Goal: Information Seeking & Learning: Learn about a topic

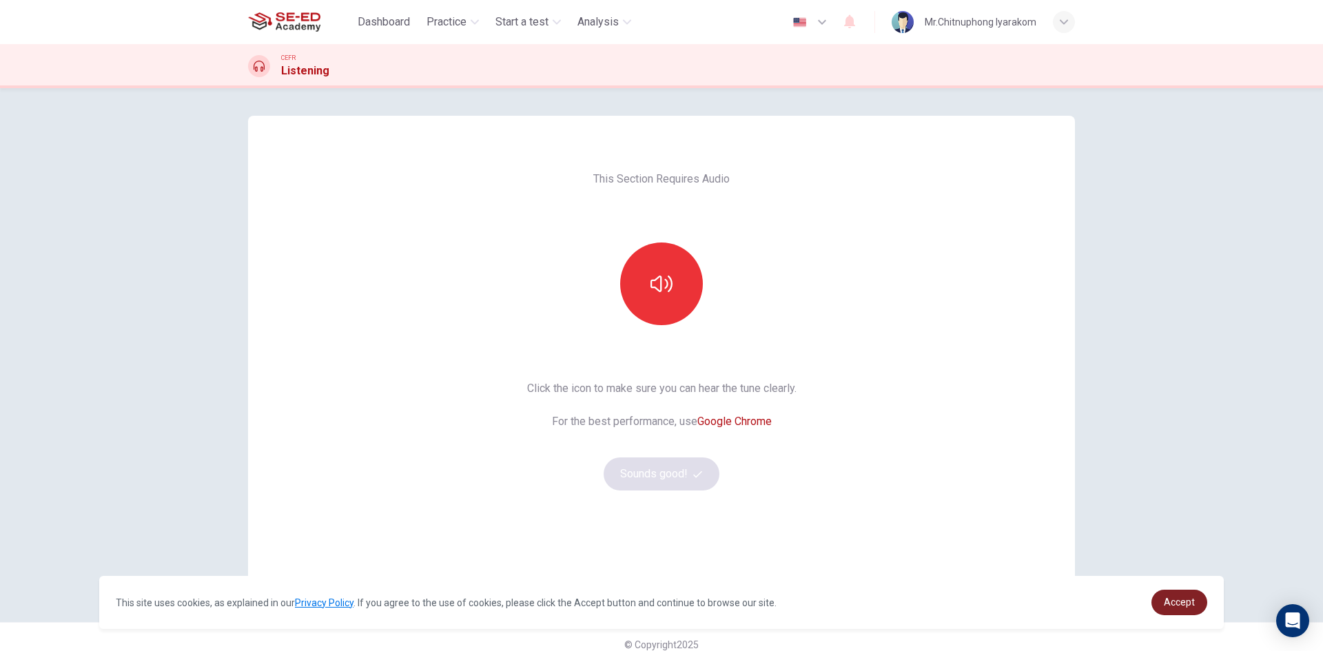
click at [1195, 614] on link "Accept" at bounding box center [1179, 602] width 56 height 25
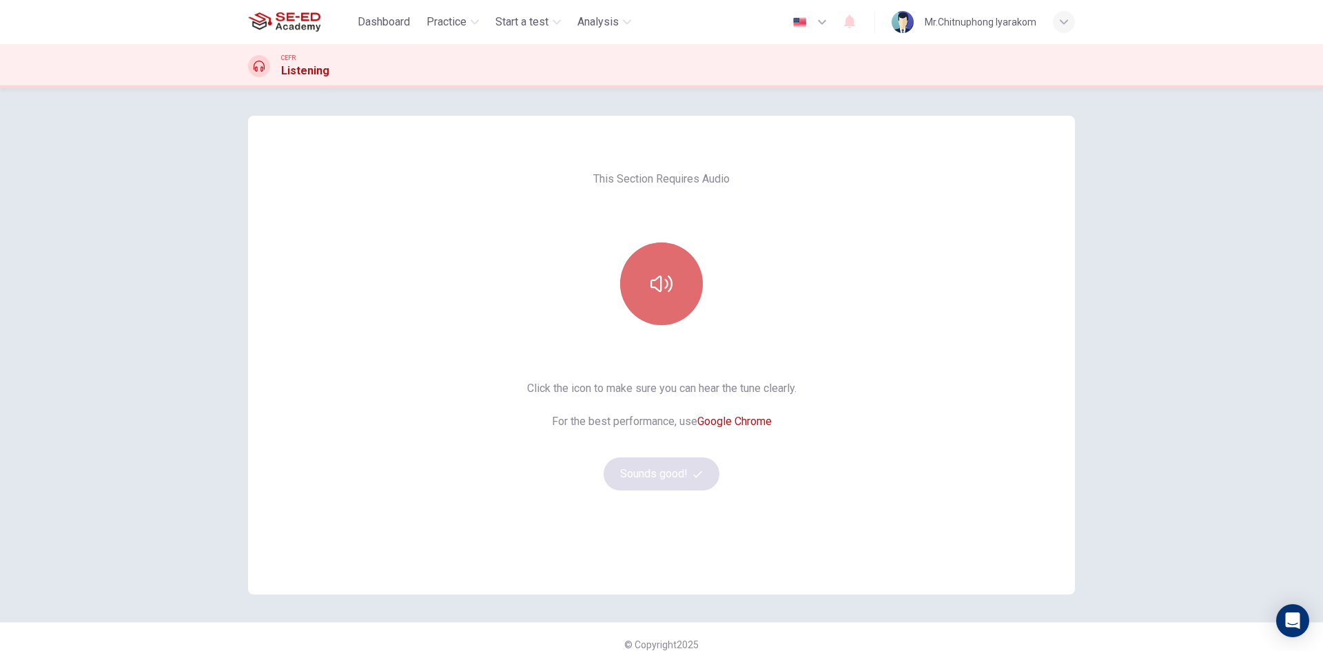
click at [641, 284] on button "button" at bounding box center [661, 284] width 83 height 83
click at [686, 296] on button "button" at bounding box center [661, 284] width 83 height 83
click at [650, 288] on icon "button" at bounding box center [661, 284] width 22 height 22
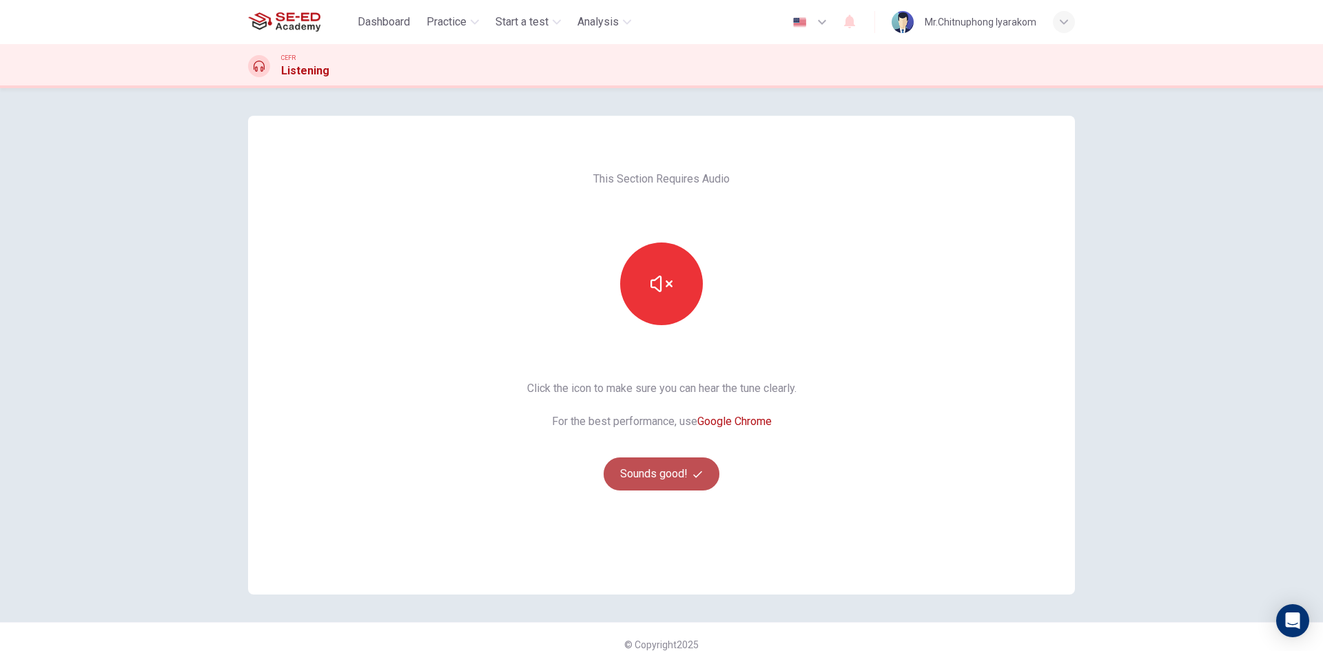
click at [670, 477] on button "Sounds good!" at bounding box center [662, 473] width 116 height 33
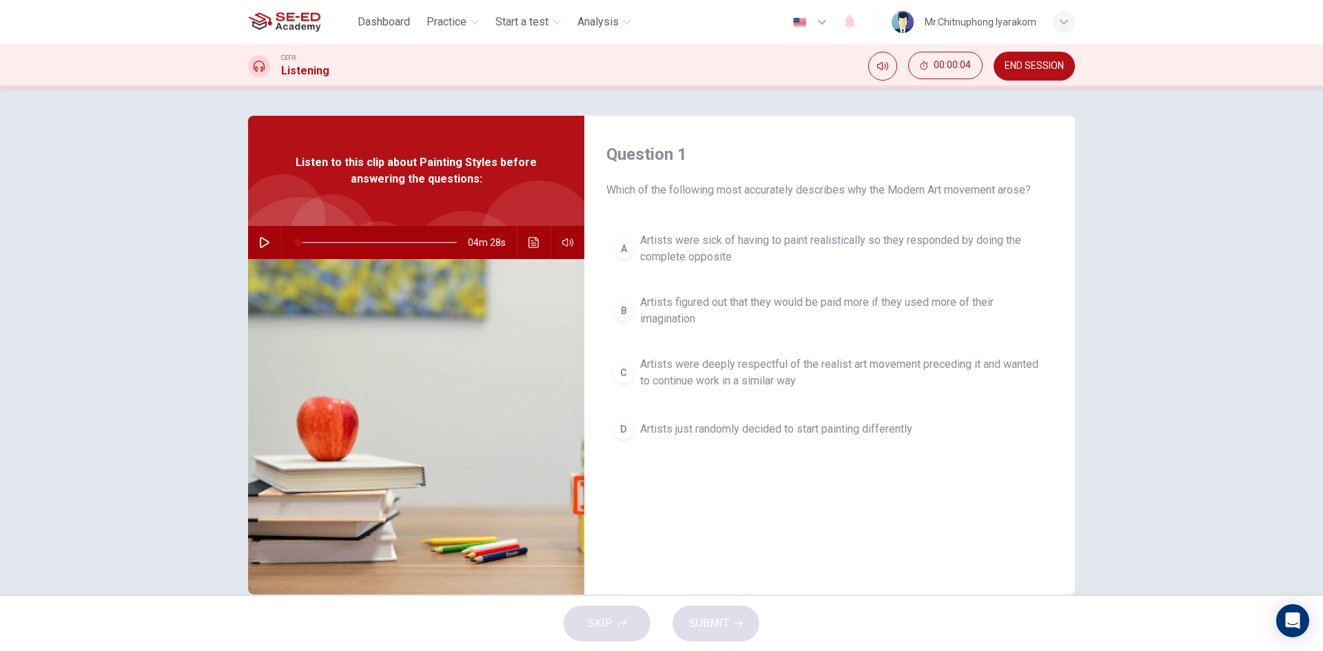
click at [1175, 327] on div "Question 1 Which of the following most accurately describes why the Modern Art …" at bounding box center [661, 342] width 1323 height 508
click at [262, 245] on icon "button" at bounding box center [265, 242] width 10 height 11
drag, startPoint x: 301, startPoint y: 243, endPoint x: 311, endPoint y: 243, distance: 10.4
click at [311, 243] on span at bounding box center [314, 242] width 8 height 8
drag, startPoint x: 313, startPoint y: 243, endPoint x: 272, endPoint y: 243, distance: 40.6
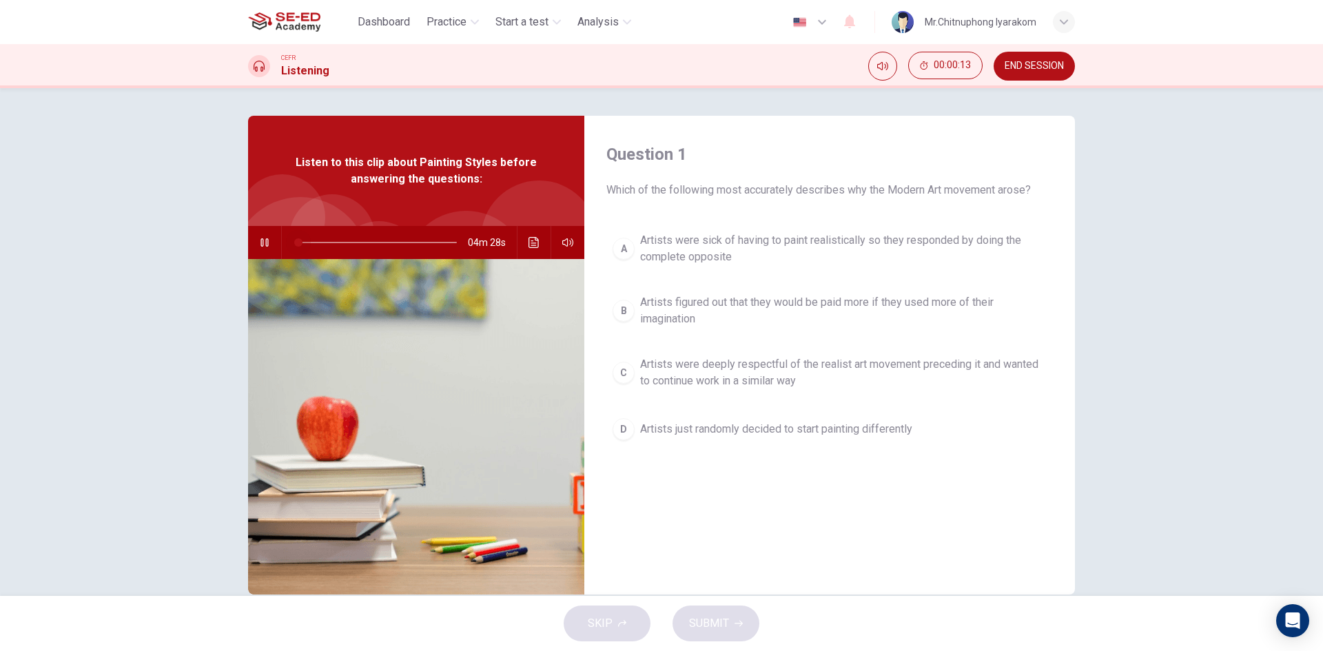
click at [272, 243] on div "04m 28s" at bounding box center [416, 242] width 336 height 33
click at [263, 248] on button "button" at bounding box center [265, 242] width 22 height 33
click at [260, 245] on icon "button" at bounding box center [265, 242] width 10 height 11
click at [523, 242] on button "Click to see the audio transcription" at bounding box center [534, 242] width 22 height 33
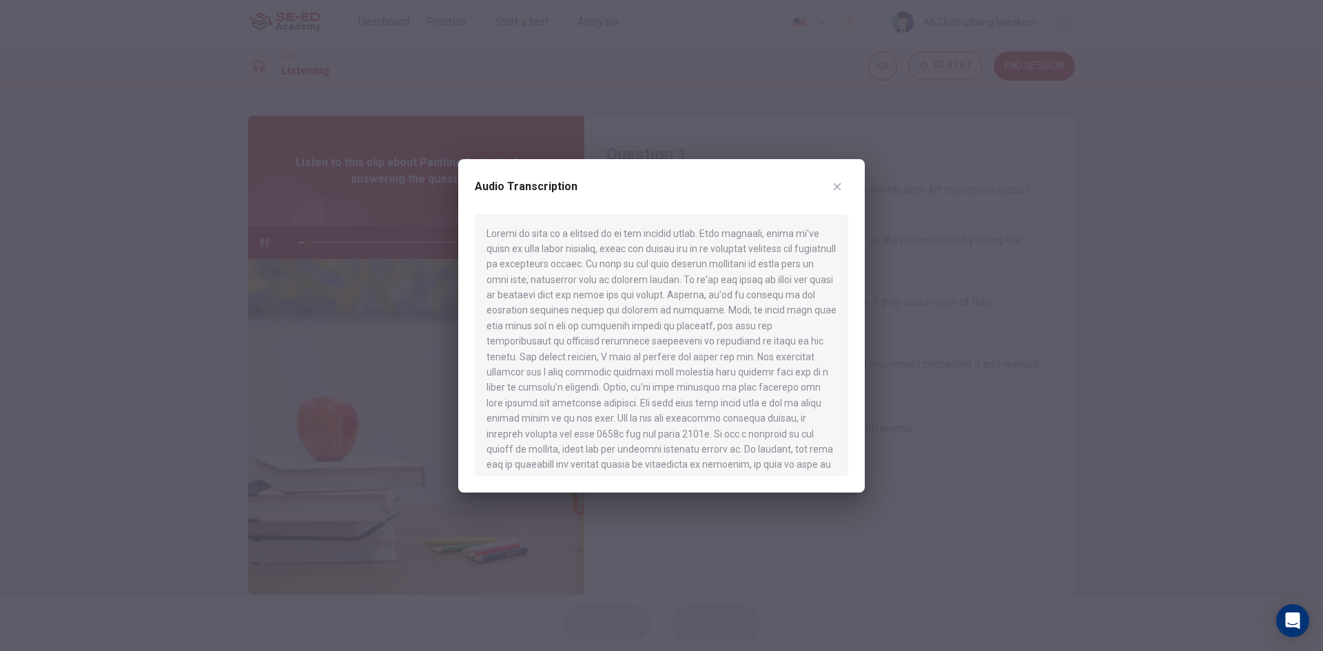
click at [839, 185] on icon "button" at bounding box center [837, 186] width 11 height 11
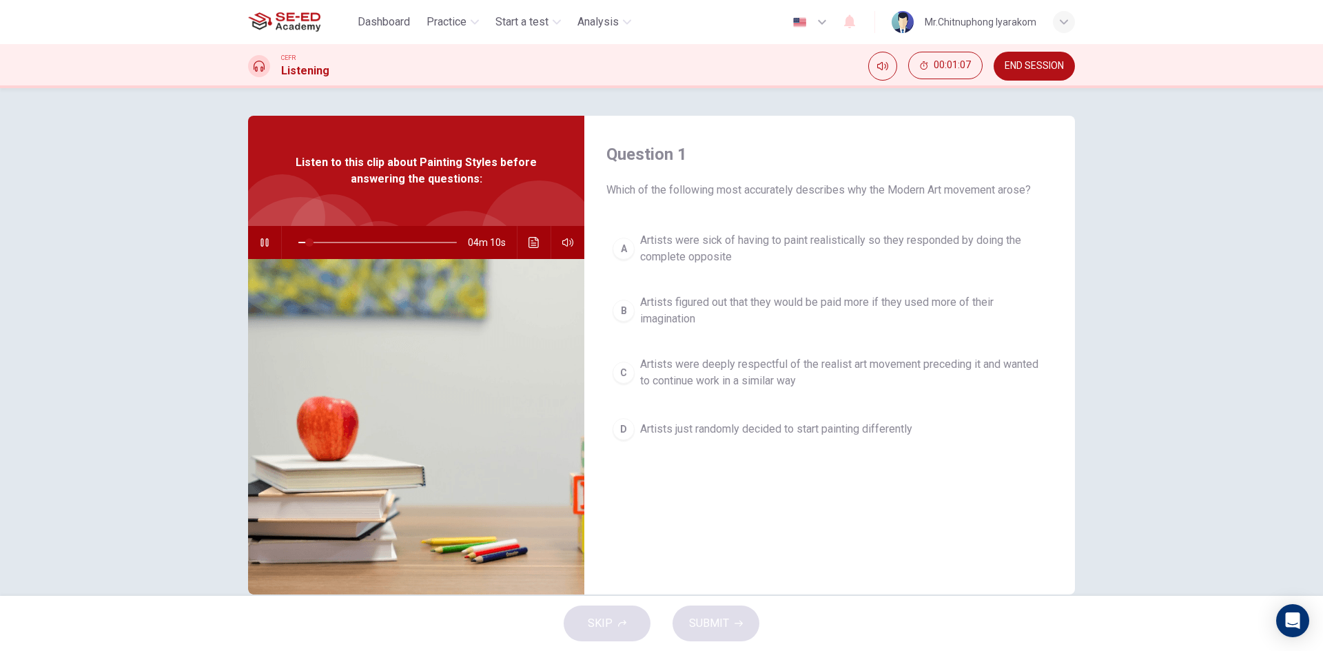
click at [267, 240] on button "button" at bounding box center [265, 242] width 22 height 33
click at [537, 246] on button "Click to see the audio transcription" at bounding box center [534, 242] width 22 height 33
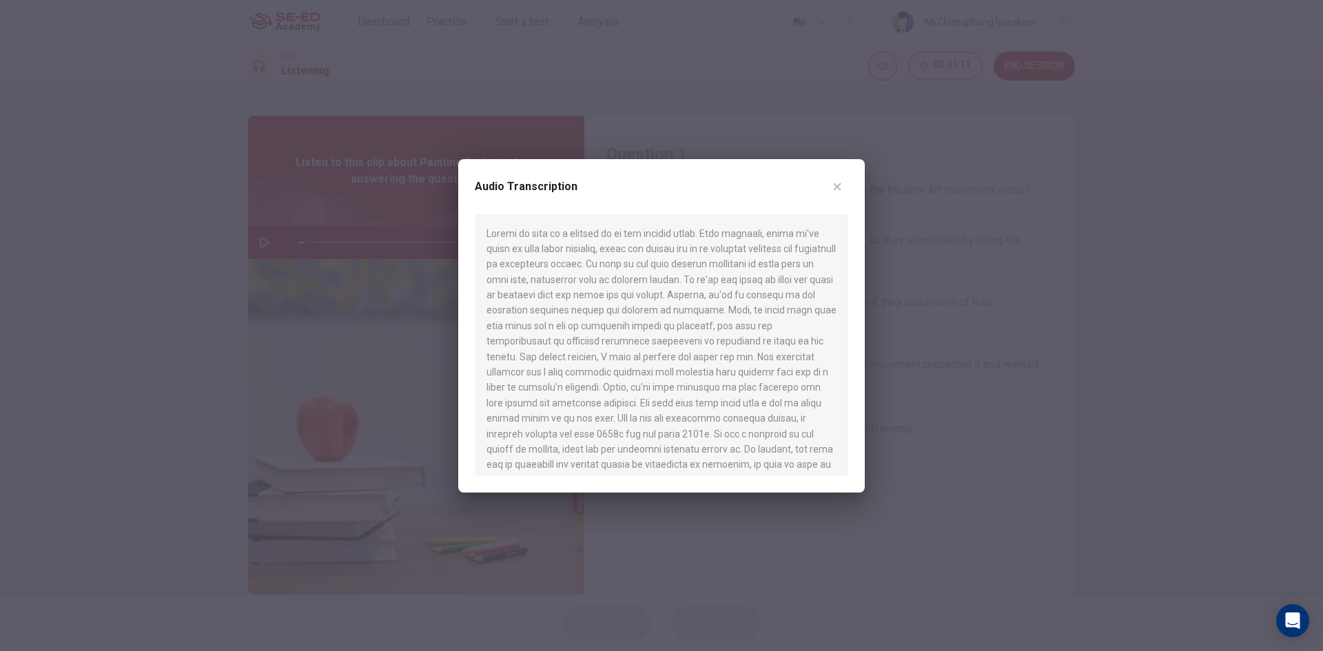
drag, startPoint x: 835, startPoint y: 183, endPoint x: 781, endPoint y: 196, distance: 55.5
click at [834, 184] on icon "button" at bounding box center [837, 186] width 11 height 11
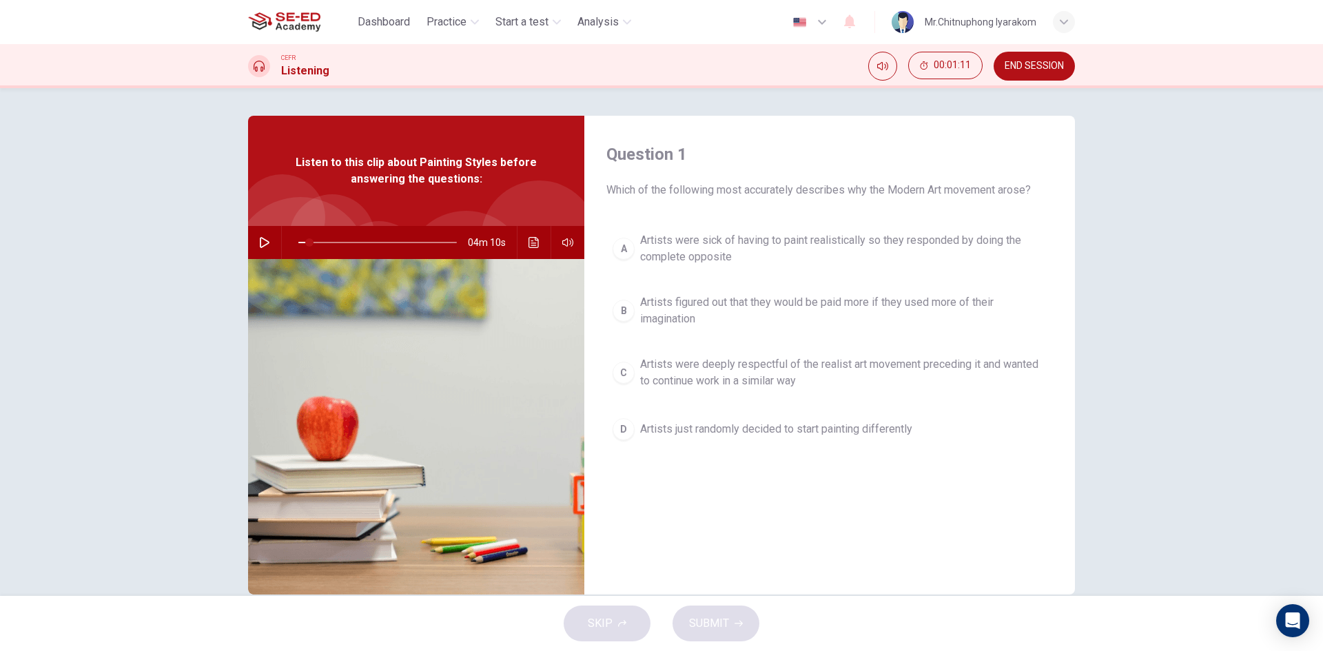
click at [259, 238] on icon "button" at bounding box center [264, 242] width 11 height 11
click at [262, 241] on icon "button" at bounding box center [264, 242] width 11 height 11
drag, startPoint x: 725, startPoint y: 192, endPoint x: 803, endPoint y: 195, distance: 77.9
click at [803, 195] on span "Which of the following most accurately describes why the Modern Art movement ar…" at bounding box center [829, 190] width 446 height 17
drag, startPoint x: 855, startPoint y: 192, endPoint x: 914, endPoint y: 192, distance: 58.6
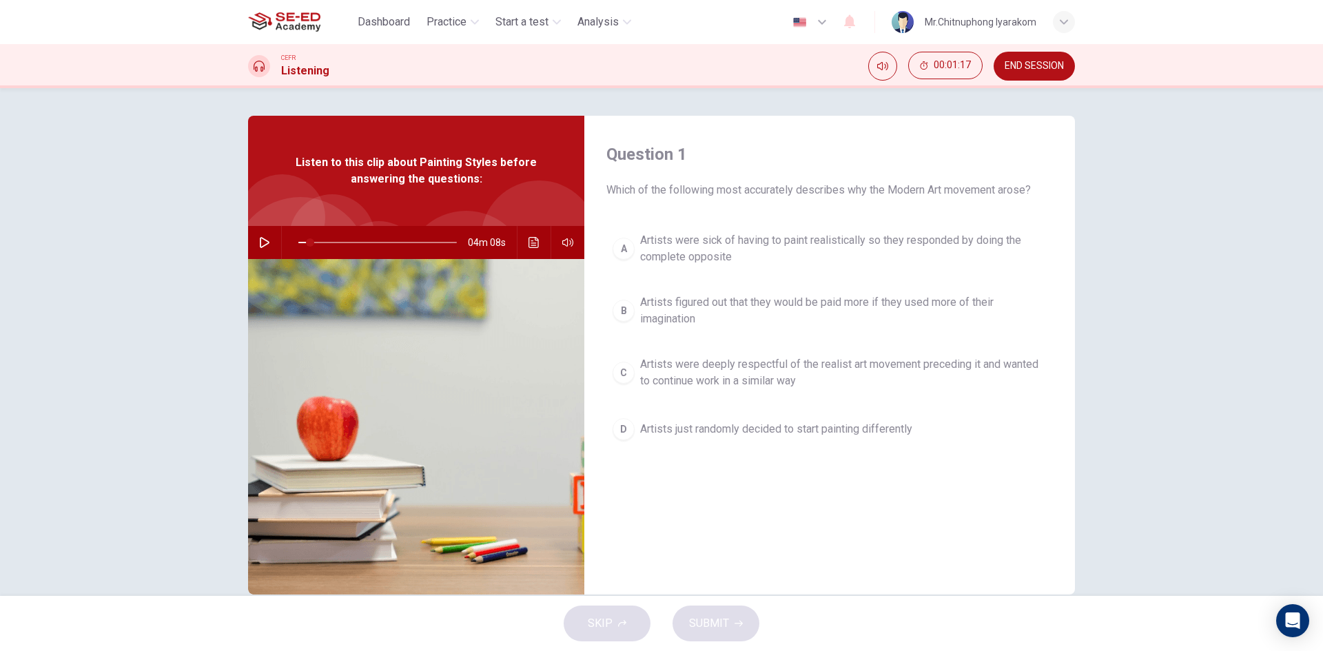
click at [914, 192] on span "Which of the following most accurately describes why the Modern Art movement ar…" at bounding box center [829, 190] width 446 height 17
click at [523, 239] on button "Click to see the audio transcription" at bounding box center [534, 242] width 22 height 33
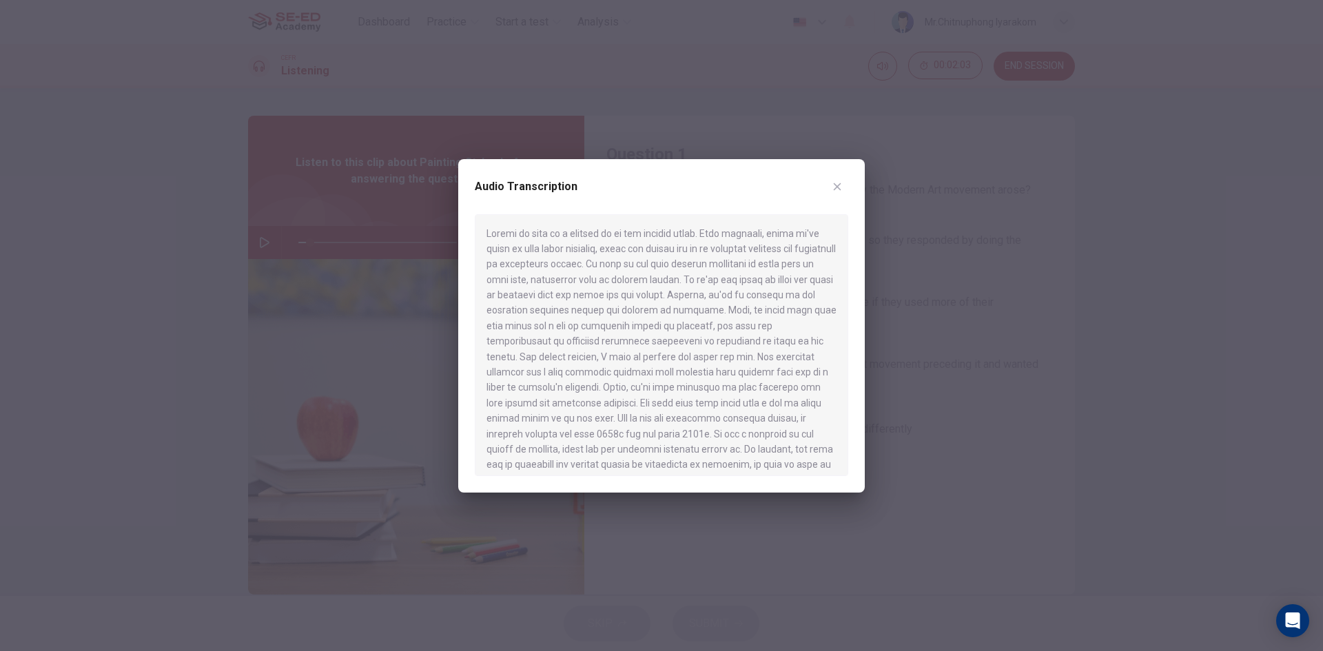
drag, startPoint x: 624, startPoint y: 263, endPoint x: 773, endPoint y: 260, distance: 149.5
click at [773, 260] on div at bounding box center [661, 345] width 373 height 262
click at [832, 185] on icon "button" at bounding box center [837, 186] width 11 height 11
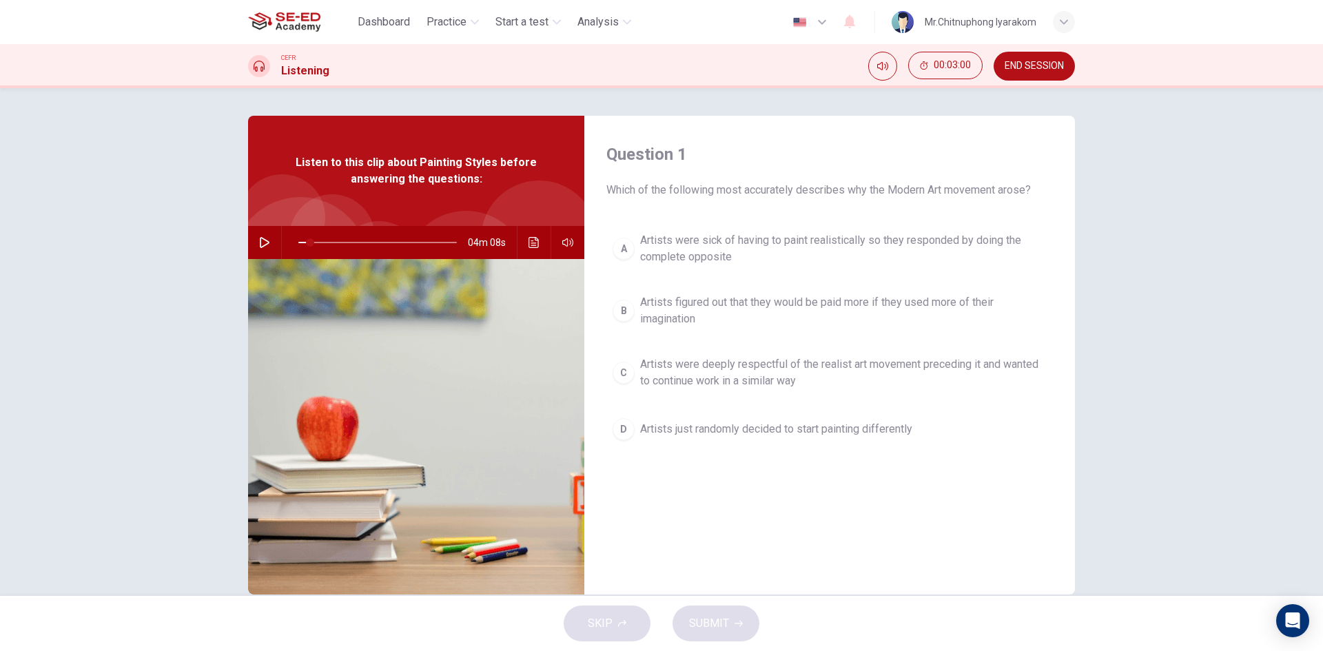
click at [648, 316] on span "Artists figured out that they would be paid more if they used more of their ima…" at bounding box center [843, 310] width 406 height 33
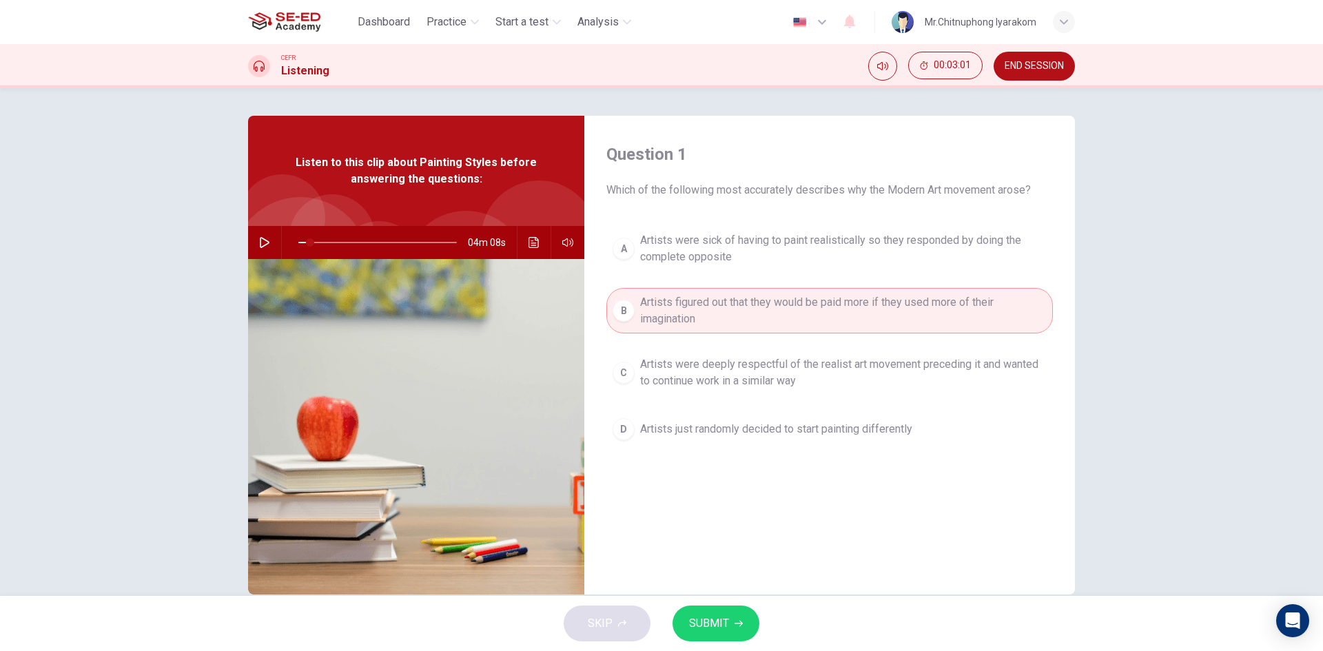
click at [683, 243] on span "Artists were sick of having to paint realistically so they responded by doing t…" at bounding box center [843, 248] width 406 height 33
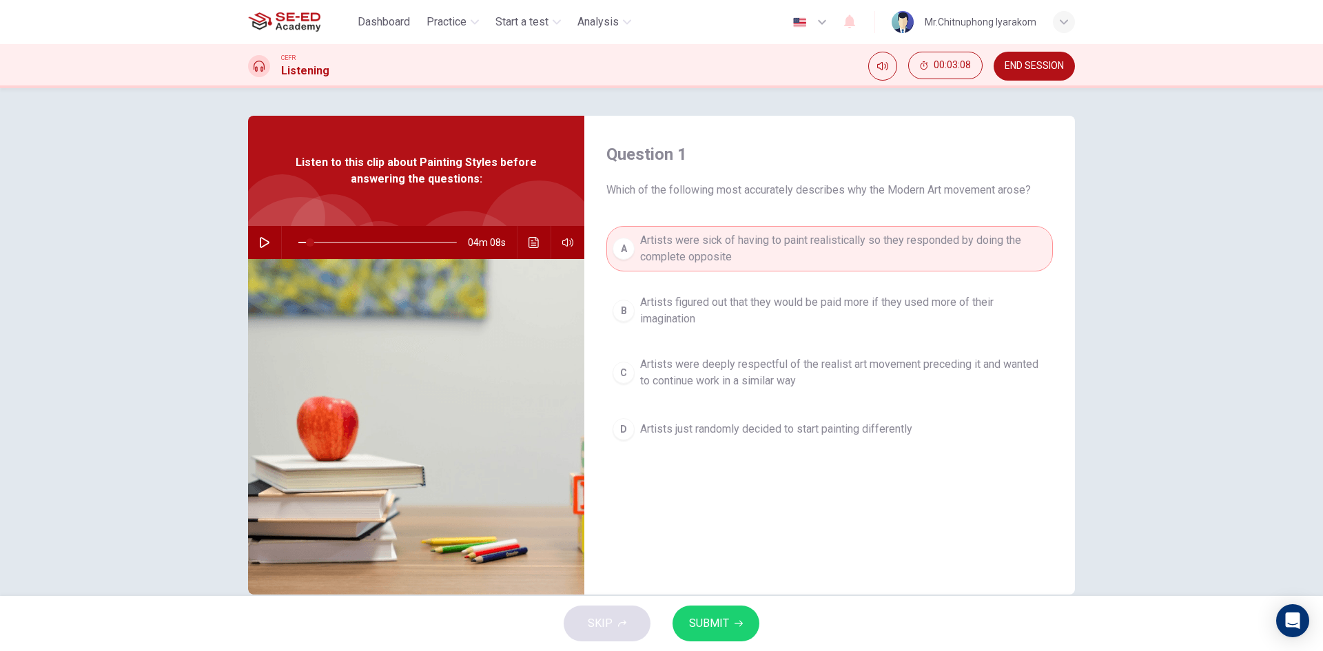
click at [718, 307] on span "Artists figured out that they would be paid more if they used more of their ima…" at bounding box center [843, 310] width 406 height 33
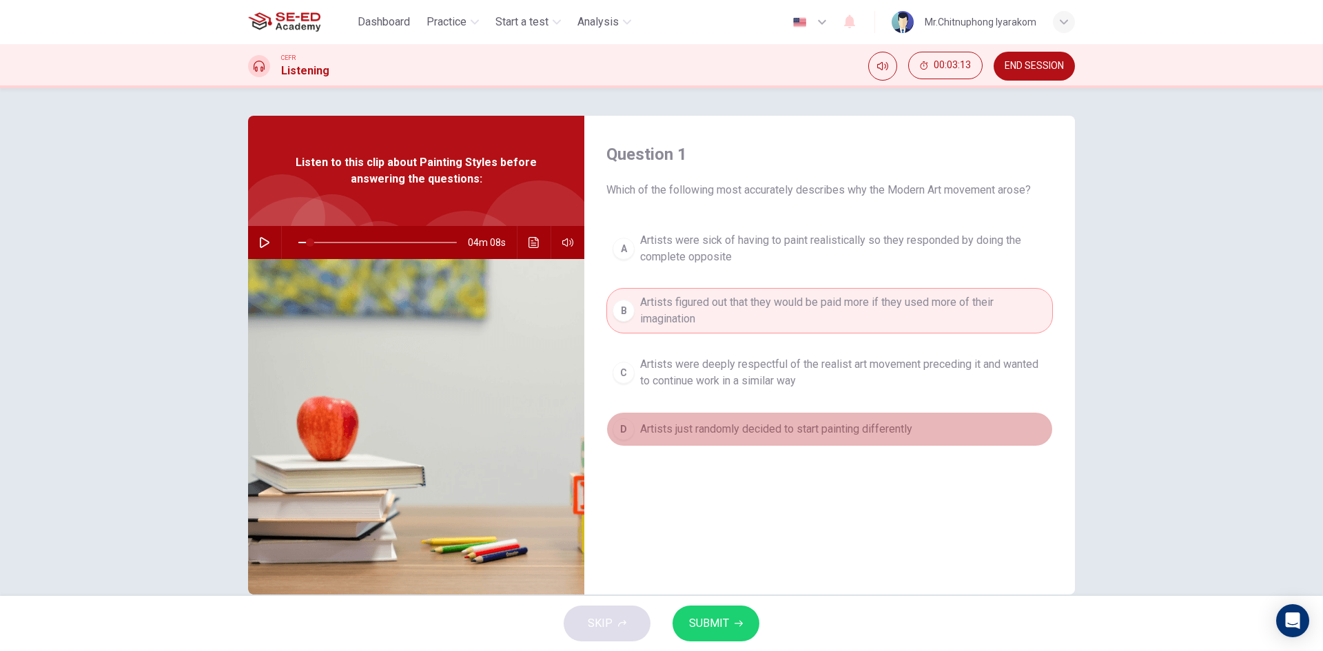
click at [781, 420] on button "D Artists just randomly decided to start painting differently" at bounding box center [829, 429] width 446 height 34
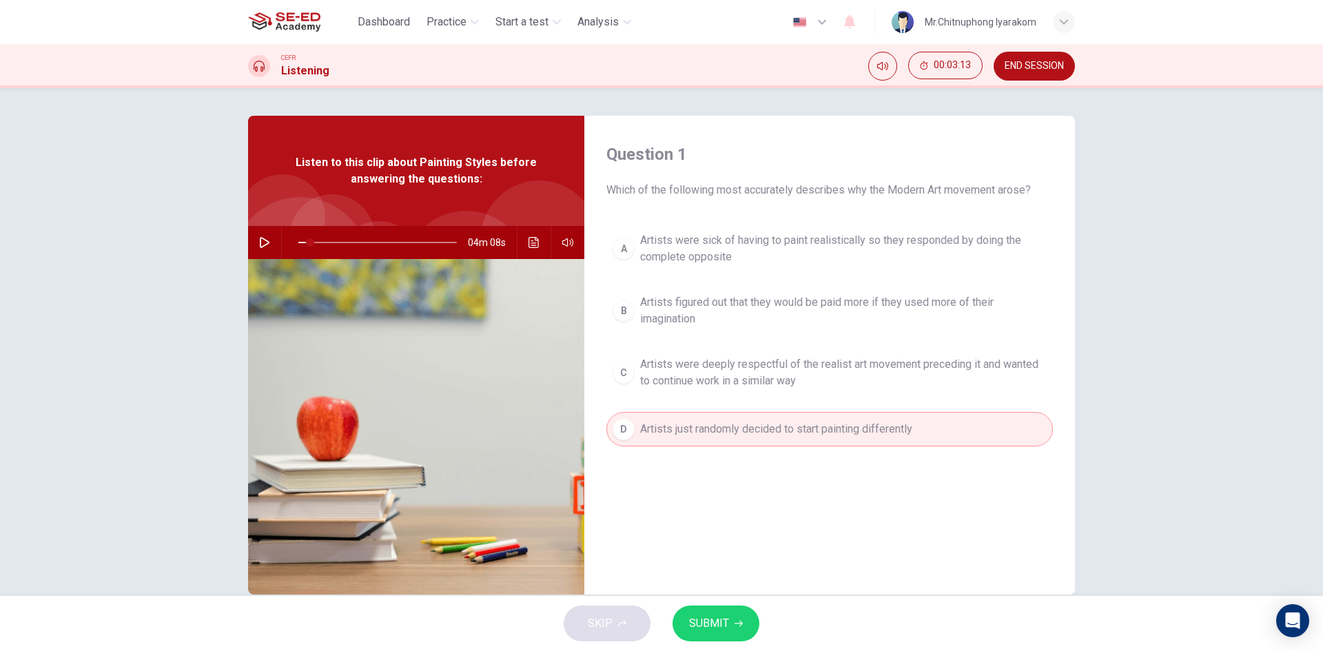
drag, startPoint x: 800, startPoint y: 386, endPoint x: 793, endPoint y: 374, distance: 13.6
click at [799, 386] on span "Artists were deeply respectful of the realist art movement preceding it and wan…" at bounding box center [843, 372] width 406 height 33
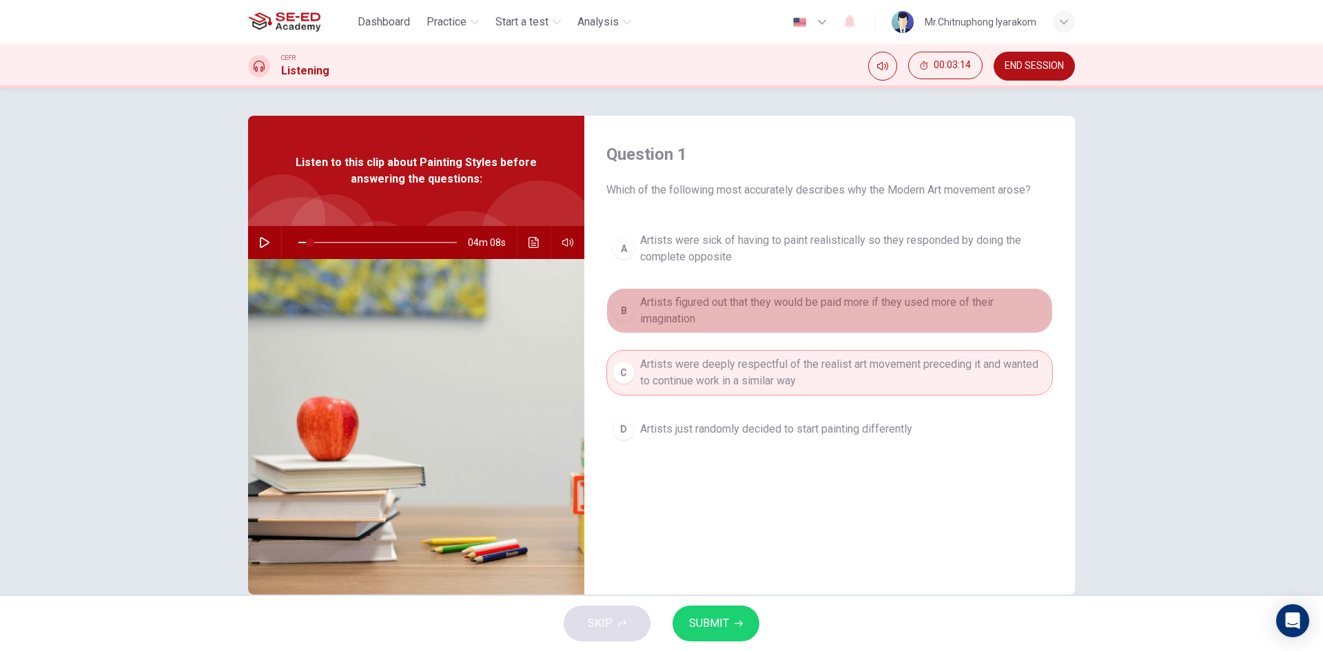
click at [773, 324] on span "Artists figured out that they would be paid more if they used more of their ima…" at bounding box center [843, 310] width 406 height 33
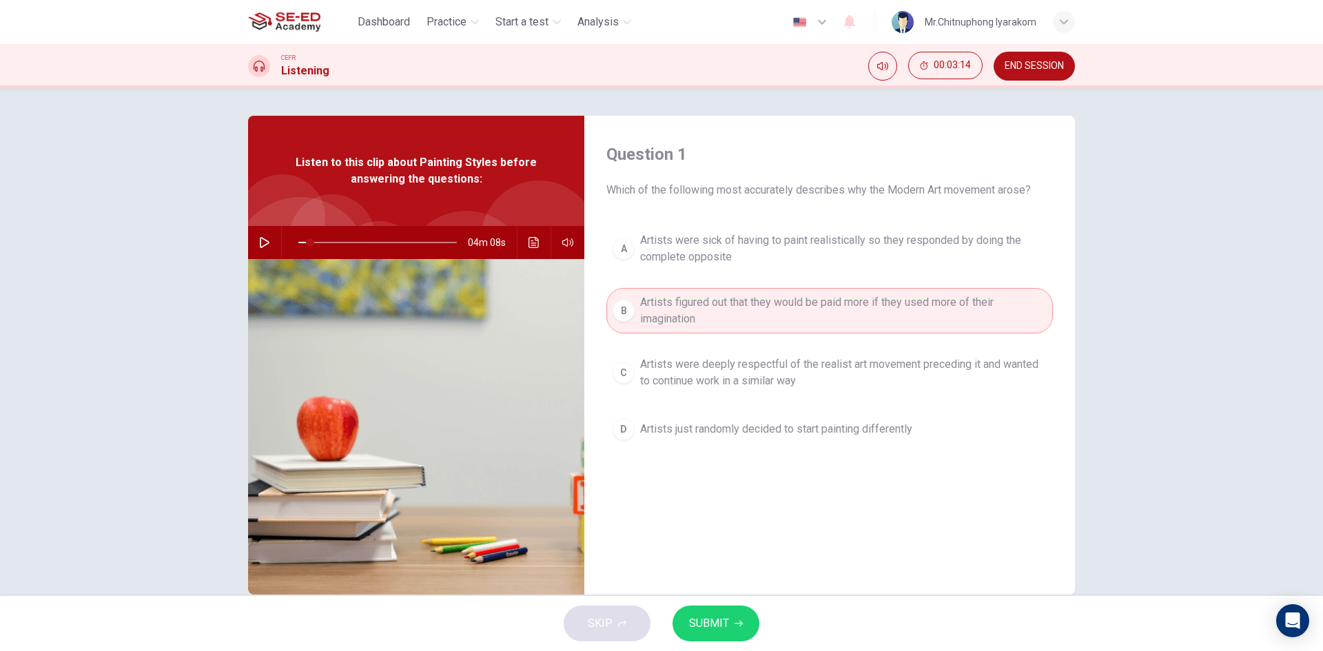
drag, startPoint x: 745, startPoint y: 251, endPoint x: 740, endPoint y: 239, distance: 13.3
click at [742, 248] on span "Artists were sick of having to paint realistically so they responded by doing t…" at bounding box center [843, 248] width 406 height 33
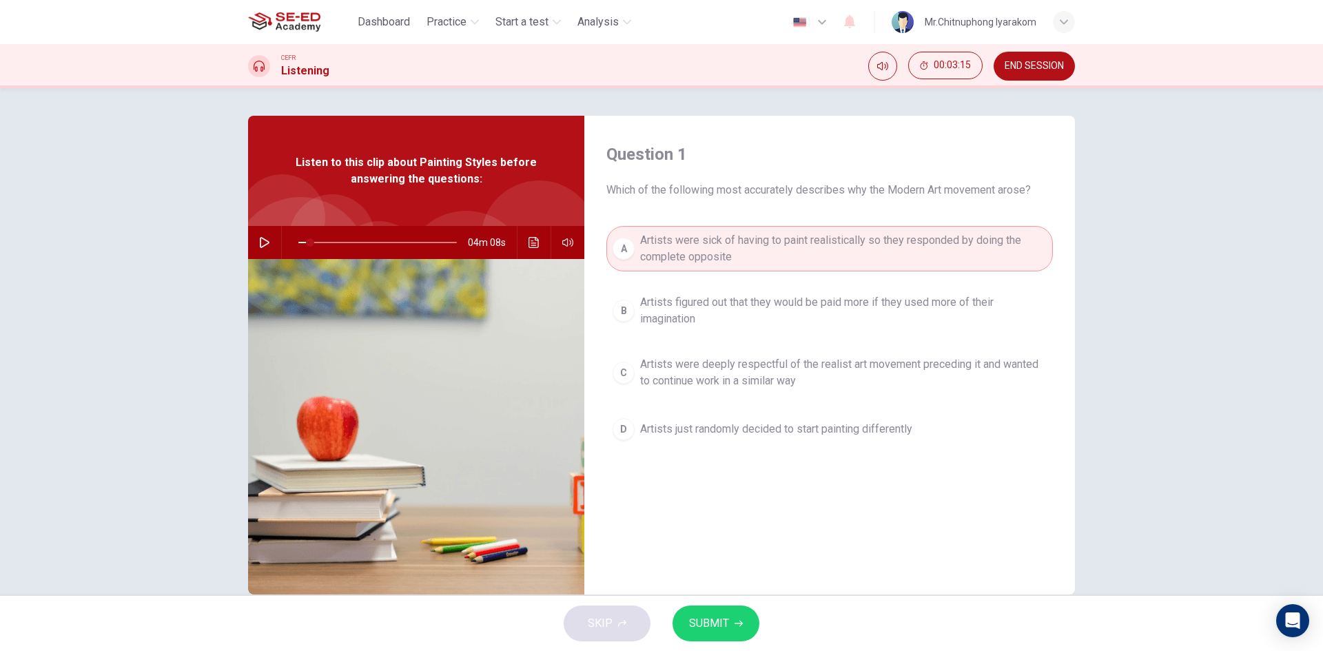
click at [711, 294] on span "Artists figured out that they would be paid more if they used more of their ima…" at bounding box center [843, 310] width 406 height 33
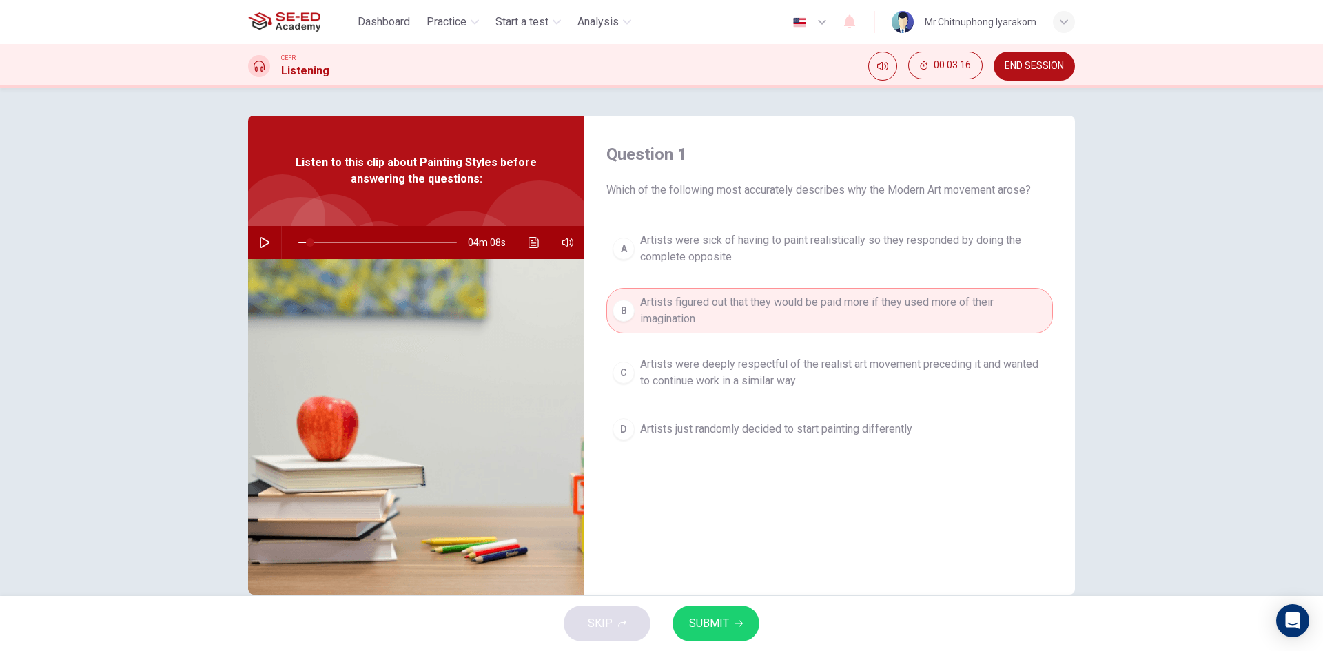
click at [716, 264] on span "Artists were sick of having to paint realistically so they responded by doing t…" at bounding box center [843, 248] width 406 height 33
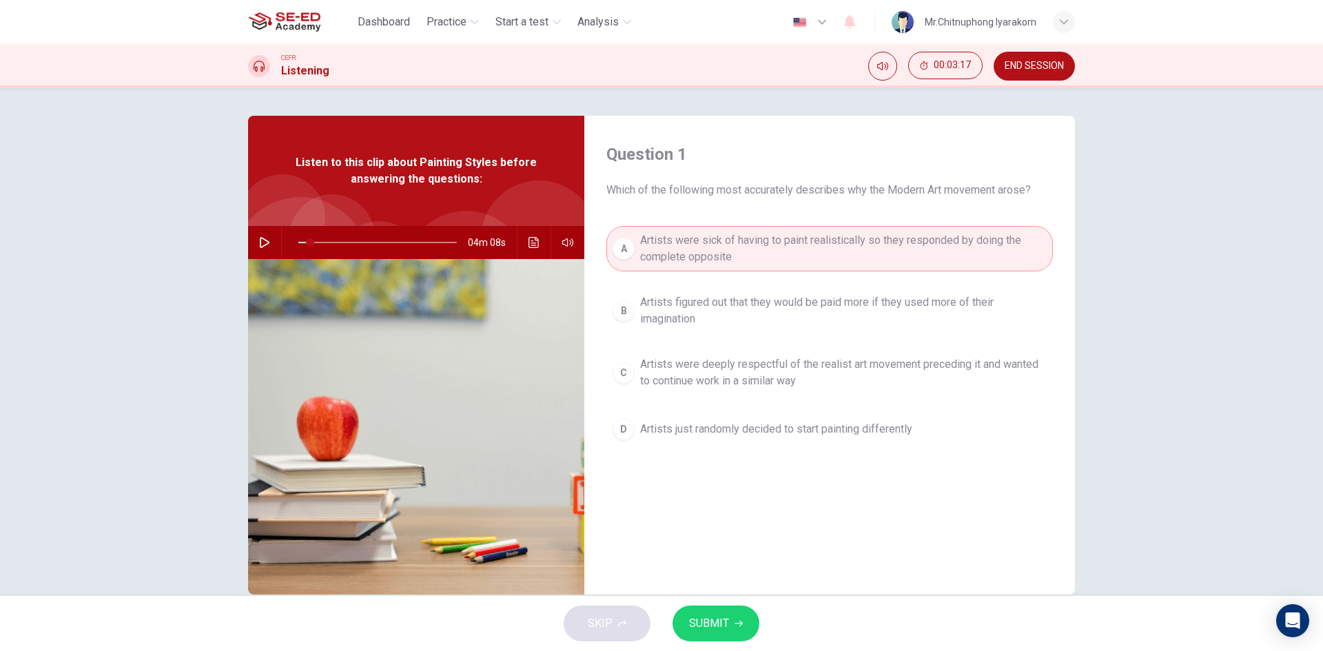
click at [442, 35] on div "Dashboard Practice Start a test Analysis" at bounding box center [442, 22] width 389 height 28
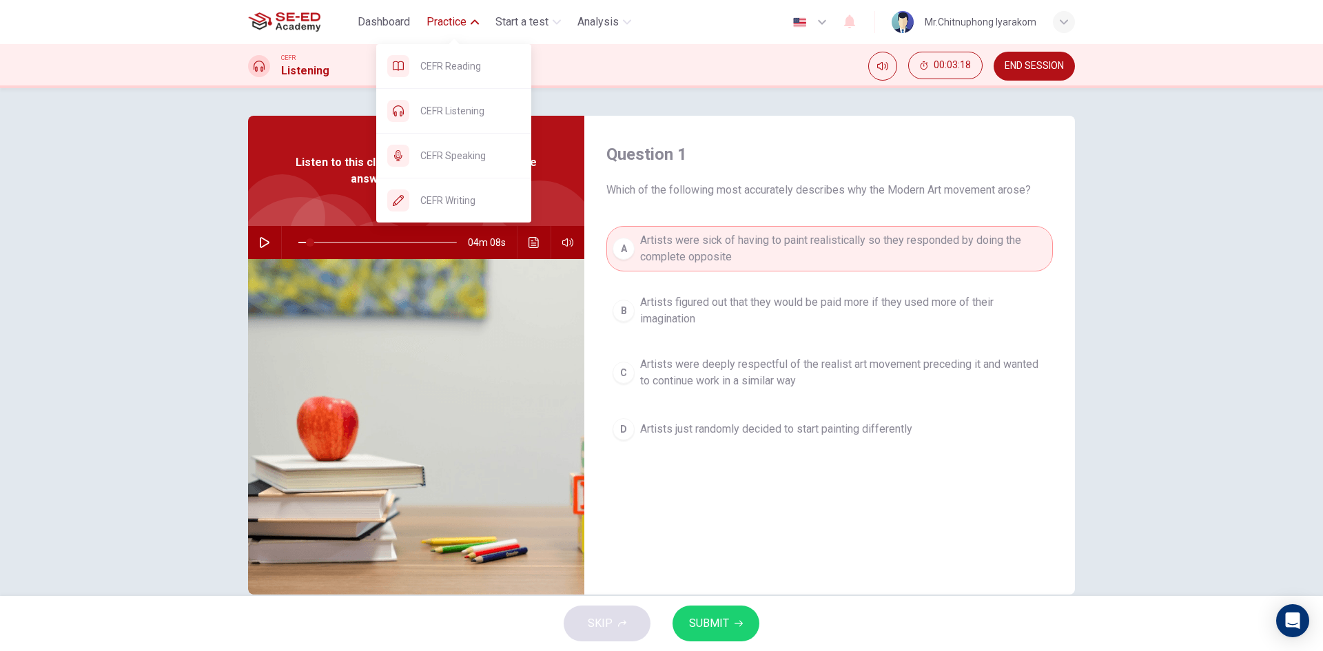
click at [446, 23] on span "Practice" at bounding box center [446, 22] width 40 height 17
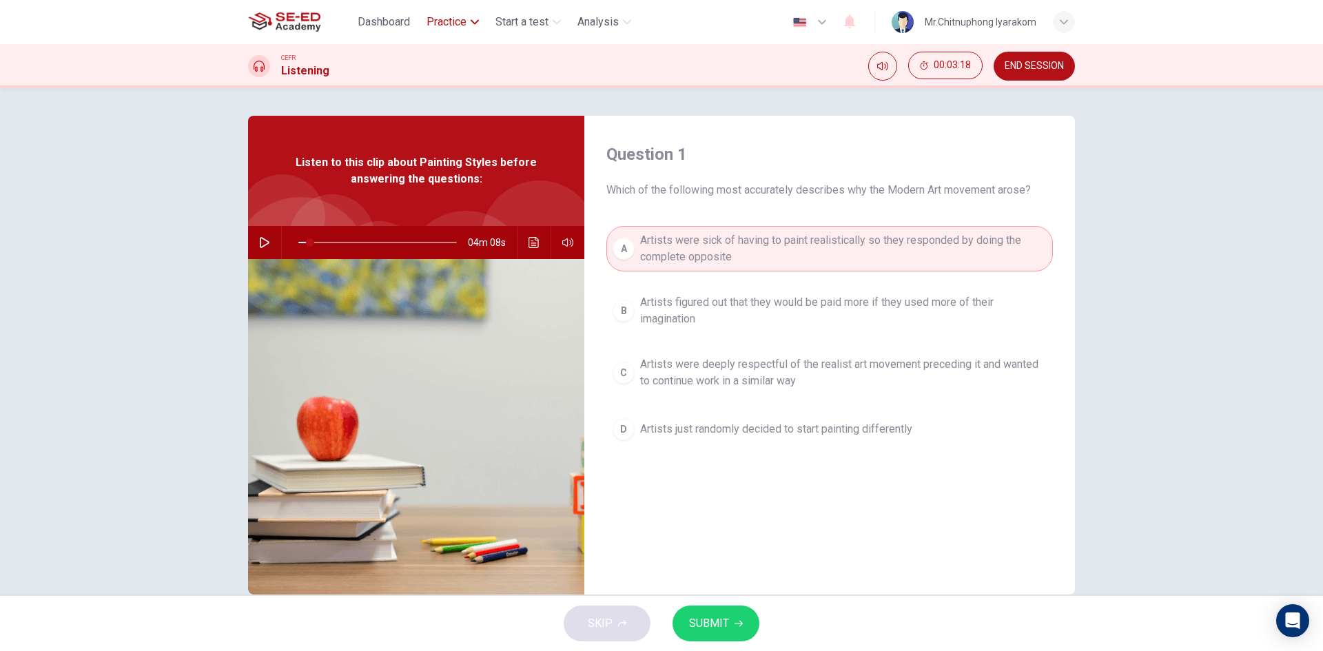
click at [446, 23] on span "Practice" at bounding box center [446, 22] width 40 height 17
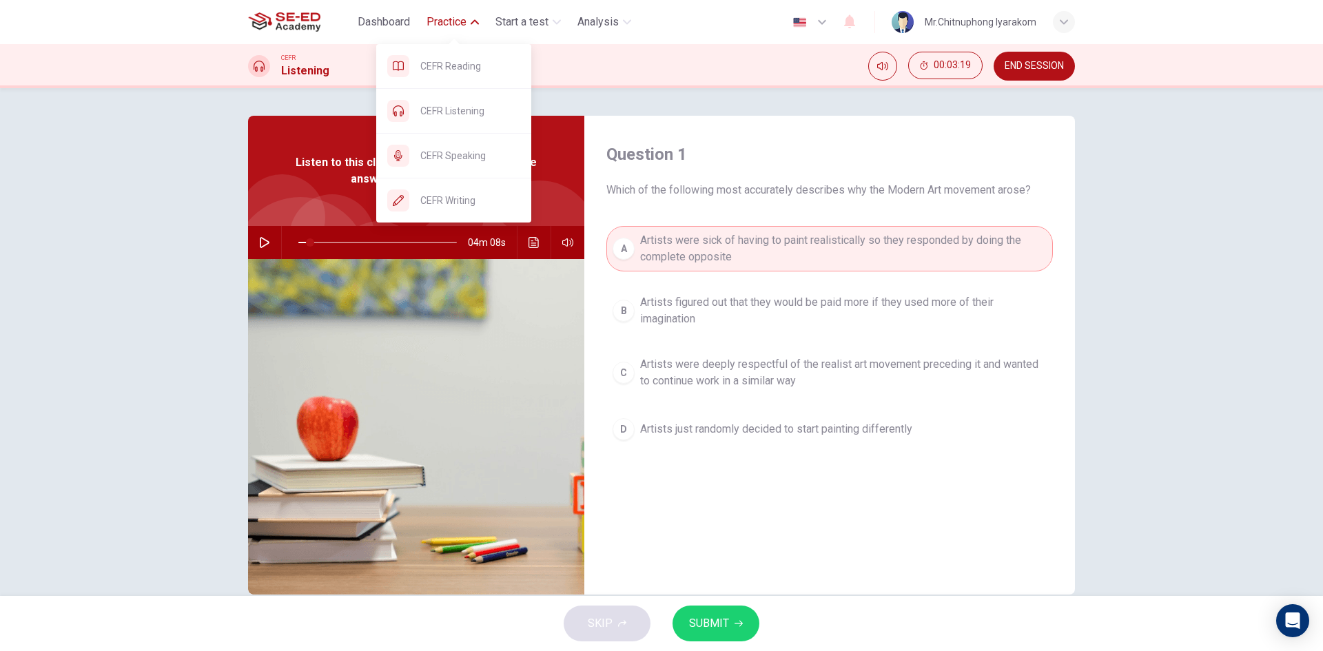
click at [448, 23] on span "Practice" at bounding box center [446, 22] width 40 height 17
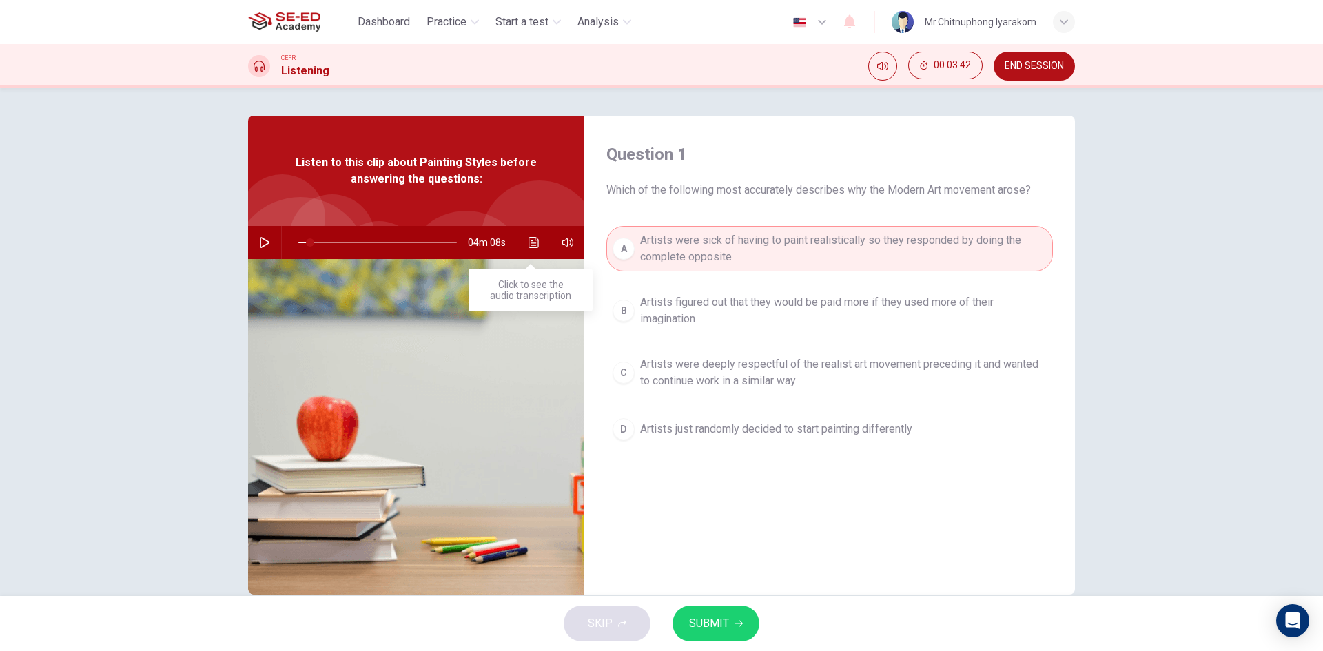
click at [530, 237] on icon "Click to see the audio transcription" at bounding box center [533, 242] width 10 height 11
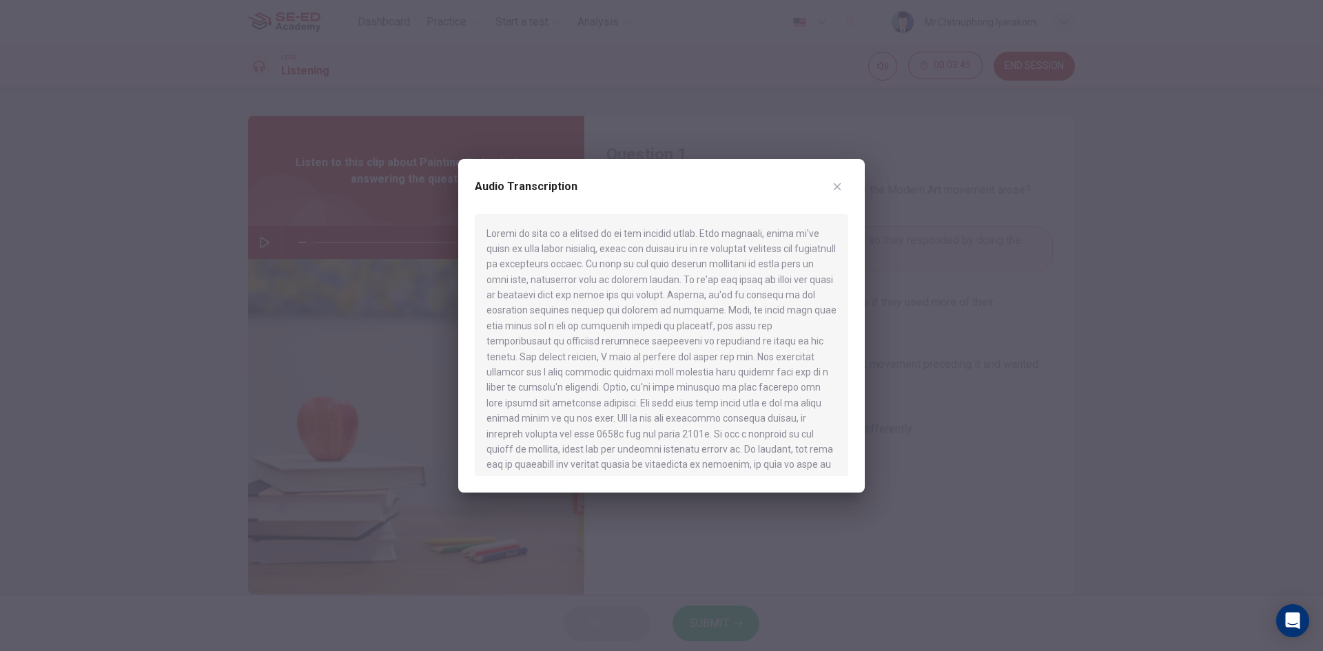
click at [845, 180] on button "button" at bounding box center [837, 187] width 22 height 22
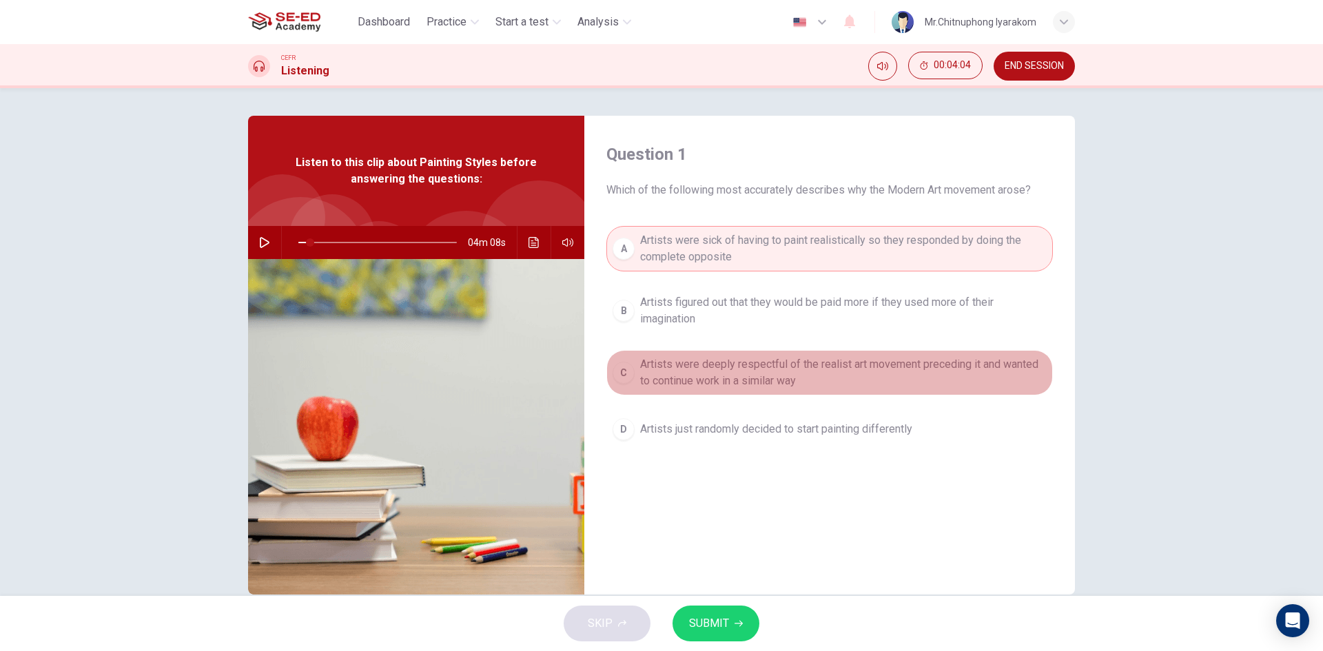
click at [670, 358] on span "Artists were deeply respectful of the realist art movement preceding it and wan…" at bounding box center [843, 372] width 406 height 33
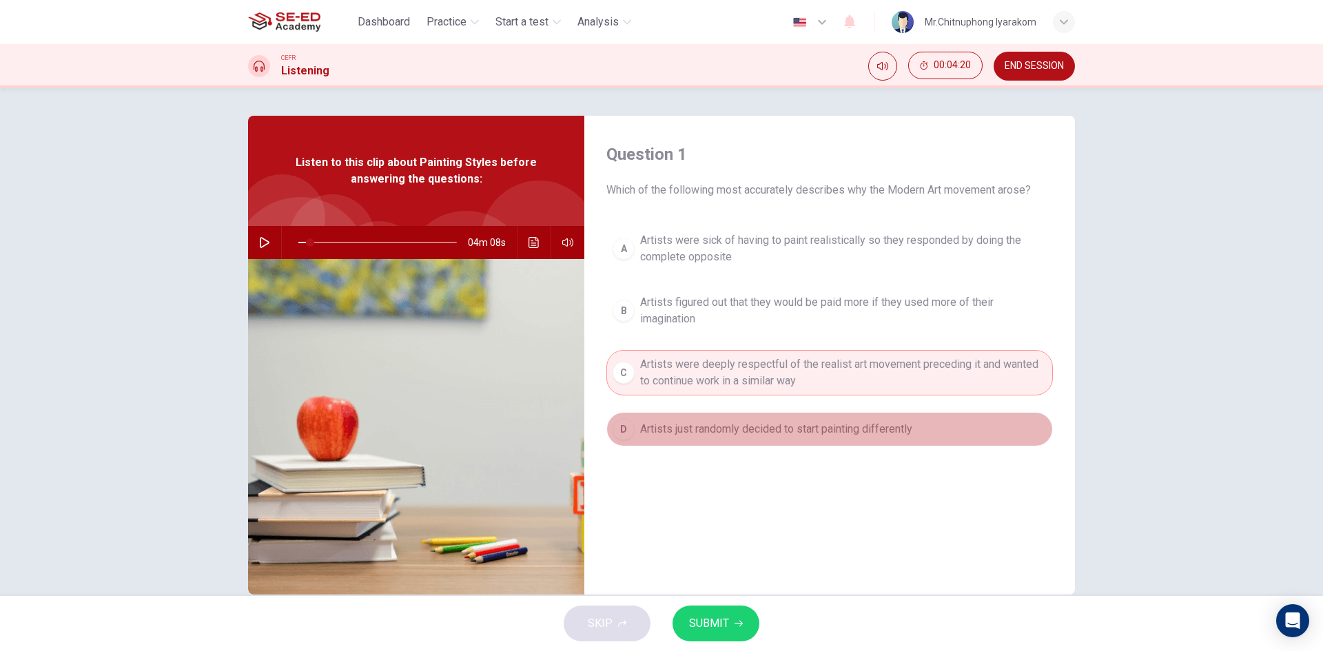
click at [766, 419] on button "D Artists just randomly decided to start painting differently" at bounding box center [829, 429] width 446 height 34
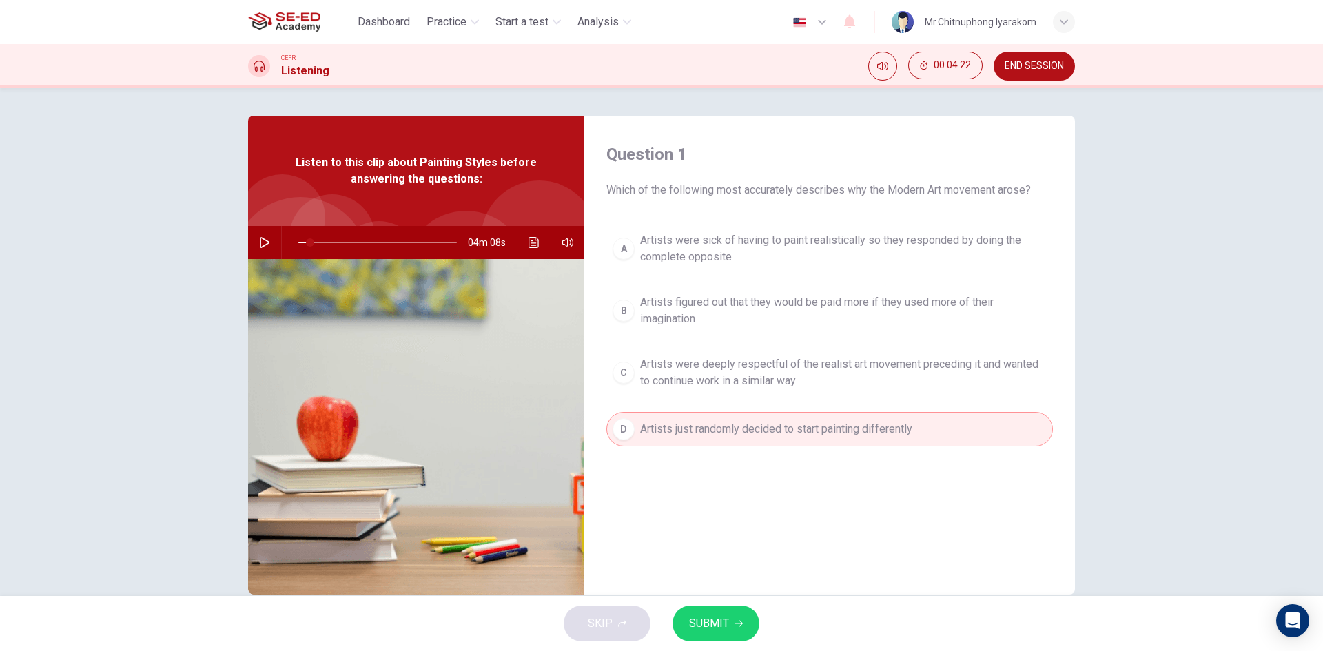
click at [849, 370] on span "Artists were deeply respectful of the realist art movement preceding it and wan…" at bounding box center [843, 372] width 406 height 33
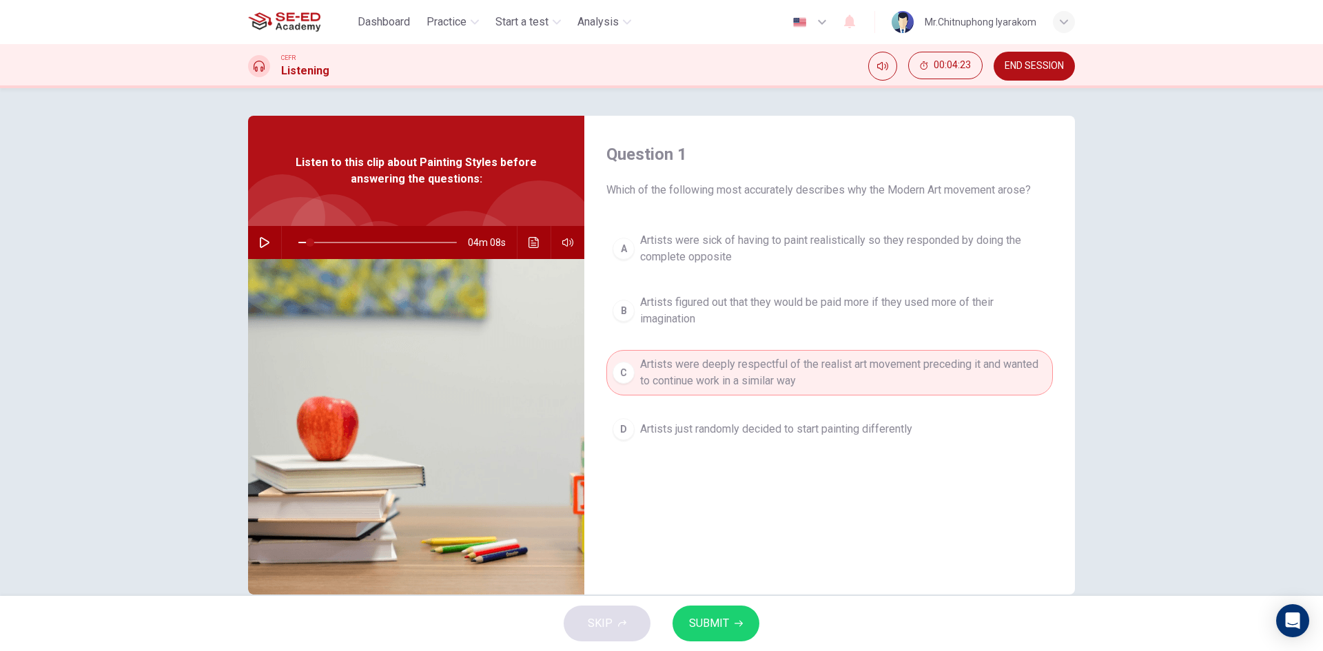
click at [742, 614] on button "SUBMIT" at bounding box center [715, 624] width 87 height 36
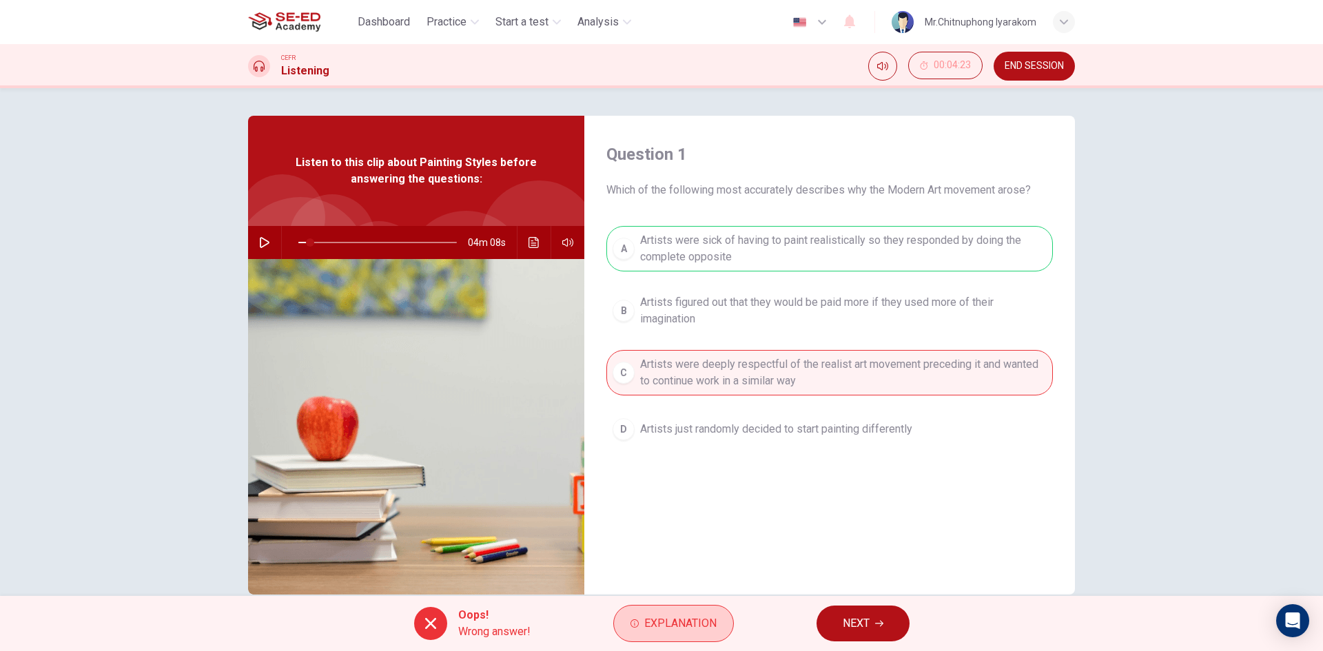
click at [684, 630] on span "Explanation" at bounding box center [680, 623] width 72 height 19
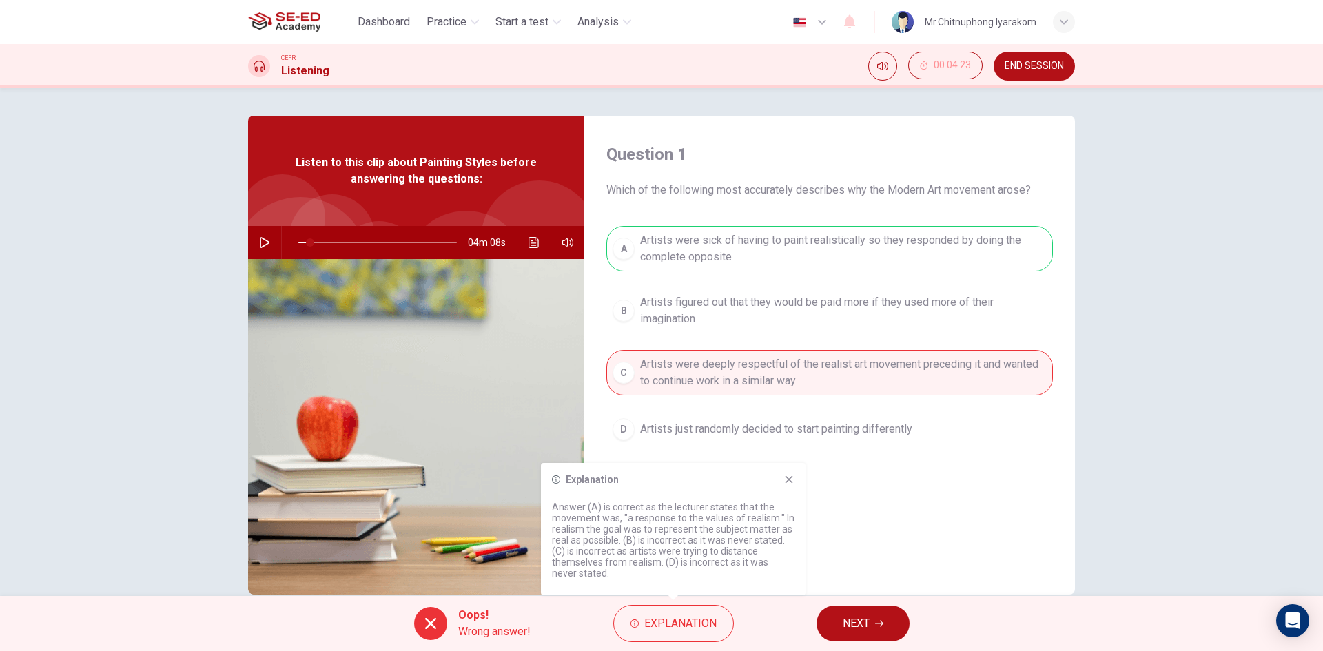
drag, startPoint x: 564, startPoint y: 551, endPoint x: 635, endPoint y: 551, distance: 71.0
click at [635, 551] on p "Answer (A) is correct as the lecturer states that the movement was, "a response…" at bounding box center [673, 540] width 243 height 77
click at [785, 480] on icon at bounding box center [788, 479] width 11 height 11
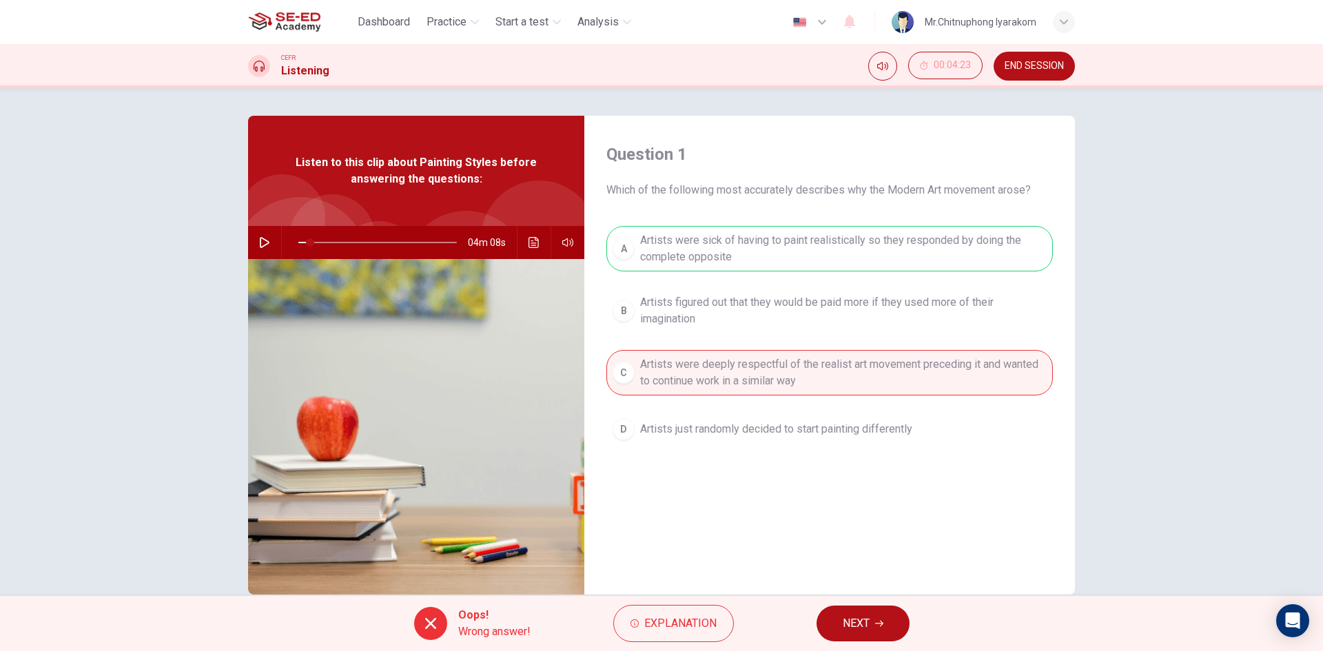
click at [852, 615] on span "NEXT" at bounding box center [856, 623] width 27 height 19
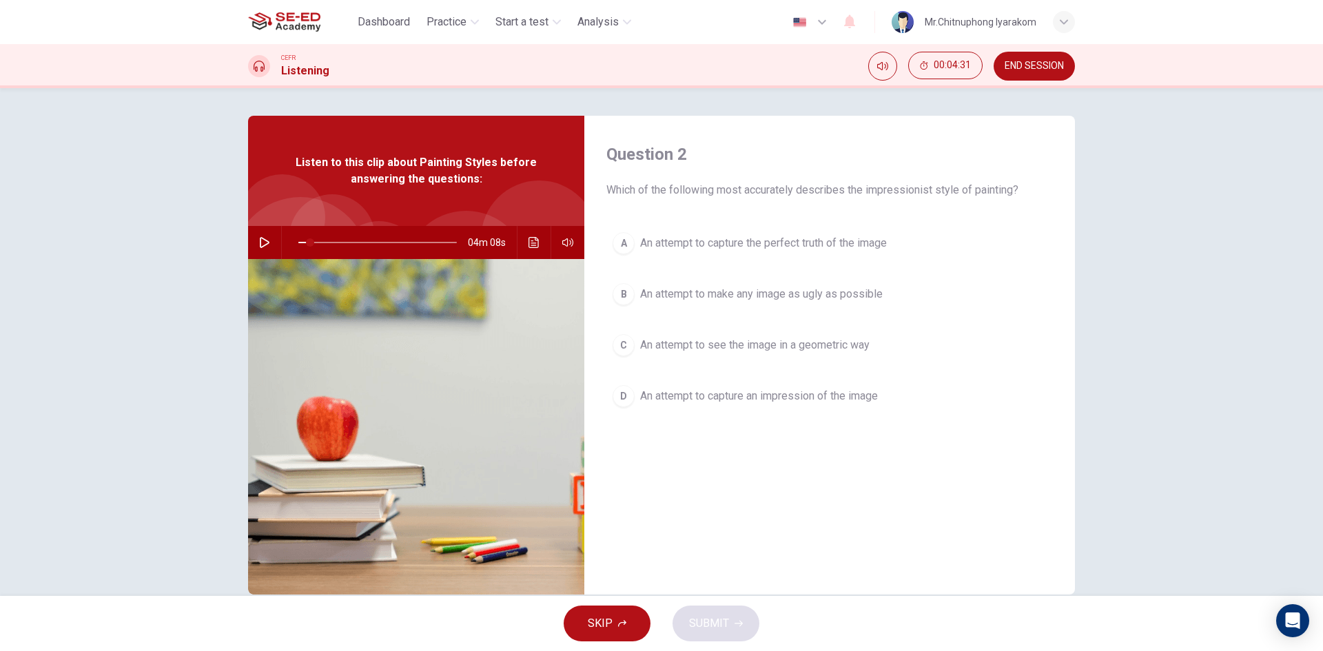
drag, startPoint x: 616, startPoint y: 192, endPoint x: 708, endPoint y: 194, distance: 91.7
click at [708, 194] on span "Which of the following most accurately describes the impressionist style of pai…" at bounding box center [829, 190] width 446 height 17
click at [710, 245] on span "An attempt to capture the perfect truth of the image" at bounding box center [763, 243] width 247 height 17
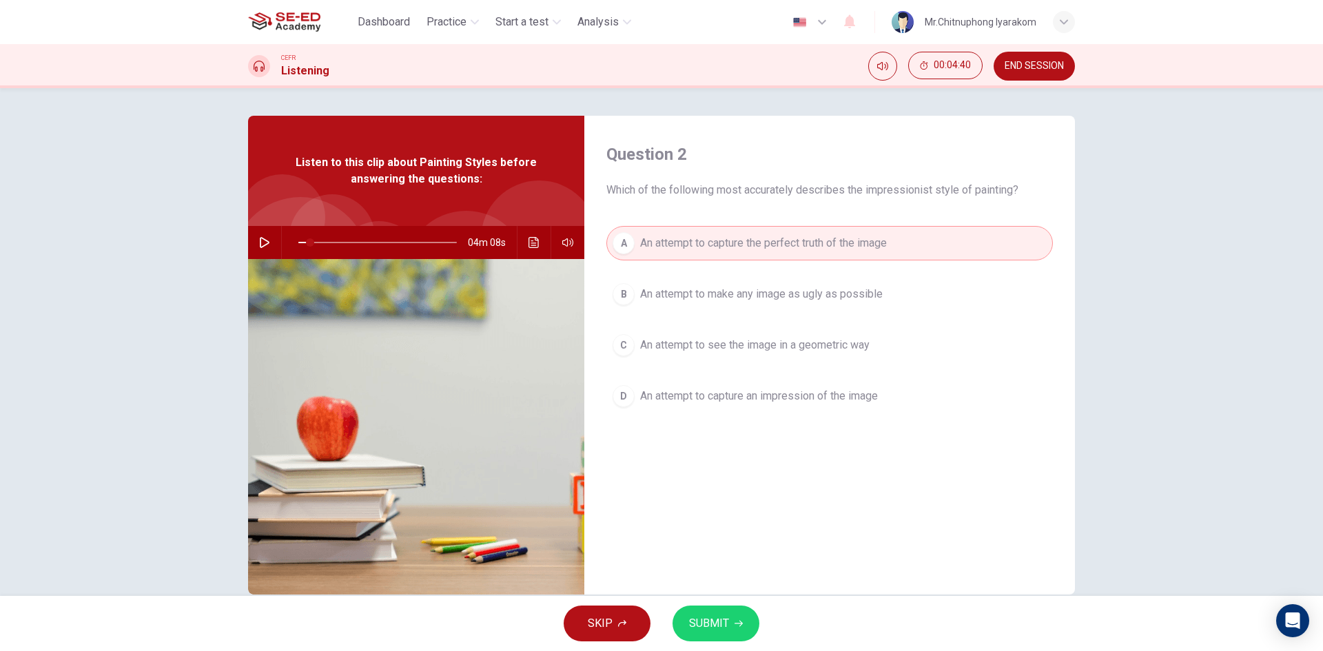
click at [722, 289] on span "An attempt to make any image as ugly as possible" at bounding box center [761, 294] width 243 height 17
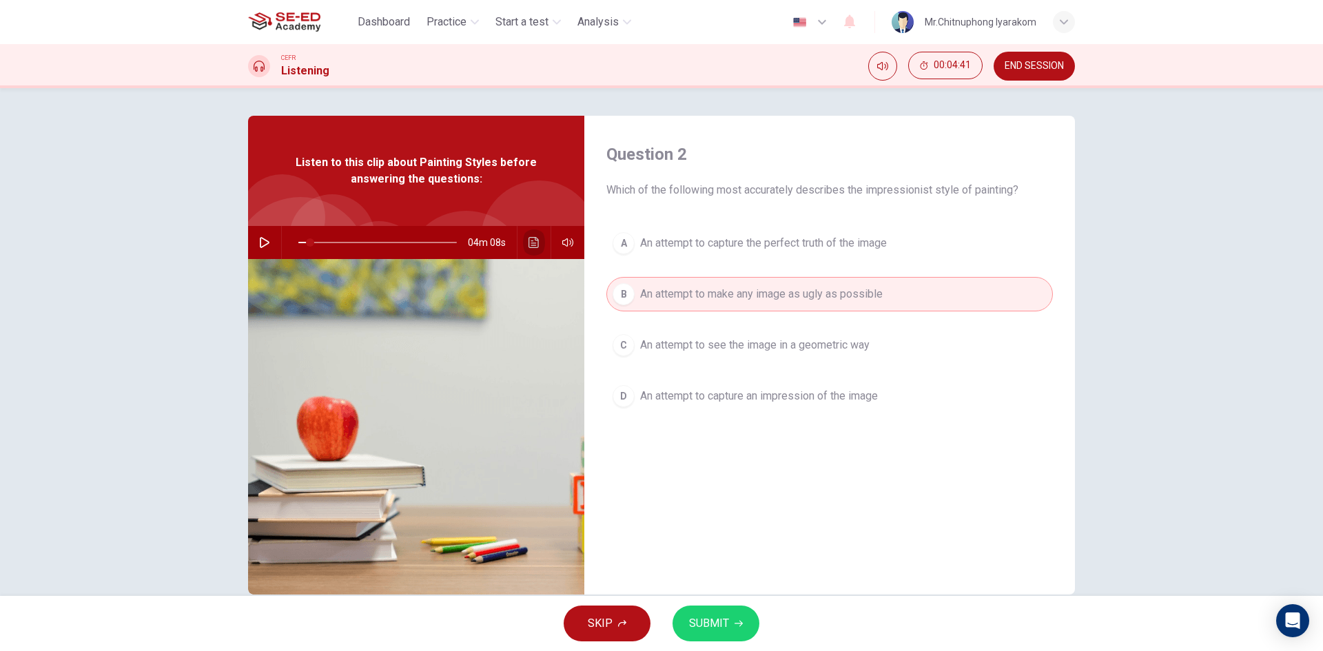
click at [528, 240] on icon "Click to see the audio transcription" at bounding box center [533, 242] width 10 height 11
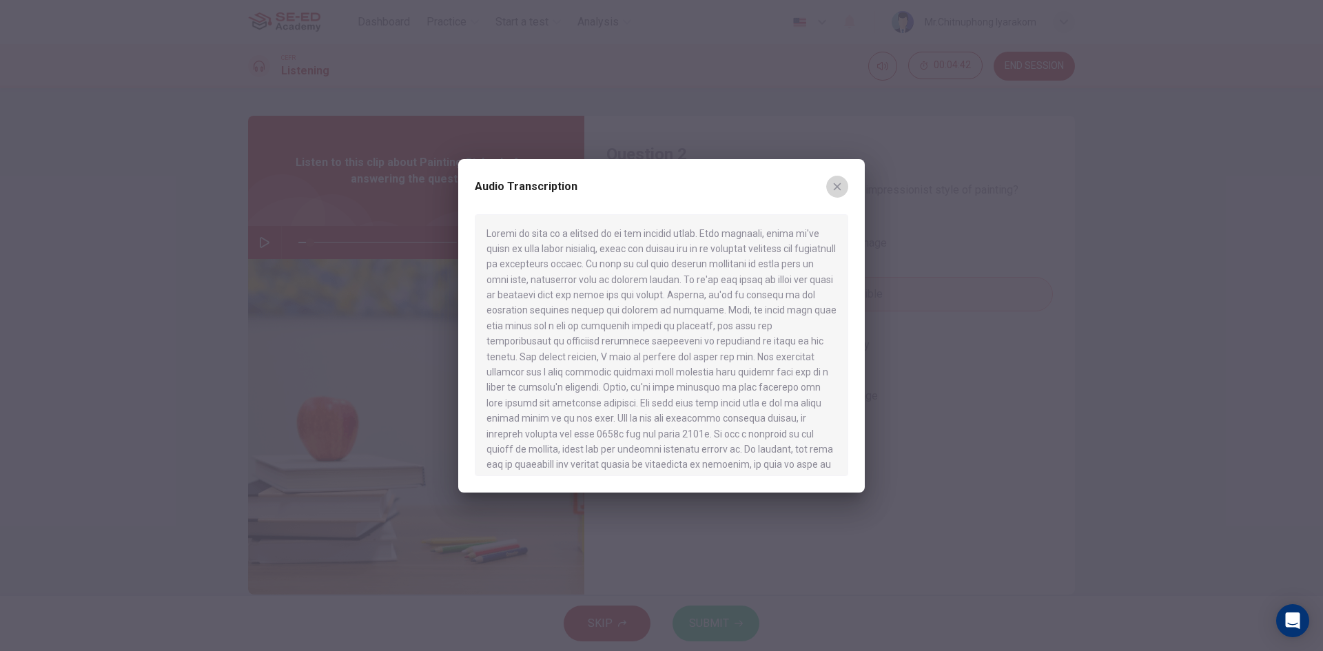
click at [837, 185] on icon "button" at bounding box center [837, 186] width 11 height 11
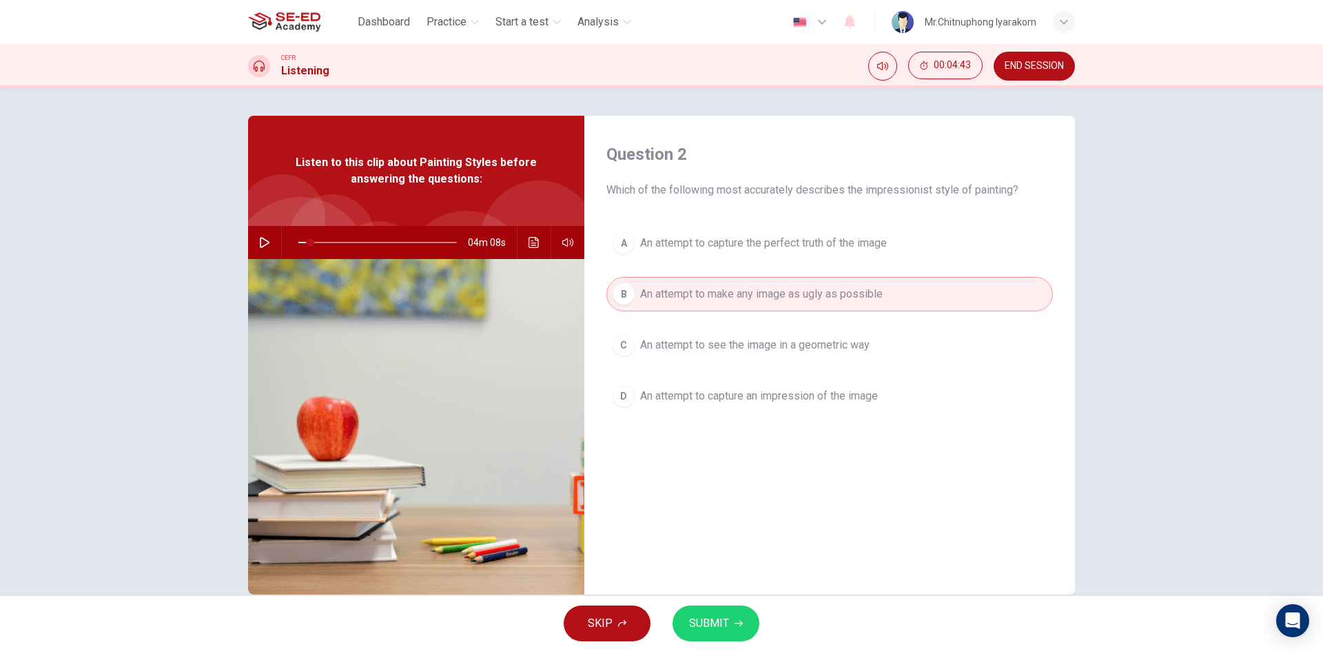
click at [707, 342] on span "An attempt to see the image in a geometric way" at bounding box center [754, 345] width 229 height 17
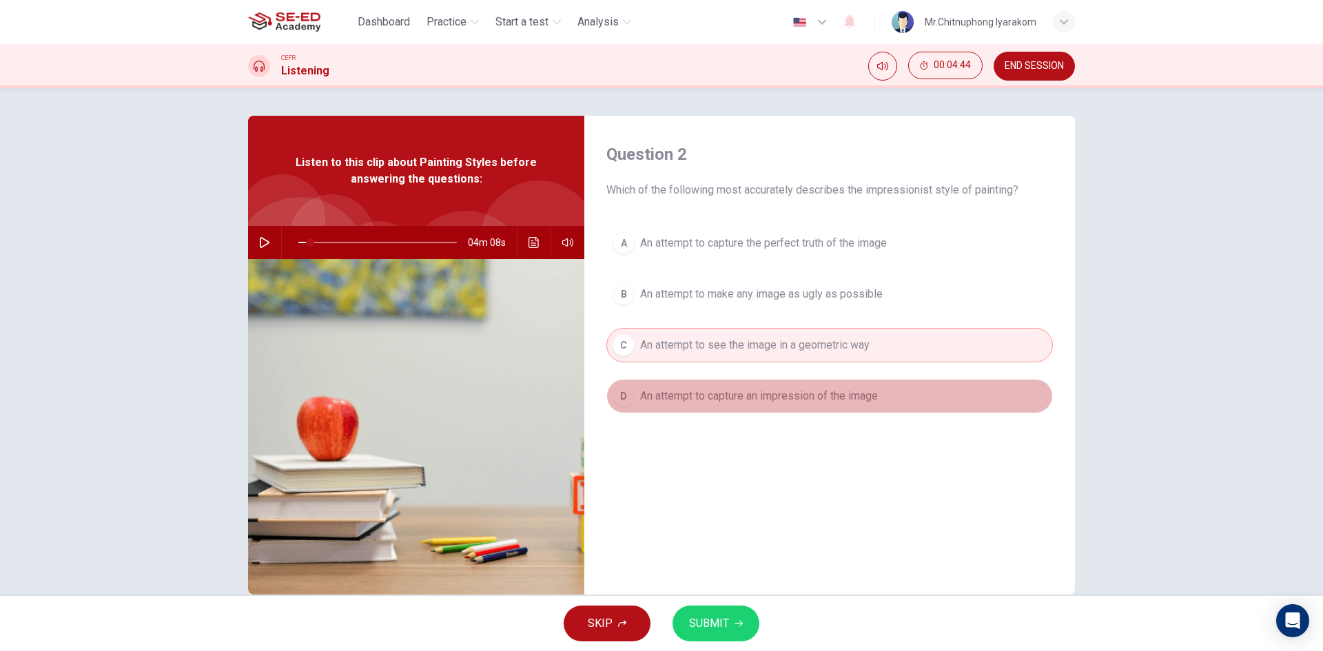
click at [708, 385] on button "D An attempt to capture an impression of the image" at bounding box center [829, 396] width 446 height 34
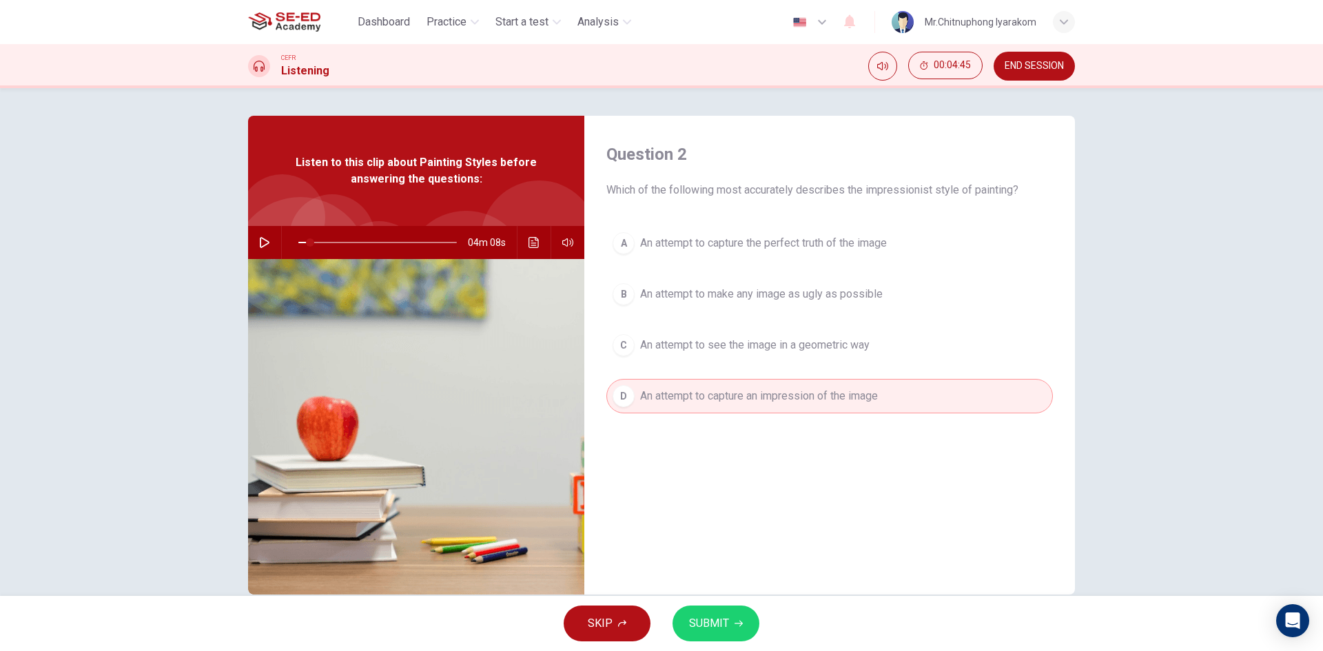
click at [747, 251] on button "A An attempt to capture the perfect truth of the image" at bounding box center [829, 243] width 446 height 34
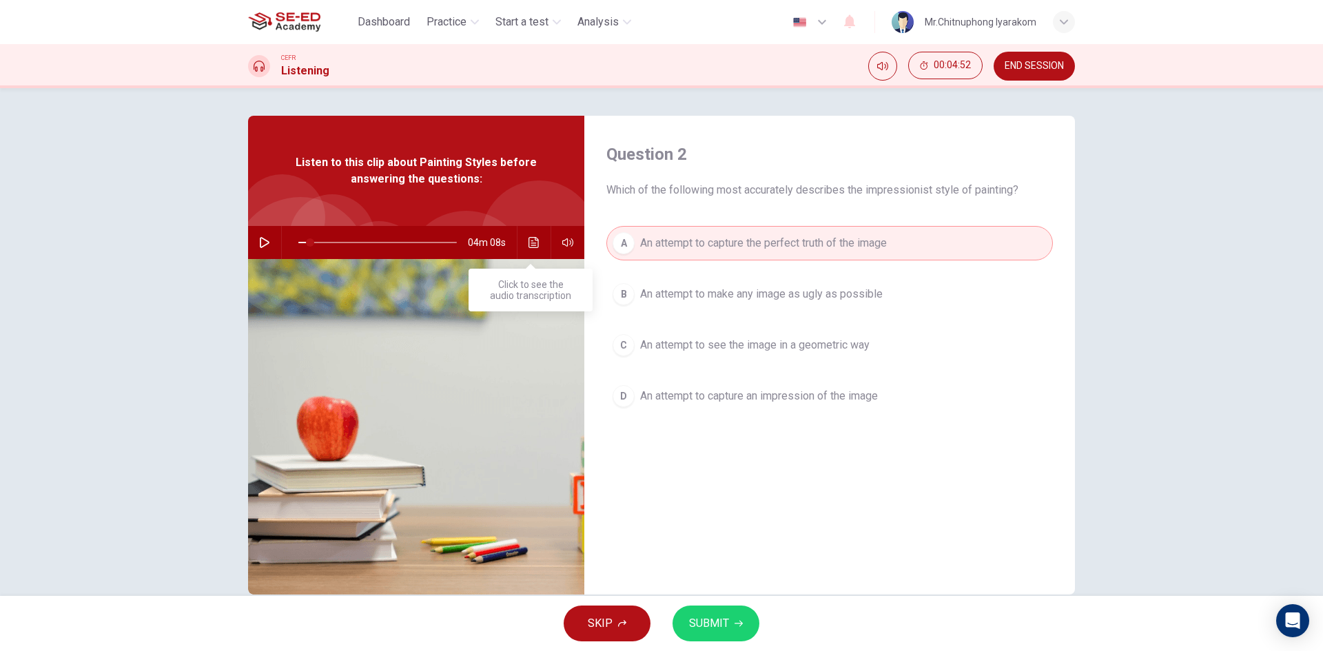
click at [537, 248] on button "Click to see the audio transcription" at bounding box center [534, 242] width 22 height 33
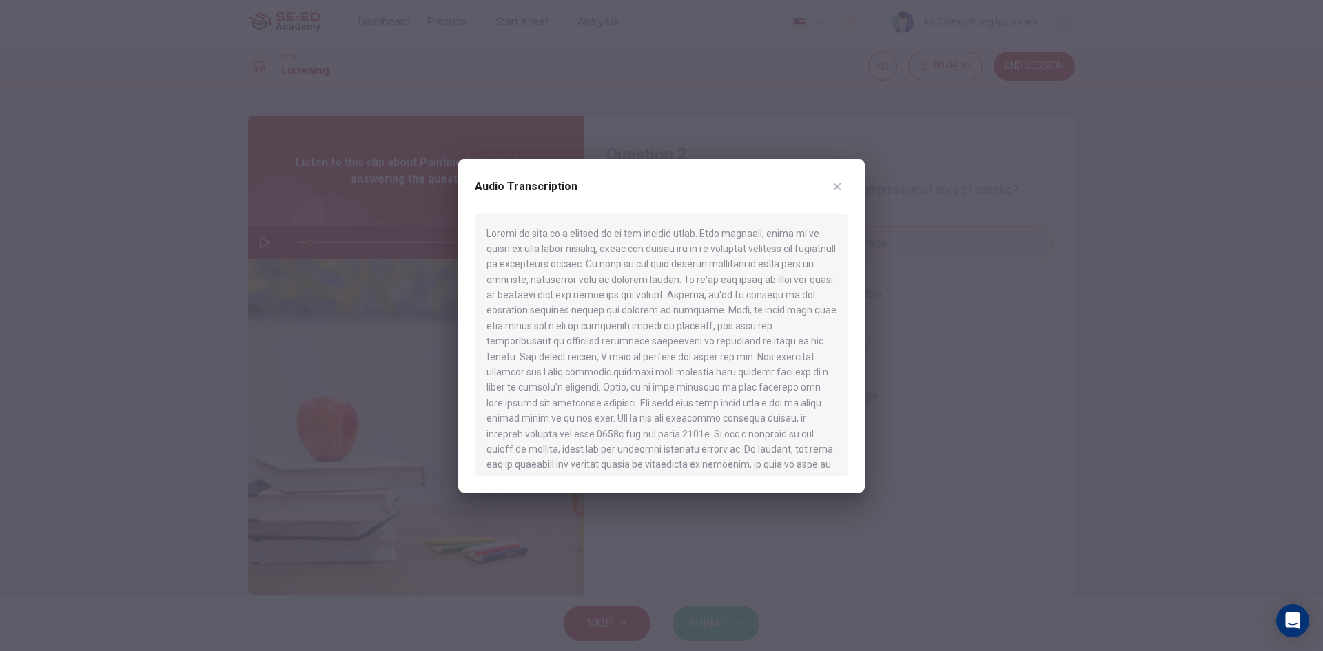
click at [825, 186] on div "Audio Transcription" at bounding box center [661, 195] width 373 height 39
click at [859, 187] on div "Audio Transcription" at bounding box center [661, 325] width 406 height 333
click at [836, 187] on icon "button" at bounding box center [838, 187] width 8 height 8
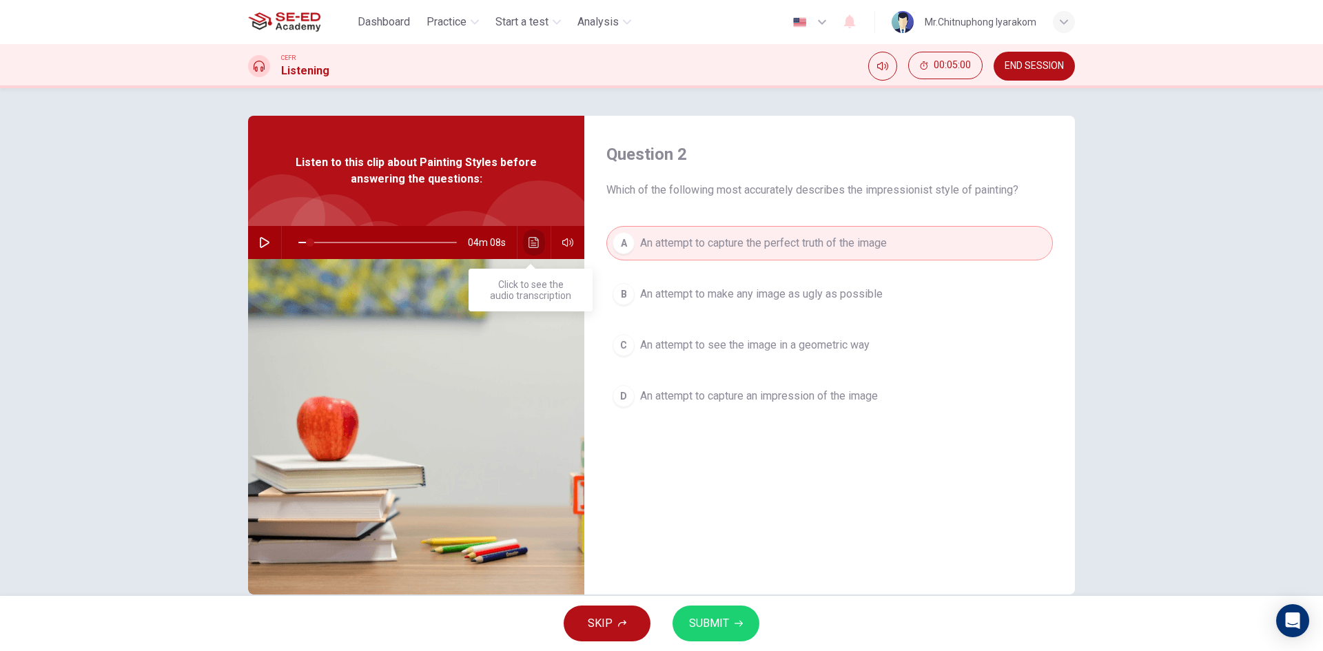
click at [539, 243] on button "Click to see the audio transcription" at bounding box center [534, 242] width 22 height 33
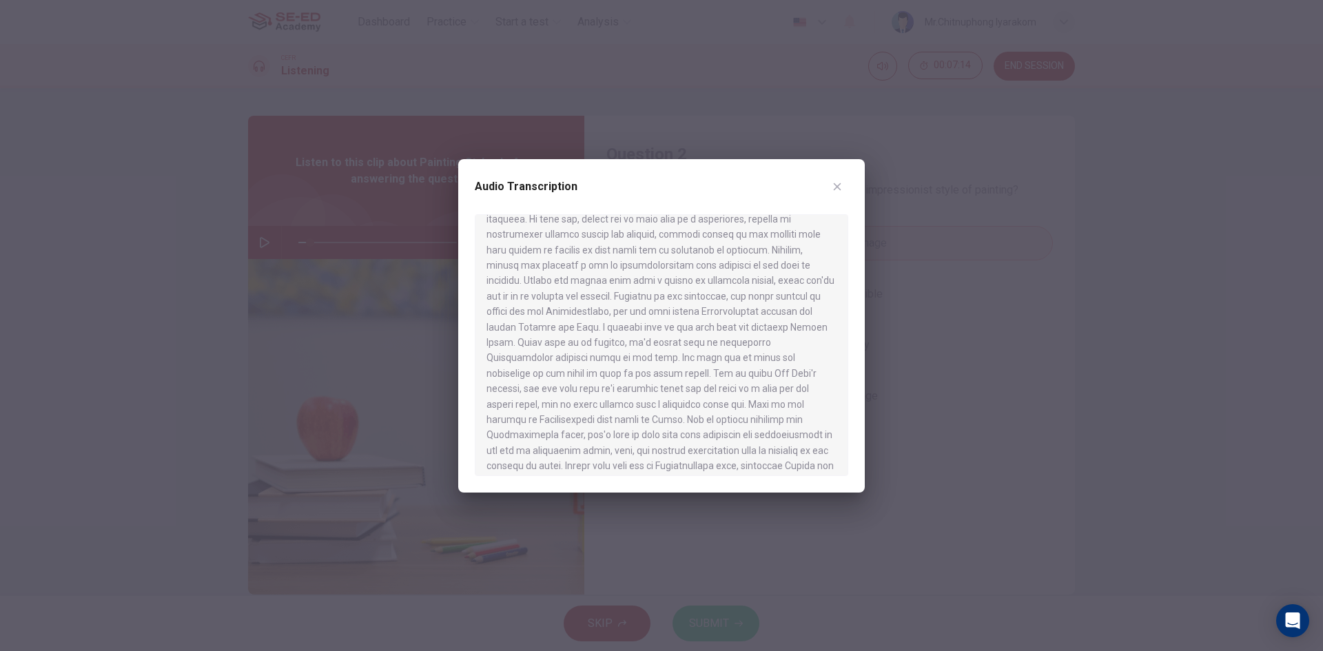
scroll to position [309, 0]
click at [828, 187] on button "button" at bounding box center [837, 187] width 22 height 22
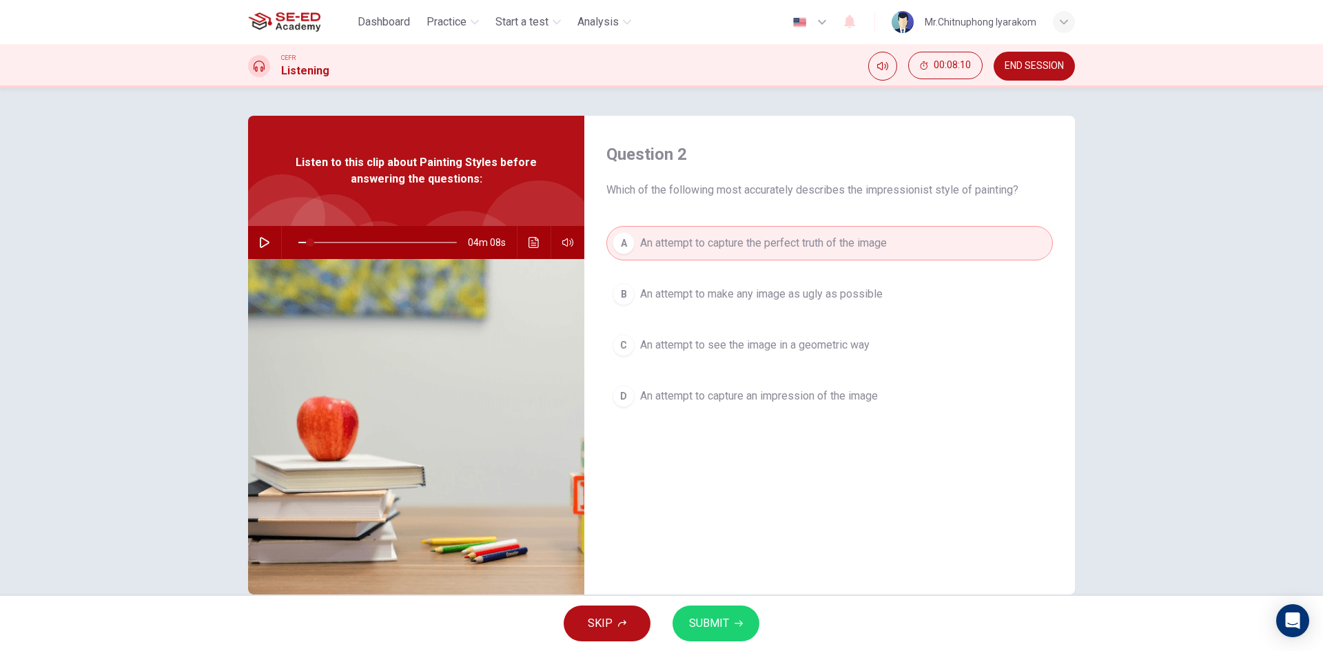
click at [843, 289] on span "An attempt to make any image as ugly as possible" at bounding box center [761, 294] width 243 height 17
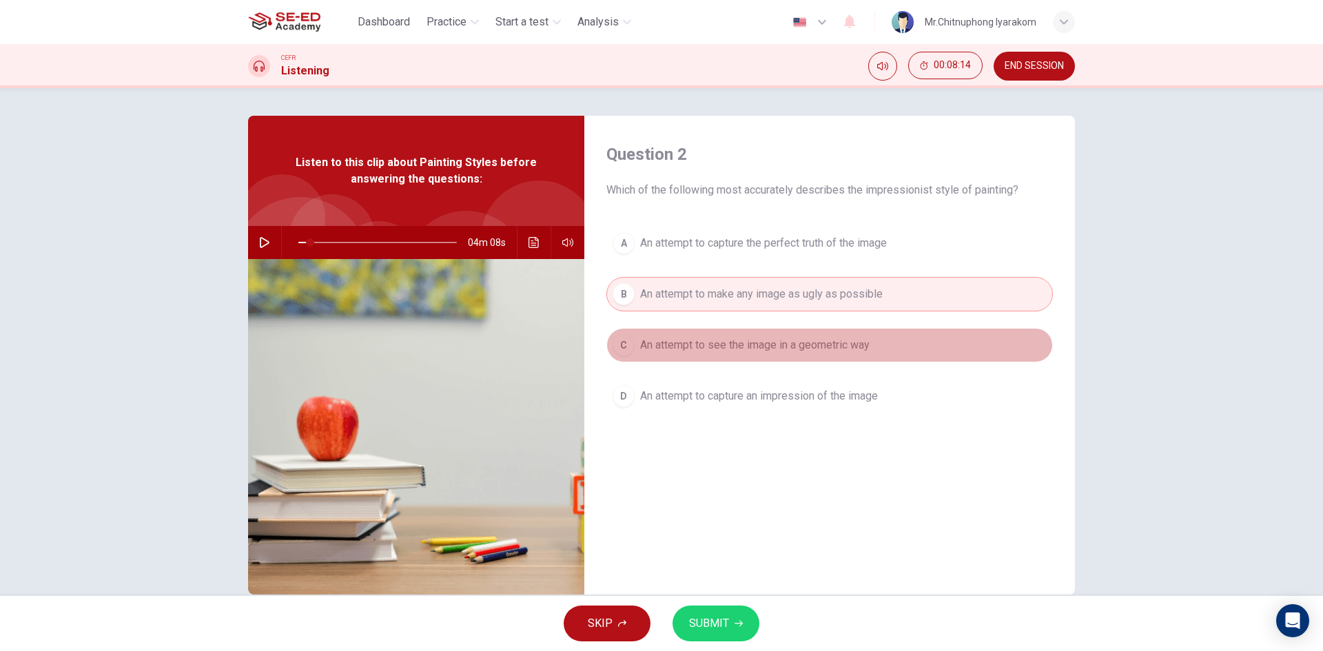
click at [837, 336] on button "C An attempt to see the image in a geometric way" at bounding box center [829, 345] width 446 height 34
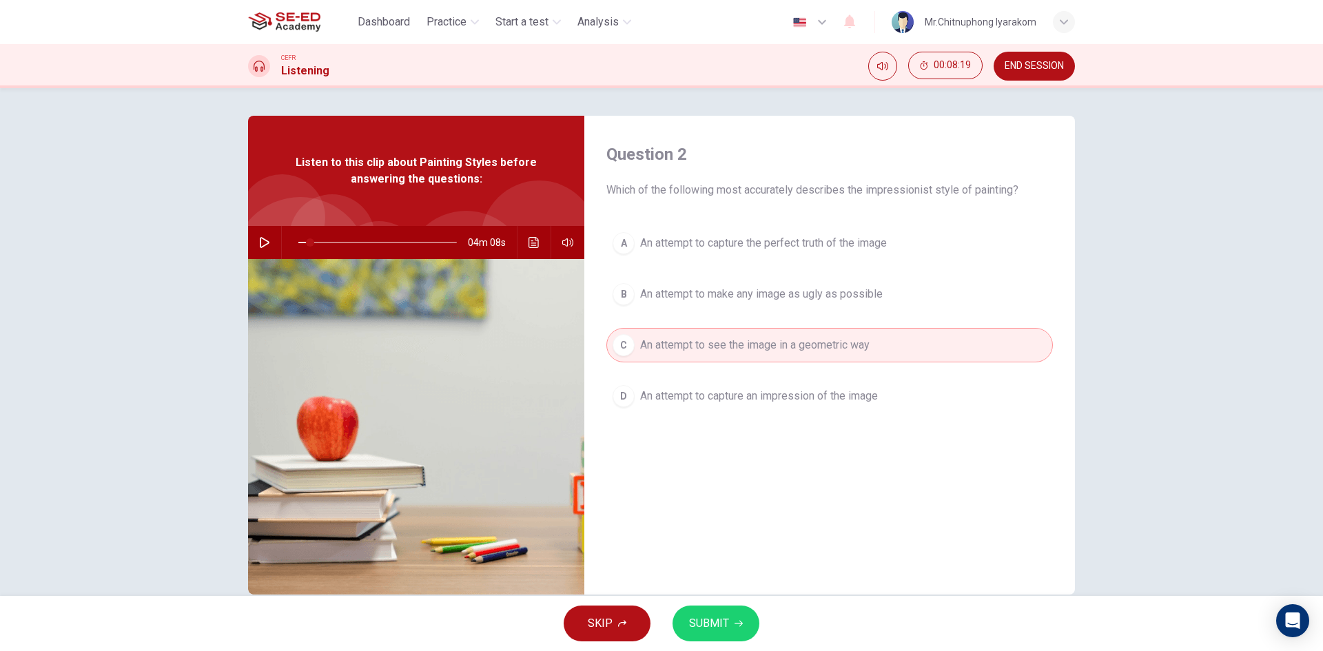
click at [778, 411] on button "D An attempt to capture an impression of the image" at bounding box center [829, 396] width 446 height 34
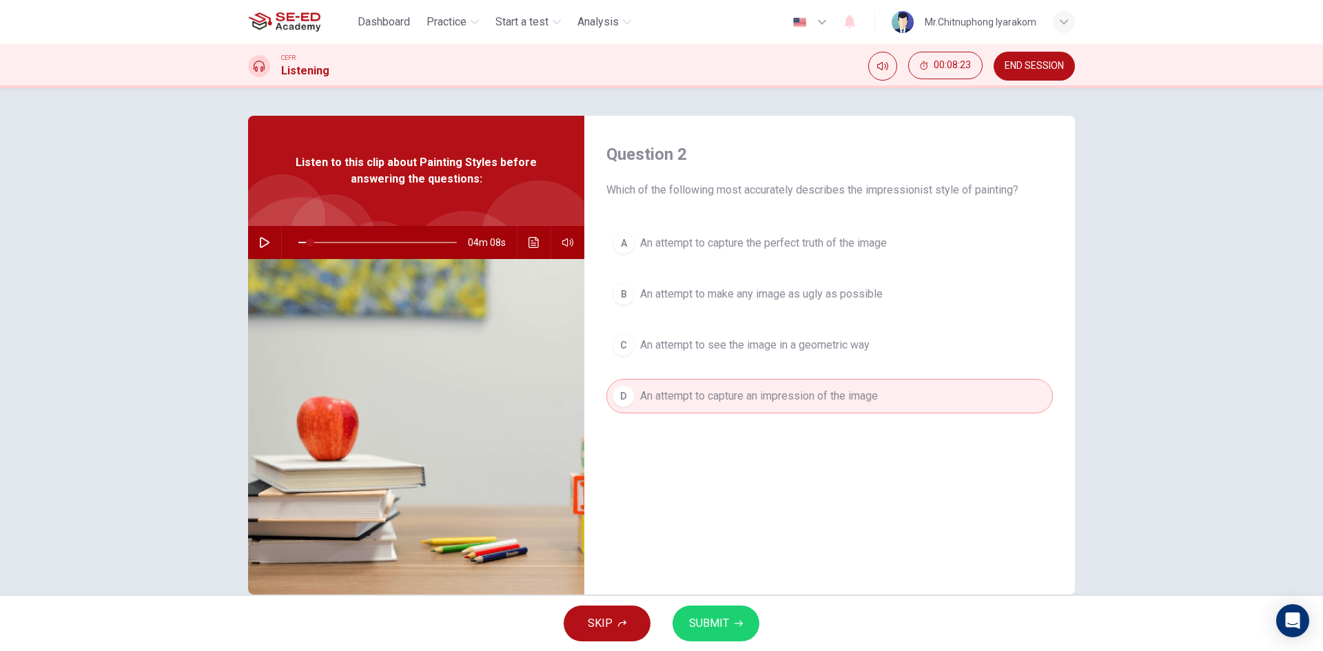
click at [735, 615] on button "SUBMIT" at bounding box center [715, 624] width 87 height 36
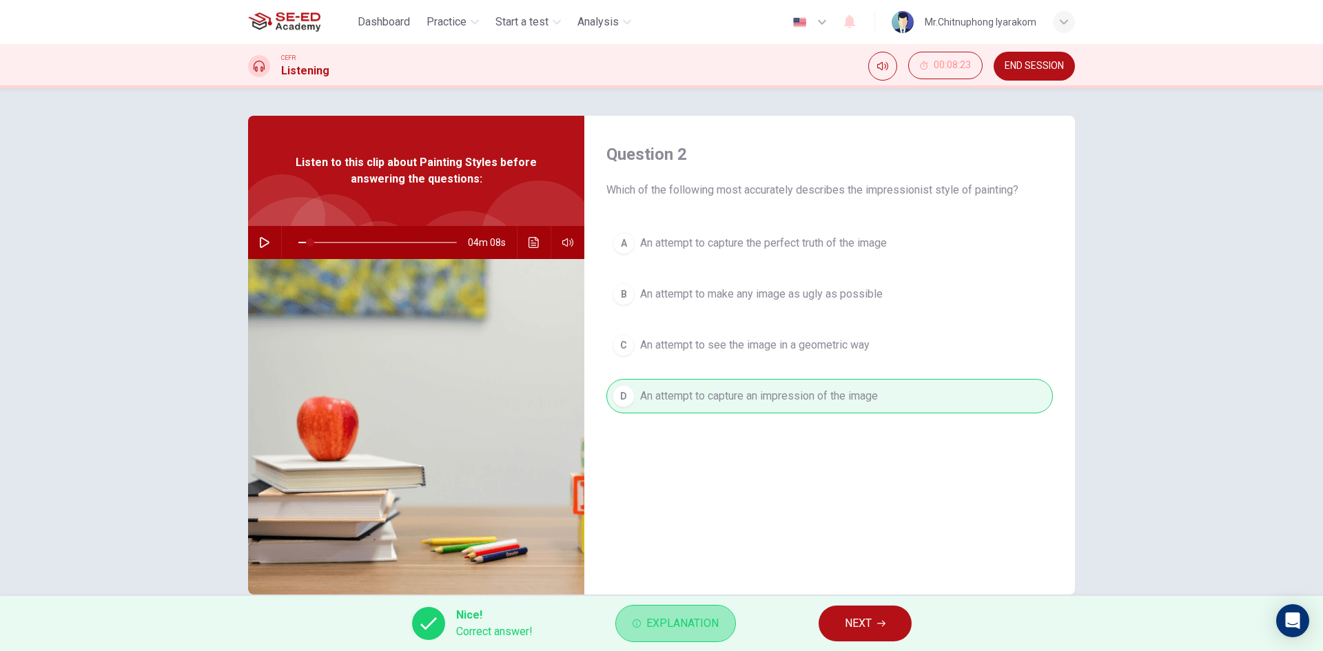
click at [715, 630] on span "Explanation" at bounding box center [682, 623] width 72 height 19
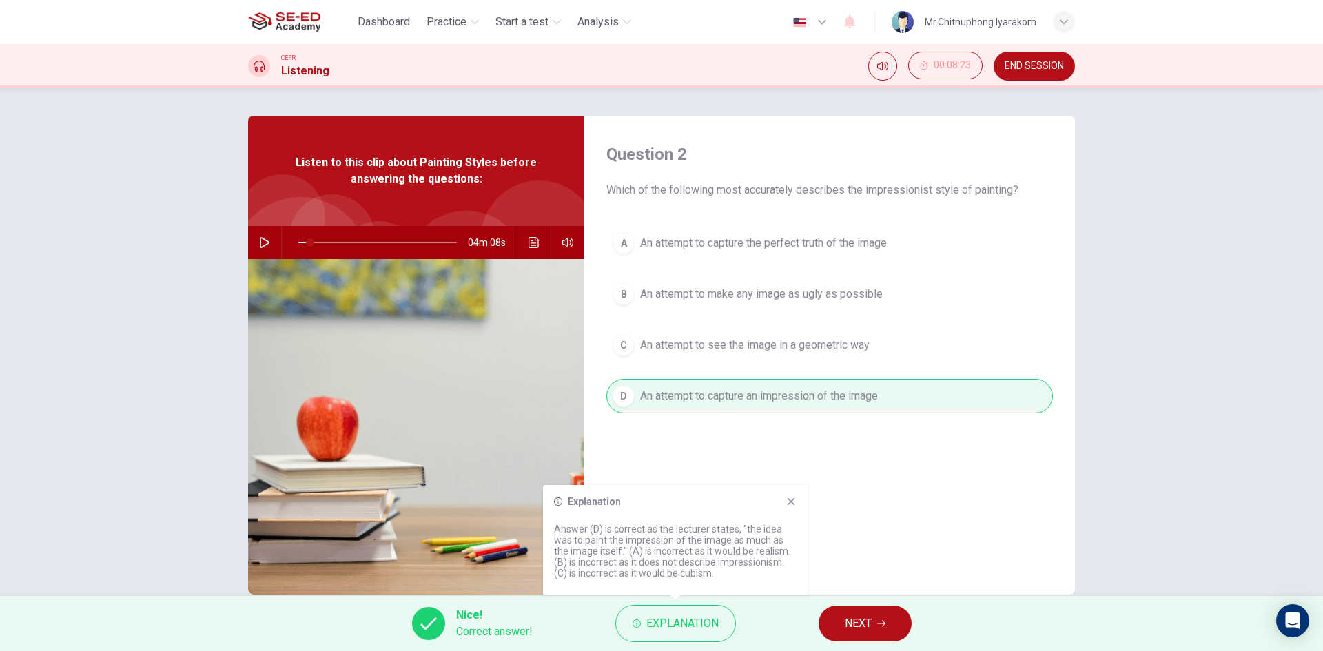
click at [792, 504] on icon at bounding box center [791, 502] width 8 height 8
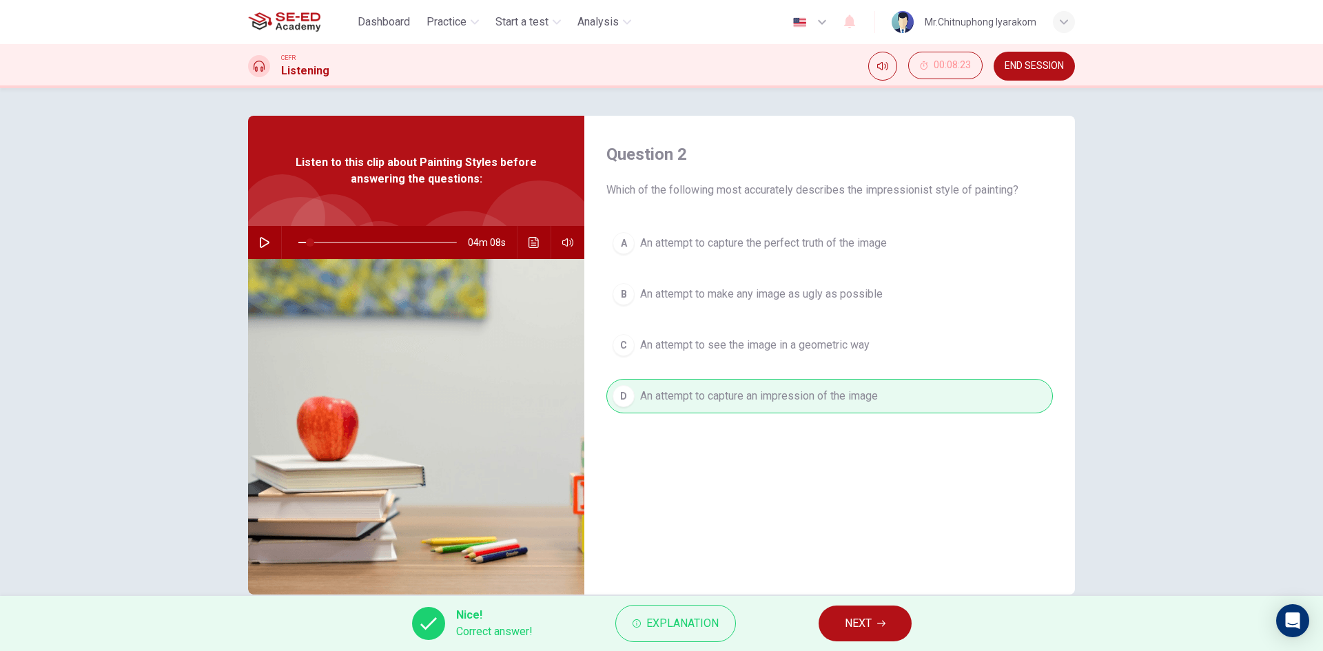
click at [885, 623] on icon "button" at bounding box center [881, 624] width 8 height 6
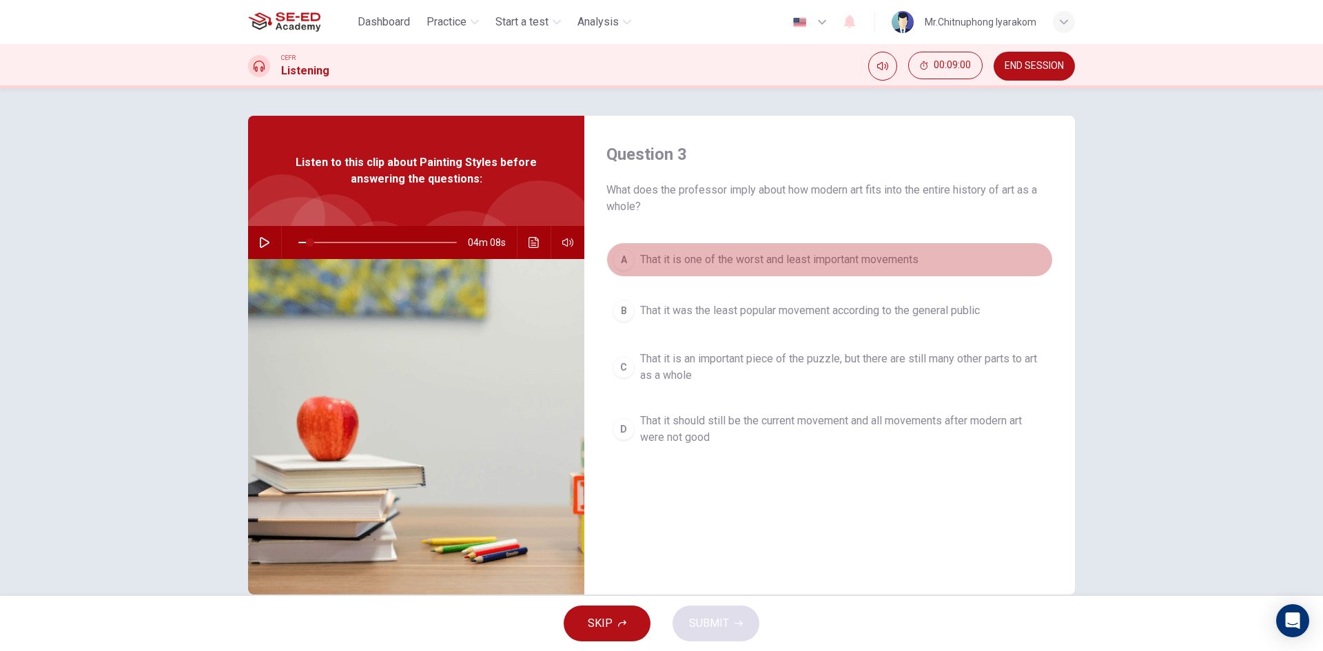
click at [688, 265] on span "That it is one of the worst and least important movements" at bounding box center [779, 259] width 278 height 17
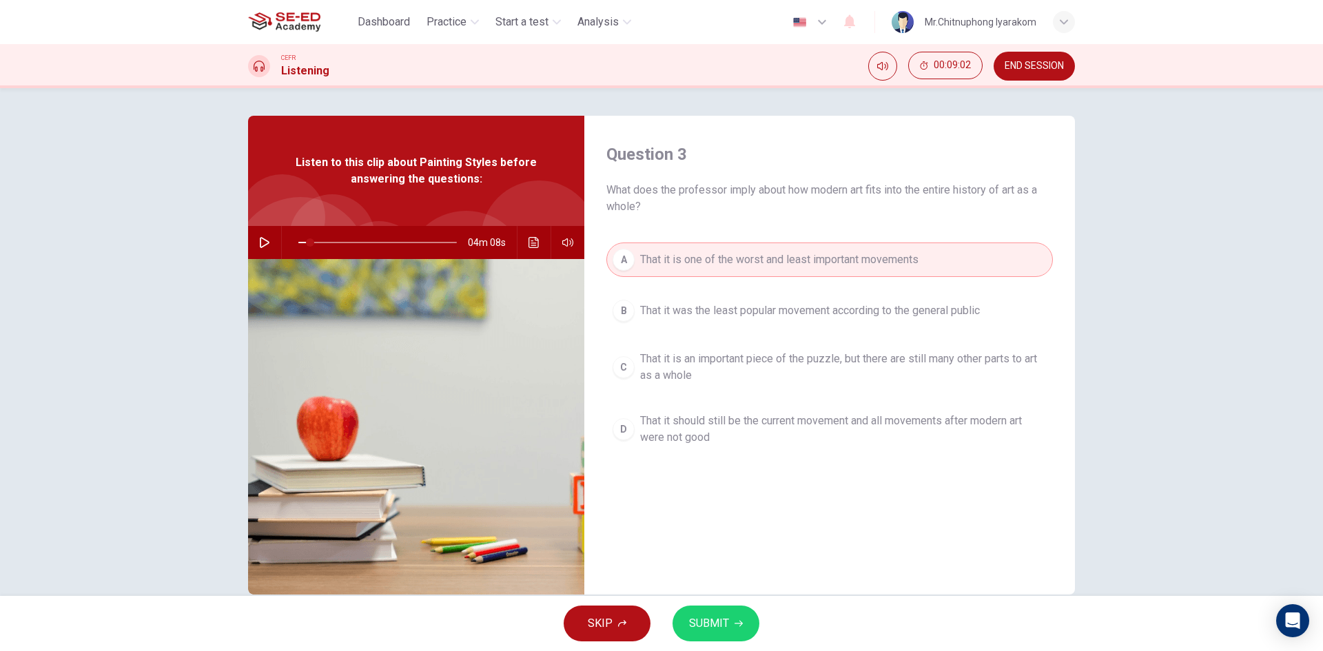
click at [728, 314] on span "That it was the least popular movement according to the general public" at bounding box center [810, 310] width 340 height 17
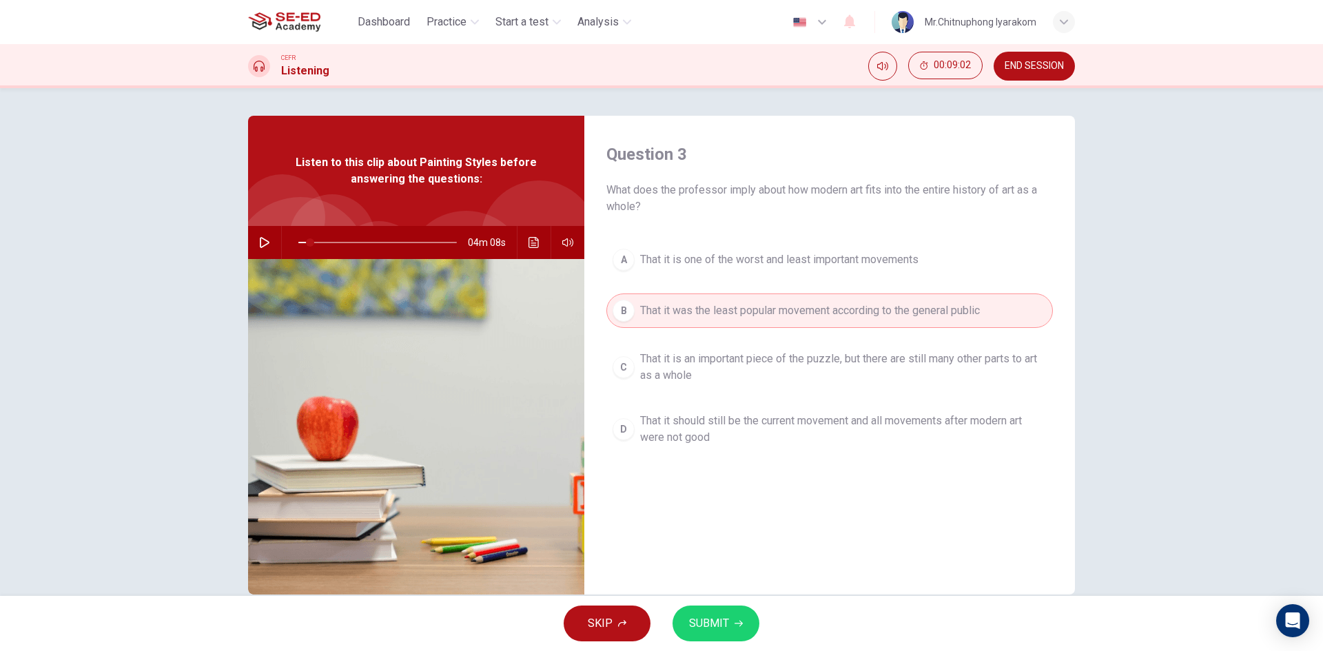
click at [722, 364] on span "That it is an important piece of the puzzle, but there are still many other par…" at bounding box center [843, 367] width 406 height 33
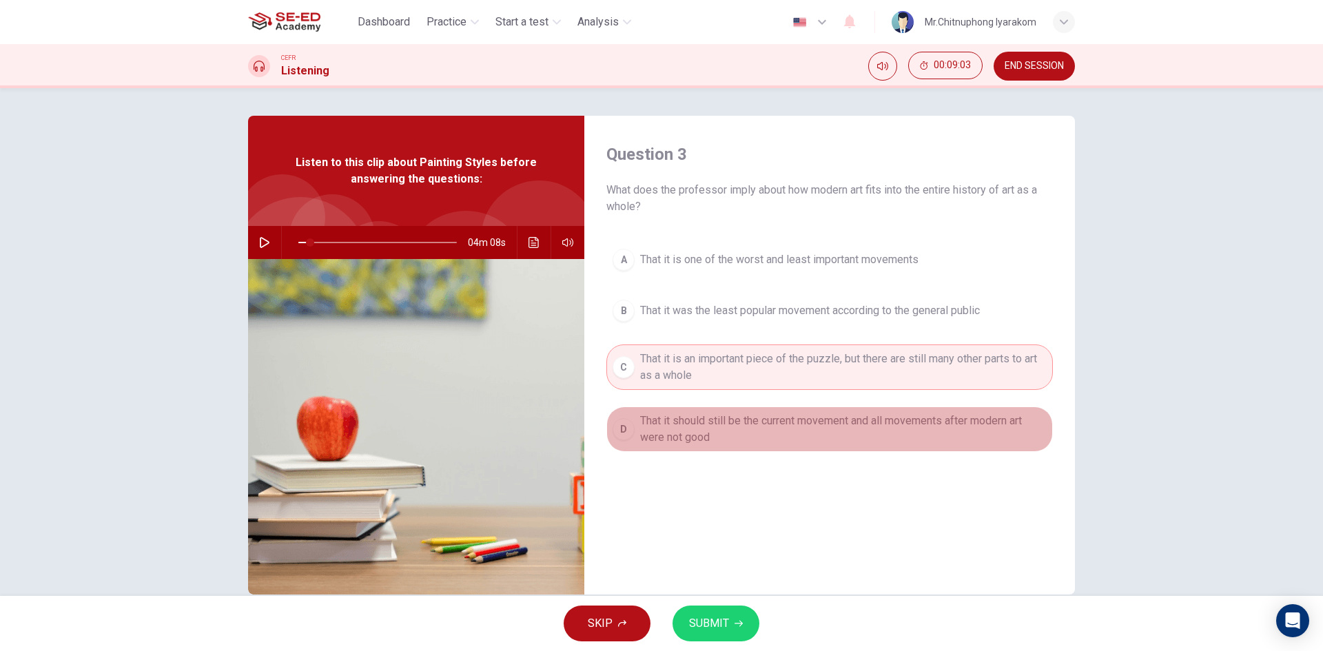
click at [731, 417] on span "That it should still be the current movement and all movements after modern art…" at bounding box center [843, 429] width 406 height 33
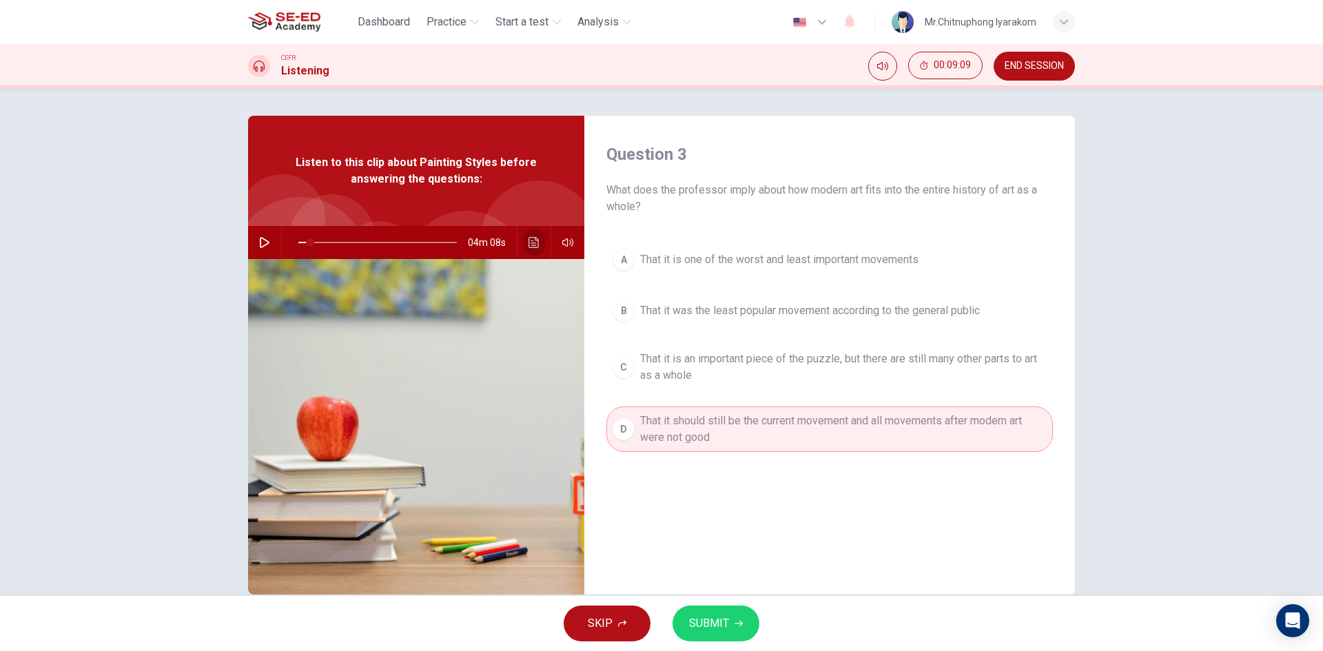
click at [524, 240] on button "Click to see the audio transcription" at bounding box center [534, 242] width 22 height 33
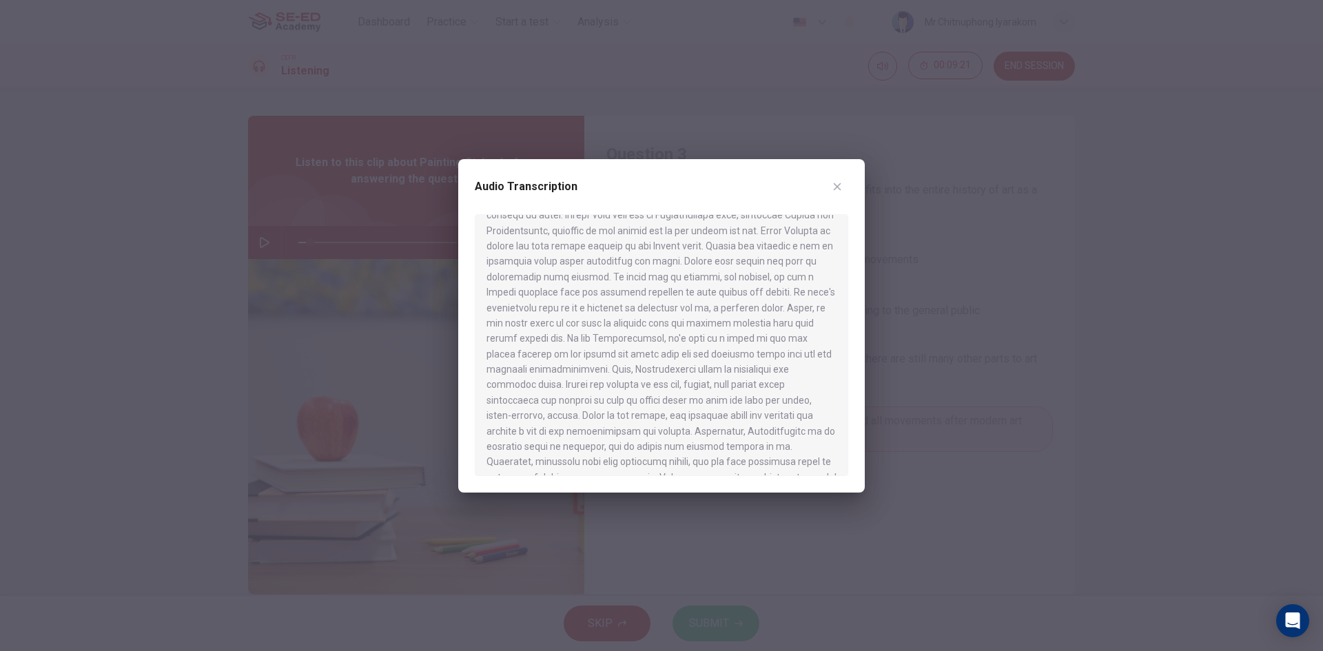
scroll to position [595, 0]
click at [841, 187] on icon "button" at bounding box center [837, 186] width 11 height 11
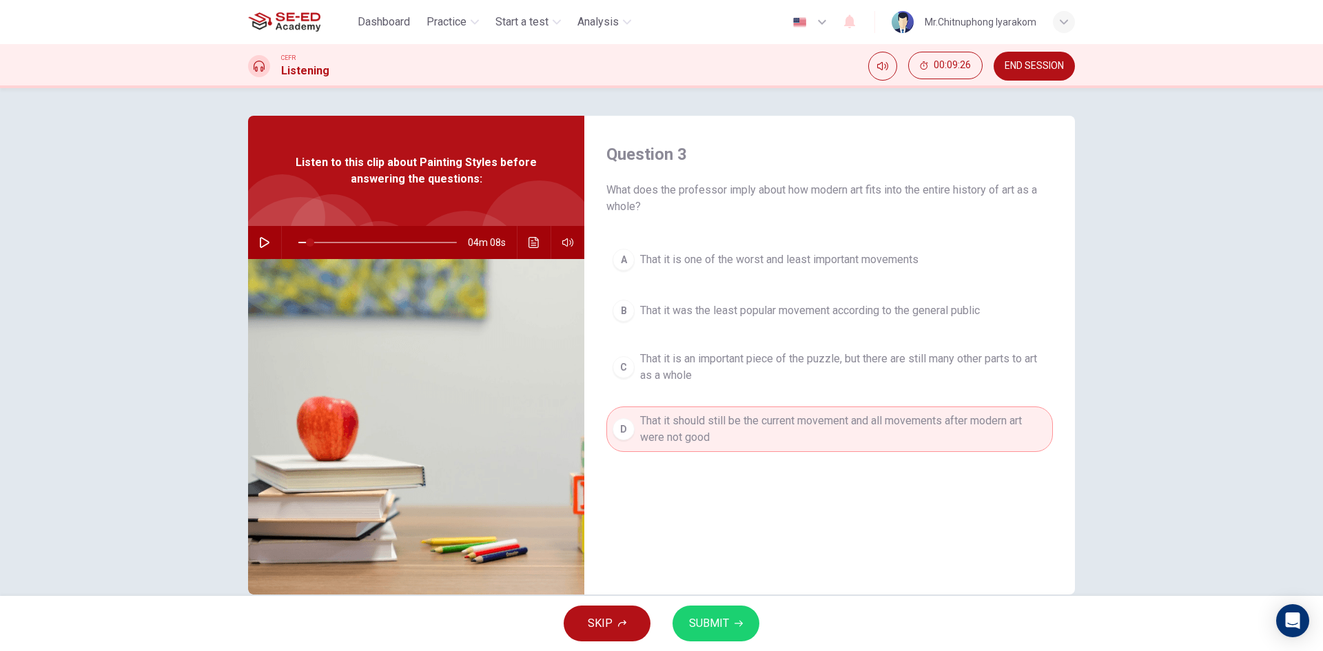
click at [784, 265] on span "That it is one of the worst and least important movements" at bounding box center [779, 259] width 278 height 17
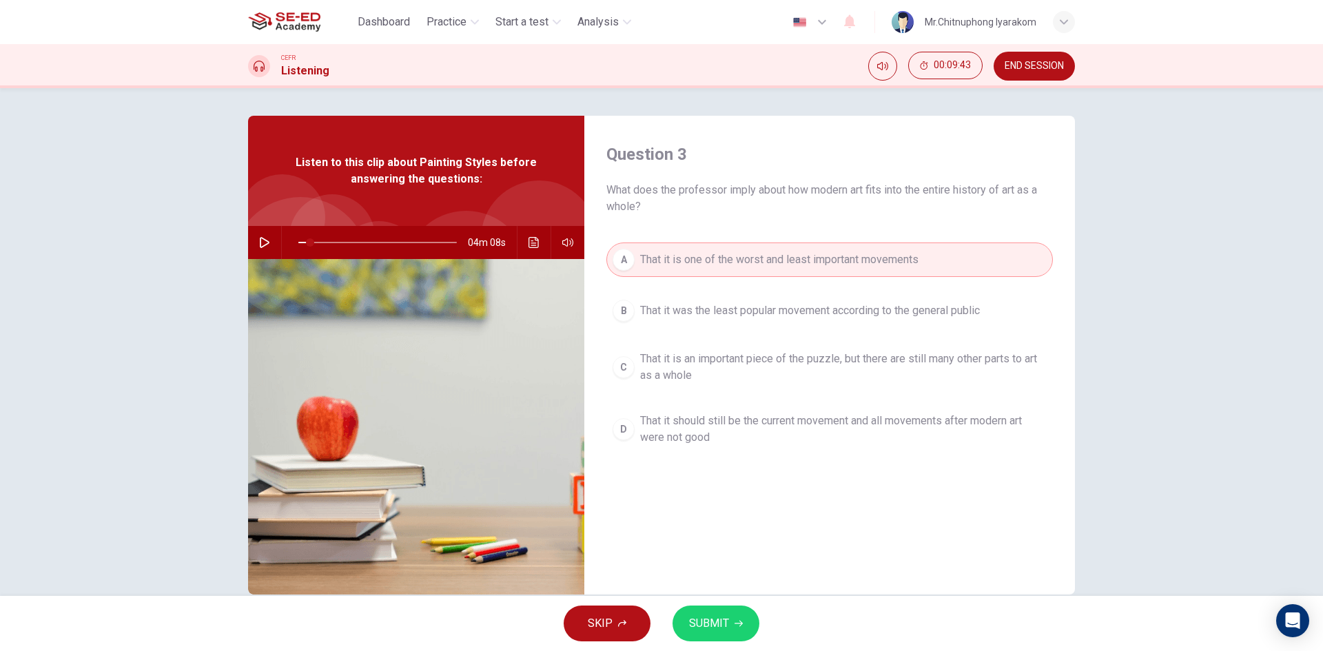
drag, startPoint x: 1016, startPoint y: 191, endPoint x: 987, endPoint y: 202, distance: 31.0
click at [987, 202] on span "What does the professor imply about how modern art fits into the entire history…" at bounding box center [829, 198] width 446 height 33
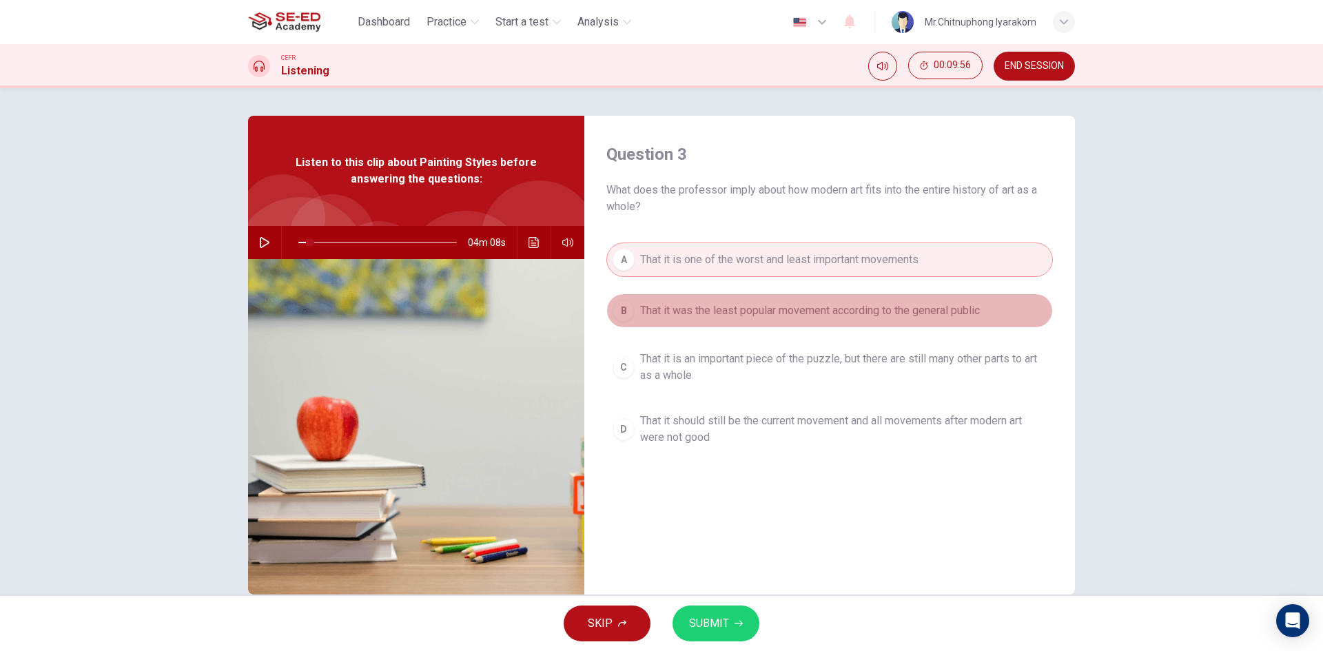
click at [737, 299] on button "B That it was the least popular movement according to the general public" at bounding box center [829, 310] width 446 height 34
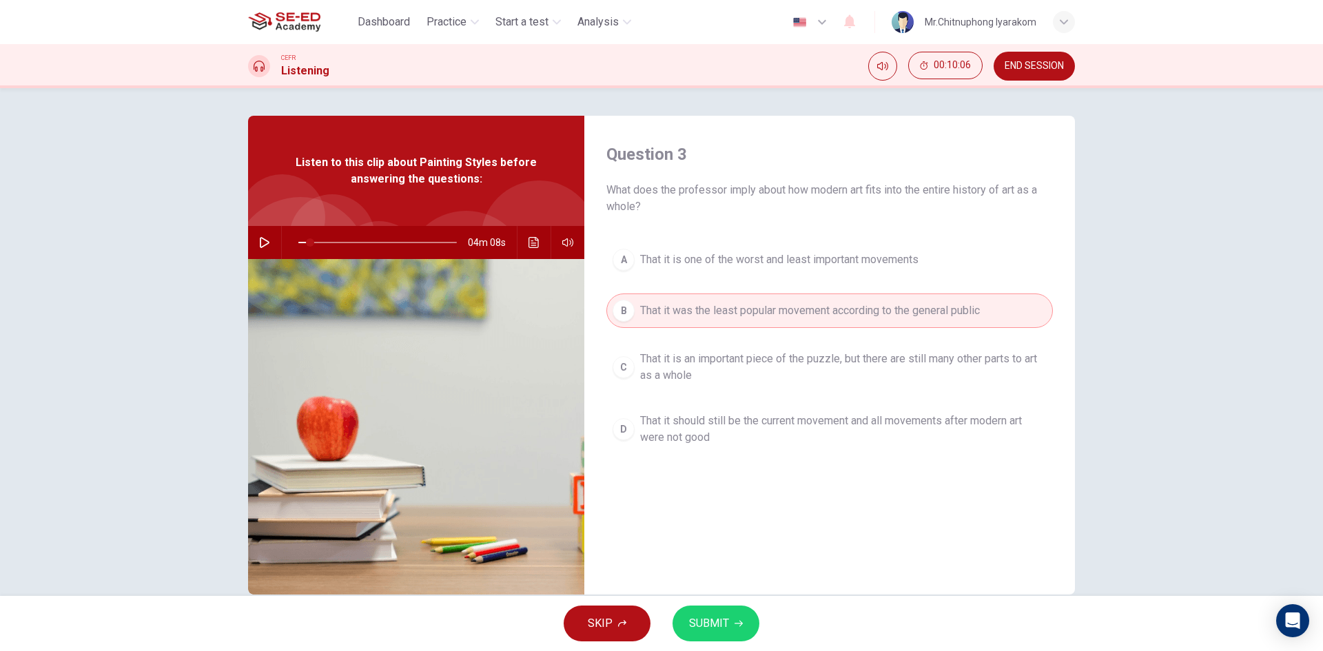
click at [925, 351] on button "C That it is an important piece of the puzzle, but there are still many other p…" at bounding box center [829, 366] width 446 height 45
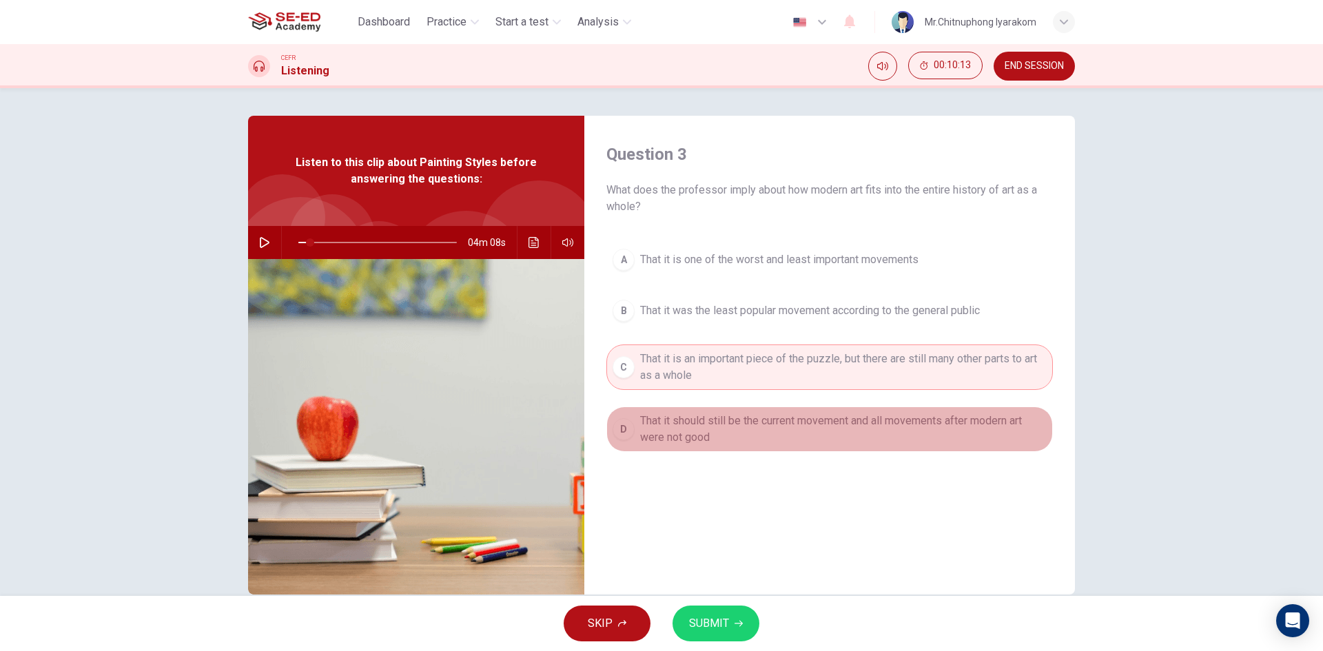
drag, startPoint x: 955, startPoint y: 446, endPoint x: 768, endPoint y: 436, distance: 187.0
click at [954, 446] on button "D That it should still be the current movement and all movements after modern a…" at bounding box center [829, 428] width 446 height 45
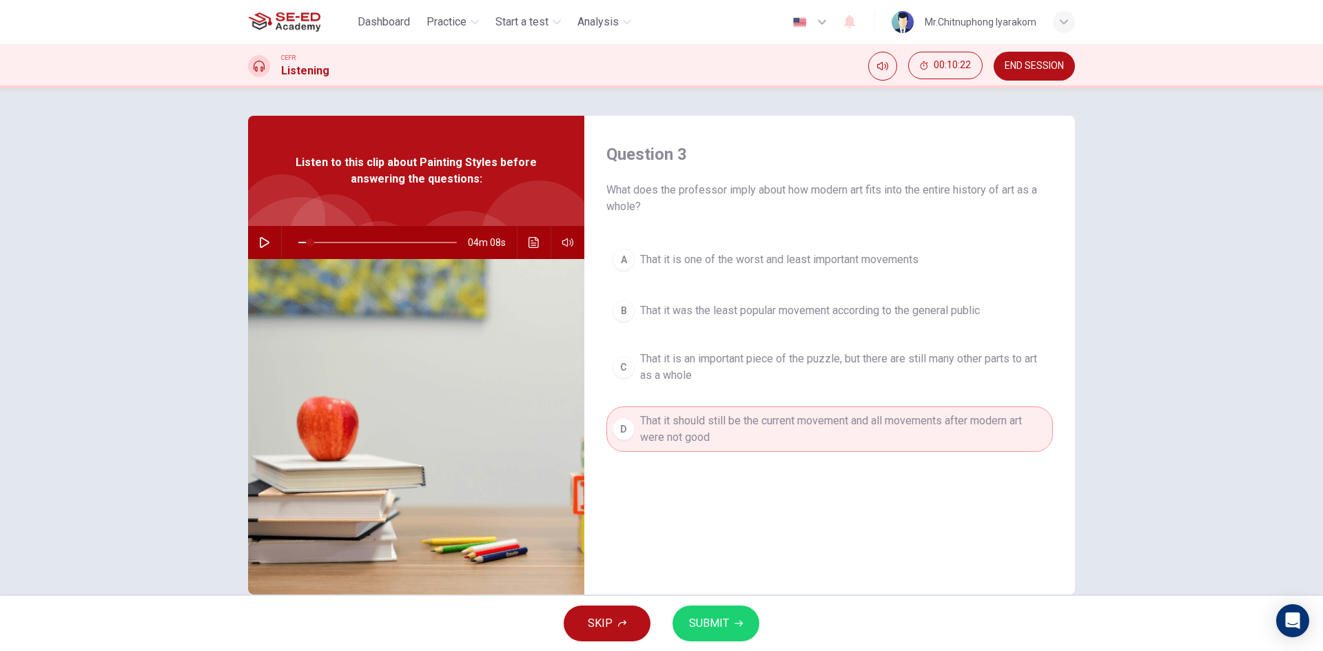
click at [927, 353] on span "That it is an important piece of the puzzle, but there are still many other par…" at bounding box center [843, 367] width 406 height 33
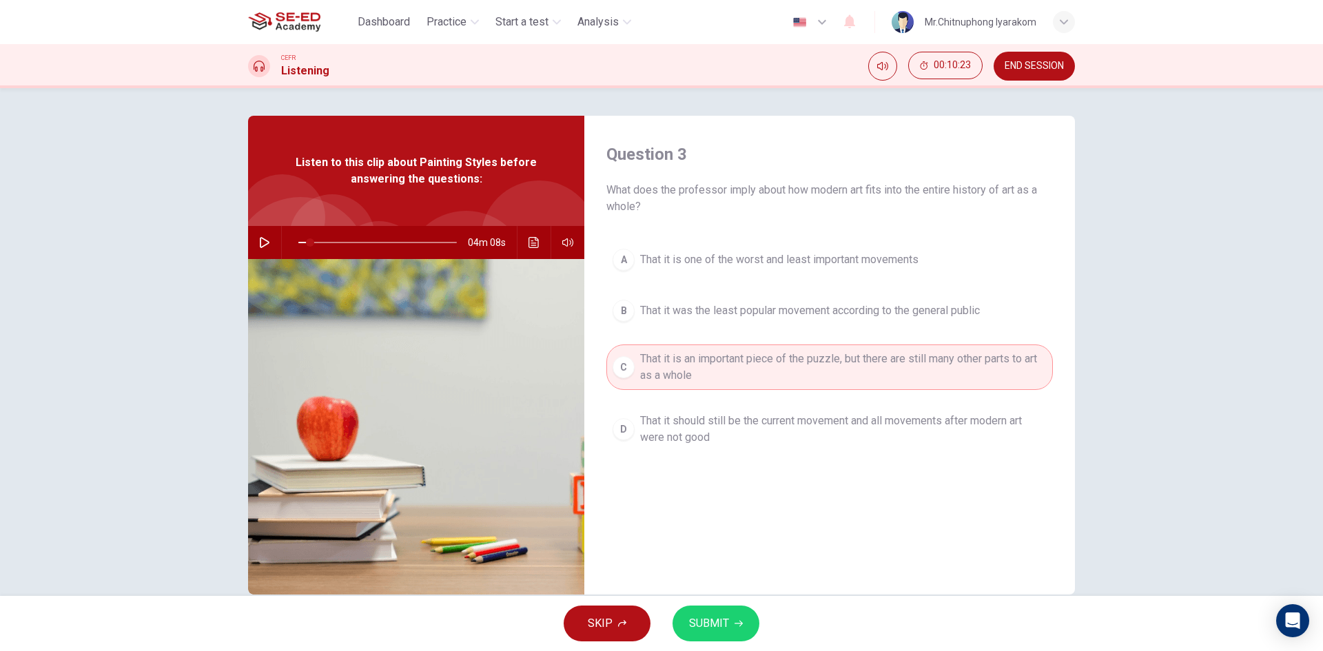
click at [739, 624] on icon "button" at bounding box center [738, 623] width 8 height 8
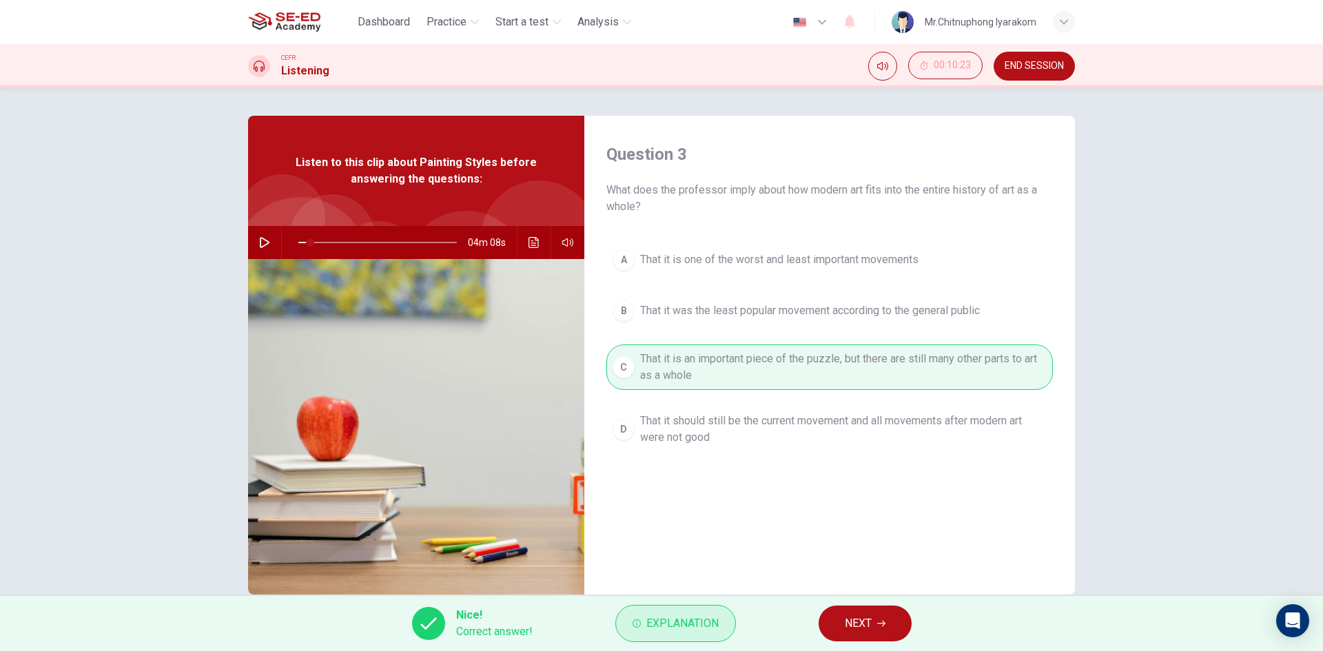
click at [671, 626] on span "Explanation" at bounding box center [682, 623] width 72 height 19
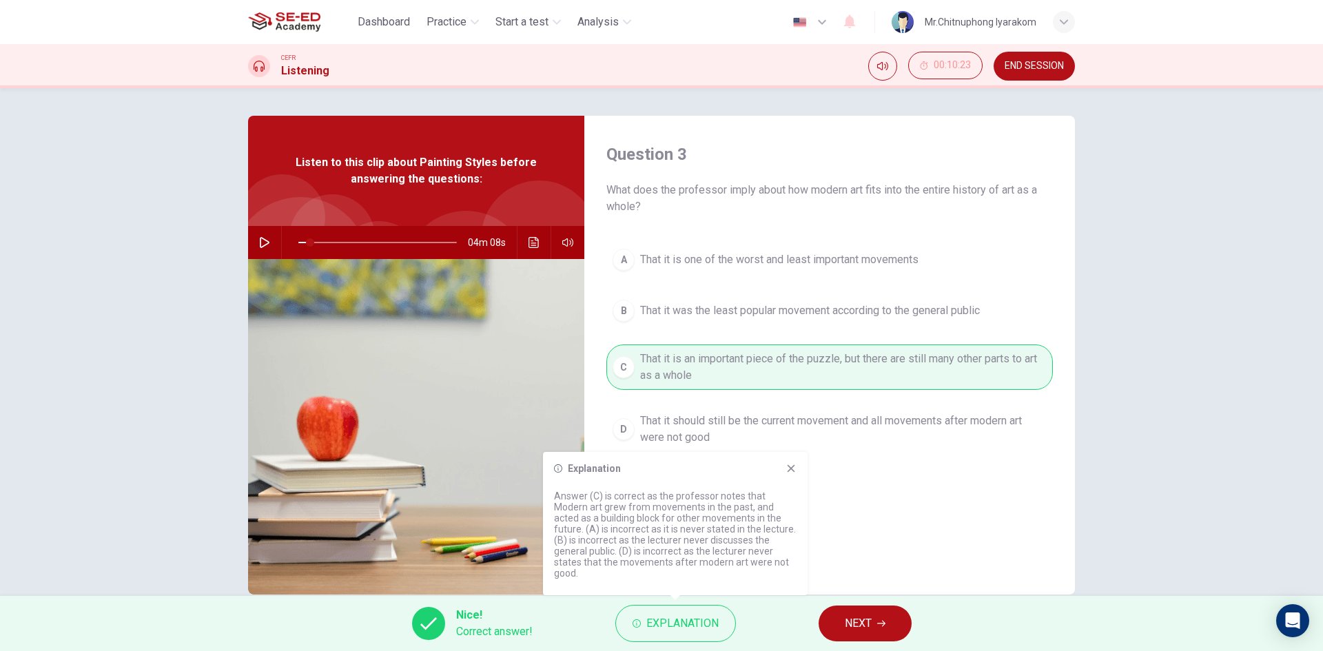
click at [790, 473] on icon at bounding box center [791, 469] width 8 height 8
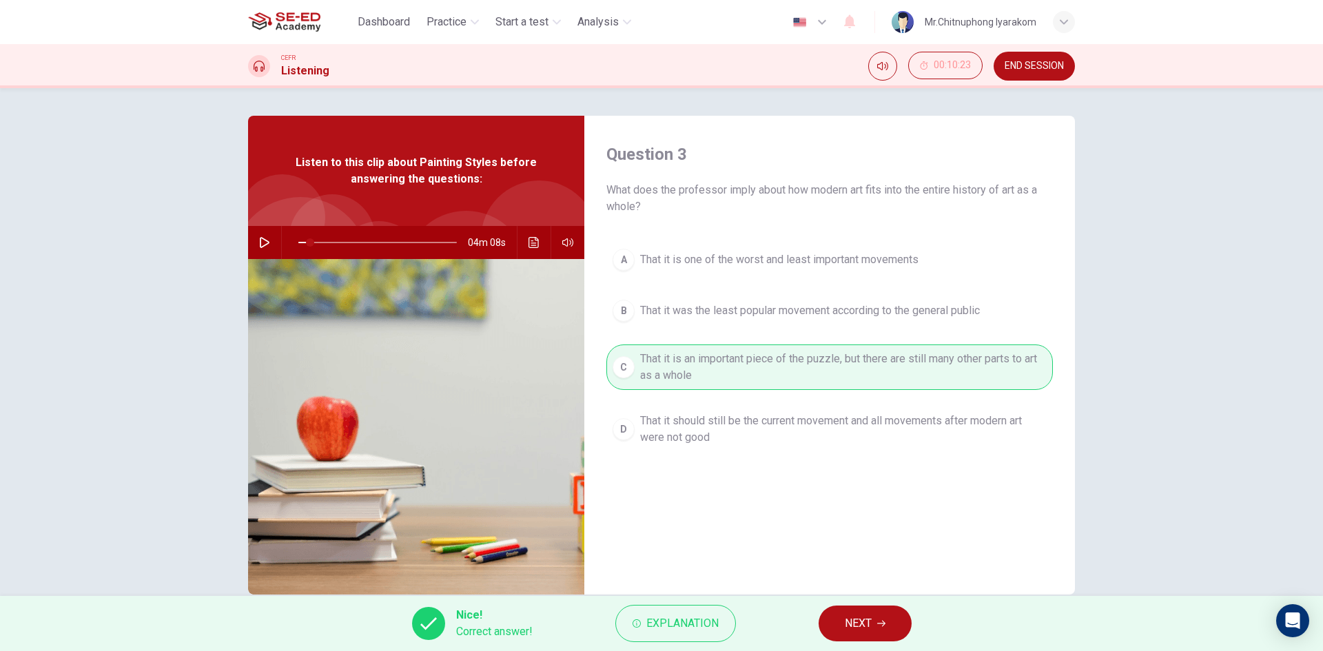
click at [878, 616] on button "NEXT" at bounding box center [864, 624] width 93 height 36
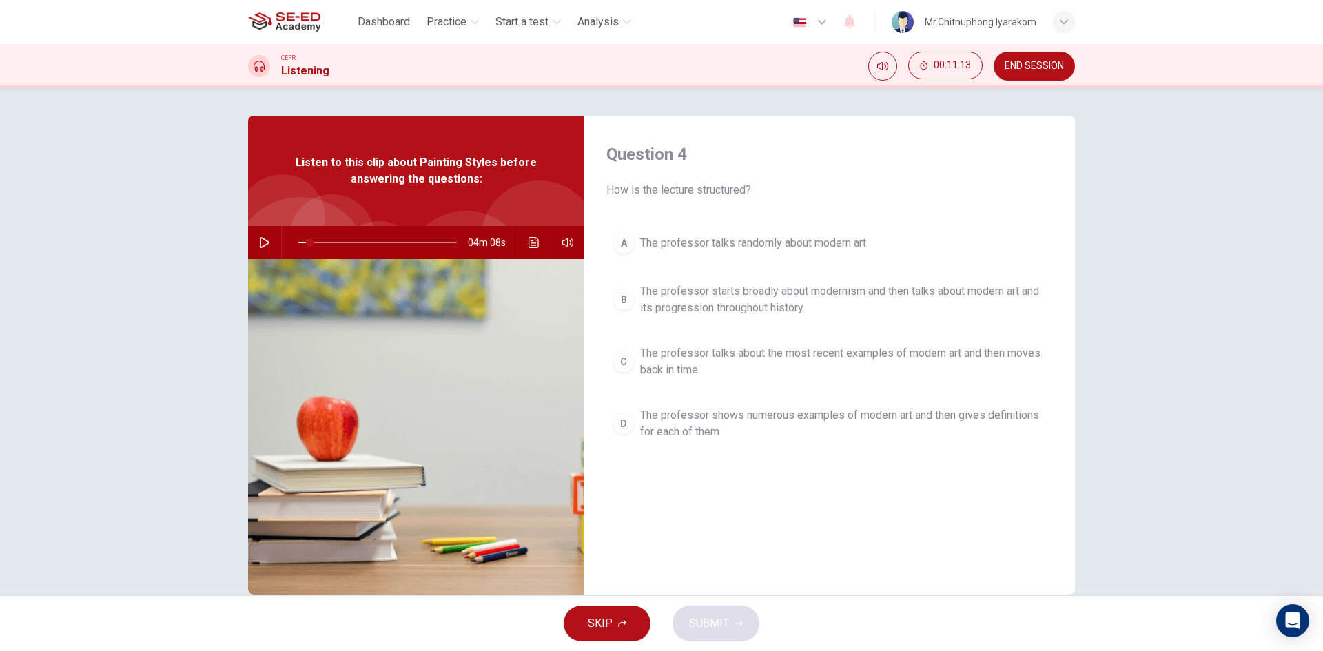
click at [739, 310] on span "The professor starts broadly about modernism and then talks about modern art an…" at bounding box center [843, 299] width 406 height 33
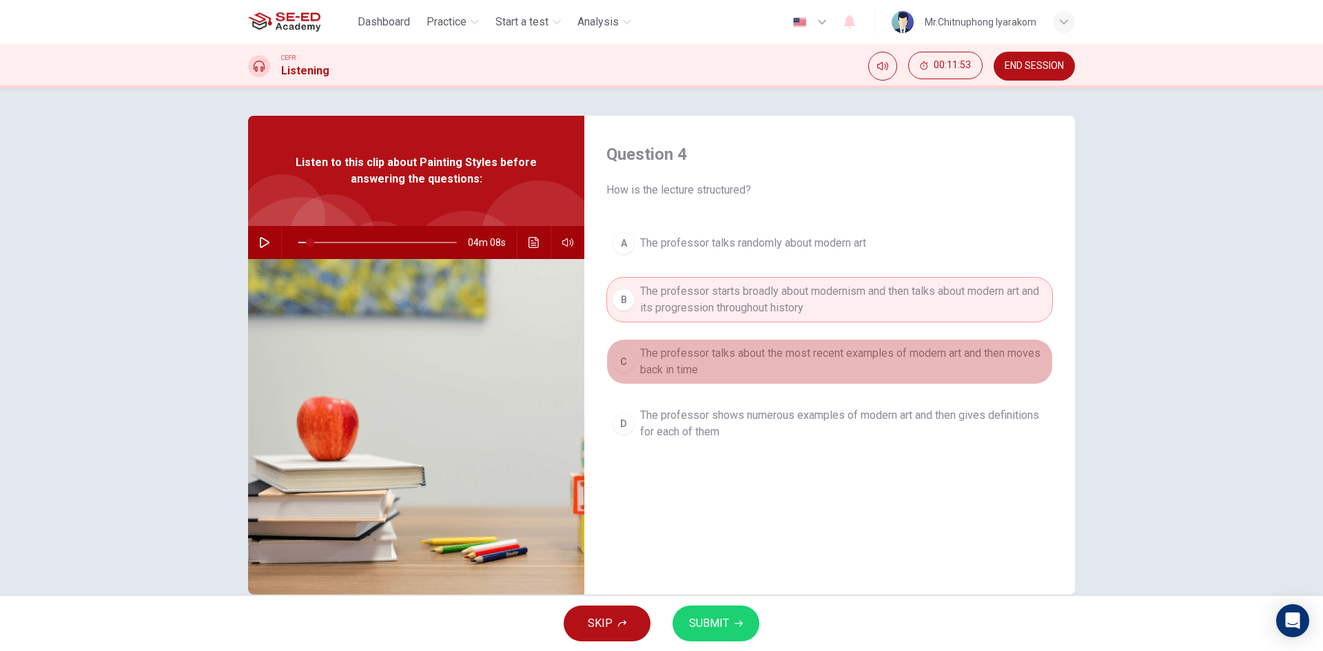
click at [771, 346] on span "The professor talks about the most recent examples of modern art and then moves…" at bounding box center [843, 361] width 406 height 33
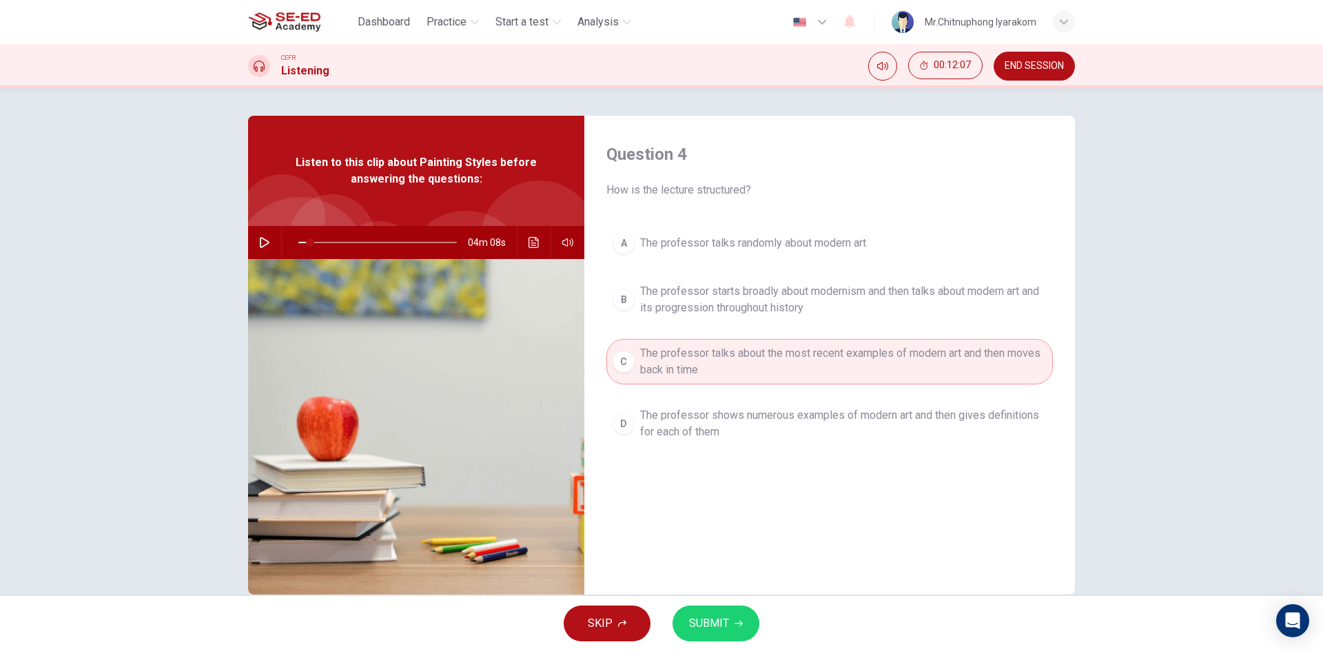
click at [808, 453] on div "A The professor talks randomly about modern art B The professor starts broadly …" at bounding box center [829, 350] width 446 height 248
click at [806, 435] on span "The professor shows numerous examples of modern art and then gives definitions …" at bounding box center [843, 423] width 406 height 33
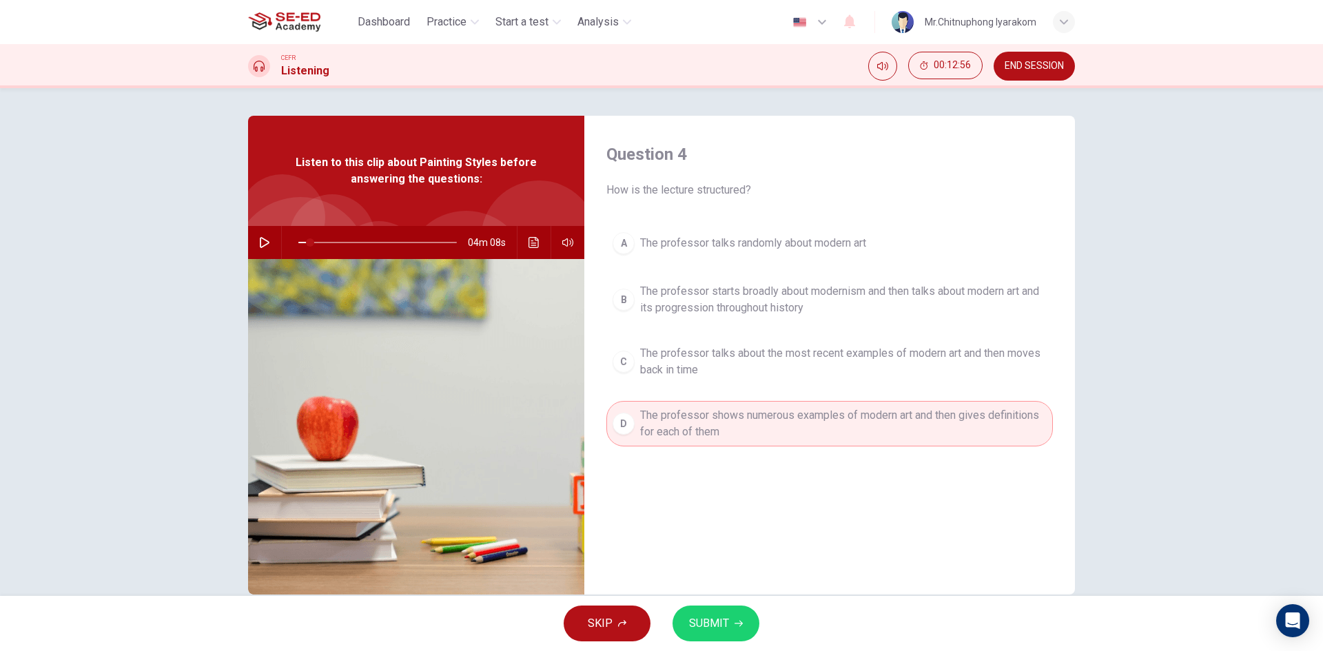
click at [1007, 350] on span "The professor talks about the most recent examples of modern art and then moves…" at bounding box center [843, 361] width 406 height 33
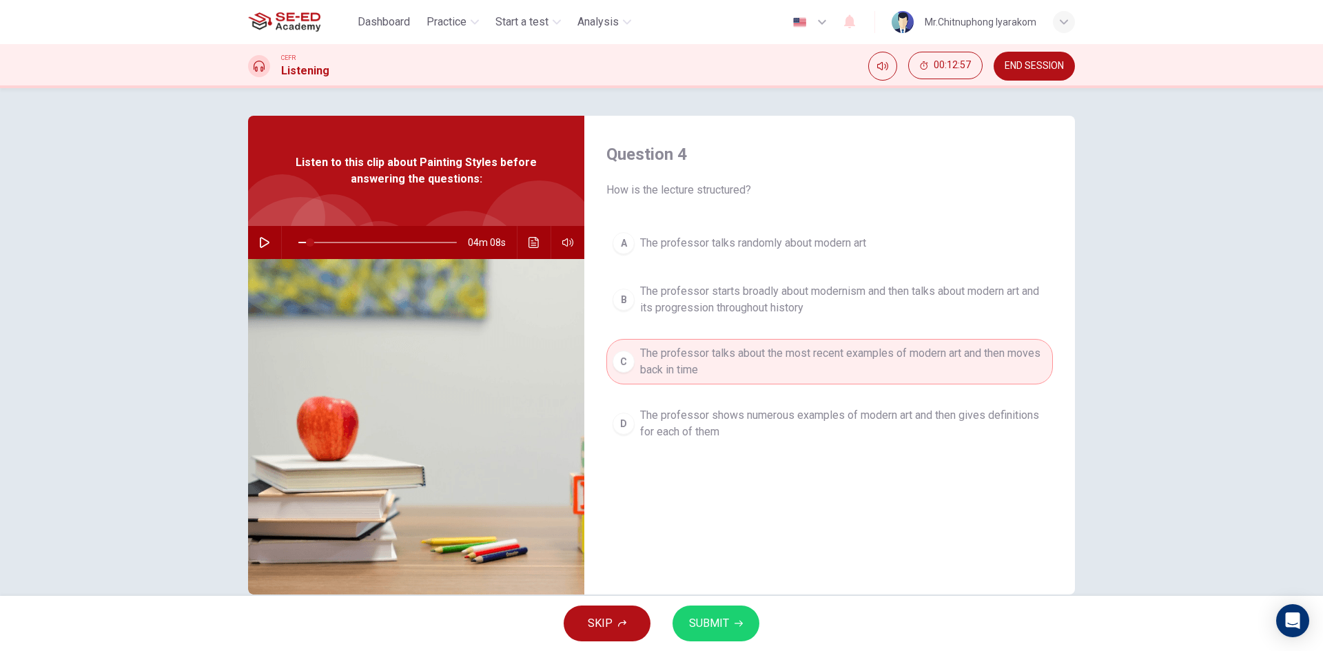
click at [975, 304] on span "The professor starts broadly about modernism and then talks about modern art an…" at bounding box center [843, 299] width 406 height 33
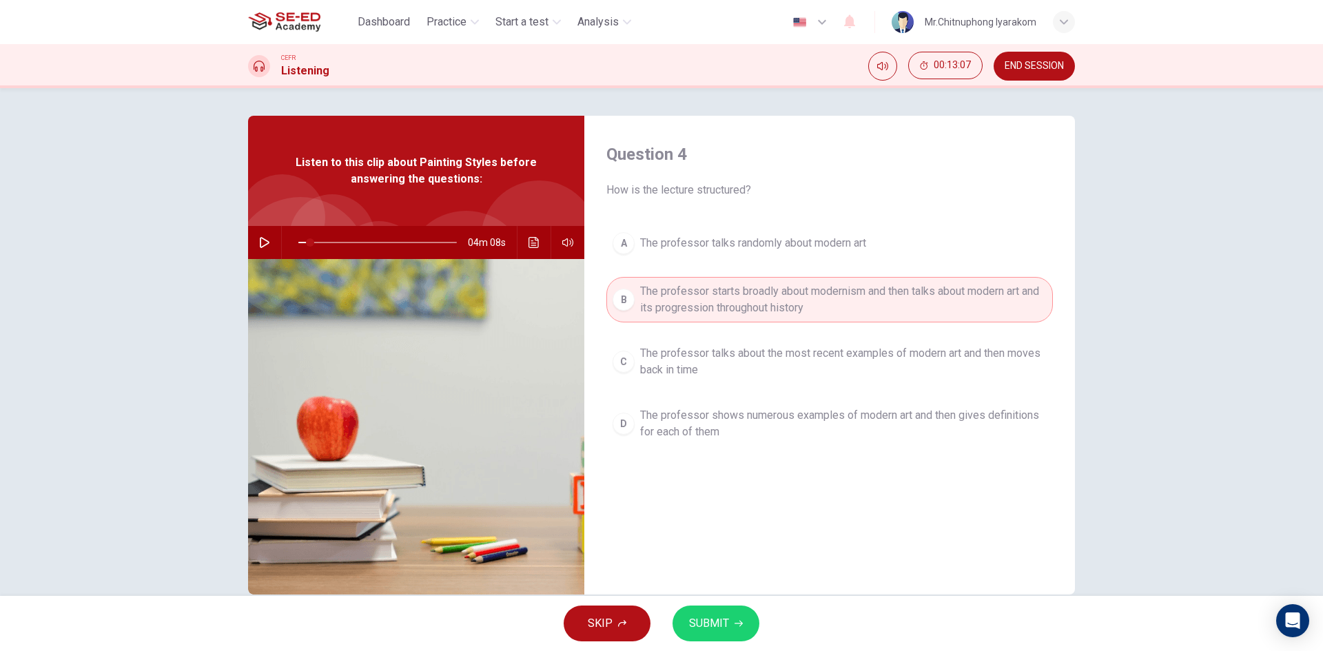
click at [817, 258] on button "A The professor talks randomly about modern art" at bounding box center [829, 243] width 446 height 34
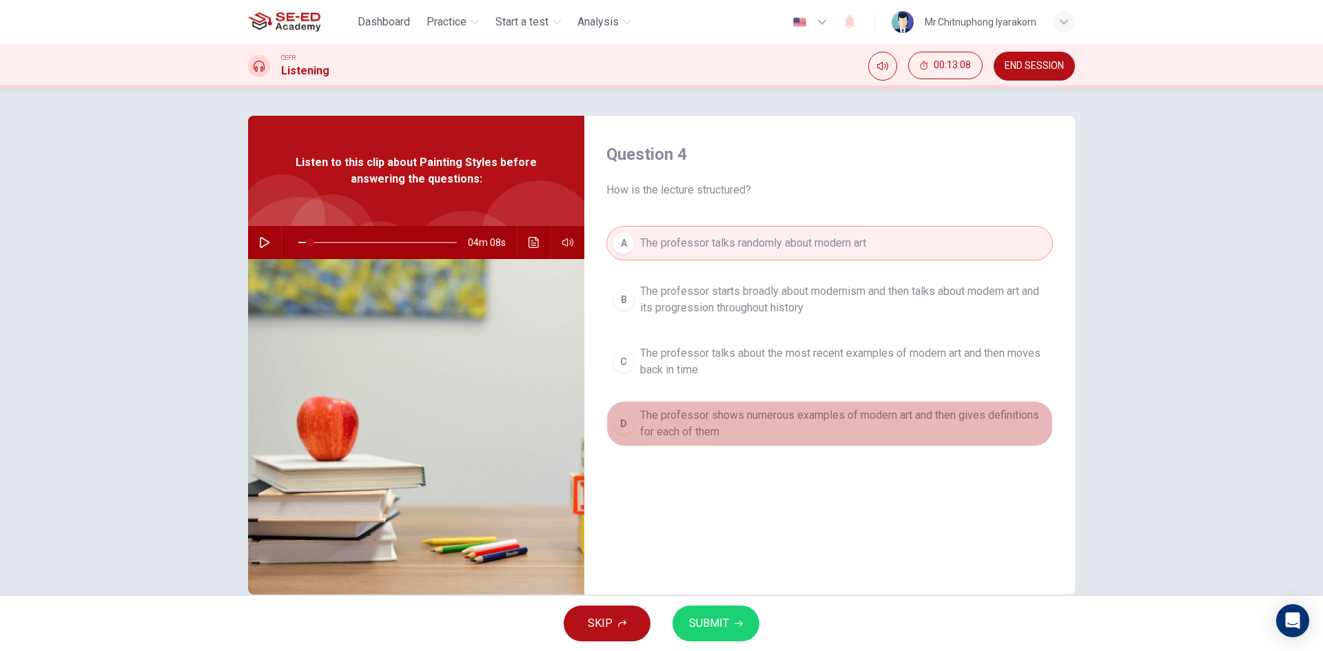
click at [778, 435] on span "The professor shows numerous examples of modern art and then gives definitions …" at bounding box center [843, 423] width 406 height 33
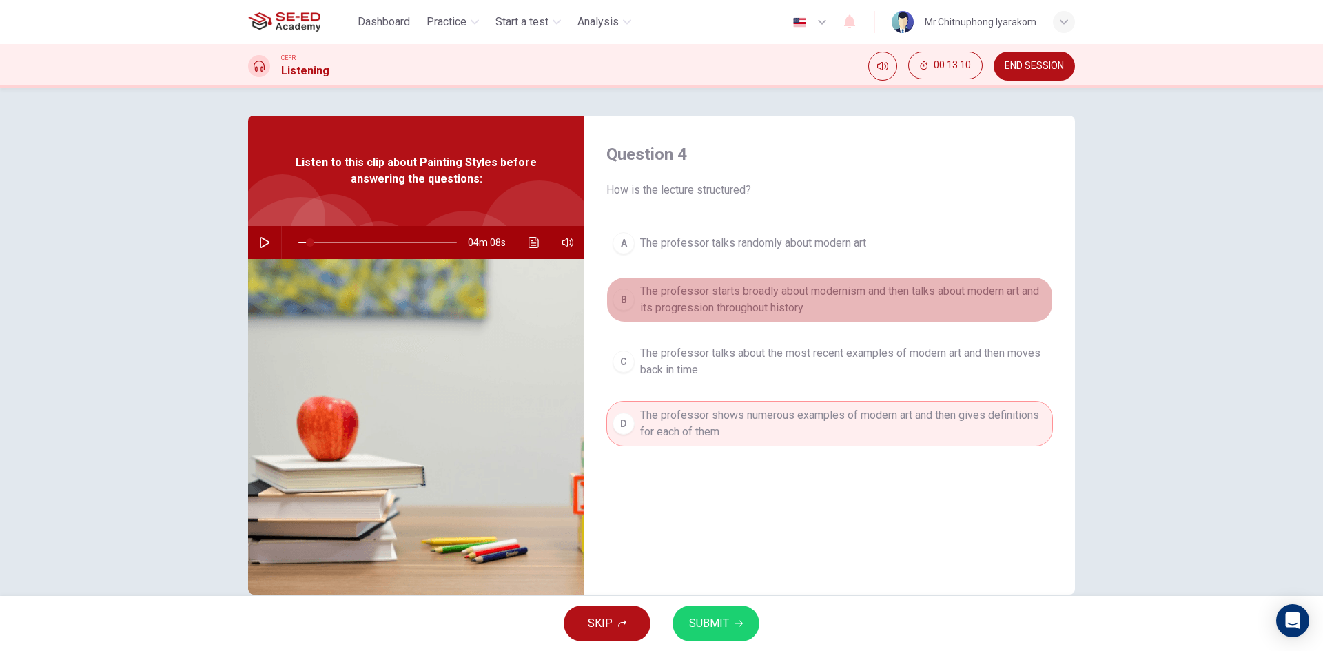
click at [799, 292] on span "The professor starts broadly about modernism and then talks about modern art an…" at bounding box center [843, 299] width 406 height 33
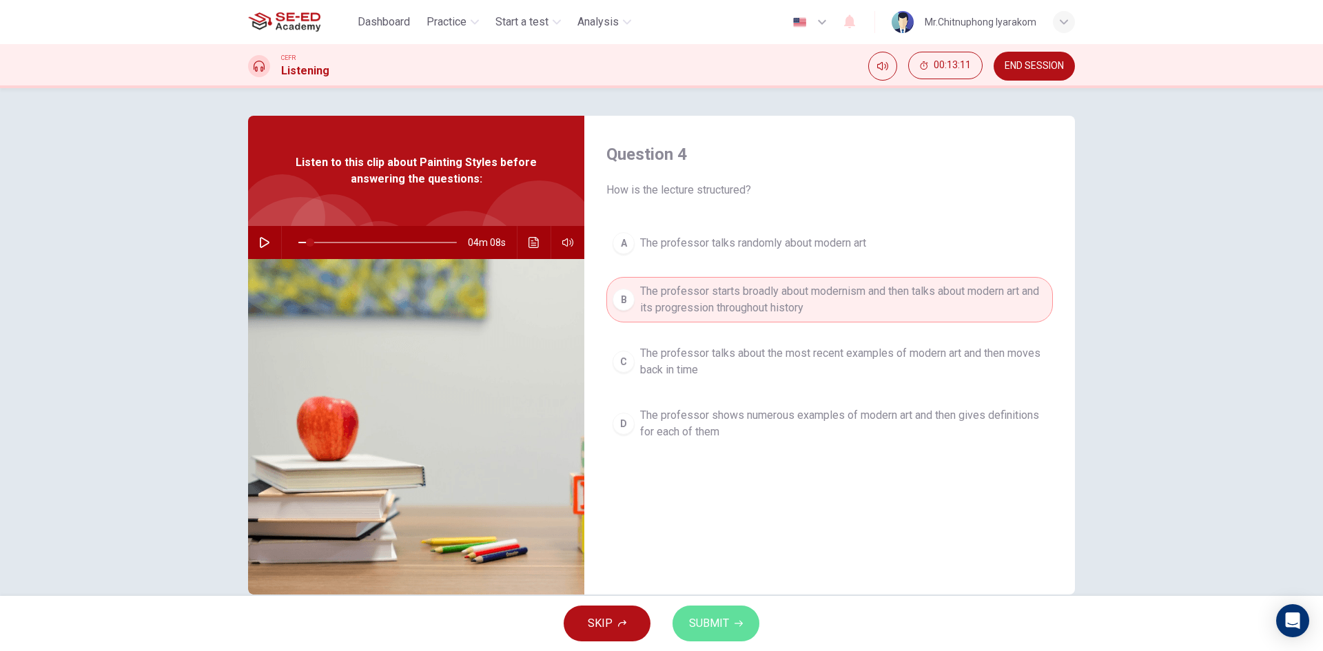
click at [743, 640] on button "SUBMIT" at bounding box center [715, 624] width 87 height 36
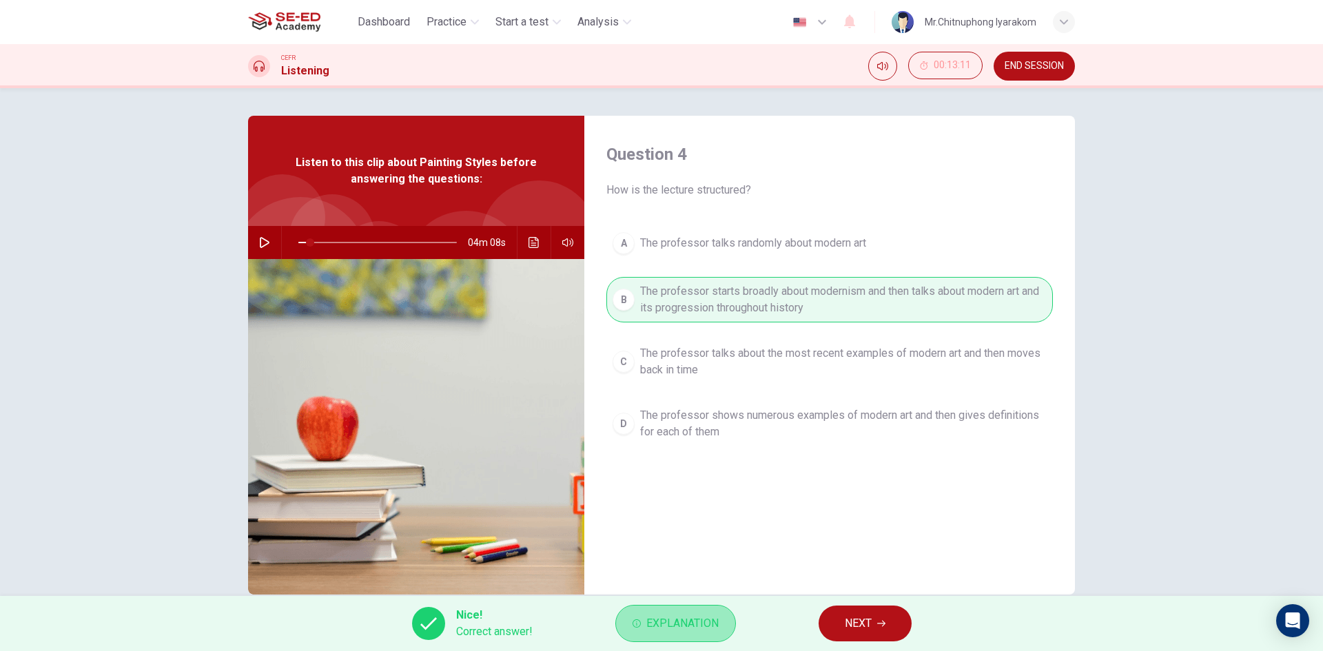
click at [701, 628] on span "Explanation" at bounding box center [682, 623] width 72 height 19
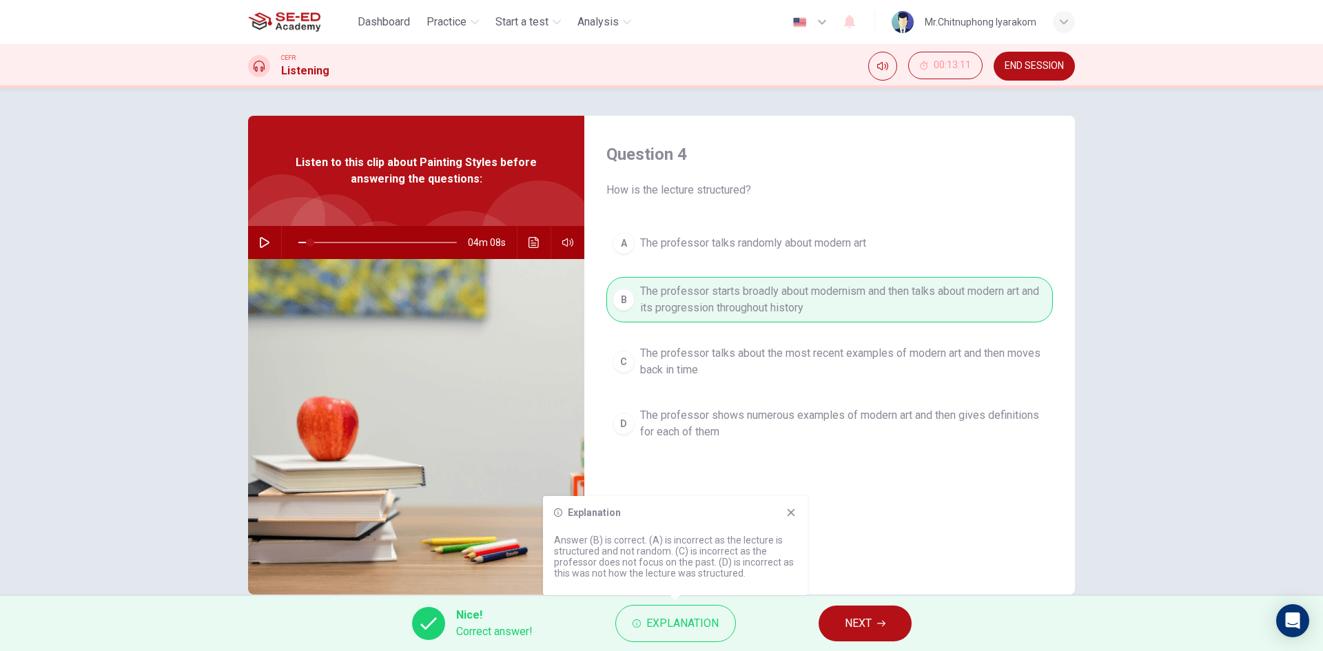
click at [790, 515] on icon at bounding box center [791, 513] width 8 height 8
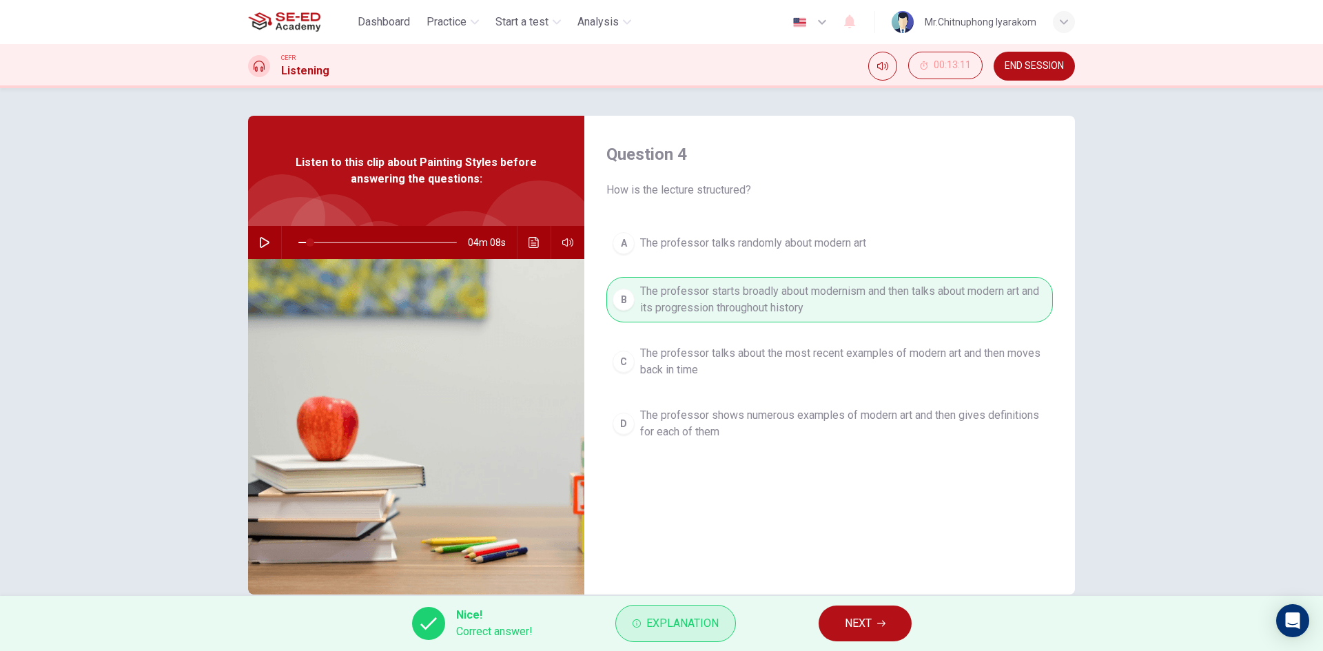
click at [672, 627] on span "Explanation" at bounding box center [682, 623] width 72 height 19
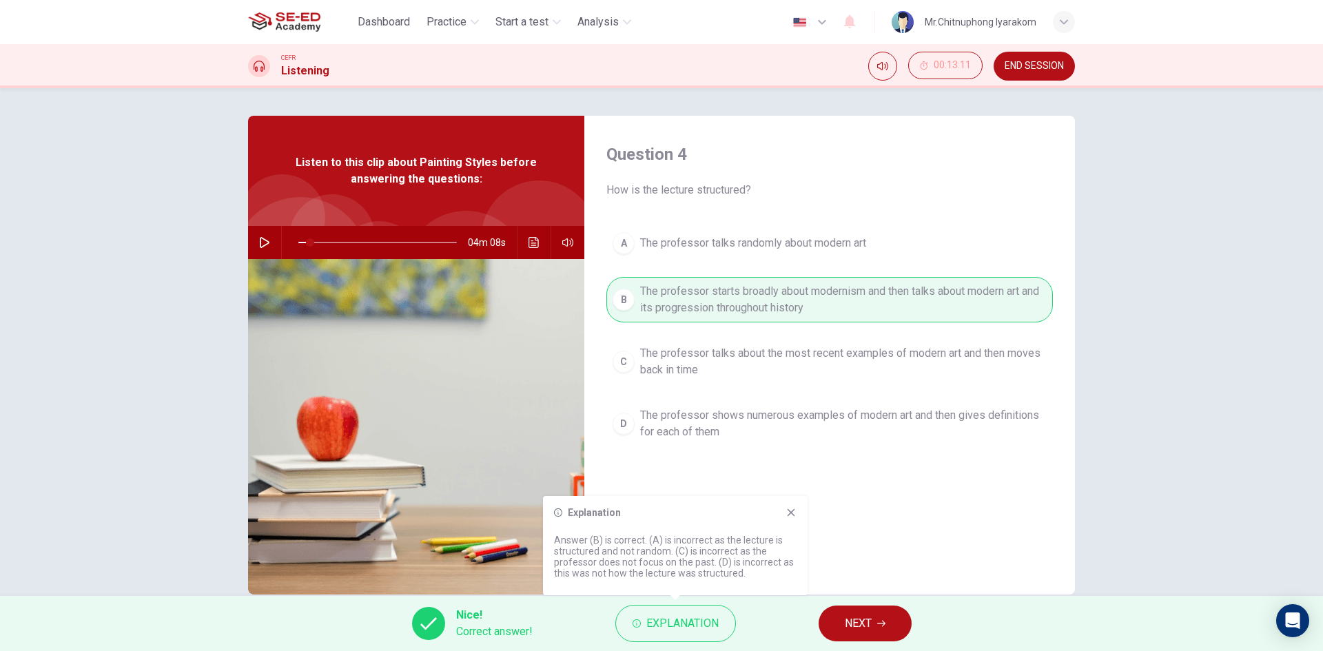
click at [792, 517] on icon at bounding box center [790, 512] width 11 height 11
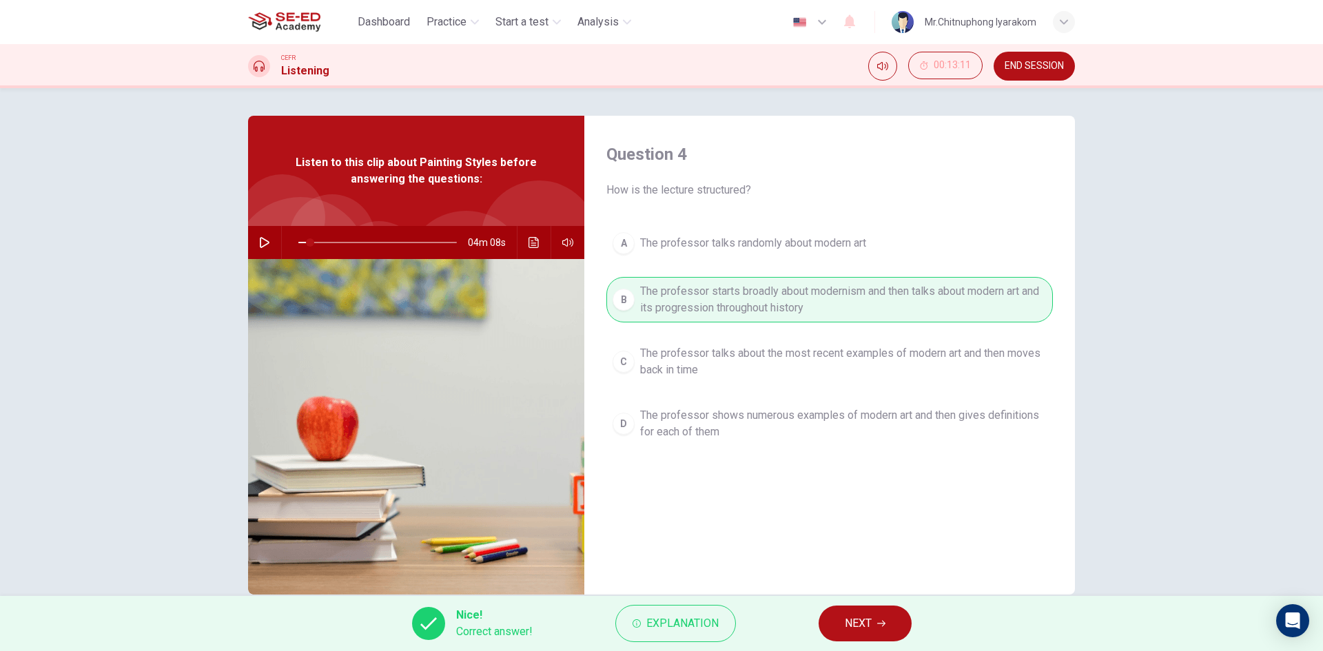
click at [869, 618] on span "NEXT" at bounding box center [858, 623] width 27 height 19
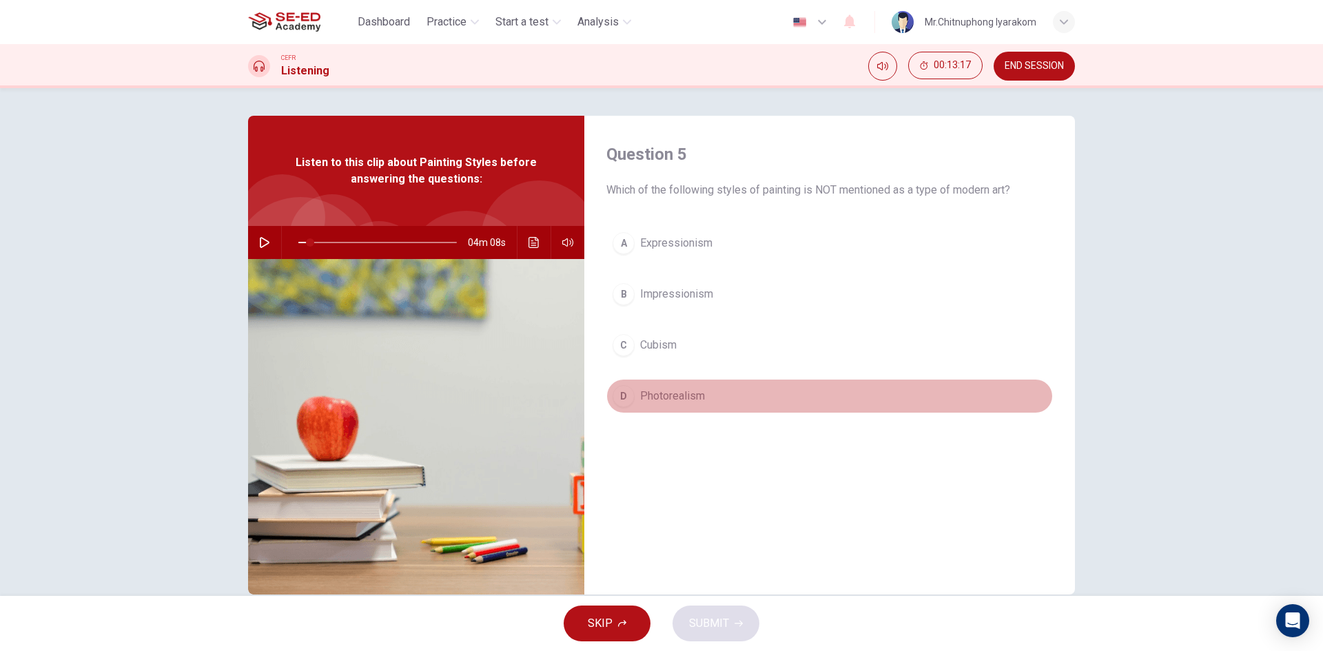
click at [699, 401] on span "Photorealism" at bounding box center [672, 396] width 65 height 17
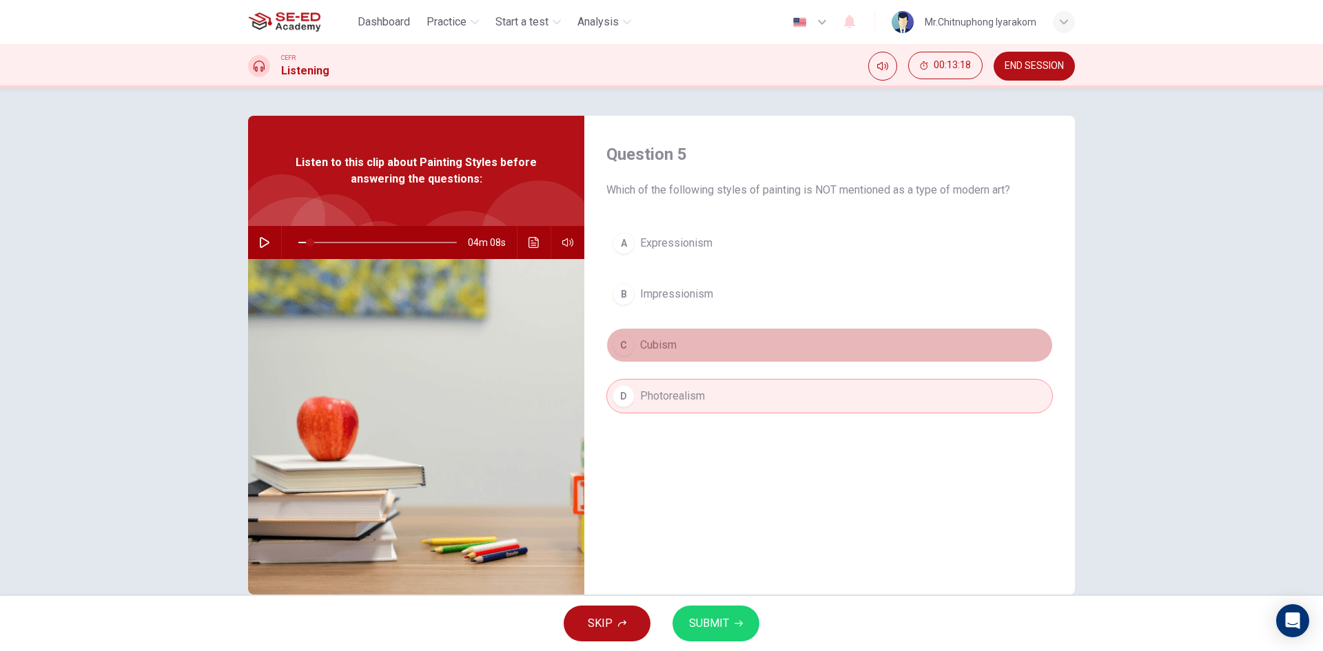
drag, startPoint x: 708, startPoint y: 360, endPoint x: 703, endPoint y: 314, distance: 45.7
click at [708, 359] on button "C Cubism" at bounding box center [829, 345] width 446 height 34
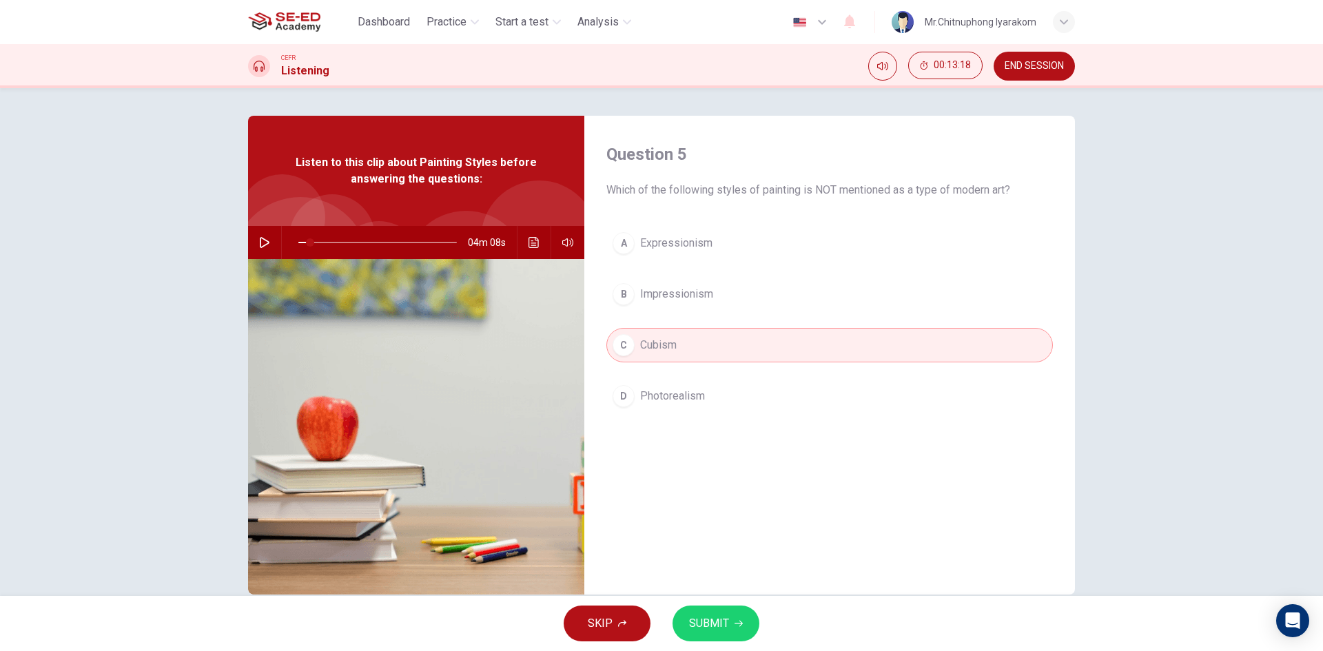
click at [703, 312] on div "A Expressionism B Impressionism C Cubism D Photorealism" at bounding box center [829, 333] width 446 height 215
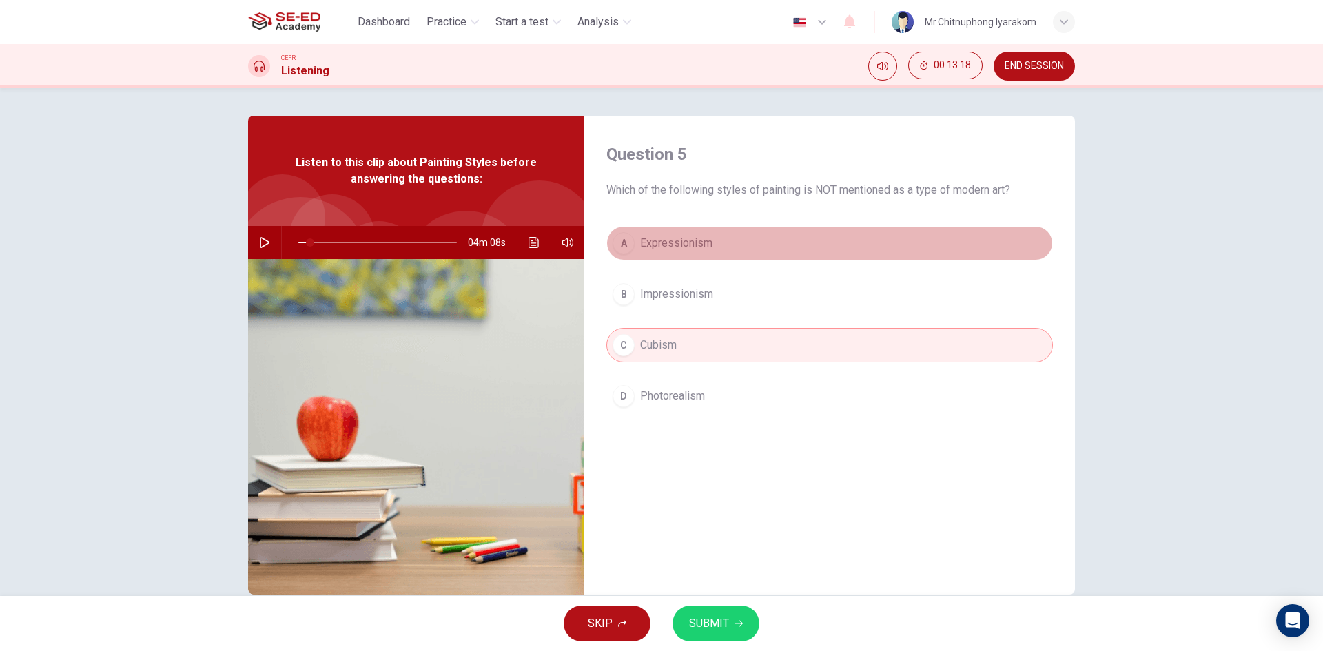
click at [702, 248] on span "Expressionism" at bounding box center [676, 243] width 72 height 17
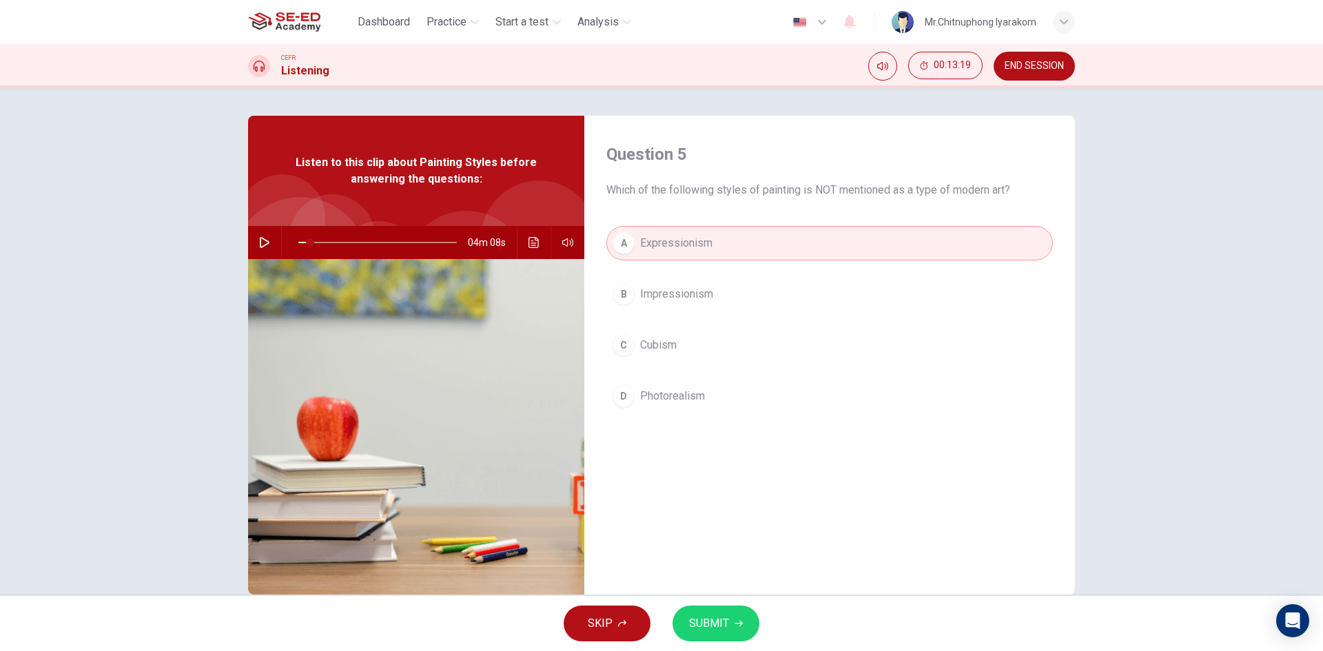
drag, startPoint x: 697, startPoint y: 377, endPoint x: 699, endPoint y: 406, distance: 29.1
click at [697, 378] on div "A Expressionism B Impressionism C Cubism D Photorealism" at bounding box center [829, 333] width 446 height 215
click at [699, 408] on button "D Photorealism" at bounding box center [829, 396] width 446 height 34
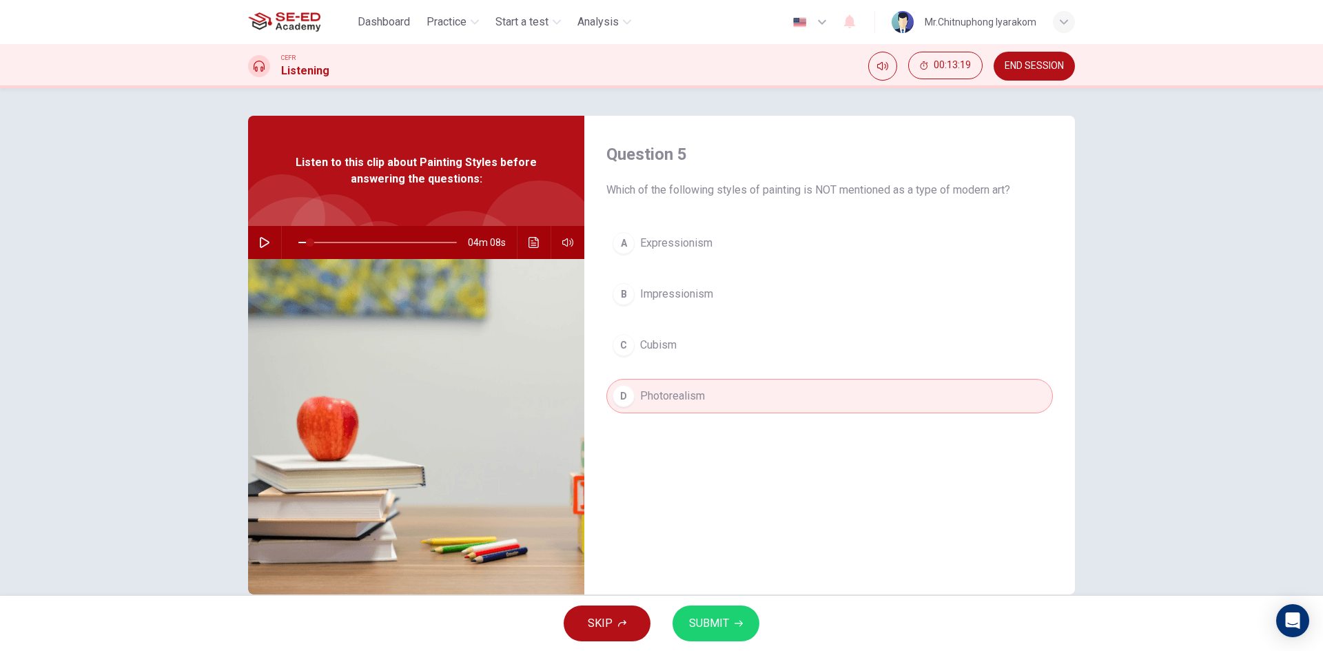
click at [740, 606] on button "SUBMIT" at bounding box center [715, 624] width 87 height 36
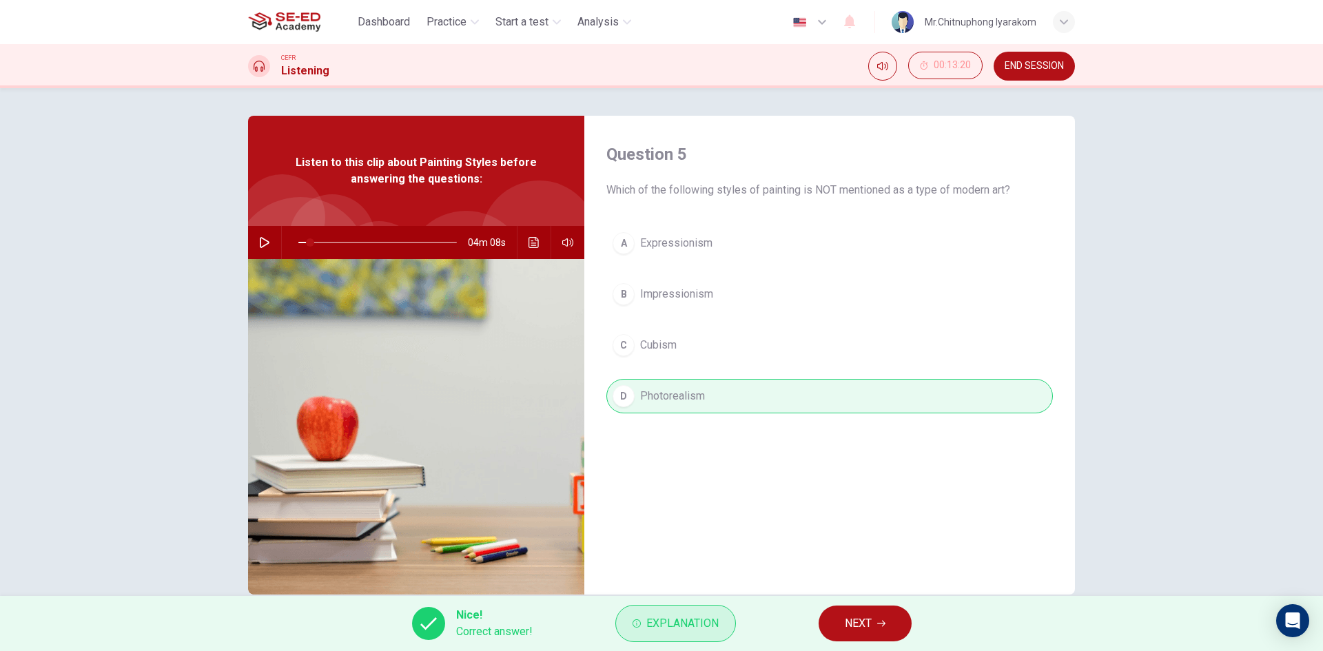
click at [697, 637] on button "Explanation" at bounding box center [675, 623] width 121 height 37
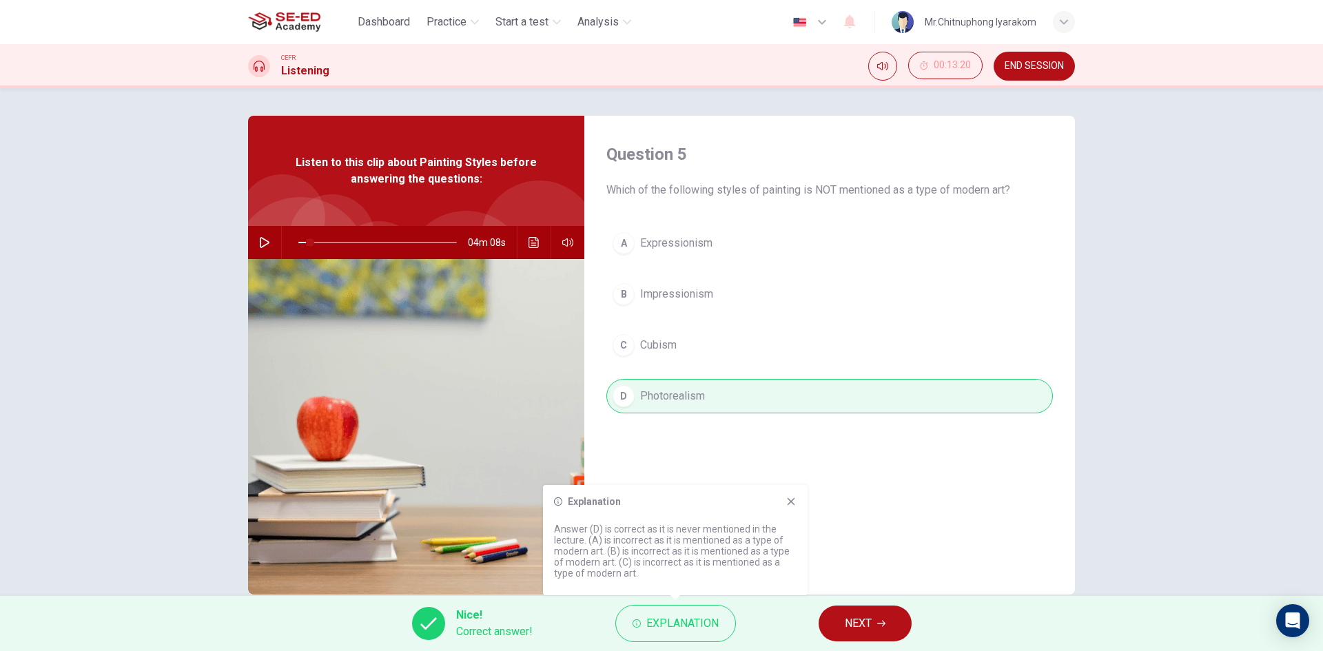
click at [789, 503] on icon at bounding box center [791, 502] width 8 height 8
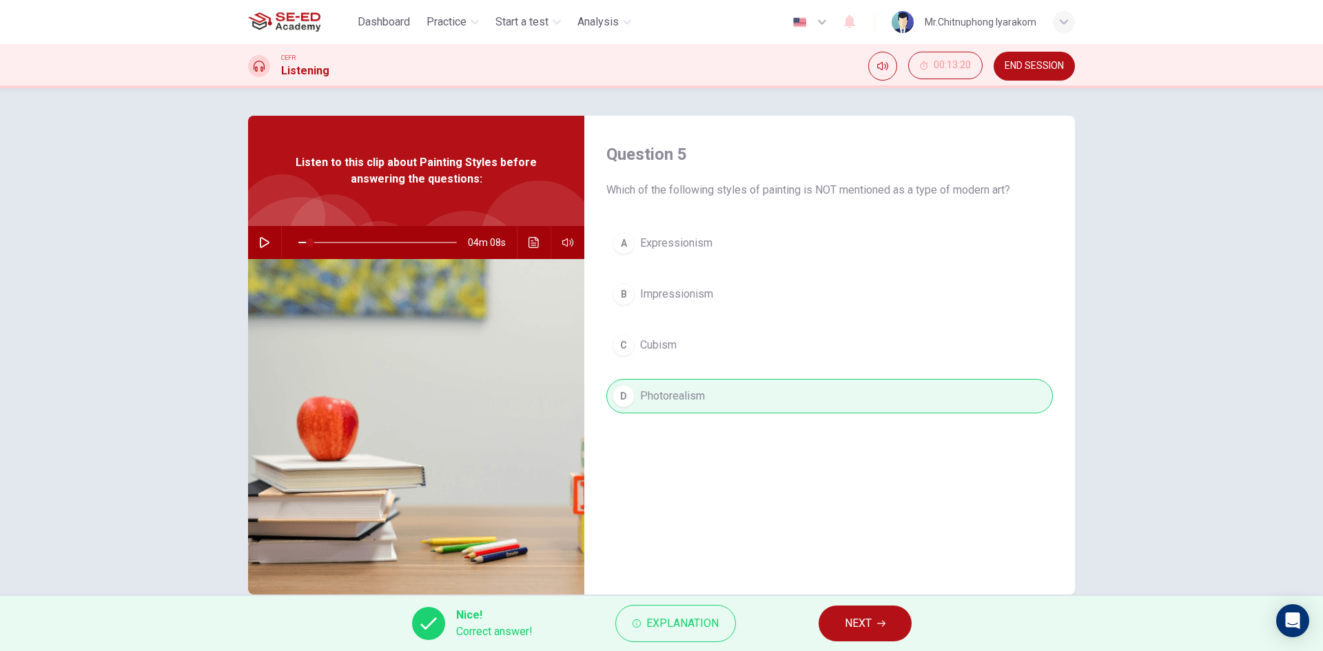
click at [873, 631] on button "NEXT" at bounding box center [864, 624] width 93 height 36
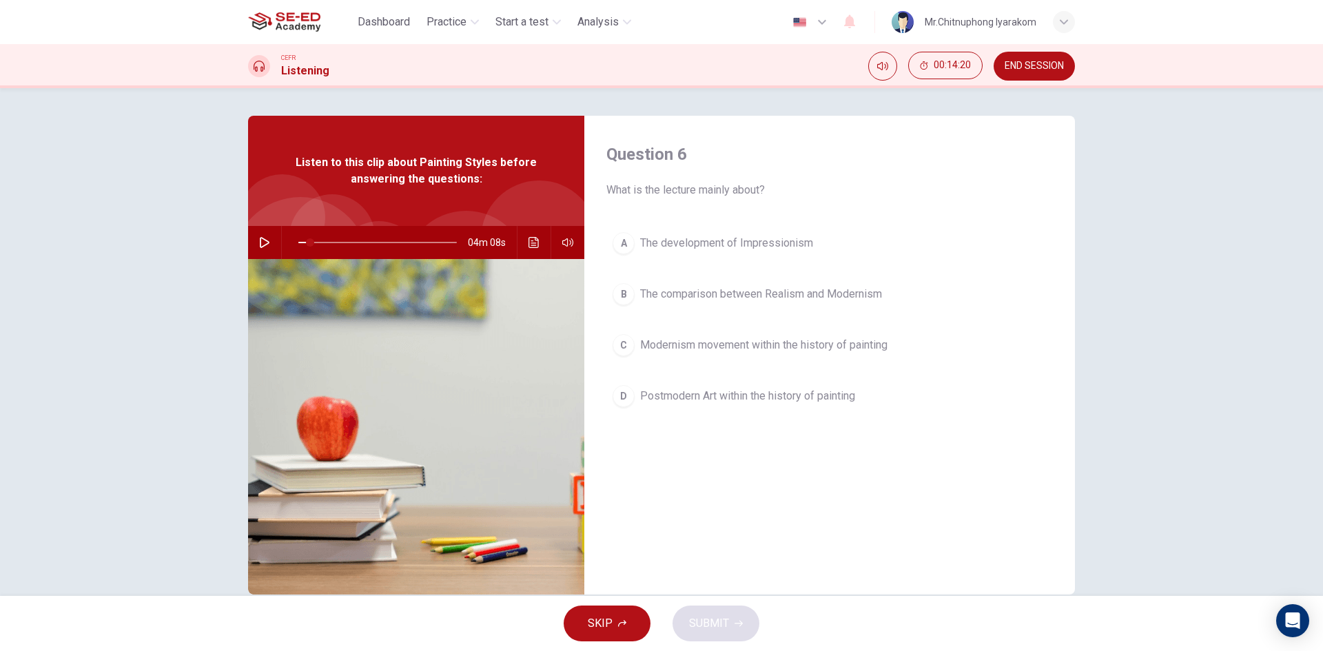
click at [704, 250] on span "The development of Impressionism" at bounding box center [726, 243] width 173 height 17
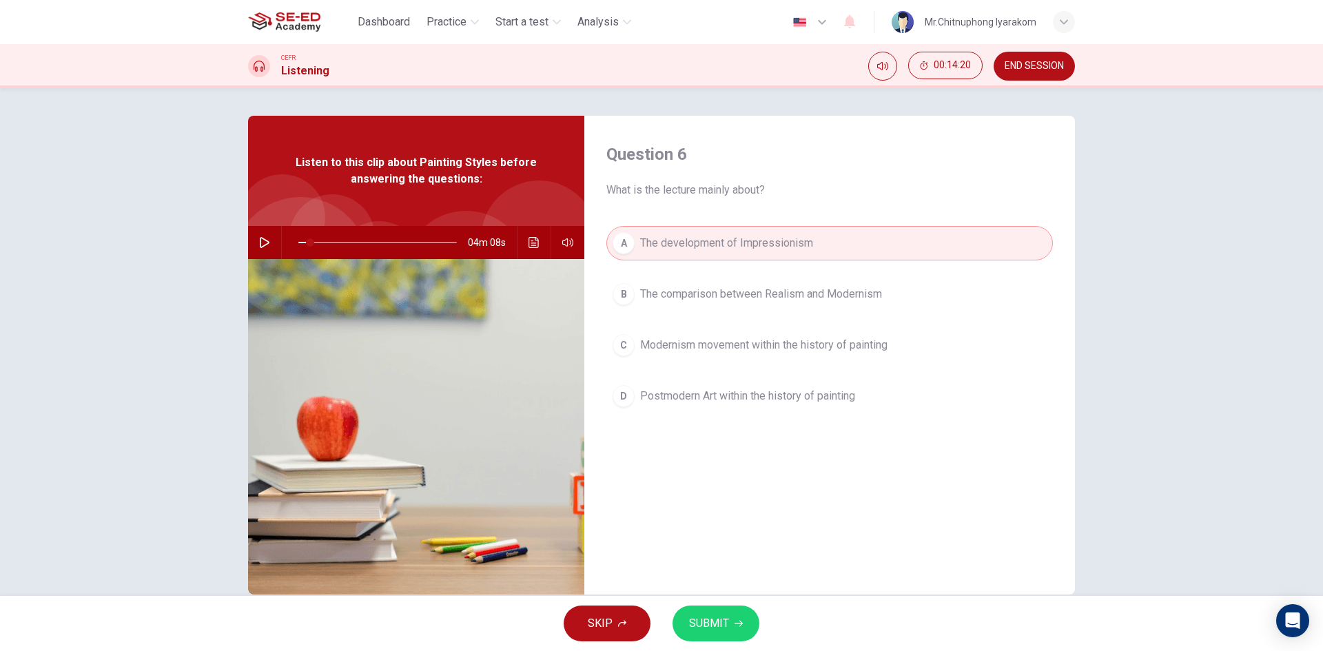
drag, startPoint x: 714, startPoint y: 293, endPoint x: 715, endPoint y: 305, distance: 12.5
click at [714, 293] on span "The comparison between Realism and Modernism" at bounding box center [761, 294] width 242 height 17
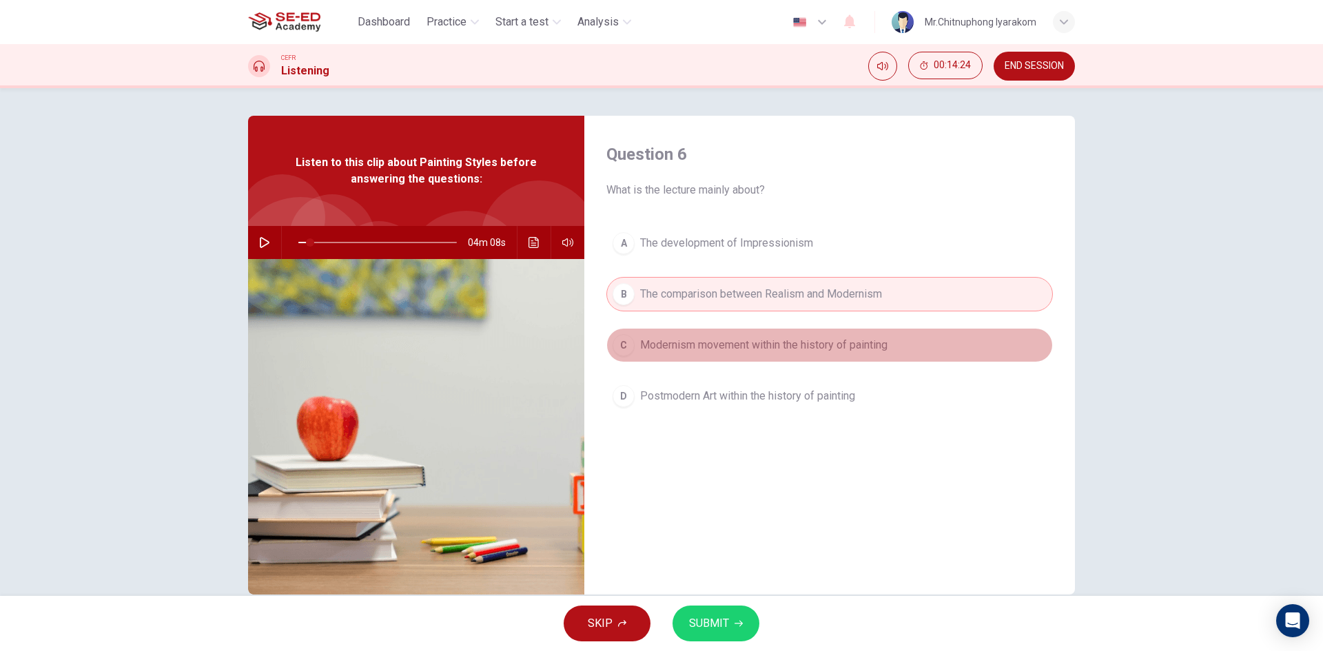
click at [760, 344] on span "Modernism movement within the history of painting" at bounding box center [763, 345] width 247 height 17
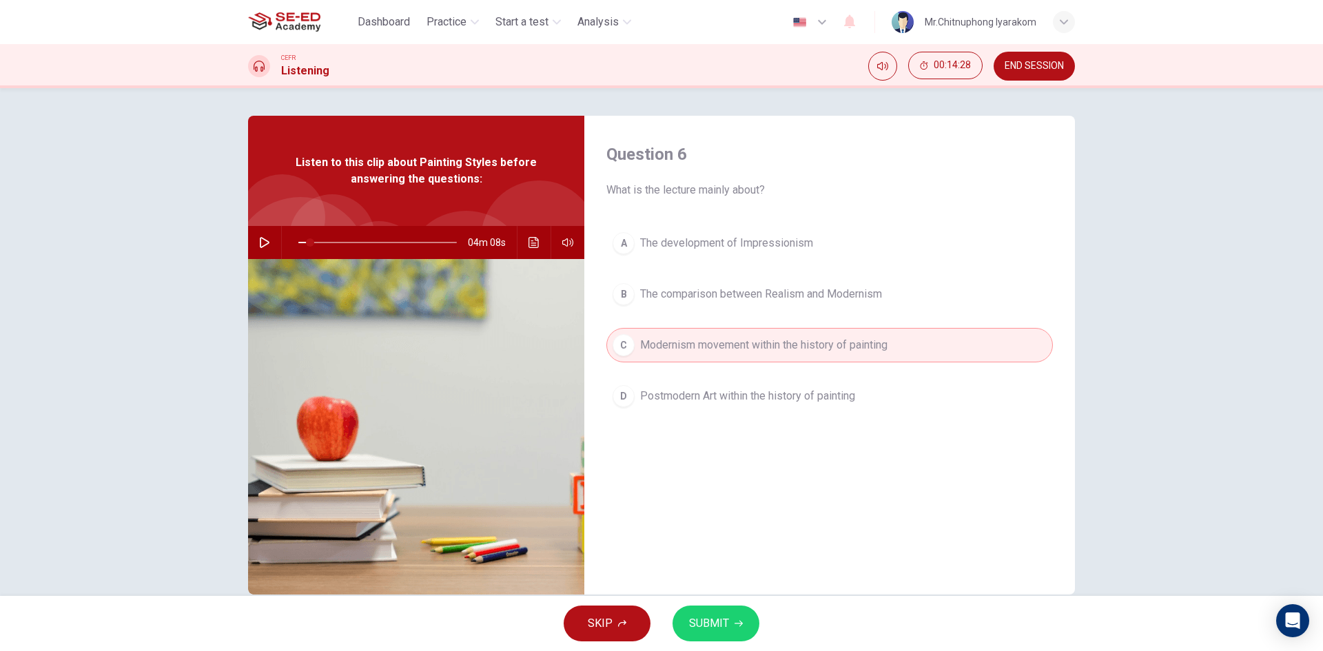
drag, startPoint x: 689, startPoint y: 393, endPoint x: 688, endPoint y: 406, distance: 13.8
click at [689, 393] on span "Postmodern Art within the history of painting" at bounding box center [747, 396] width 215 height 17
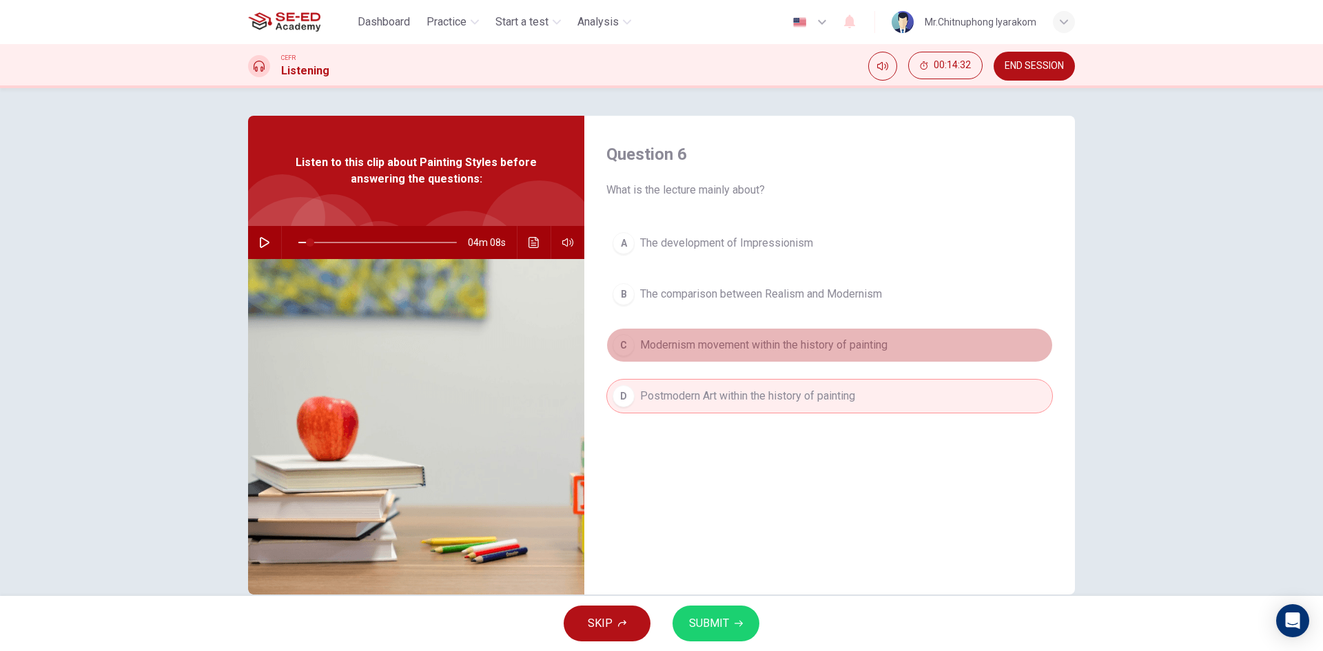
click at [728, 349] on span "Modernism movement within the history of painting" at bounding box center [763, 345] width 247 height 17
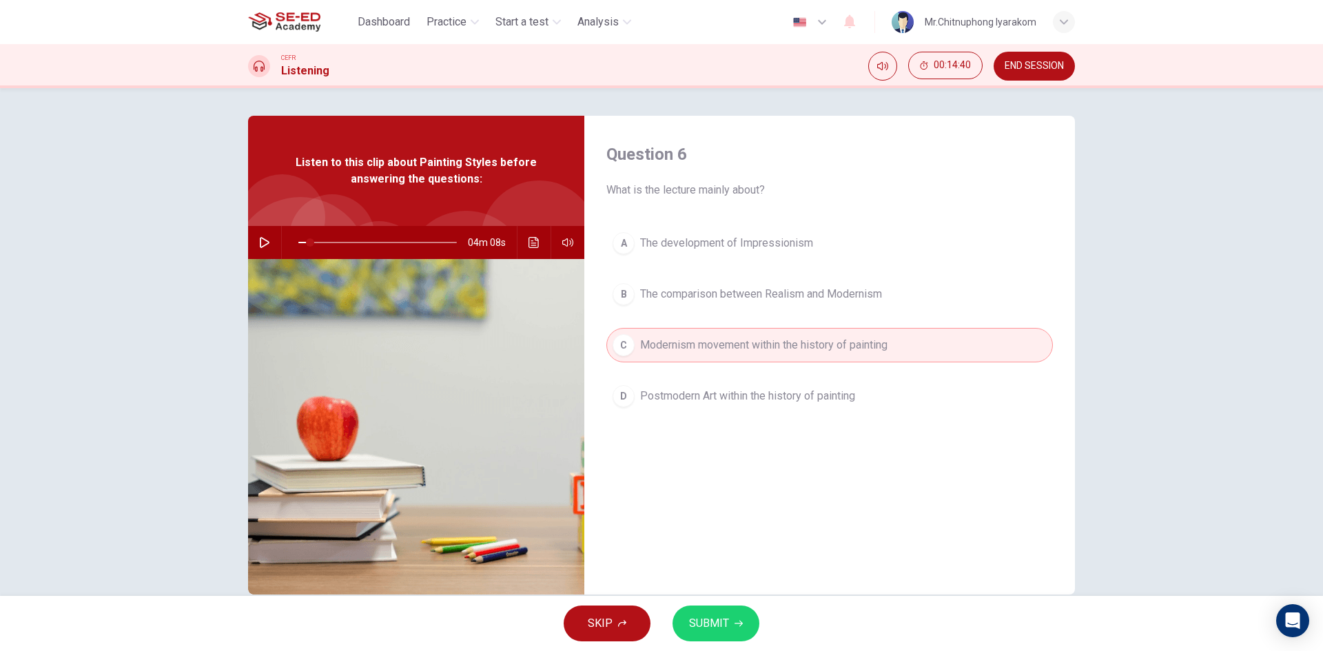
click at [796, 397] on span "Postmodern Art within the history of painting" at bounding box center [747, 396] width 215 height 17
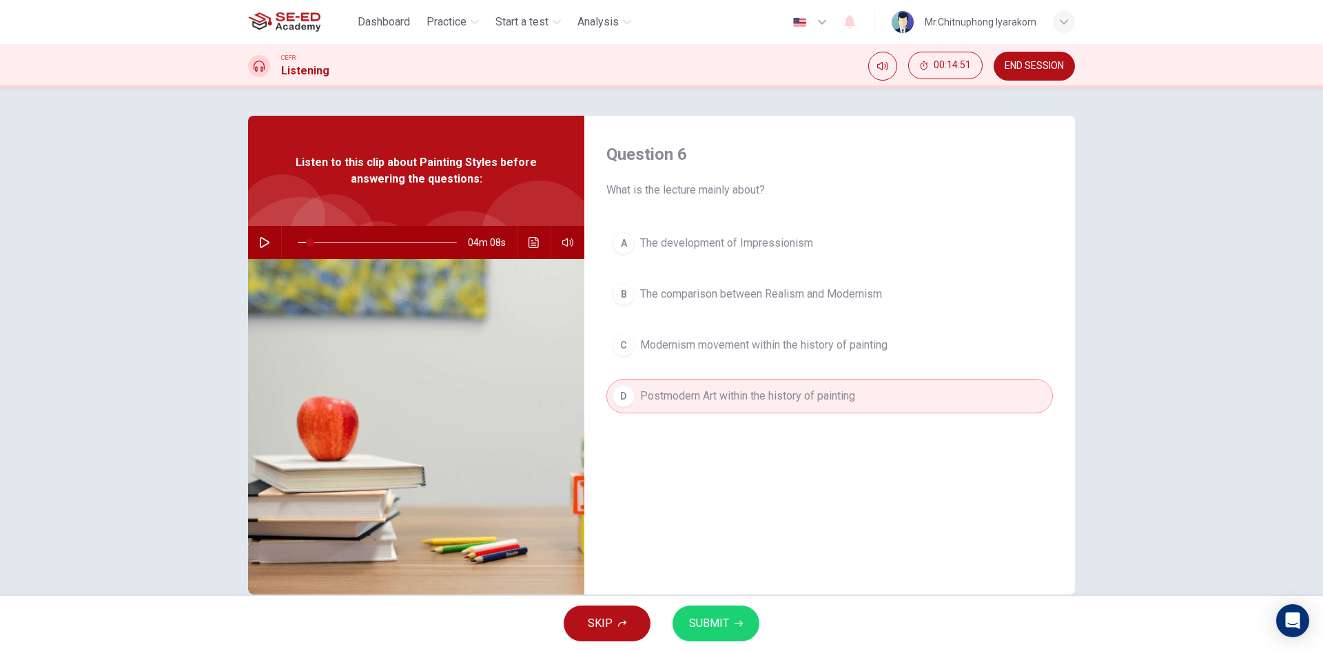
click at [774, 357] on button "C Modernism movement within the history of painting" at bounding box center [829, 345] width 446 height 34
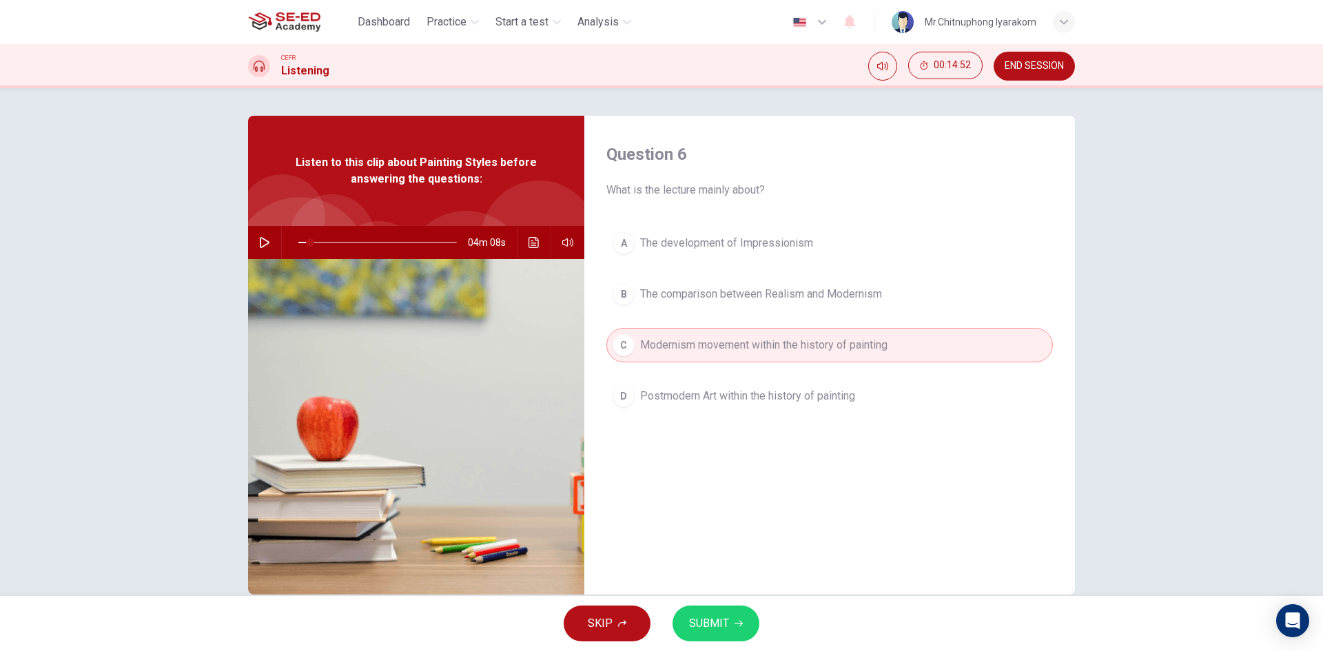
click at [725, 610] on button "SUBMIT" at bounding box center [715, 624] width 87 height 36
type input "7"
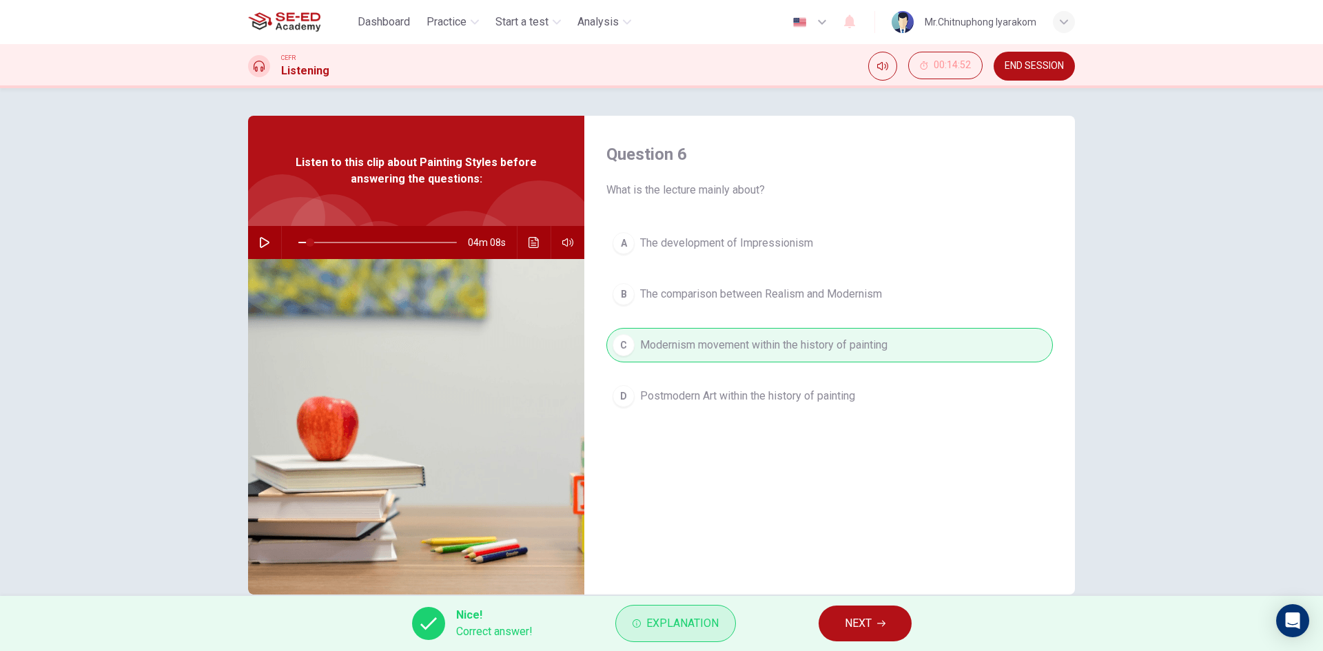
click at [688, 626] on span "Explanation" at bounding box center [682, 623] width 72 height 19
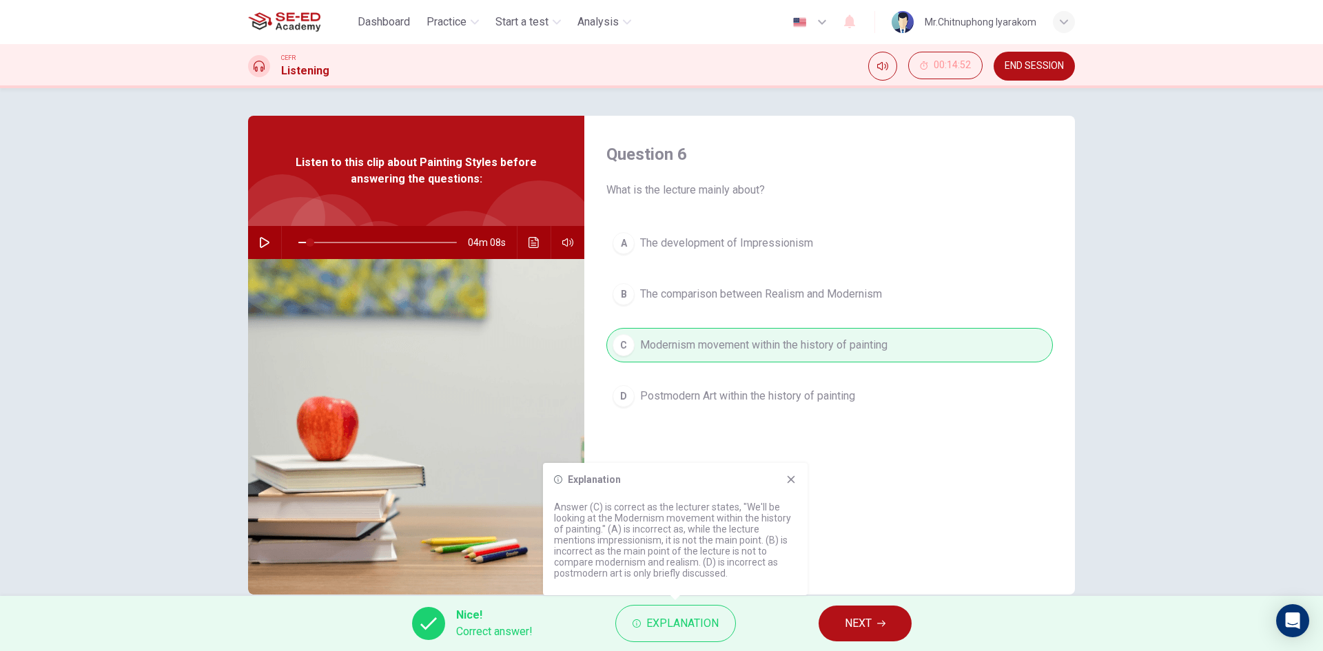
click at [785, 486] on div "Explanation Answer (C) is correct as the lecturer states, "We'll be looking at …" at bounding box center [675, 529] width 265 height 132
click at [792, 488] on div "Explanation Answer (C) is correct as the lecturer states, "We'll be looking at …" at bounding box center [675, 529] width 265 height 132
click at [788, 484] on icon at bounding box center [790, 479] width 11 height 11
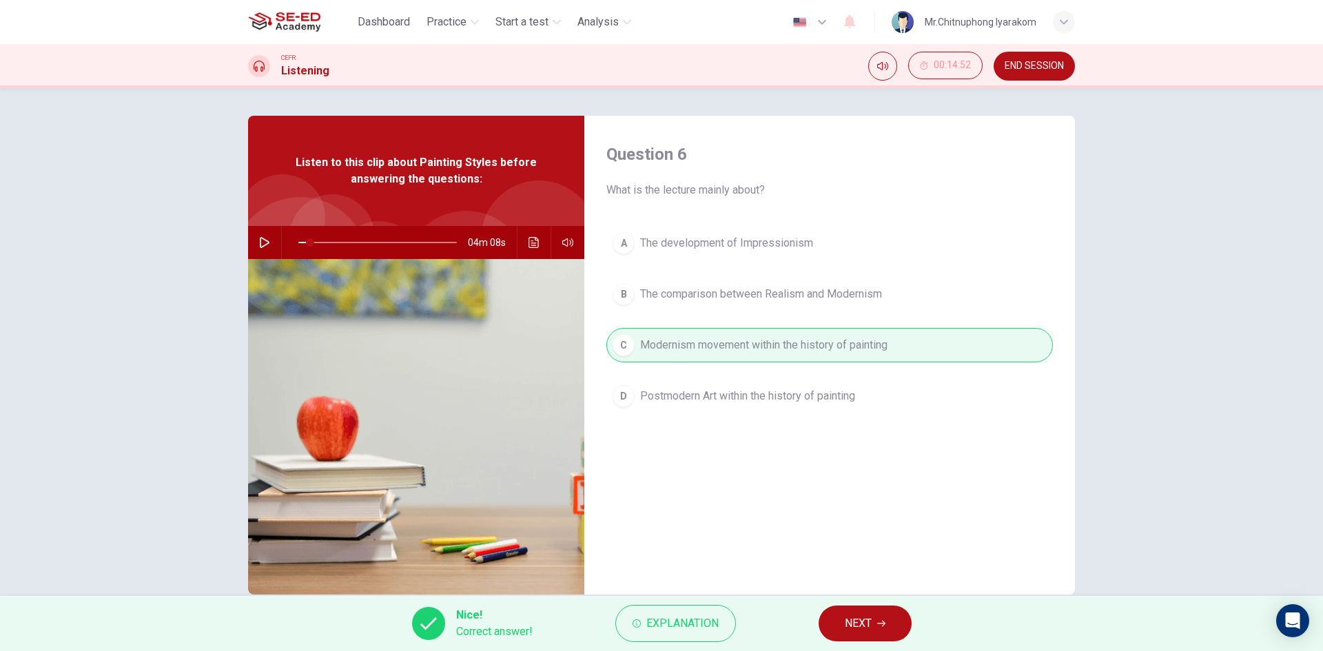
click at [859, 624] on span "NEXT" at bounding box center [858, 623] width 27 height 19
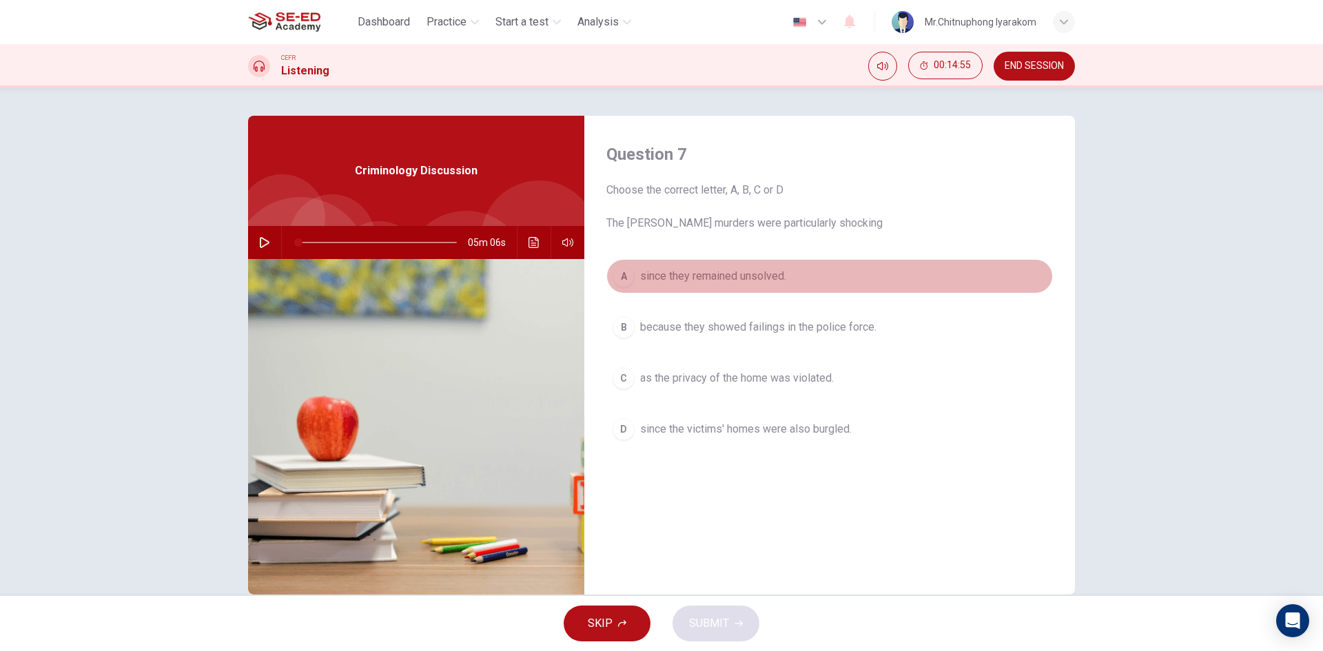
click at [714, 283] on span "since they remained unsolved." at bounding box center [713, 276] width 146 height 17
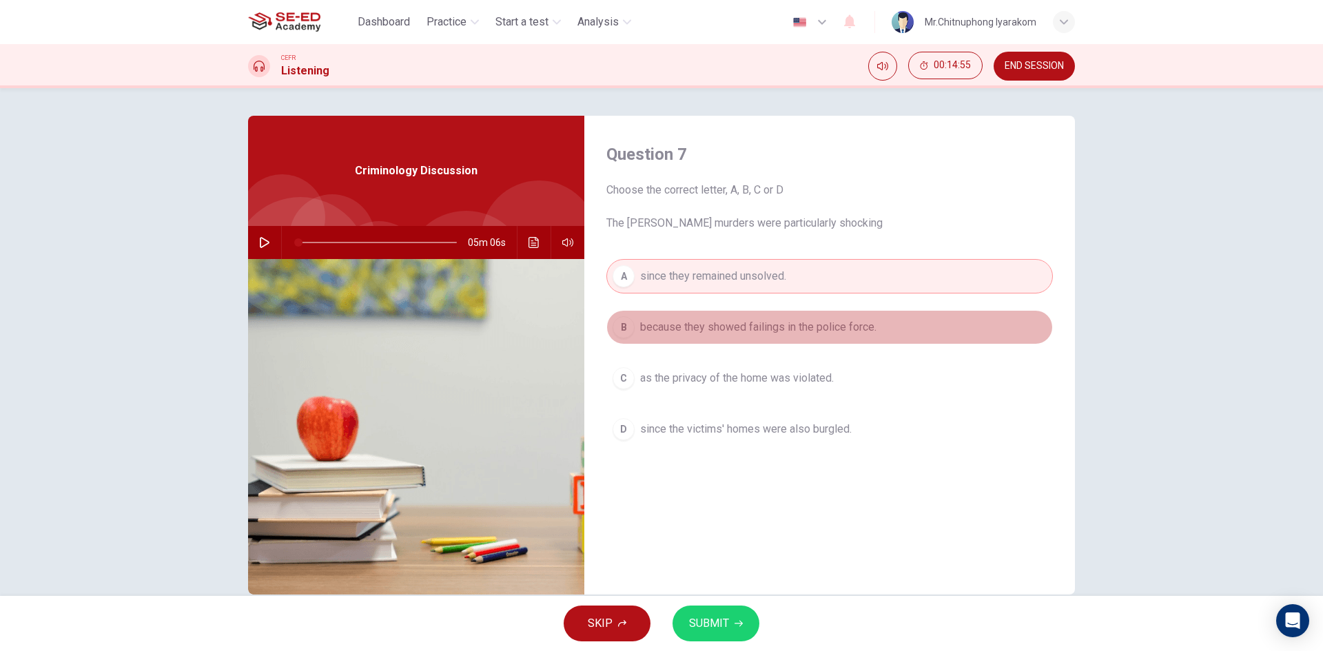
click at [728, 320] on span "because they showed failings in the police force." at bounding box center [758, 327] width 236 height 17
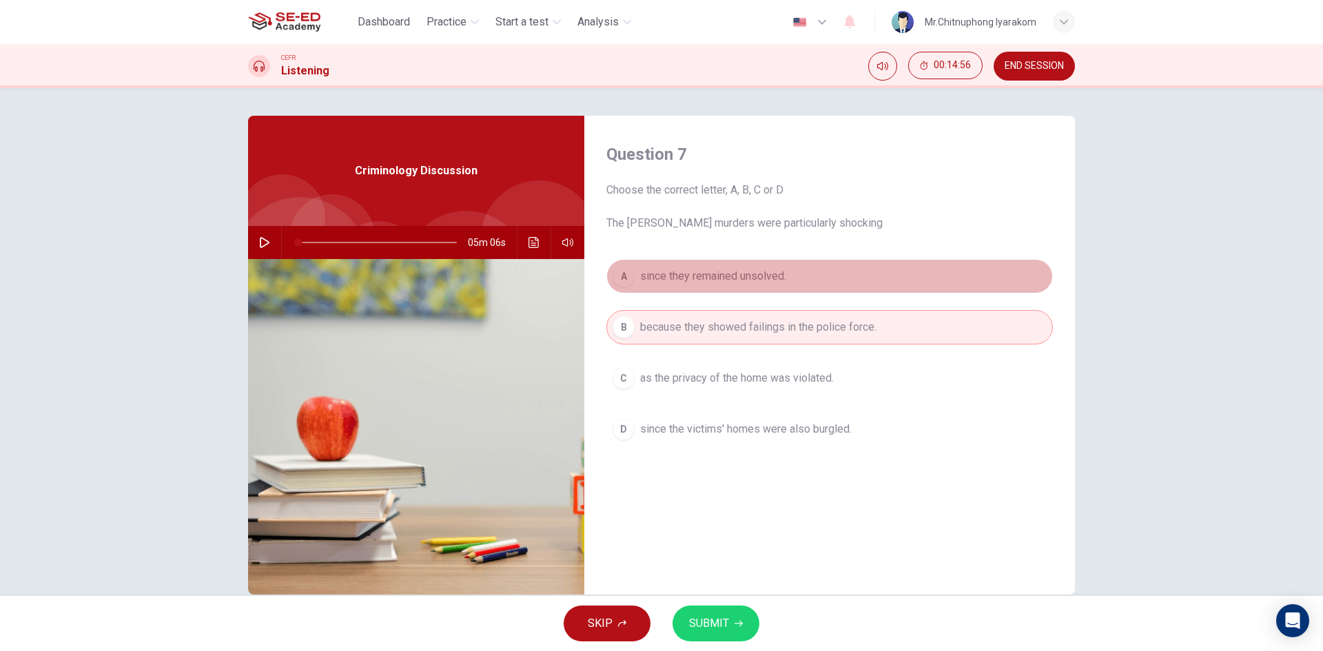
click at [721, 277] on span "since they remained unsolved." at bounding box center [713, 276] width 146 height 17
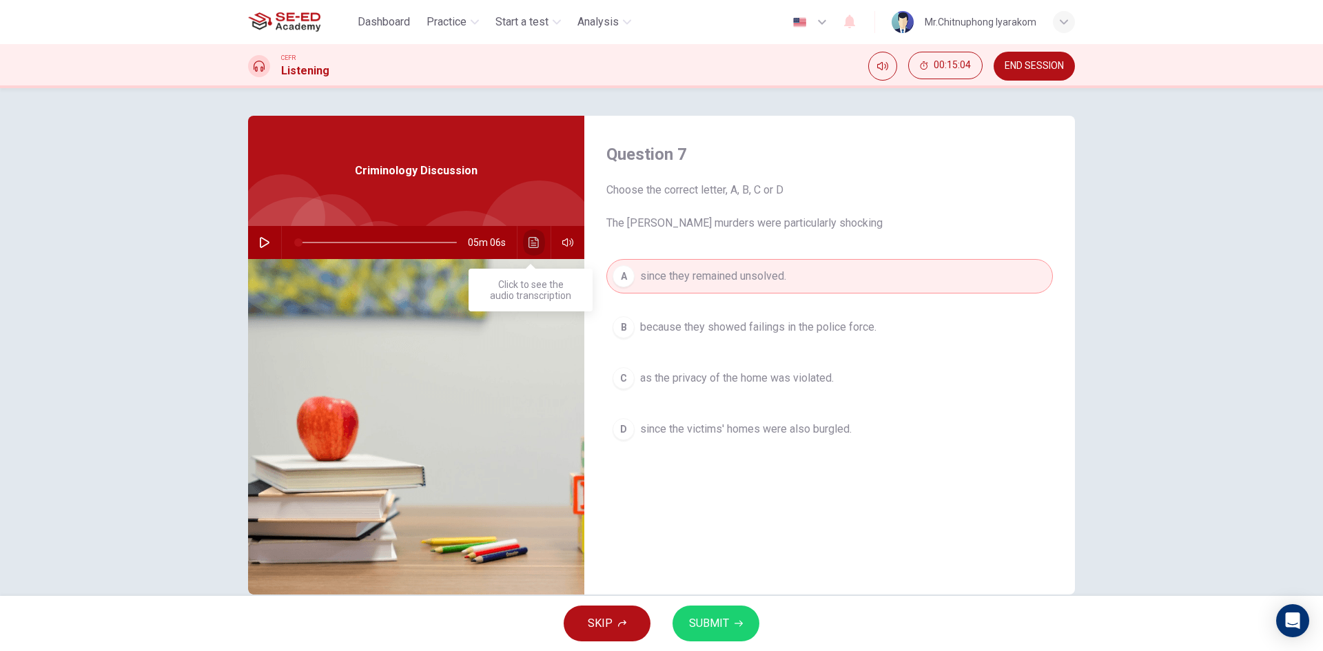
click at [528, 243] on icon "Click to see the audio transcription" at bounding box center [533, 242] width 11 height 11
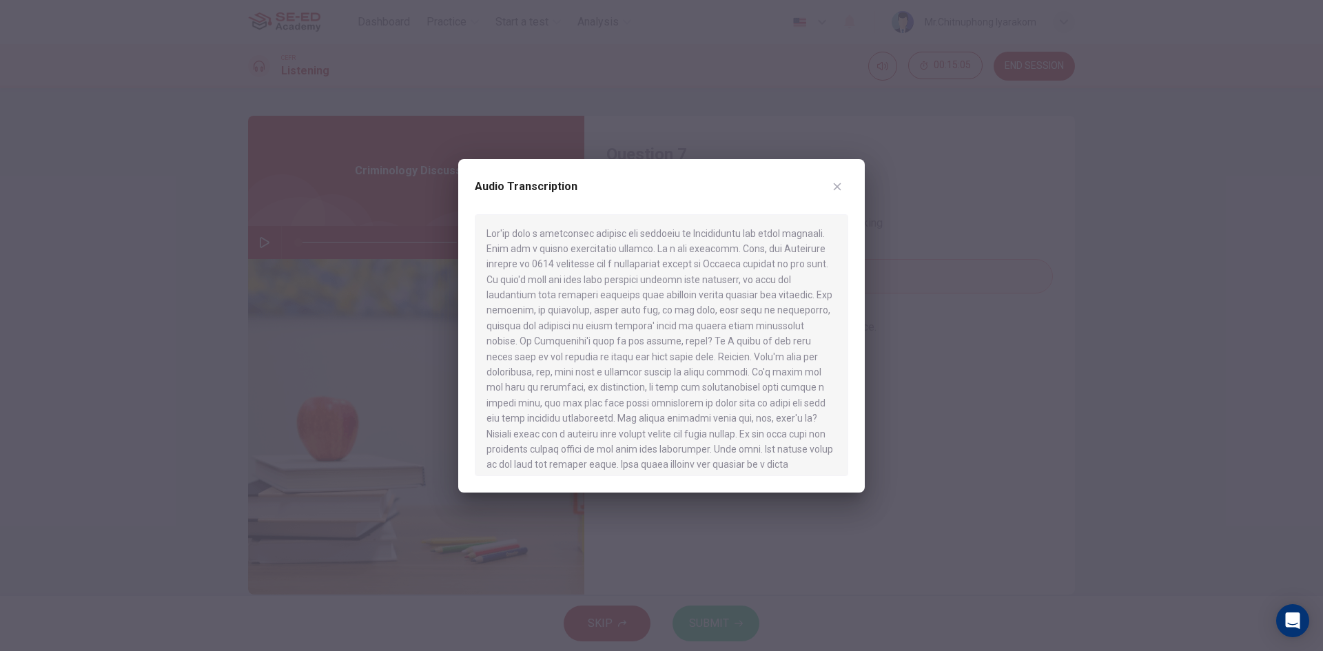
drag, startPoint x: 778, startPoint y: 192, endPoint x: 799, endPoint y: 194, distance: 21.5
click at [791, 194] on div "Audio Transcription" at bounding box center [661, 195] width 373 height 39
click at [820, 192] on div "Audio Transcription" at bounding box center [661, 195] width 373 height 39
click at [834, 183] on icon "button" at bounding box center [838, 187] width 8 height 8
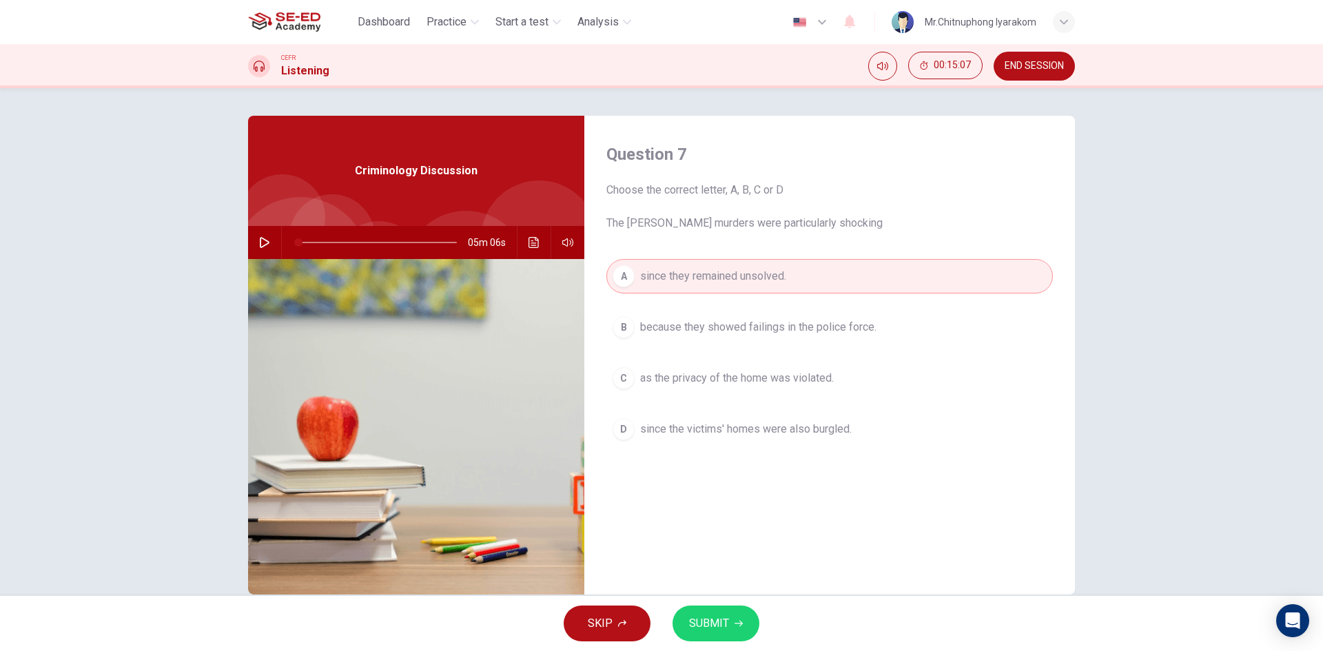
click at [282, 236] on div at bounding box center [375, 242] width 186 height 33
click at [259, 243] on icon "button" at bounding box center [264, 242] width 11 height 11
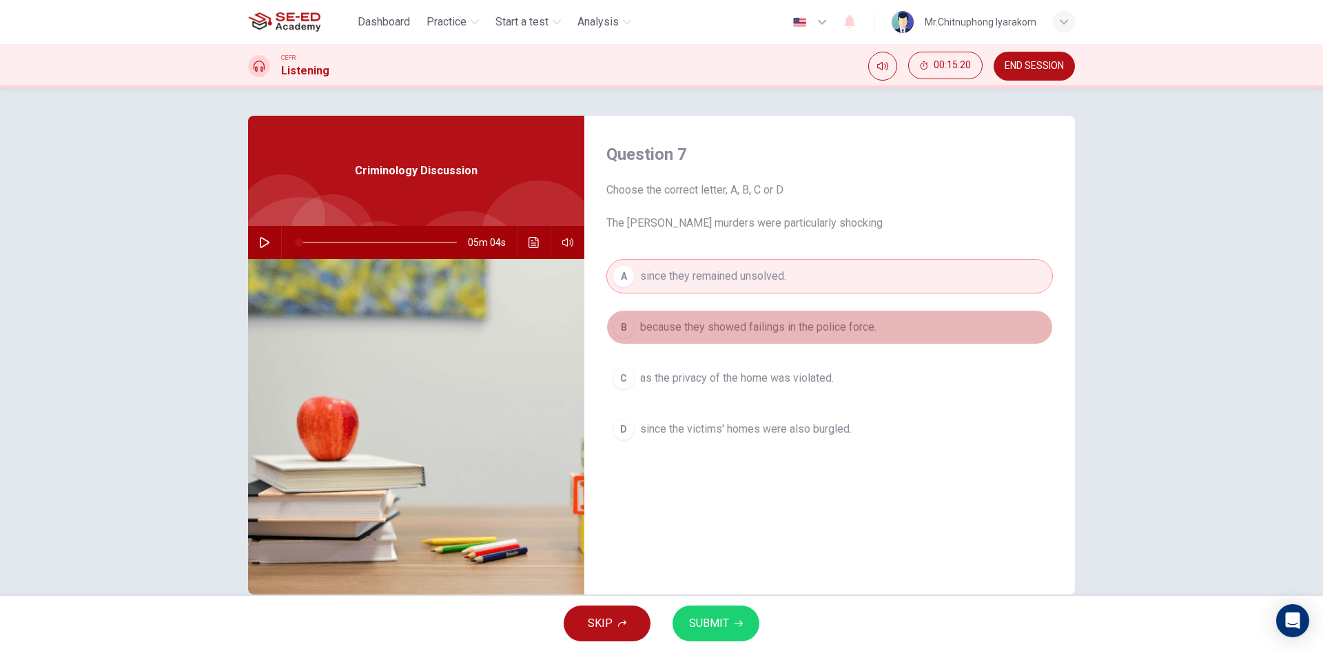
click at [786, 333] on span "because they showed failings in the police force." at bounding box center [758, 327] width 236 height 17
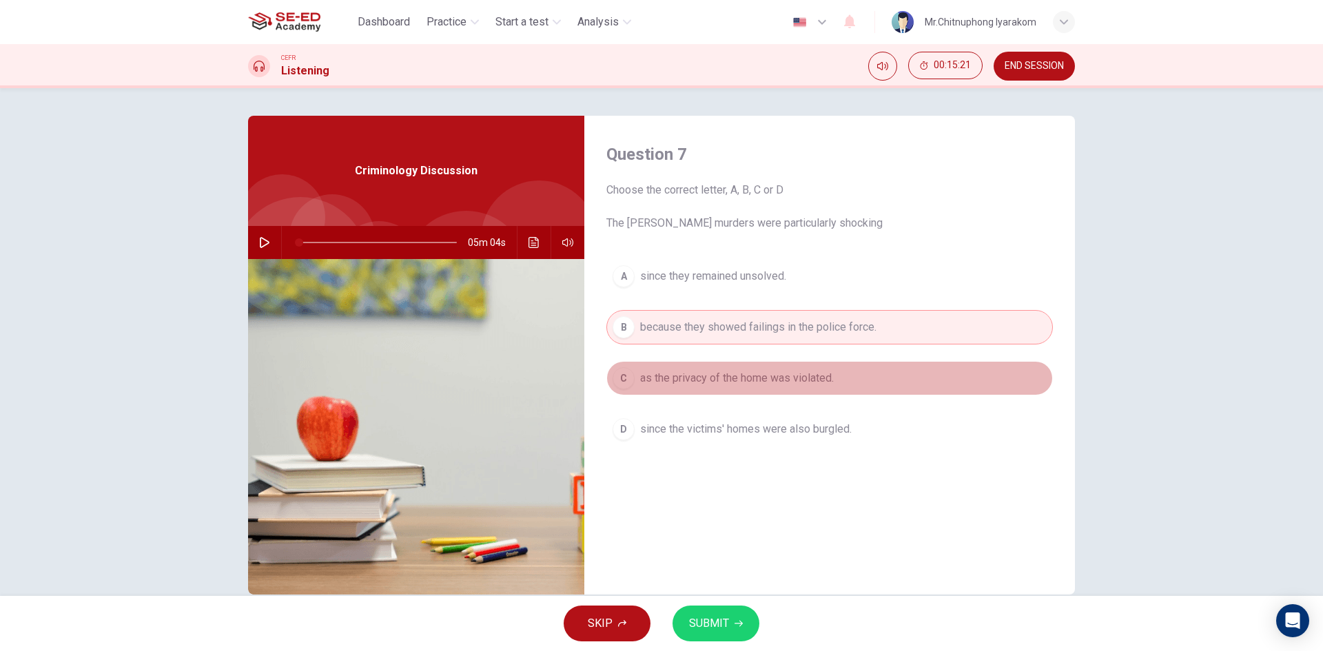
click at [759, 373] on span "as the privacy of the home was violated." at bounding box center [737, 378] width 194 height 17
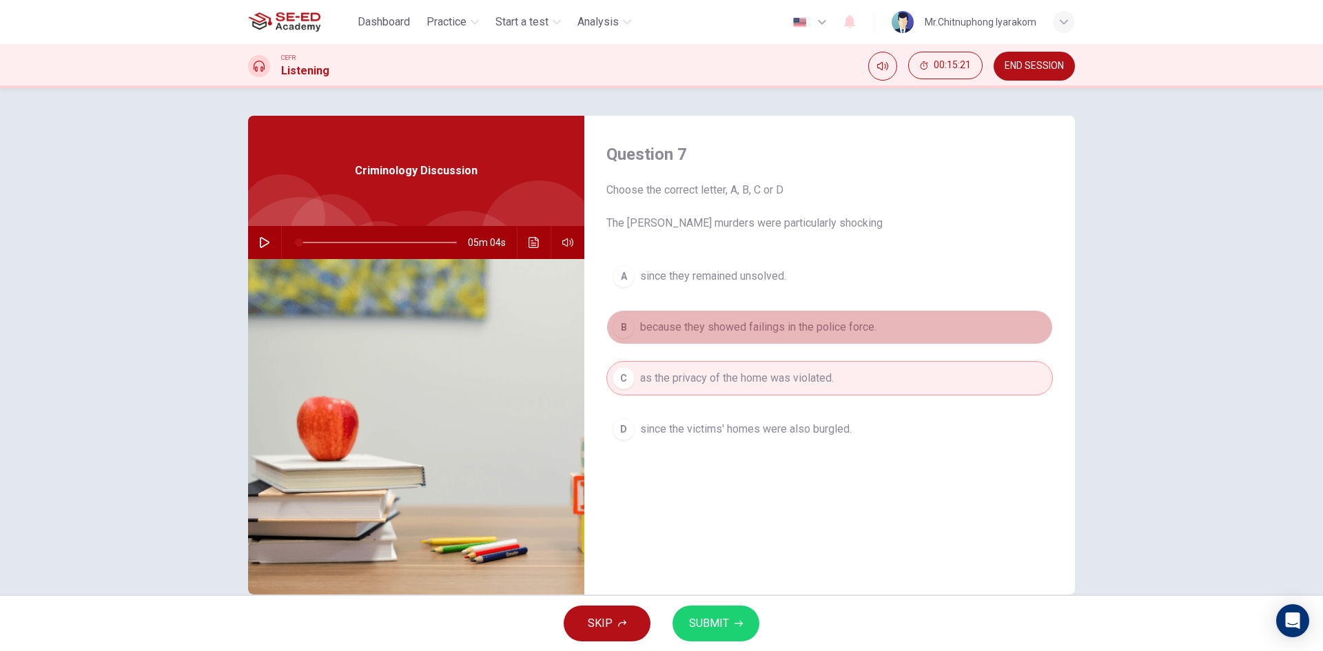
click at [762, 343] on button "B because they showed failings in the police force." at bounding box center [829, 327] width 446 height 34
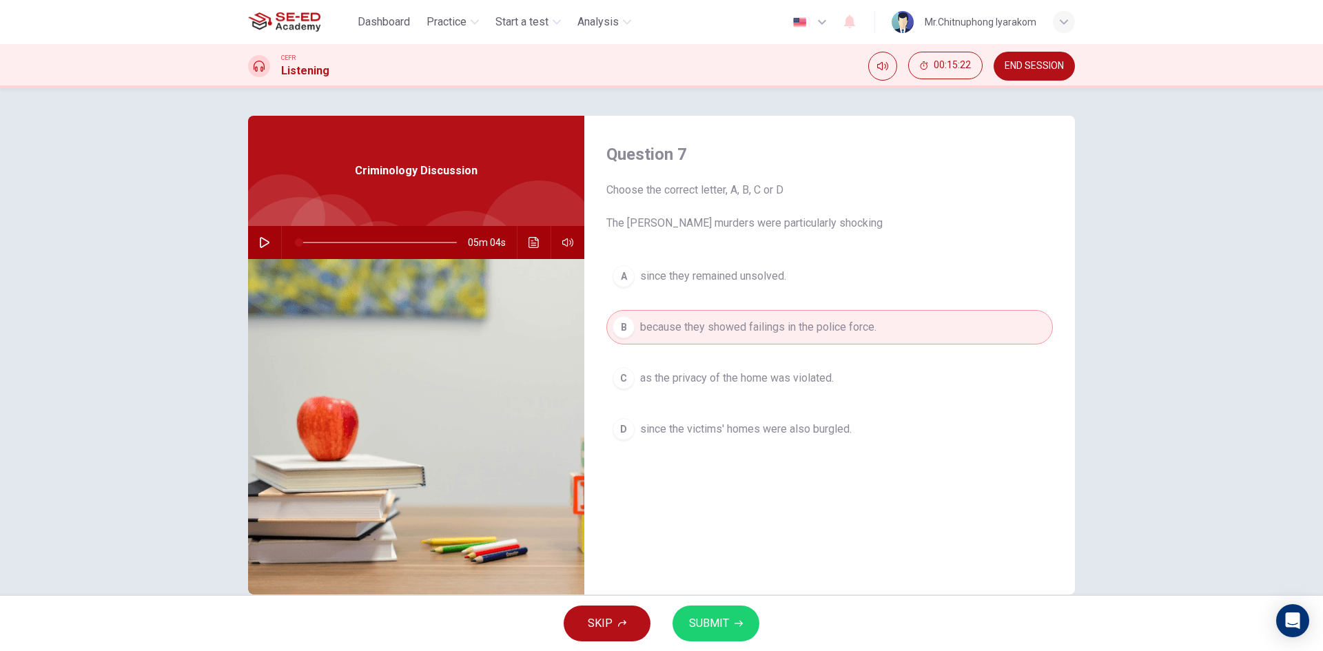
click at [769, 283] on span "since they remained unsolved." at bounding box center [713, 276] width 146 height 17
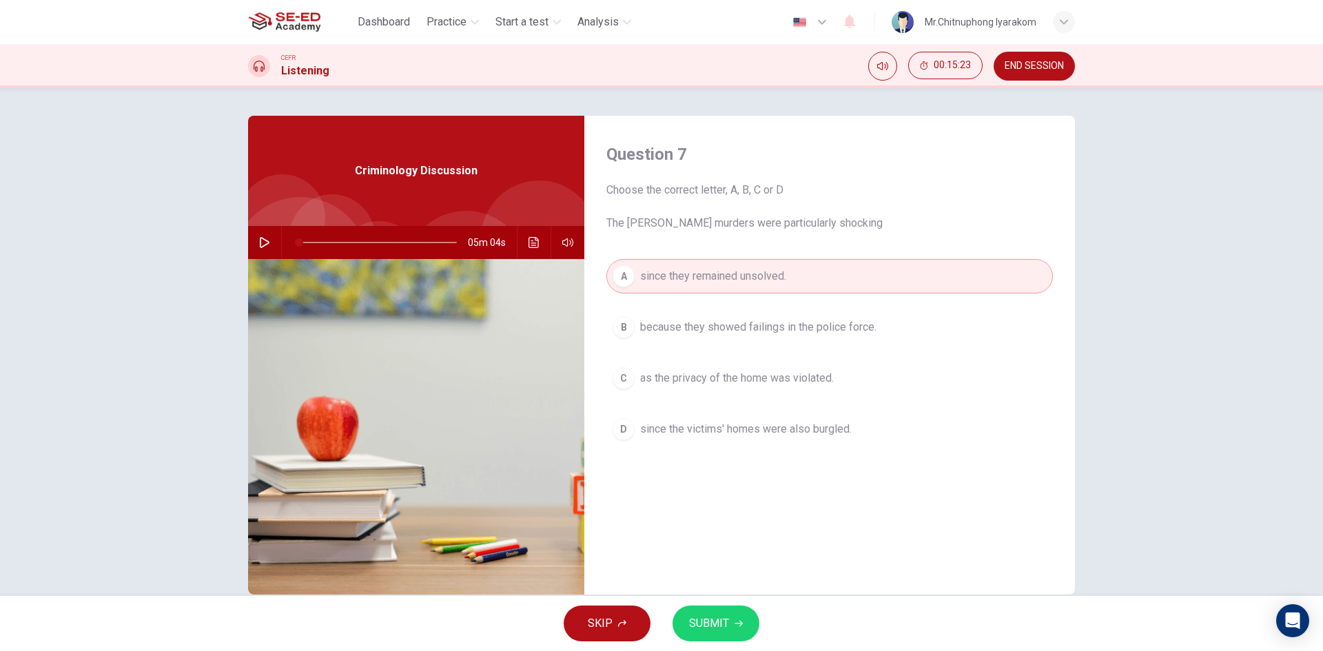
click at [768, 320] on span "because they showed failings in the police force." at bounding box center [758, 327] width 236 height 17
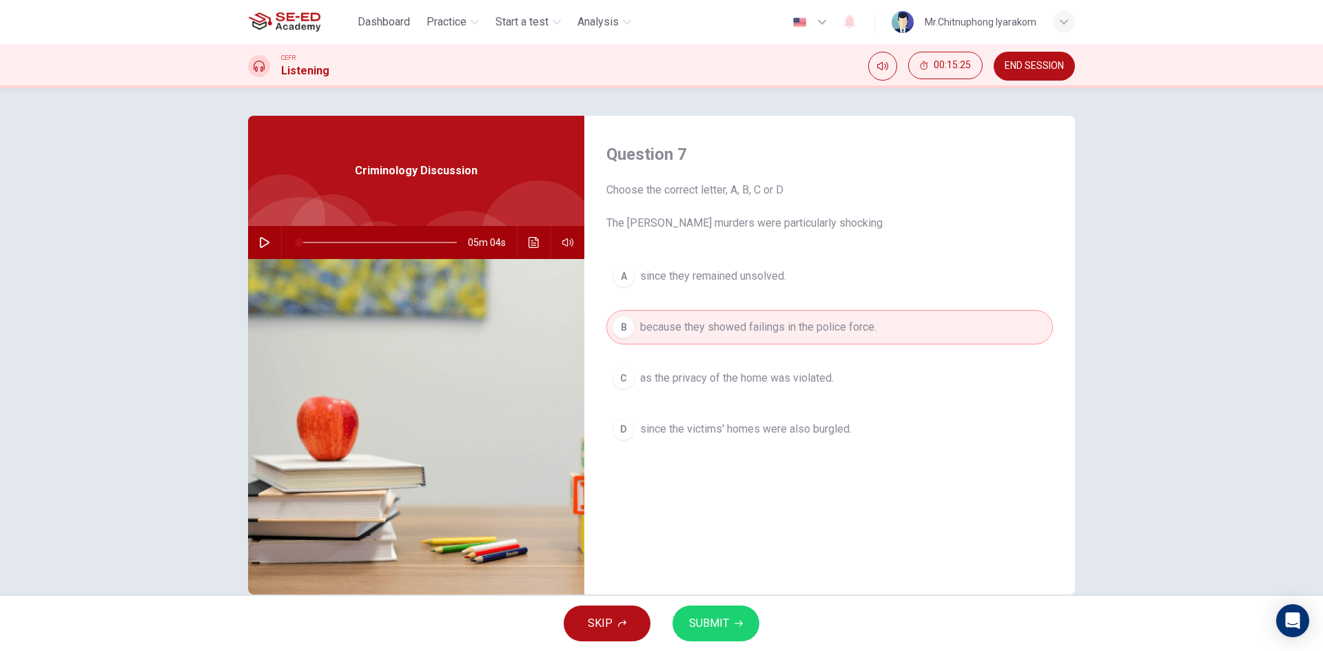
click at [758, 287] on button "A since they remained unsolved." at bounding box center [829, 276] width 446 height 34
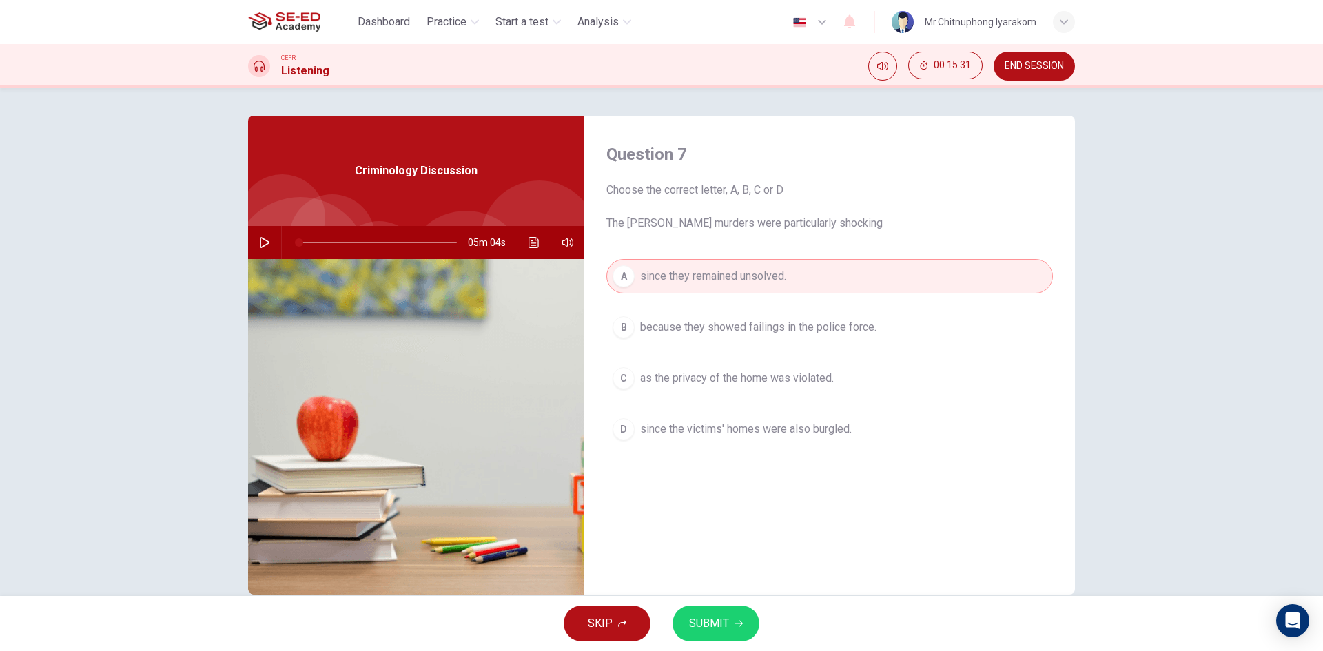
click at [683, 239] on div "Question 7 Choose the correct letter, A, B, C or D The [PERSON_NAME] murders we…" at bounding box center [829, 355] width 491 height 479
click at [726, 293] on button "A since they remained unsolved." at bounding box center [829, 276] width 446 height 34
click at [731, 313] on button "B because they showed failings in the police force." at bounding box center [829, 327] width 446 height 34
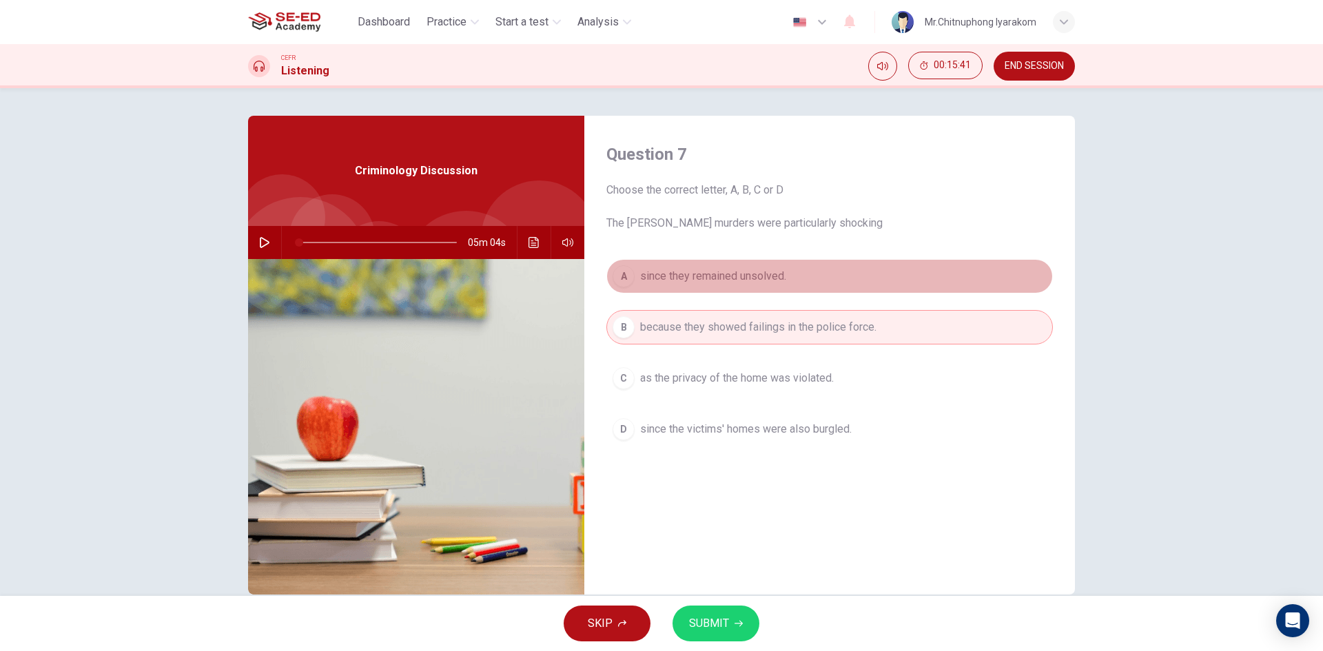
click at [729, 280] on span "since they remained unsolved." at bounding box center [713, 276] width 146 height 17
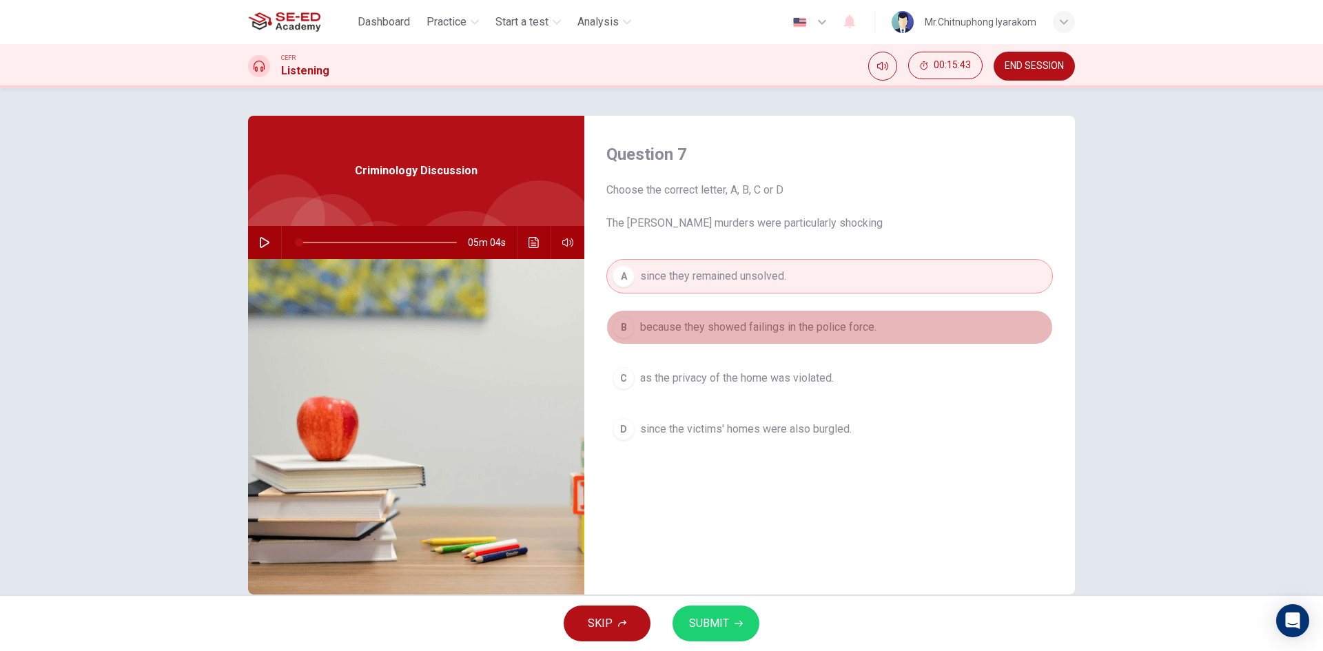
click at [726, 321] on span "because they showed failings in the police force." at bounding box center [758, 327] width 236 height 17
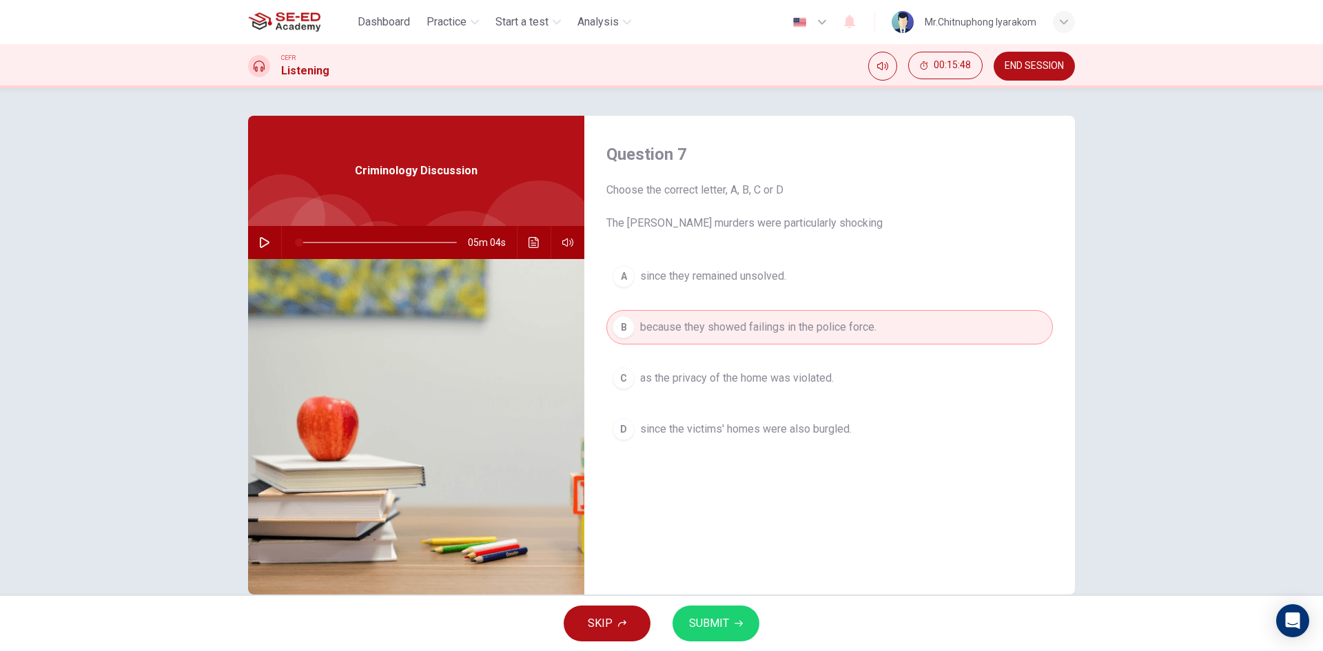
click at [719, 380] on span "as the privacy of the home was violated." at bounding box center [737, 378] width 194 height 17
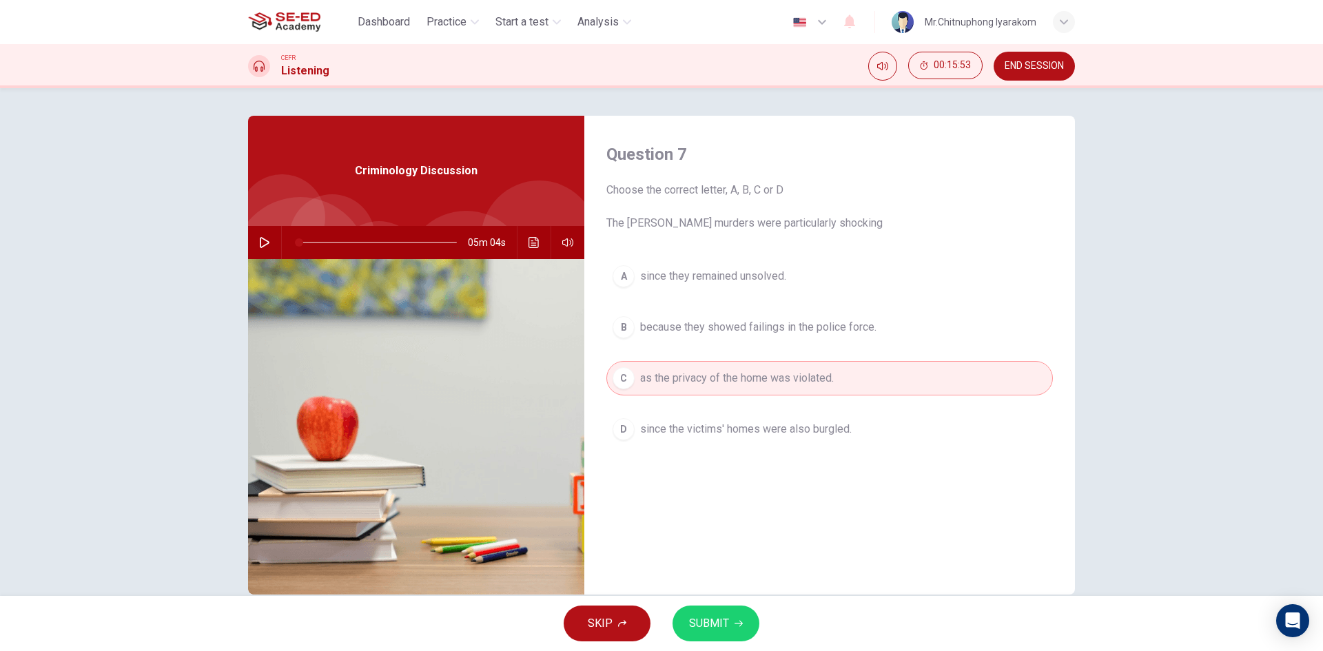
click at [709, 437] on button "D since the victims' homes were also burgled." at bounding box center [829, 429] width 446 height 34
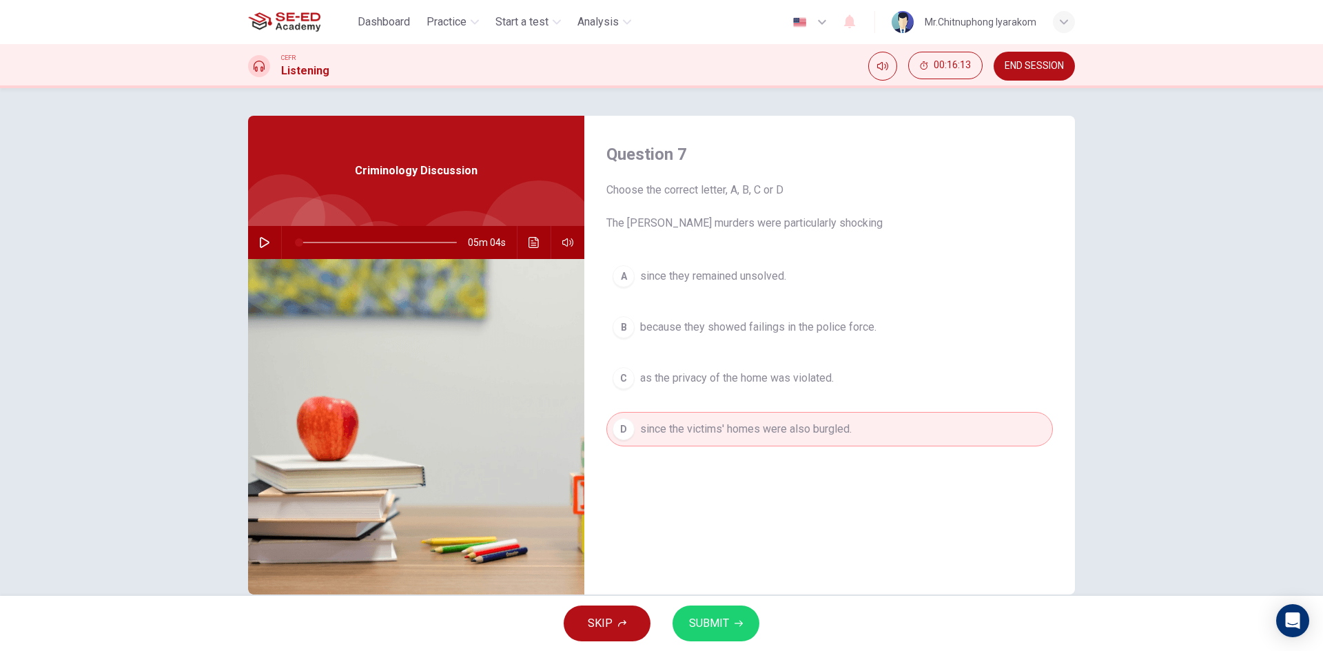
click at [768, 394] on button "C as the privacy of the home was violated." at bounding box center [829, 378] width 446 height 34
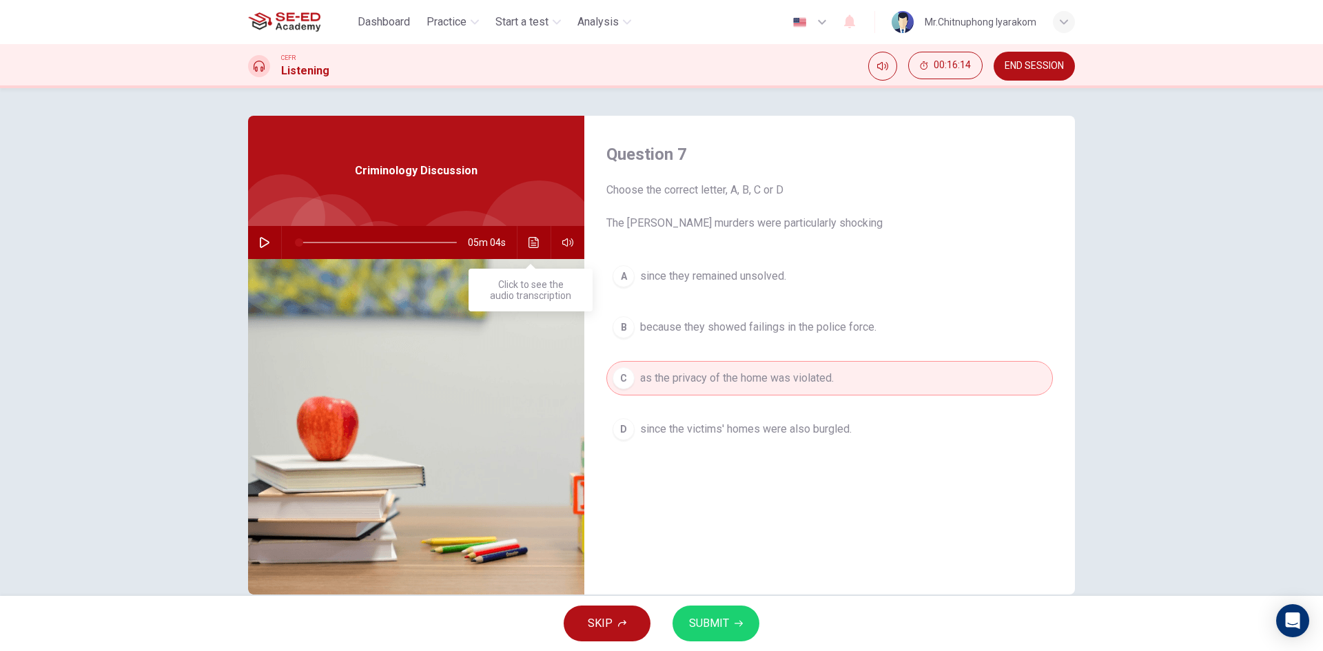
click at [535, 238] on icon "Click to see the audio transcription" at bounding box center [533, 242] width 11 height 11
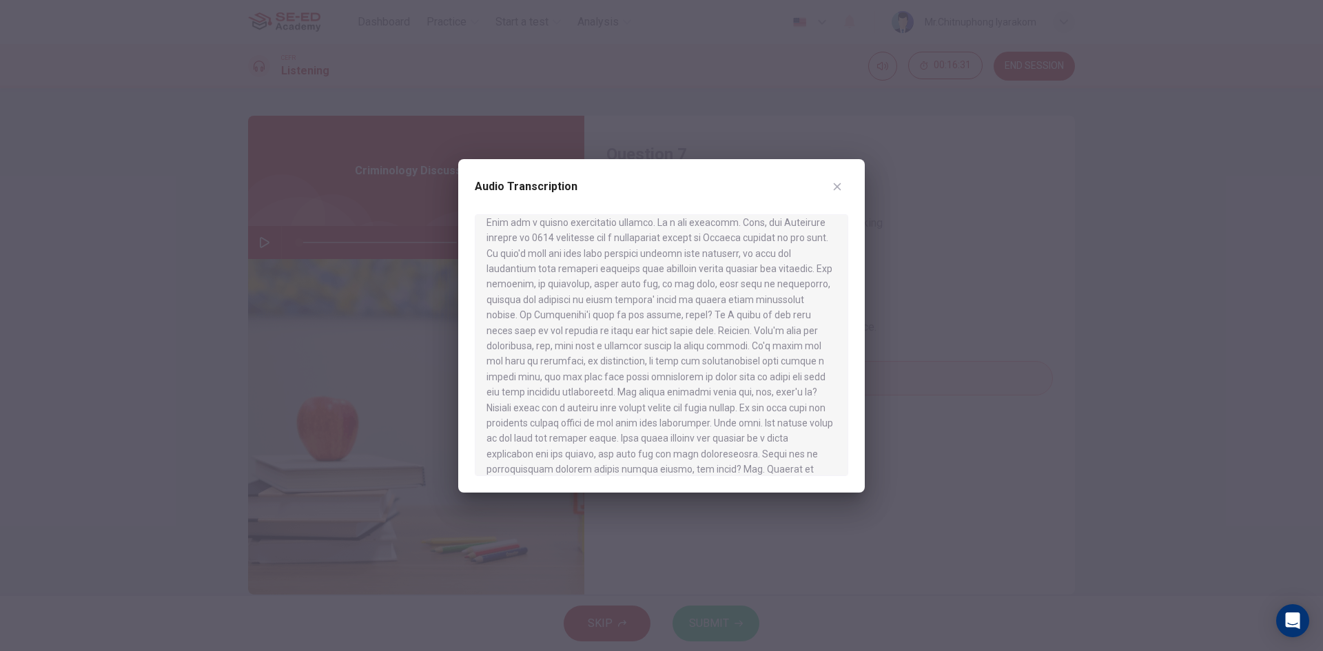
scroll to position [39, 0]
click at [849, 183] on div "Audio Transcription" at bounding box center [661, 325] width 406 height 333
click at [838, 181] on icon "button" at bounding box center [837, 186] width 11 height 11
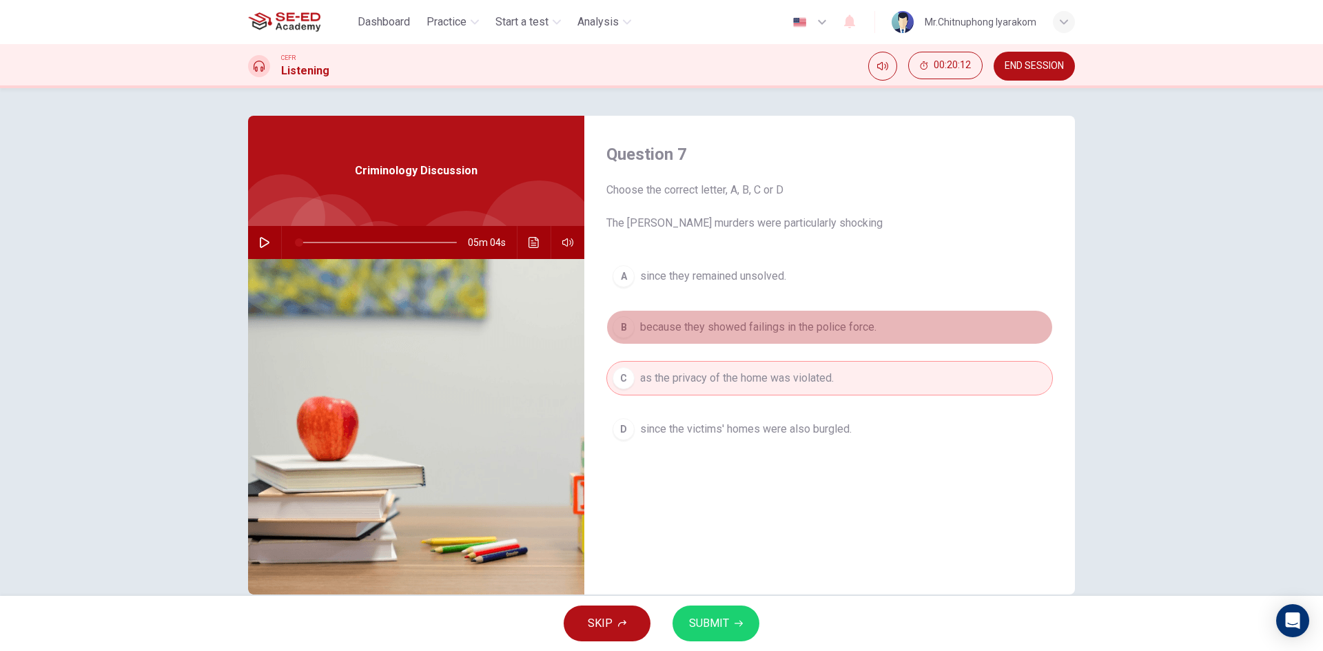
click at [772, 335] on span "because they showed failings in the police force." at bounding box center [758, 327] width 236 height 17
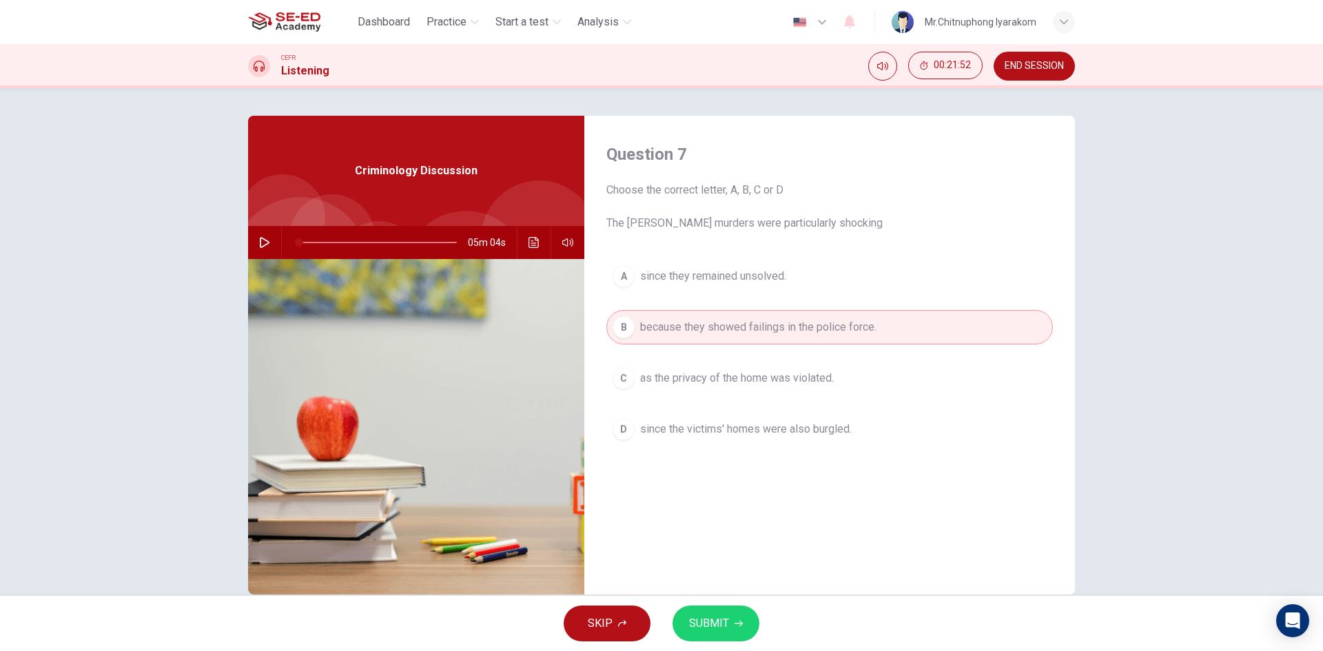
click at [794, 387] on button "C as the privacy of the home was violated." at bounding box center [829, 378] width 446 height 34
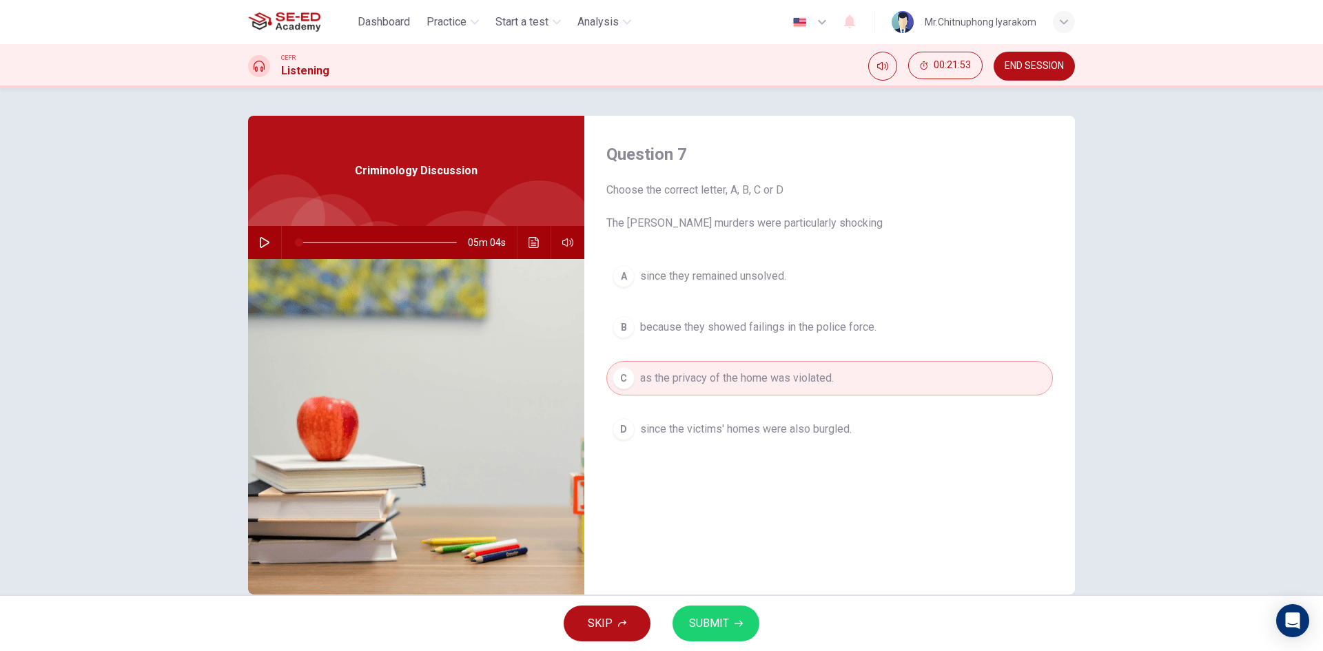
click at [819, 420] on button "D since the victims' homes were also burgled." at bounding box center [829, 429] width 446 height 34
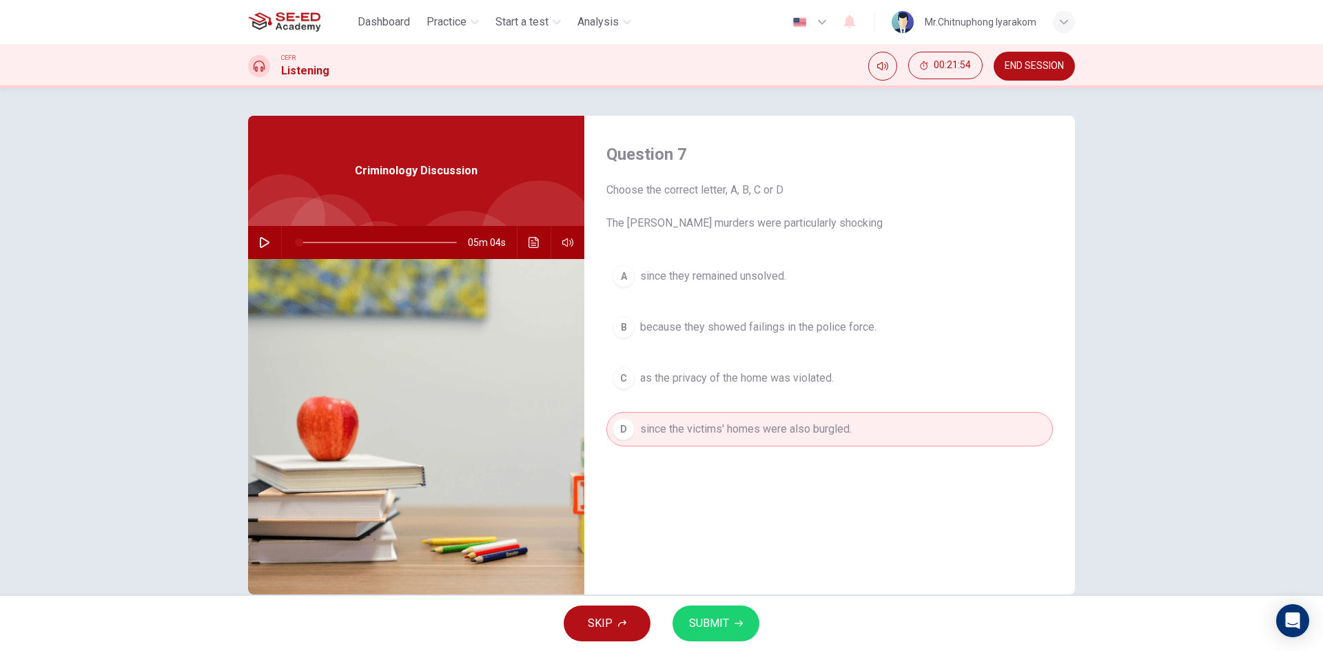
click at [805, 380] on span "as the privacy of the home was violated." at bounding box center [737, 378] width 194 height 17
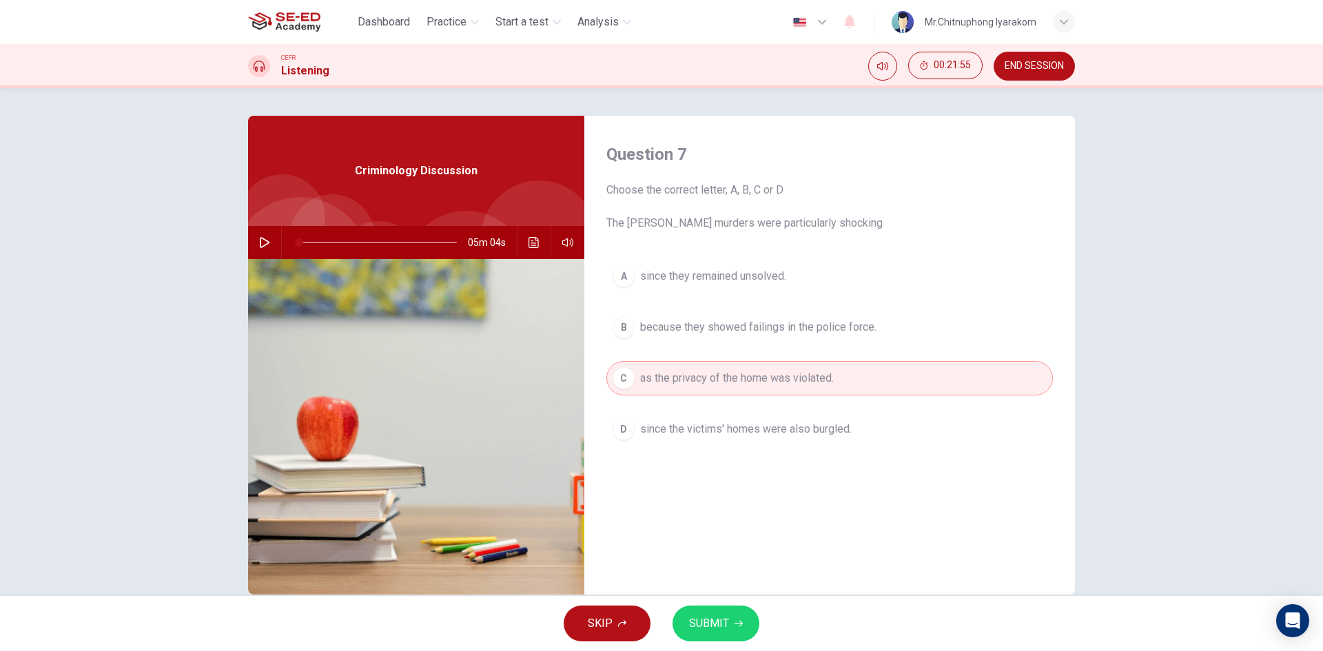
click at [747, 619] on button "SUBMIT" at bounding box center [715, 624] width 87 height 36
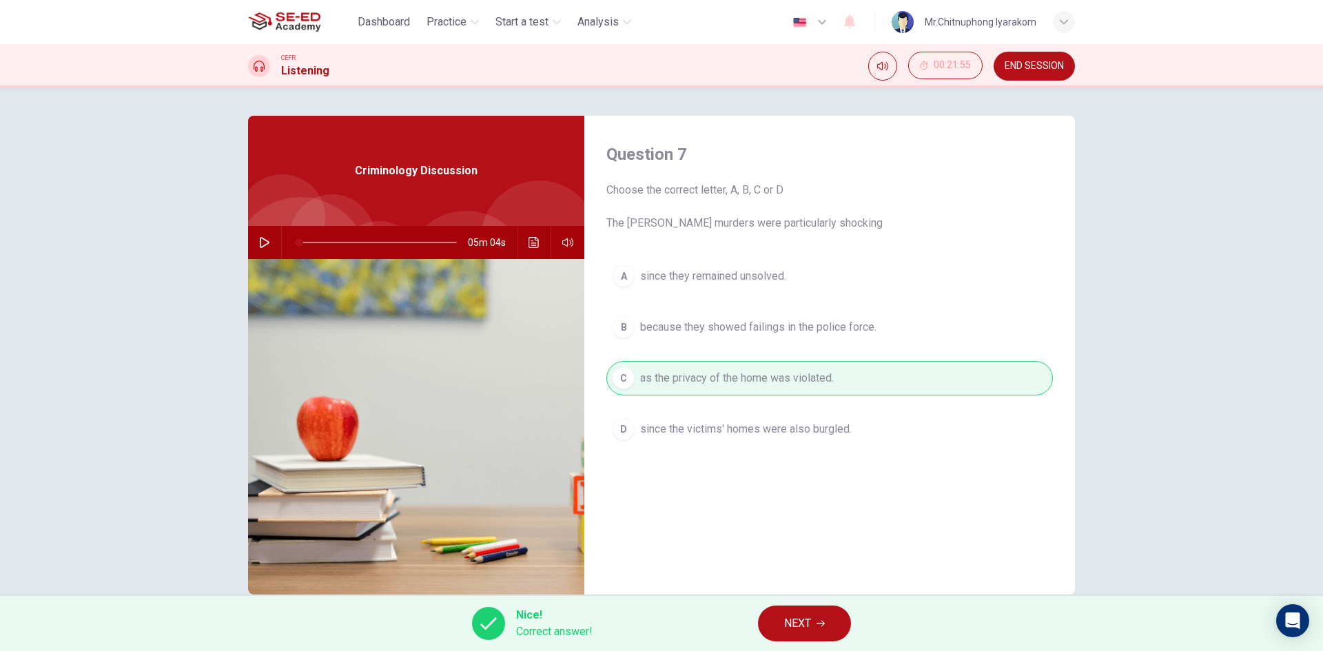
click at [827, 624] on button "NEXT" at bounding box center [804, 624] width 93 height 36
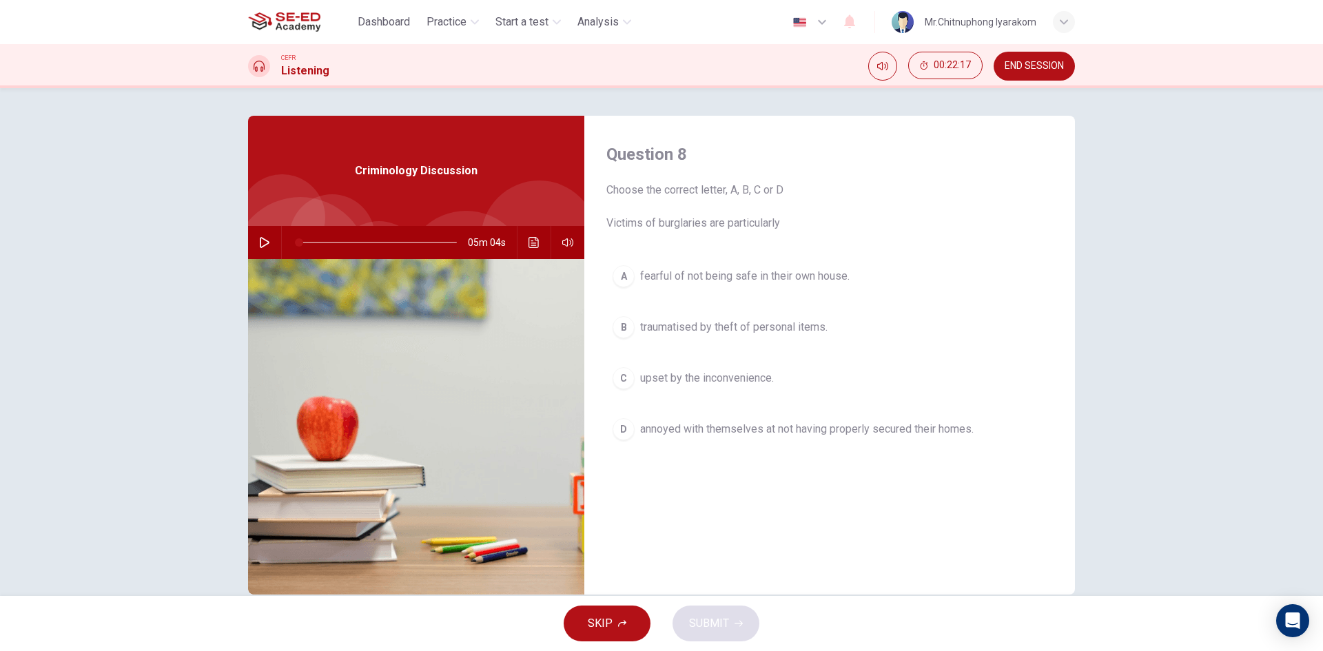
click at [738, 277] on span "fearful of not being safe in their own house." at bounding box center [744, 276] width 209 height 17
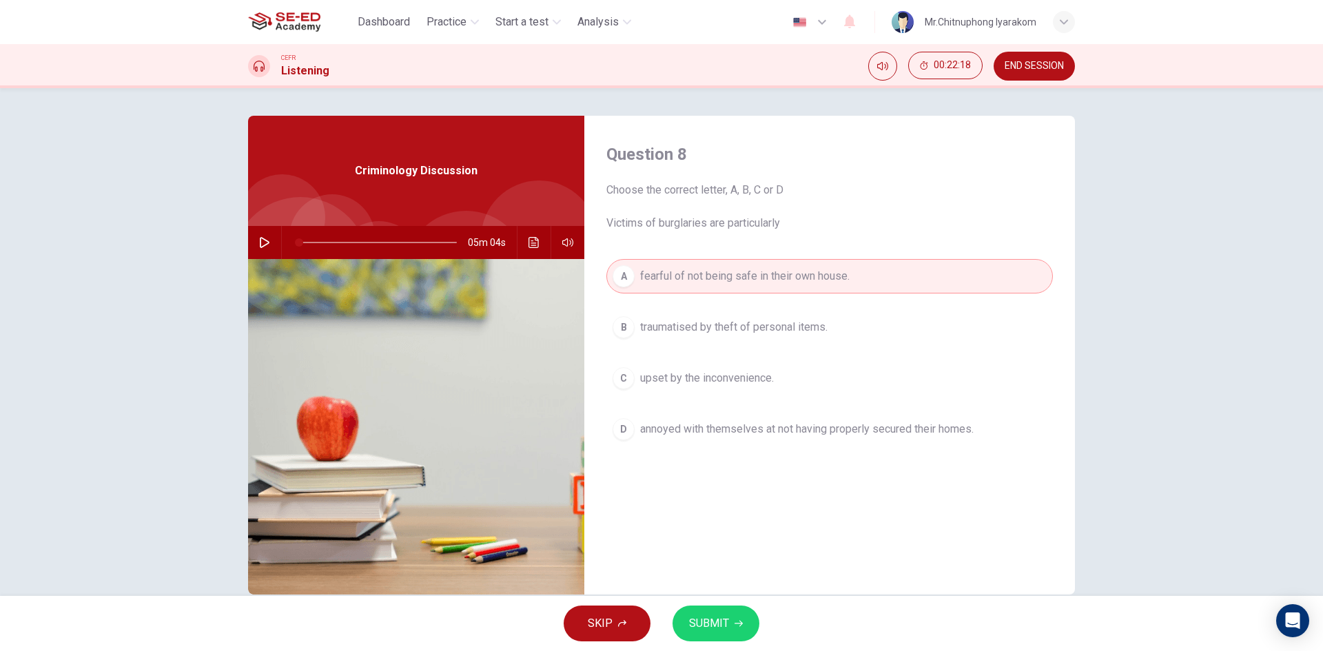
click at [728, 322] on span "traumatised by theft of personal items." at bounding box center [733, 327] width 187 height 17
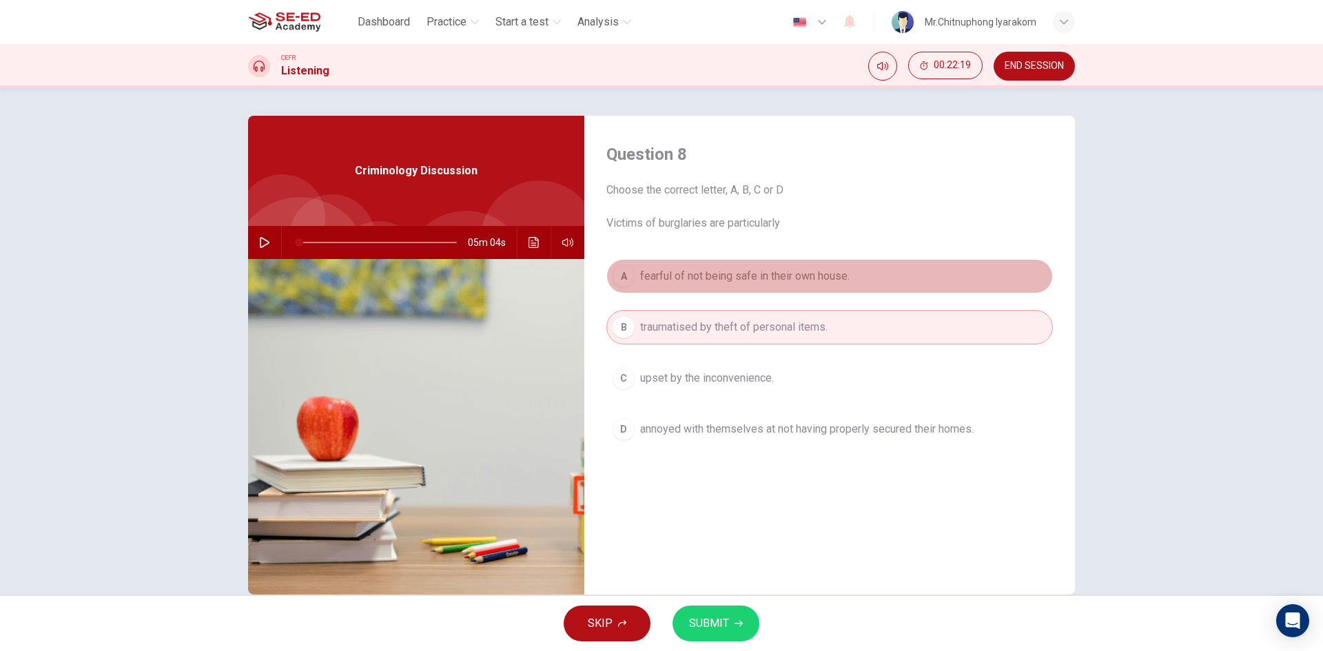
click at [728, 282] on span "fearful of not being safe in their own house." at bounding box center [744, 276] width 209 height 17
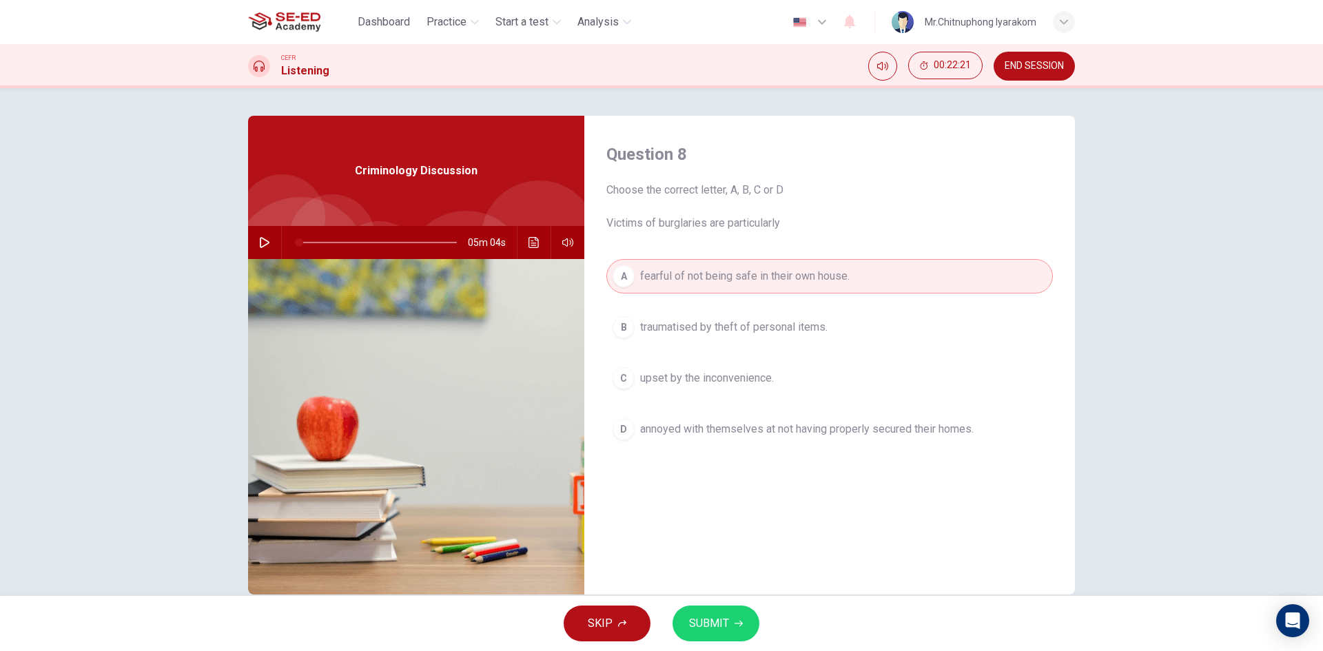
click at [721, 322] on span "traumatised by theft of personal items." at bounding box center [733, 327] width 187 height 17
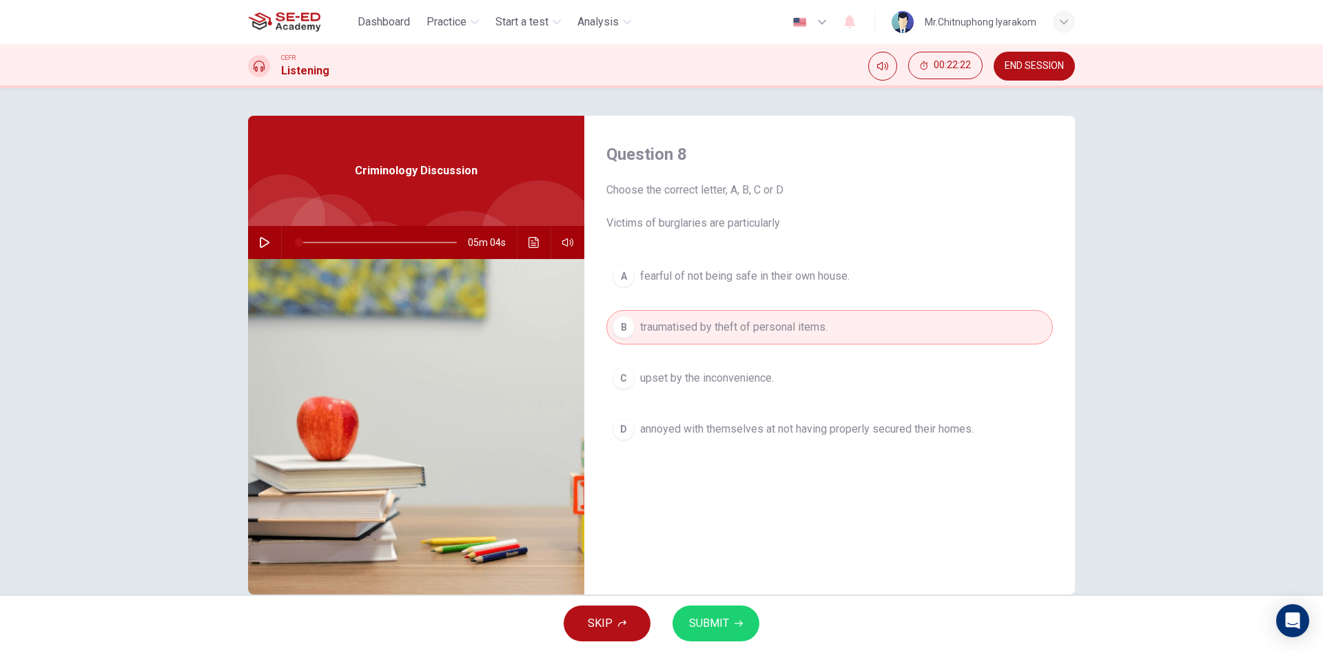
click at [725, 379] on span "upset by the inconvenience." at bounding box center [707, 378] width 134 height 17
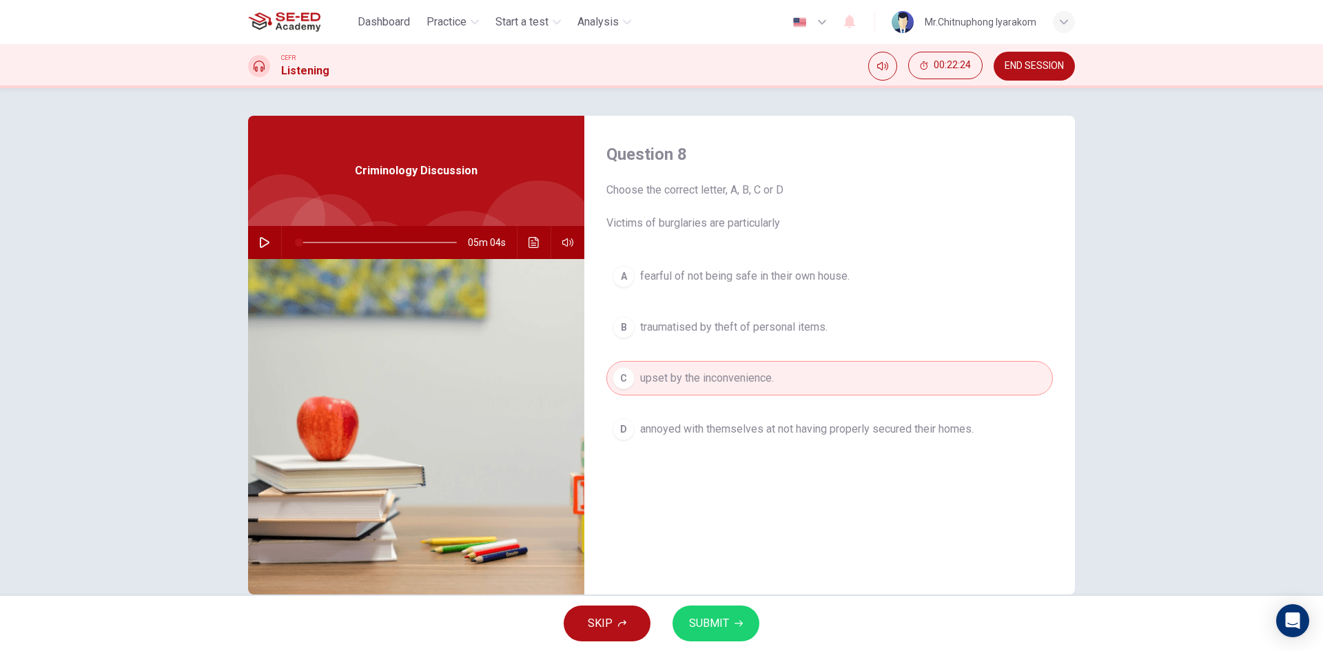
click at [534, 247] on icon "Click to see the audio transcription" at bounding box center [533, 242] width 10 height 11
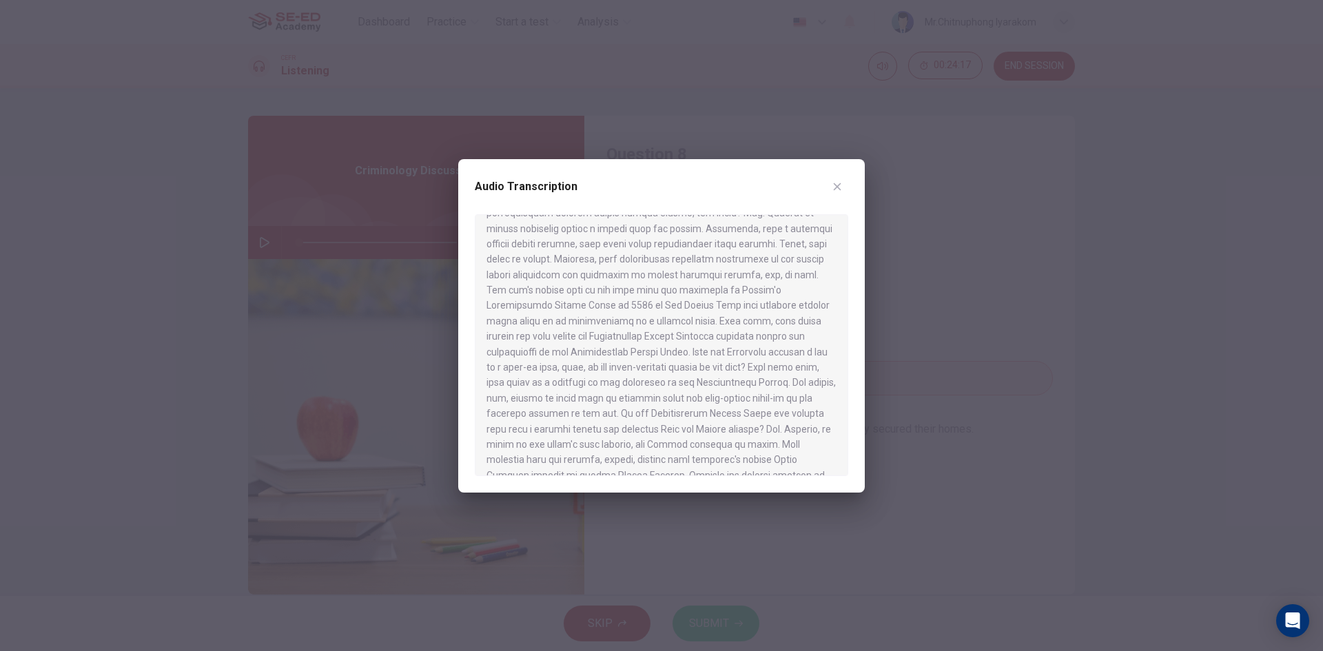
scroll to position [564, 0]
click at [841, 185] on icon "button" at bounding box center [837, 186] width 11 height 11
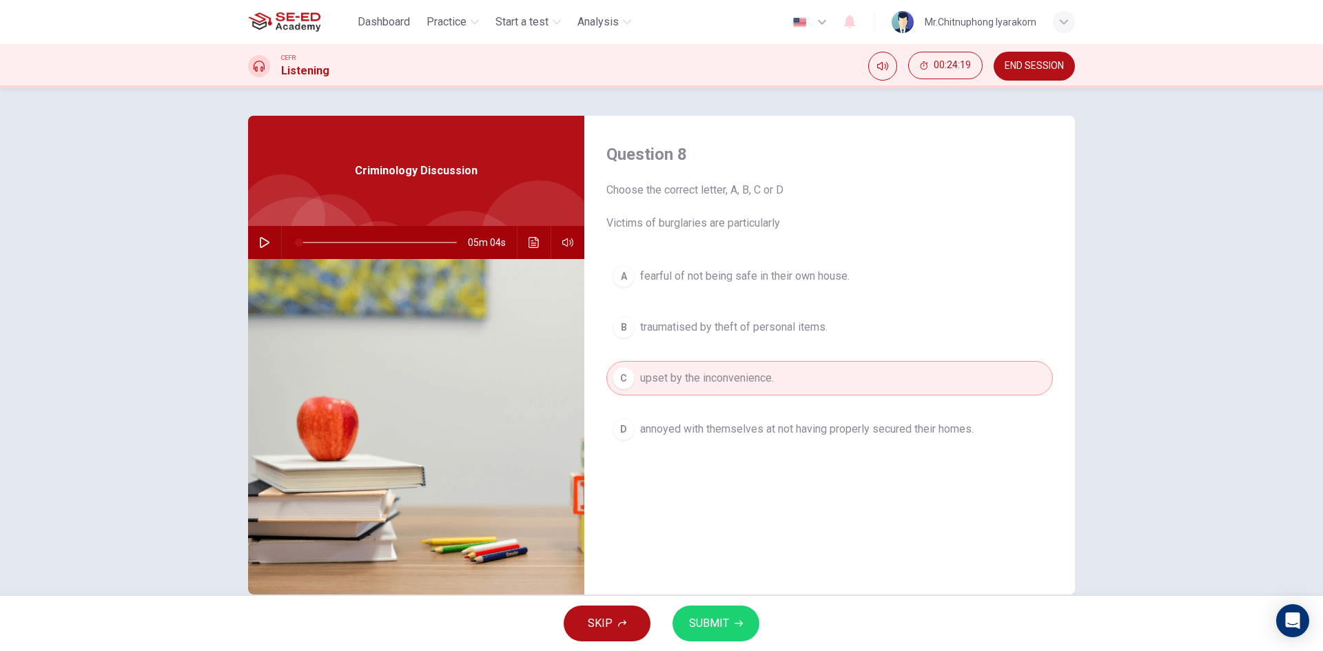
click at [675, 285] on button "A fearful of not being safe in their own house." at bounding box center [829, 276] width 446 height 34
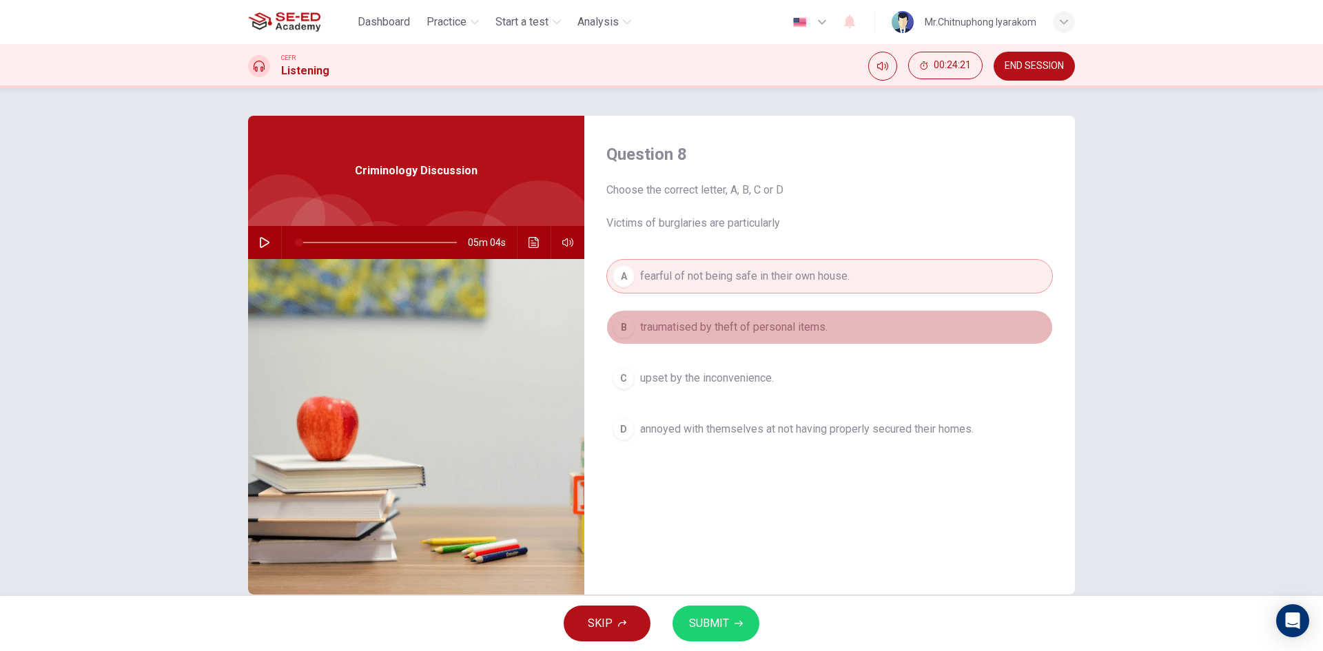
click at [792, 324] on span "traumatised by theft of personal items." at bounding box center [733, 327] width 187 height 17
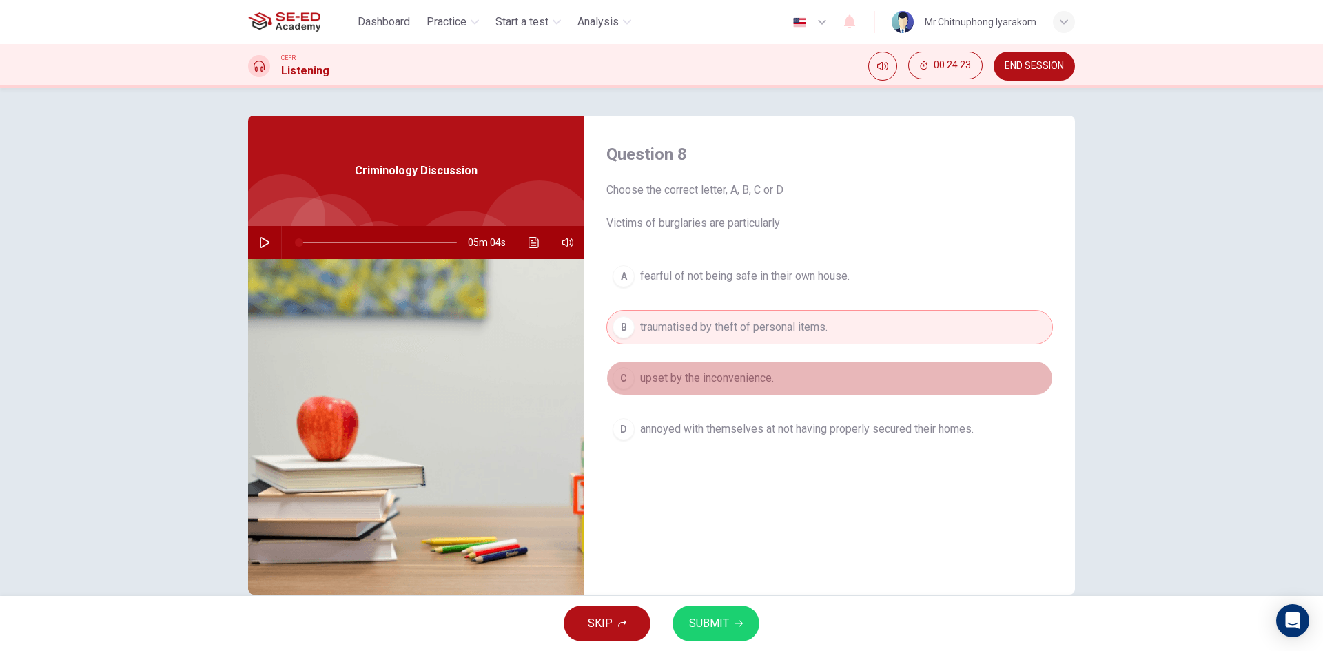
click at [722, 391] on button "C upset by the inconvenience." at bounding box center [829, 378] width 446 height 34
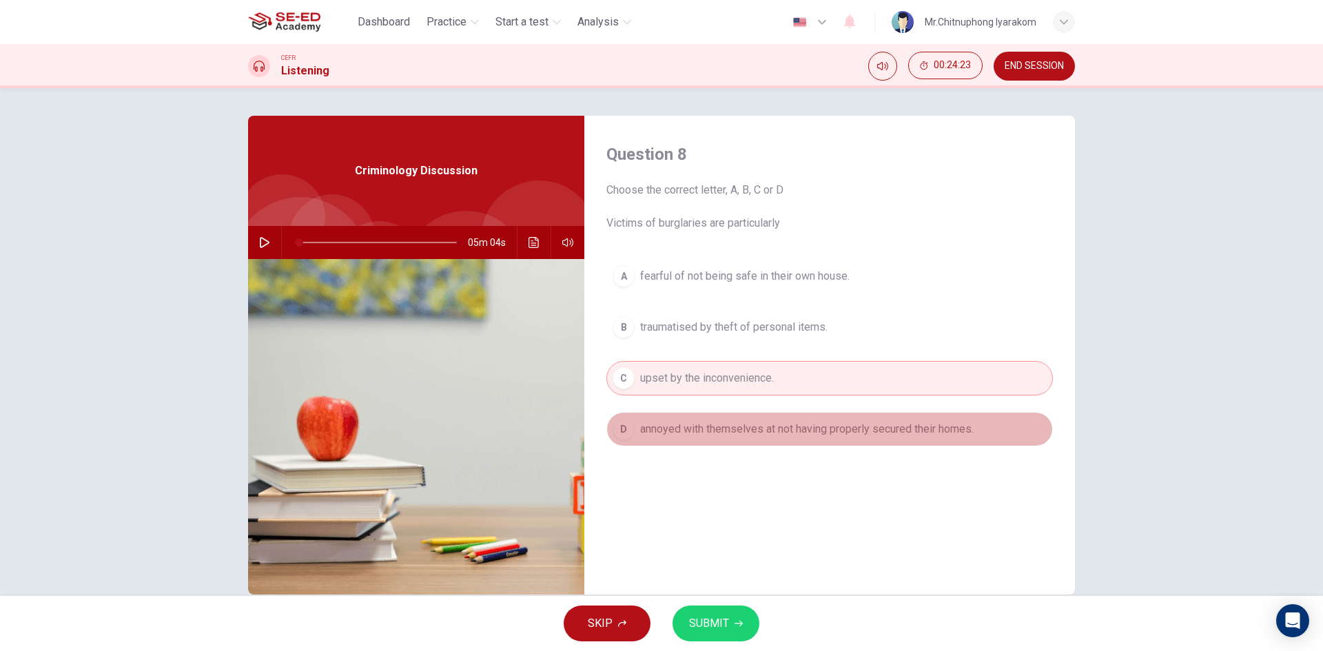
drag, startPoint x: 731, startPoint y: 421, endPoint x: 731, endPoint y: 433, distance: 11.7
click at [731, 422] on span "annoyed with themselves at not having properly secured their homes." at bounding box center [806, 429] width 333 height 17
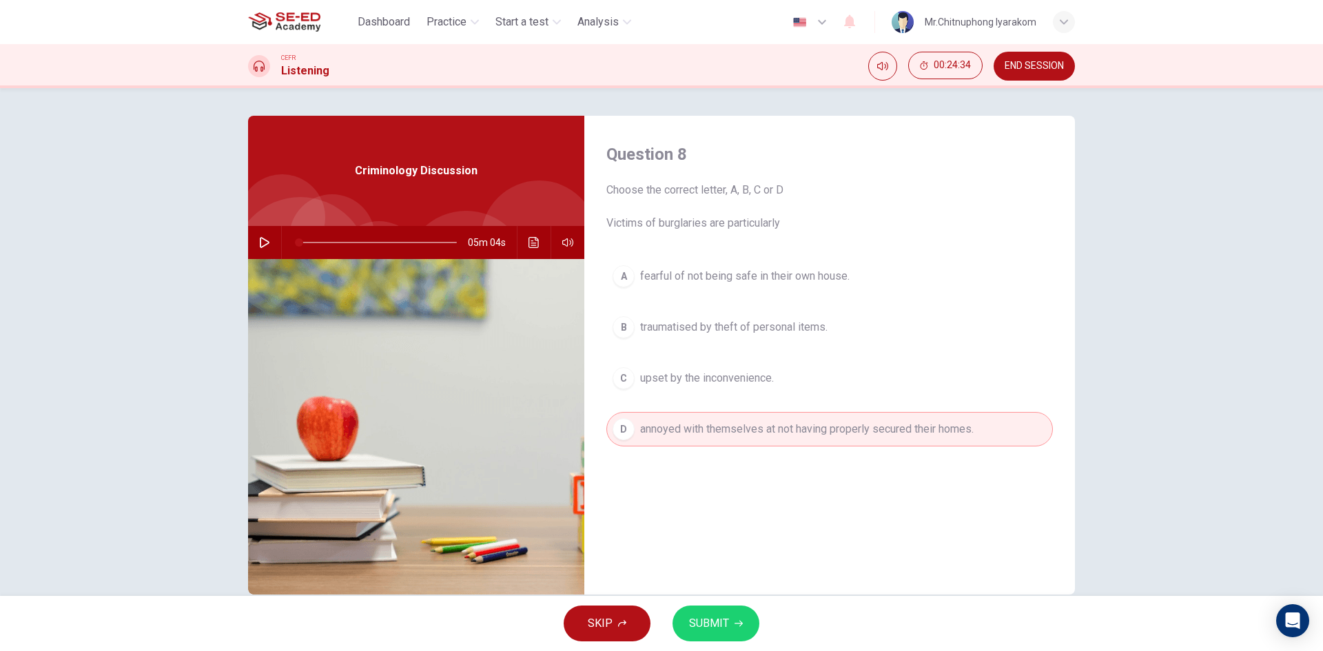
click at [801, 281] on span "fearful of not being safe in their own house." at bounding box center [744, 276] width 209 height 17
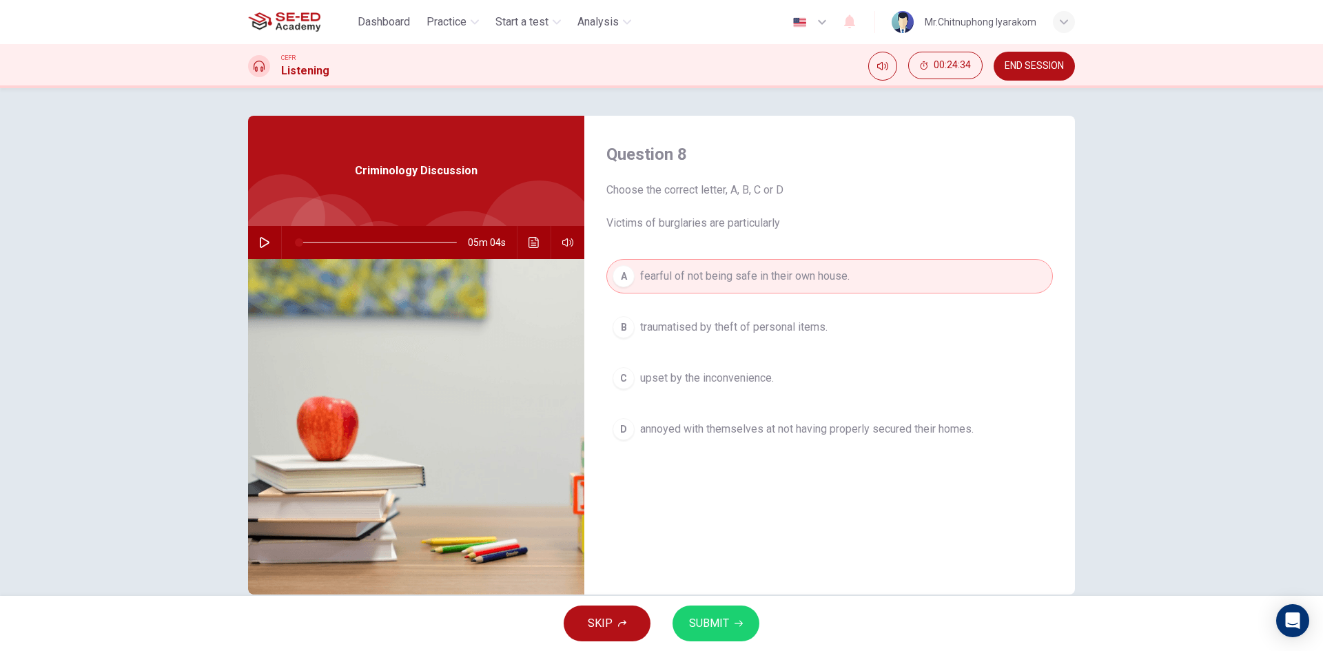
click at [717, 632] on span "SUBMIT" at bounding box center [709, 623] width 40 height 19
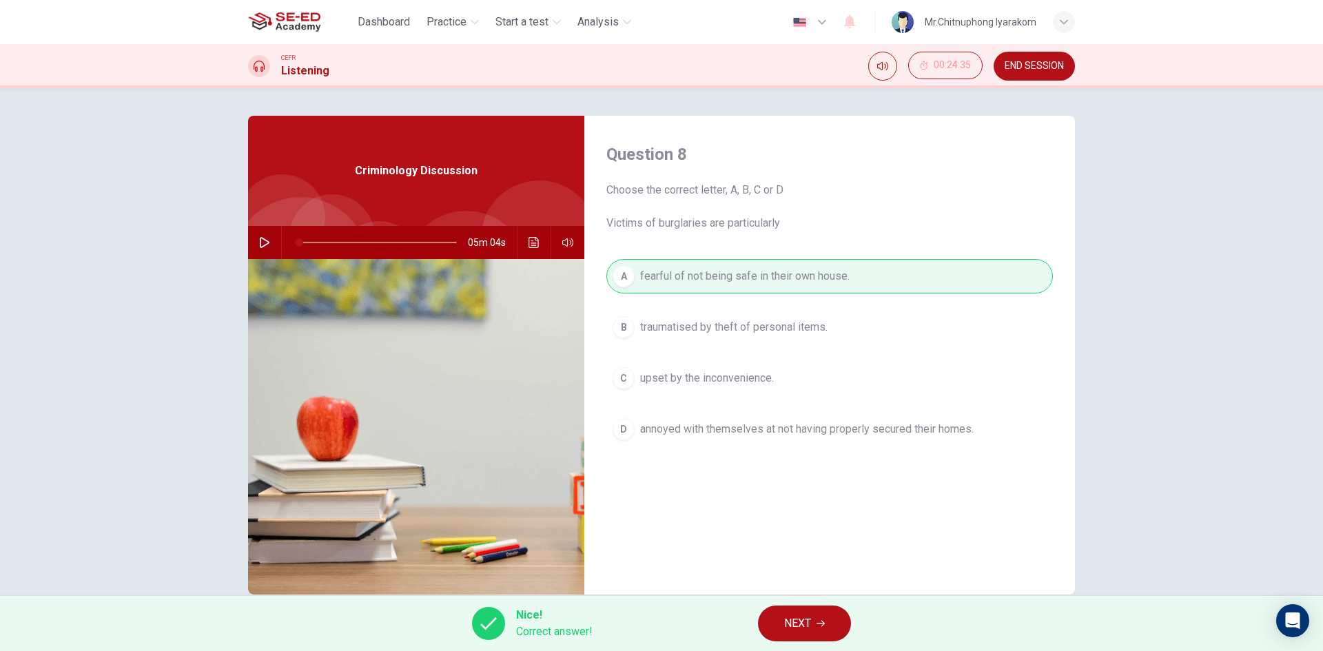
click at [808, 612] on button "NEXT" at bounding box center [804, 624] width 93 height 36
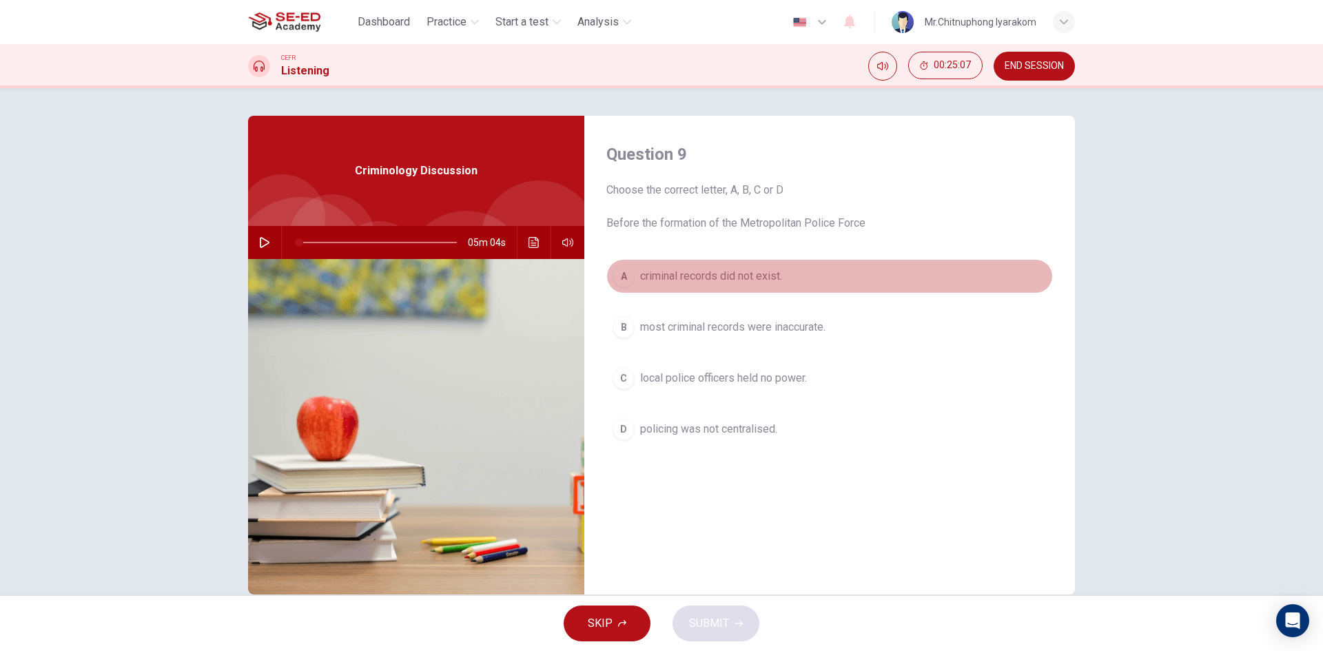
click at [740, 278] on span "criminal records did not exist." at bounding box center [711, 276] width 142 height 17
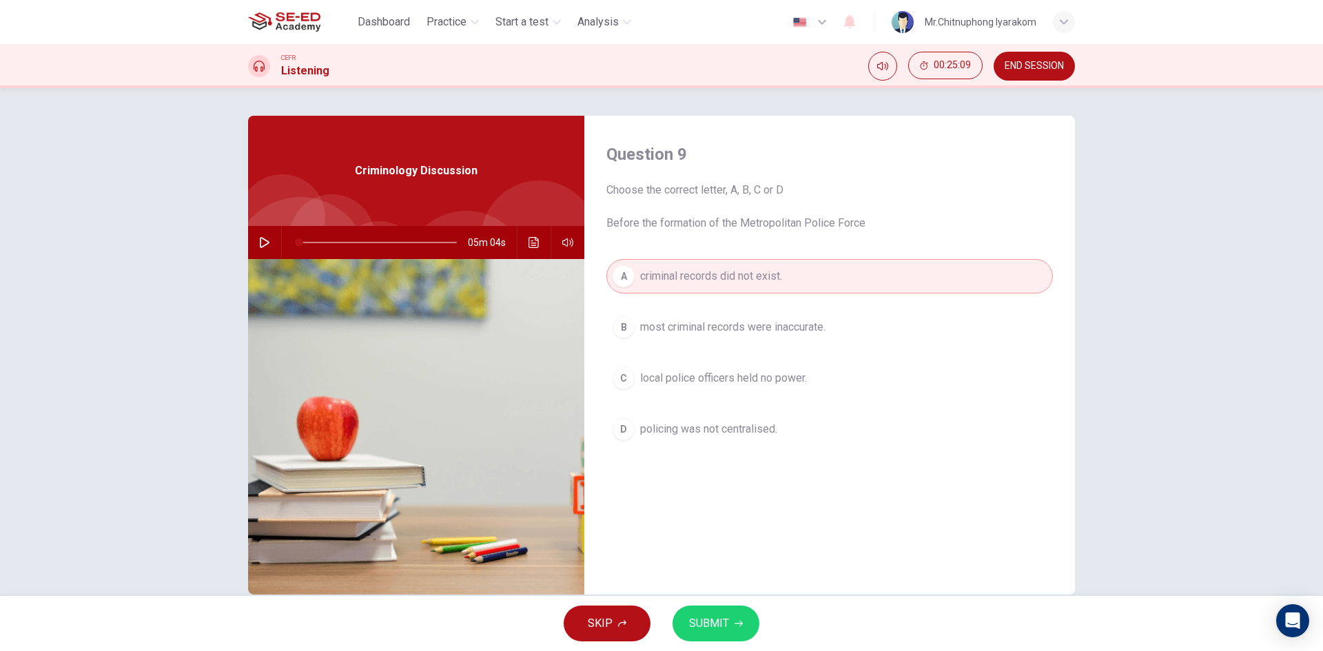
click at [768, 325] on span "most criminal records were inaccurate." at bounding box center [732, 327] width 185 height 17
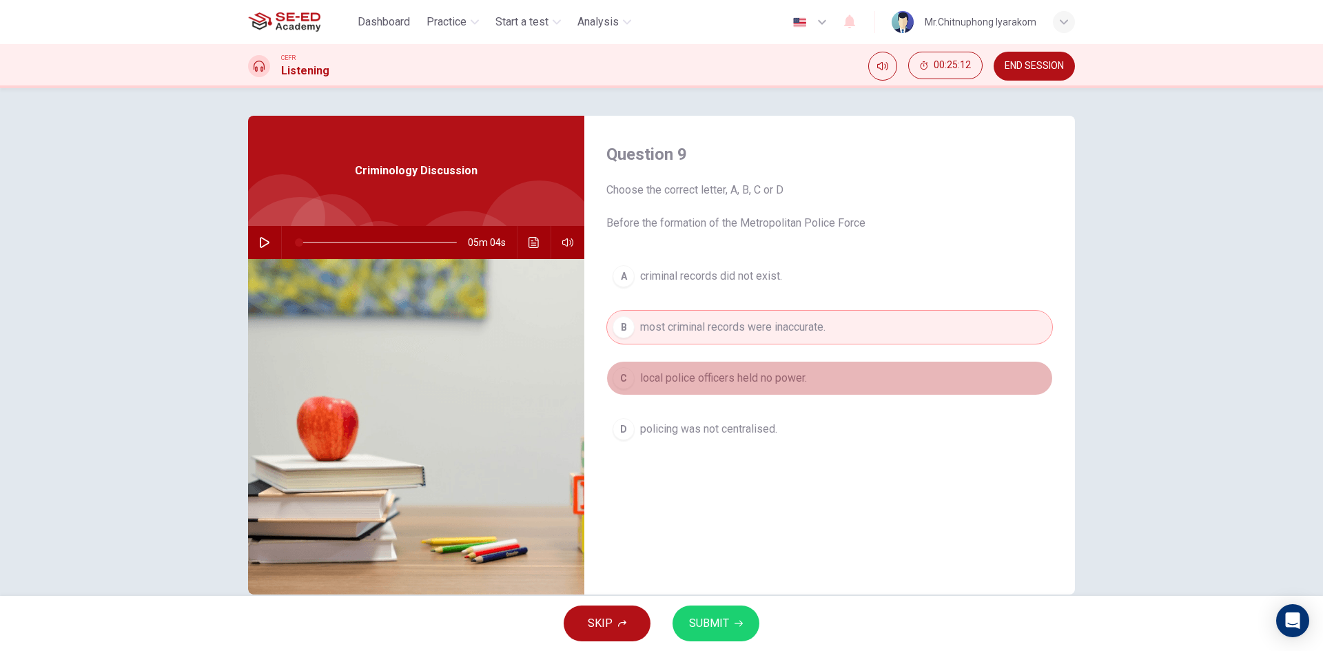
click at [814, 375] on button "C local police officers held no power." at bounding box center [829, 378] width 446 height 34
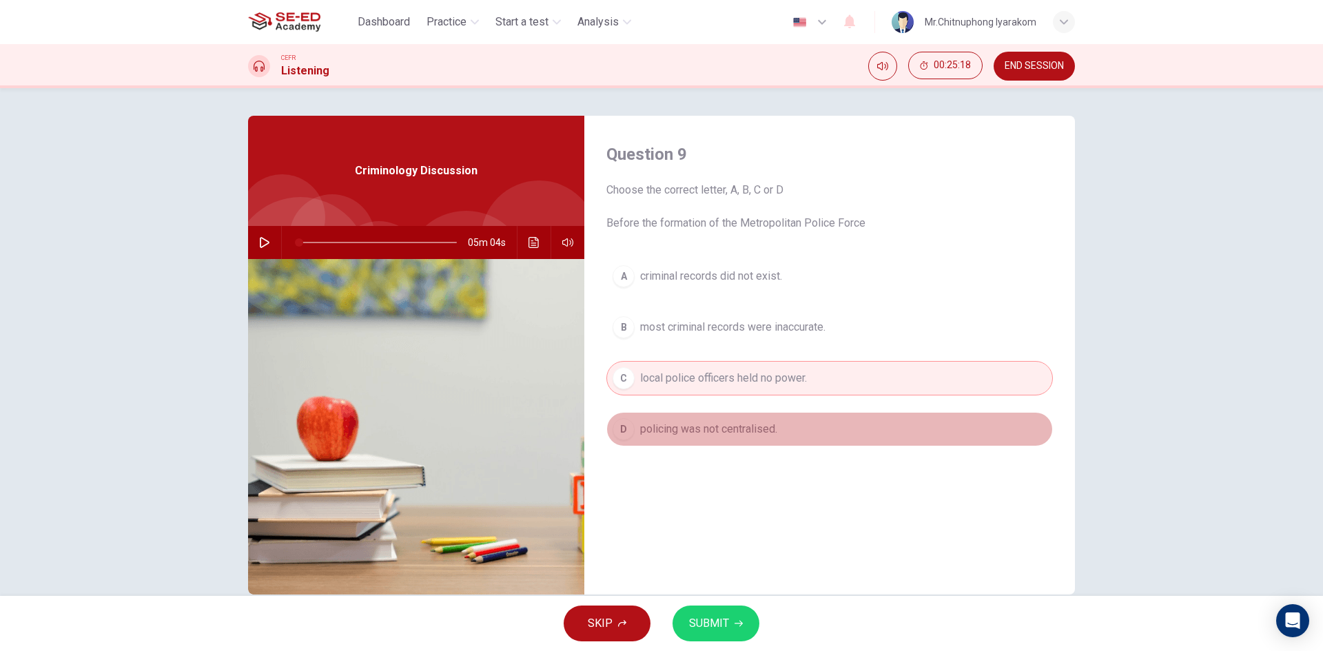
click at [774, 431] on span "policing was not centralised." at bounding box center [708, 429] width 137 height 17
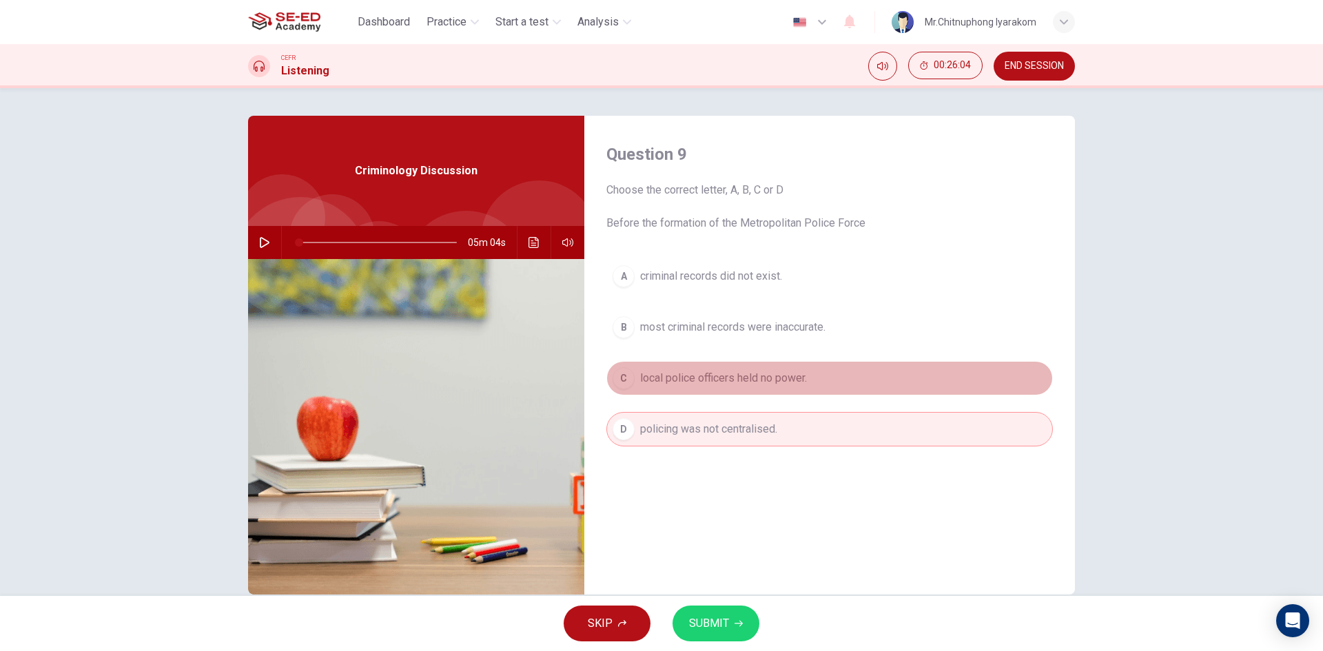
click at [814, 386] on button "C local police officers held no power." at bounding box center [829, 378] width 446 height 34
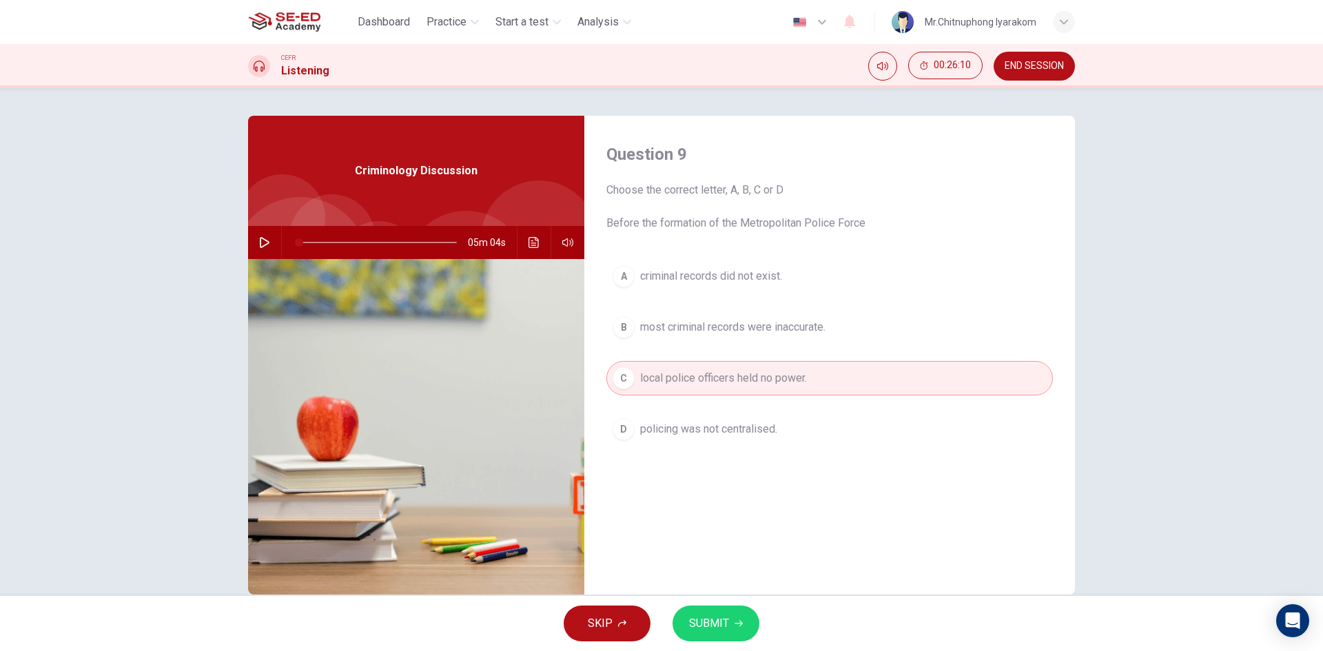
click at [767, 287] on button "A criminal records did not exist." at bounding box center [829, 276] width 446 height 34
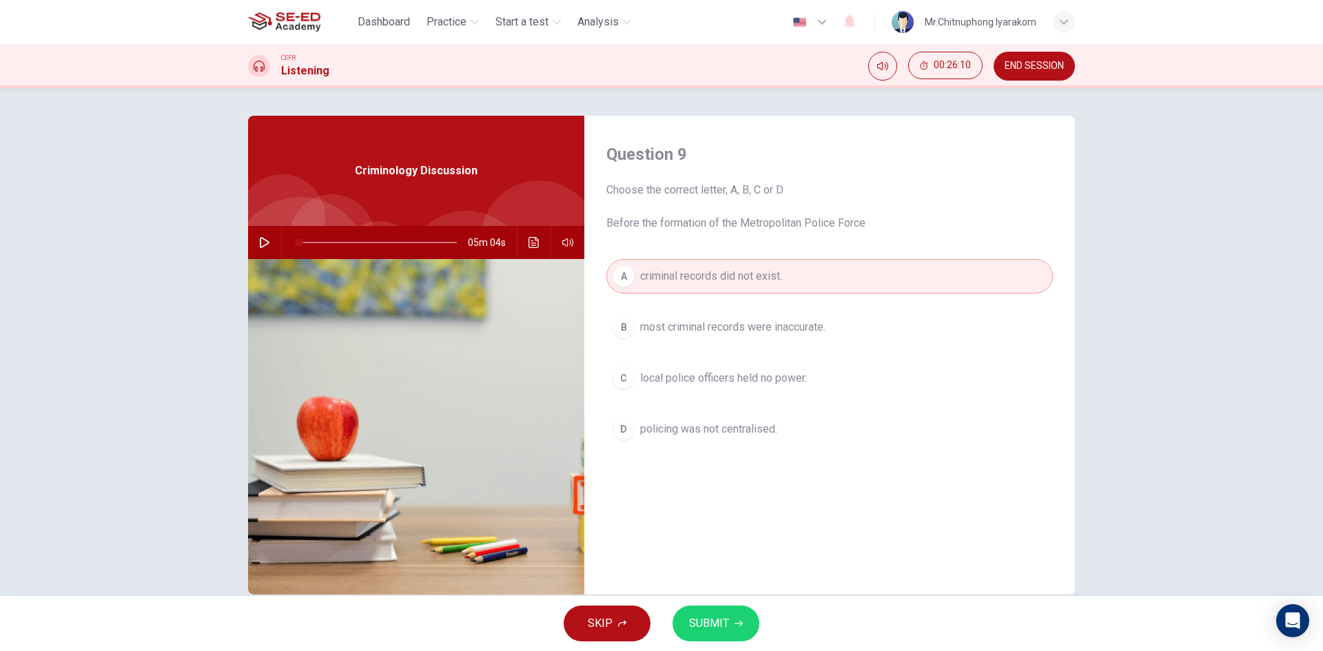
drag, startPoint x: 770, startPoint y: 313, endPoint x: 776, endPoint y: 322, distance: 11.1
click at [771, 313] on button "B most criminal records were inaccurate." at bounding box center [829, 327] width 446 height 34
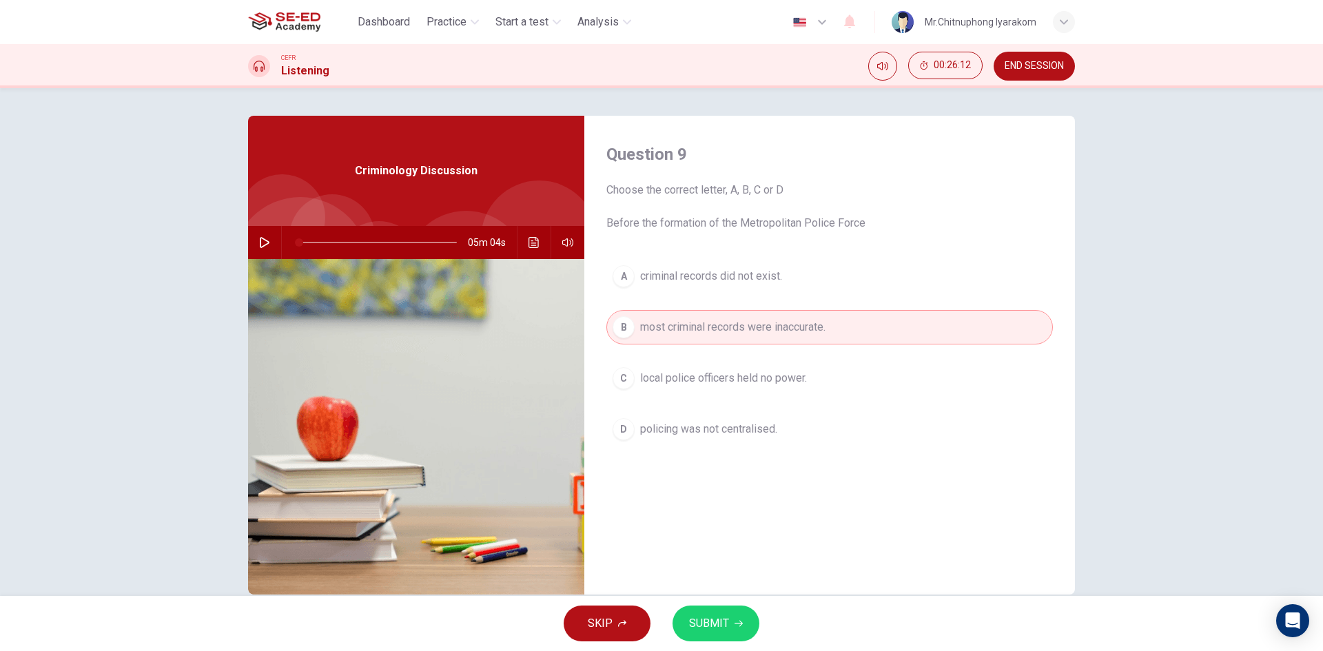
click at [767, 273] on span "criminal records did not exist." at bounding box center [711, 276] width 142 height 17
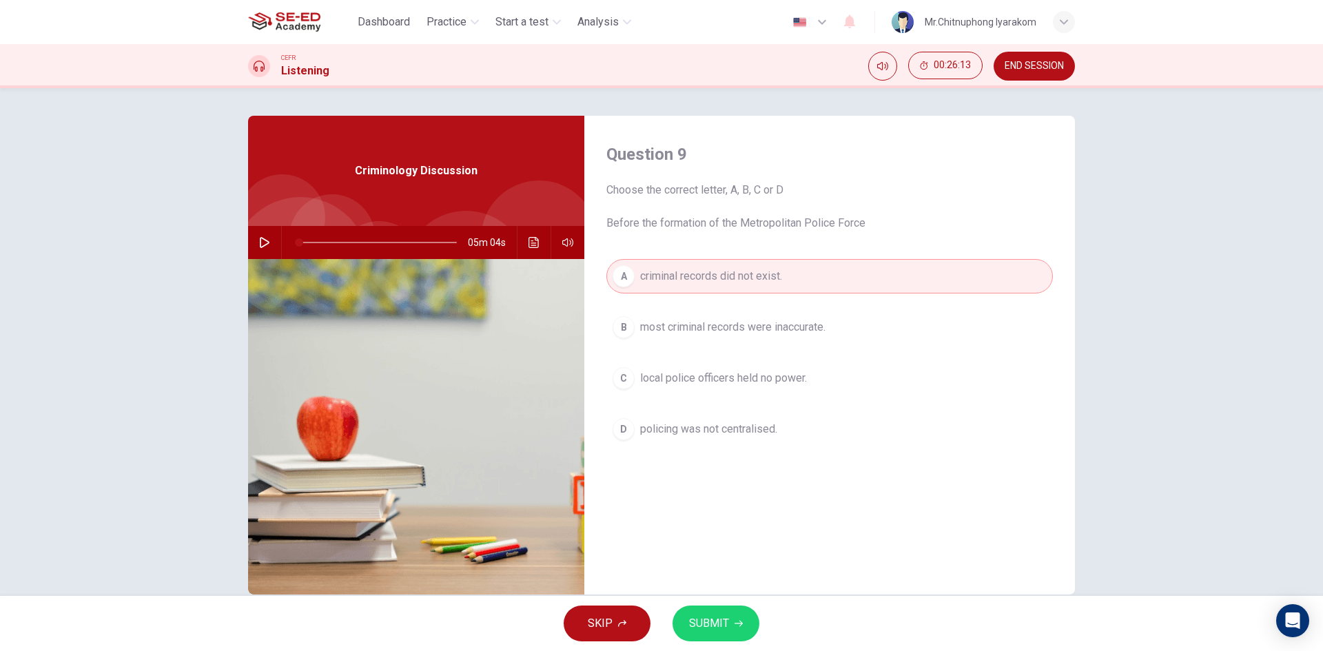
click at [763, 319] on span "most criminal records were inaccurate." at bounding box center [732, 327] width 185 height 17
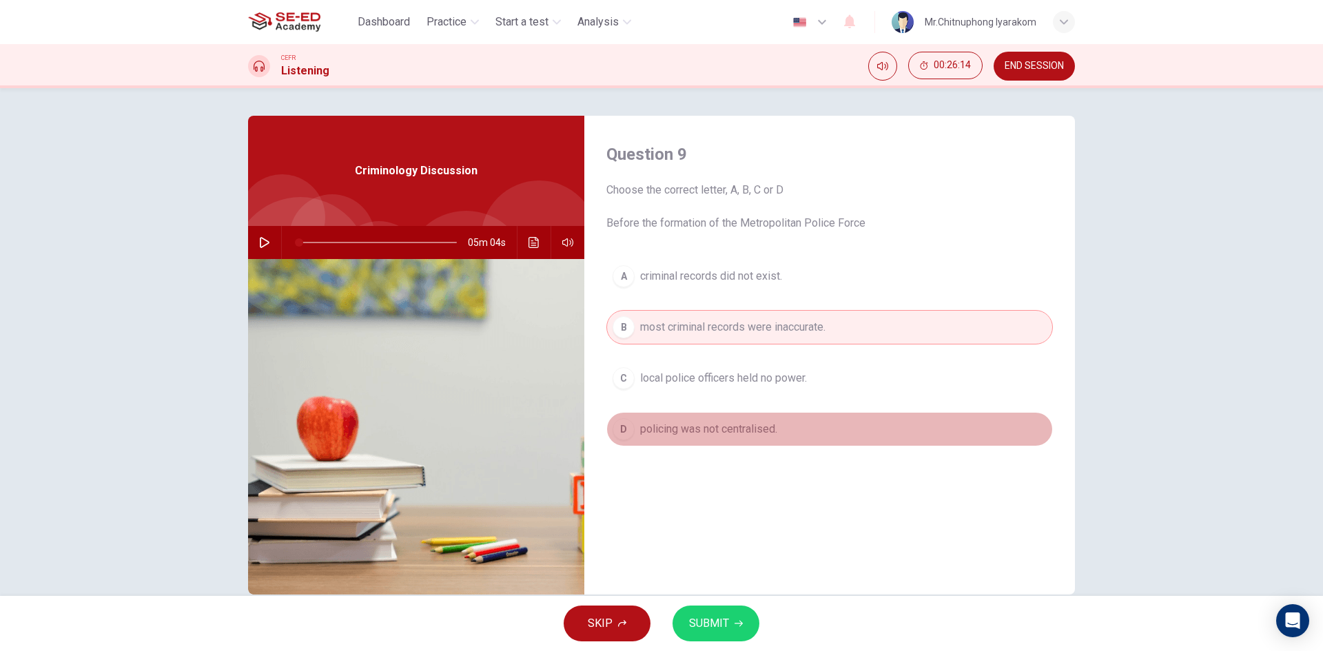
click at [757, 429] on span "policing was not centralised." at bounding box center [708, 429] width 137 height 17
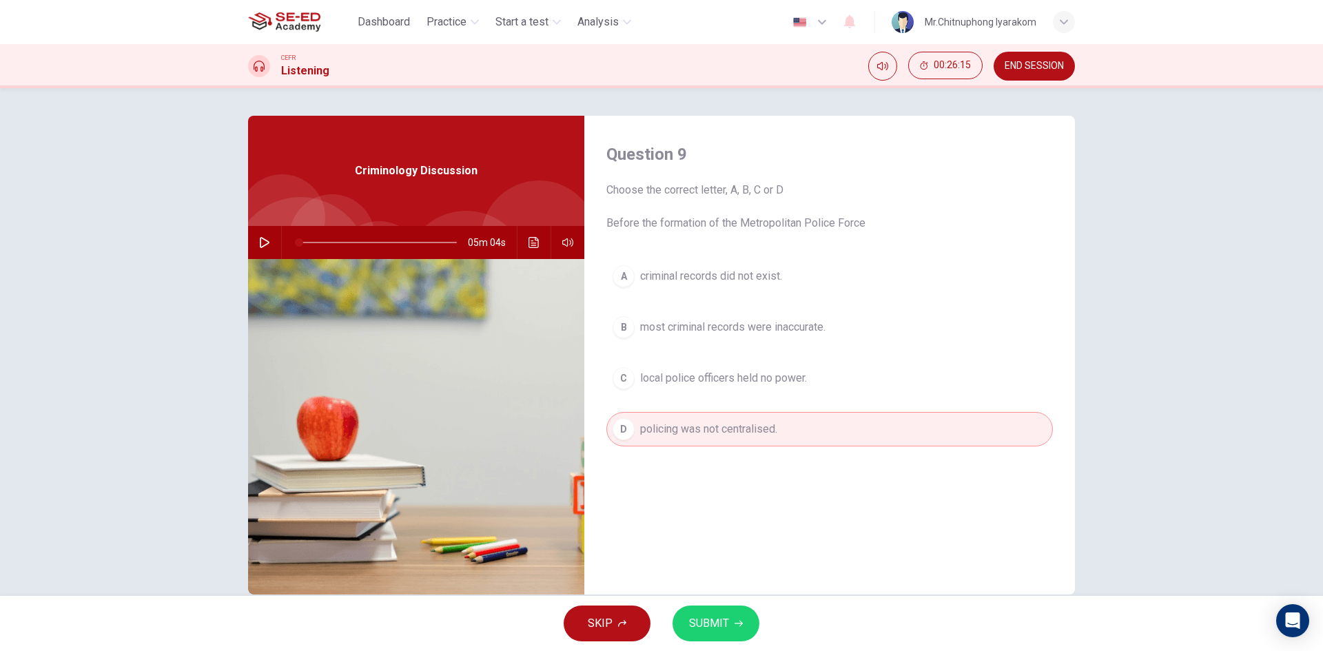
click at [796, 391] on button "C local police officers held no power." at bounding box center [829, 378] width 446 height 34
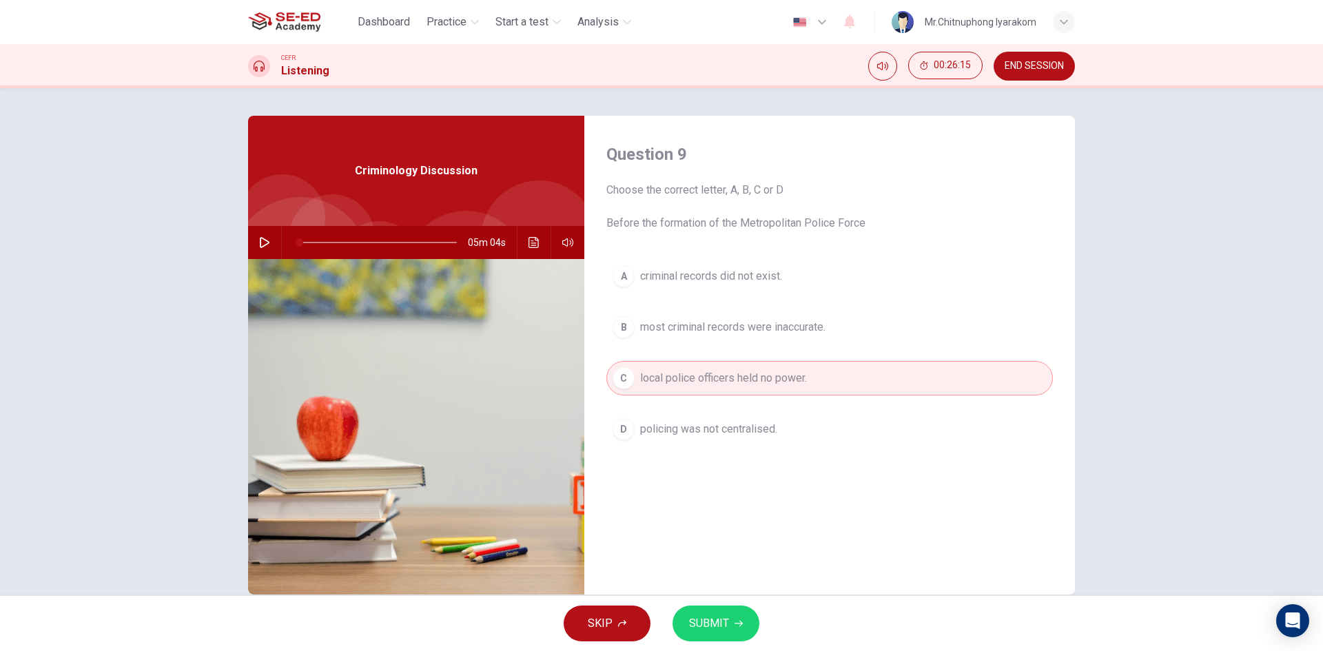
click at [823, 319] on span "most criminal records were inaccurate." at bounding box center [732, 327] width 185 height 17
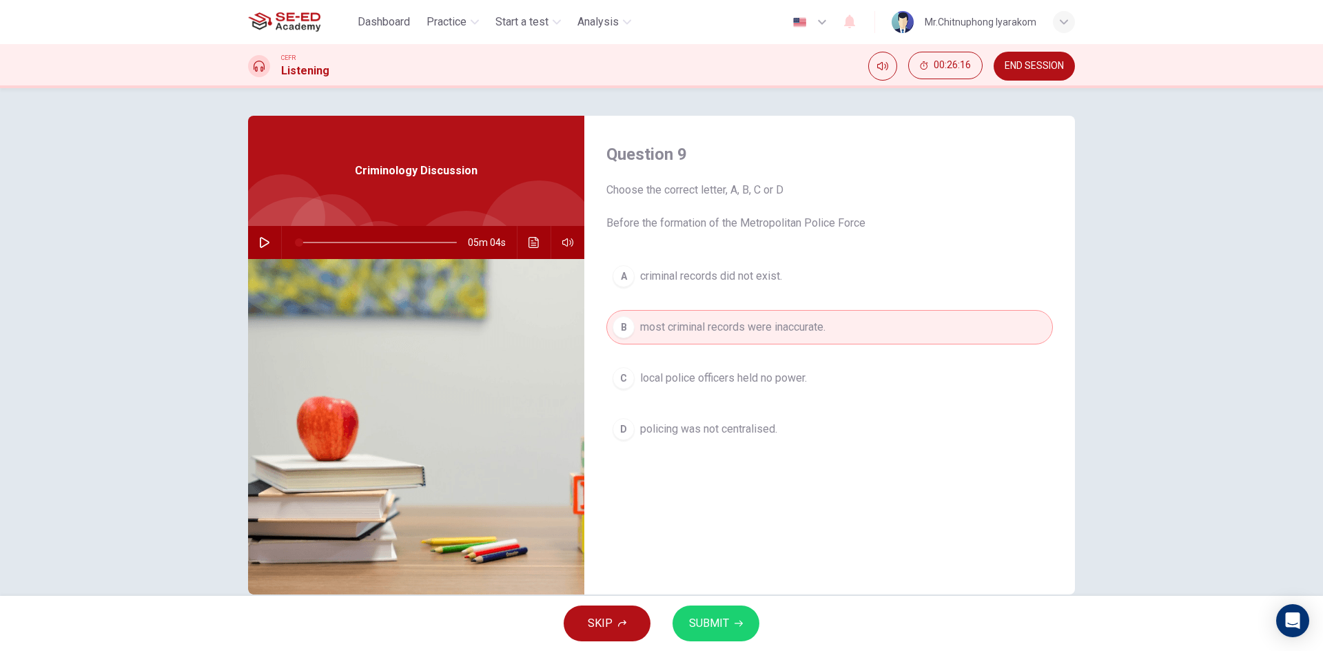
click at [744, 616] on button "SUBMIT" at bounding box center [715, 624] width 87 height 36
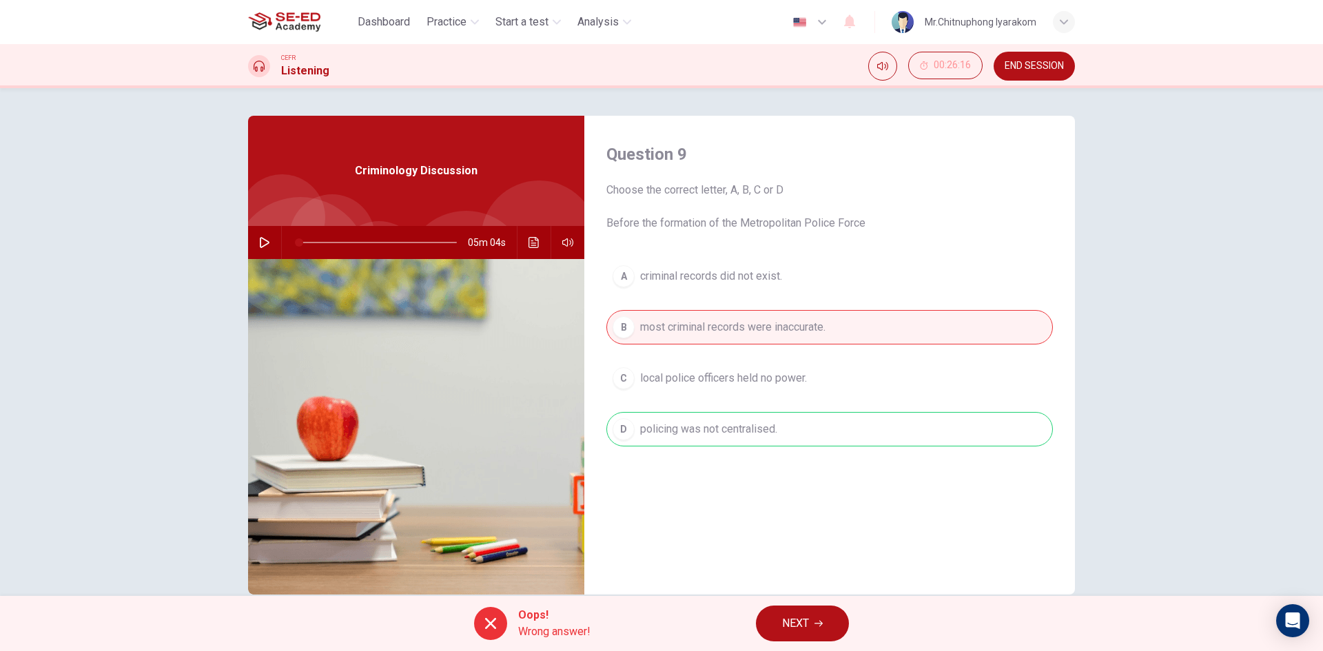
click at [817, 619] on icon "button" at bounding box center [818, 623] width 8 height 8
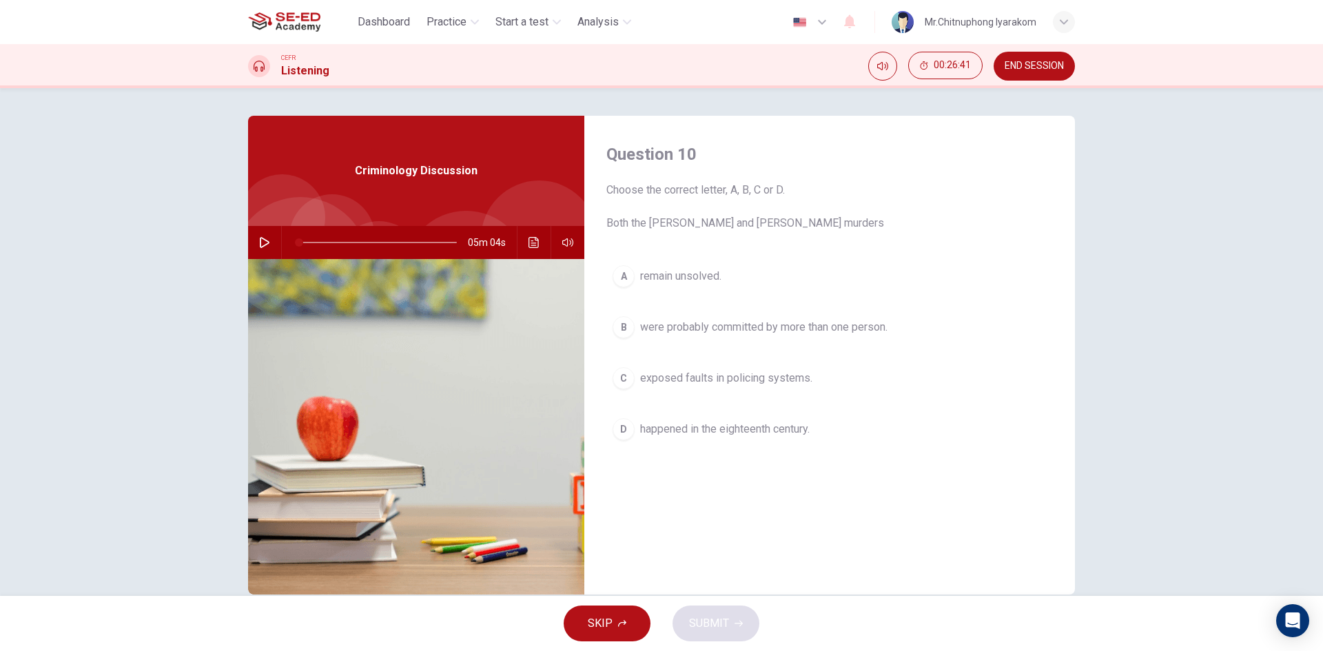
click at [683, 285] on button "A remain unsolved." at bounding box center [829, 276] width 446 height 34
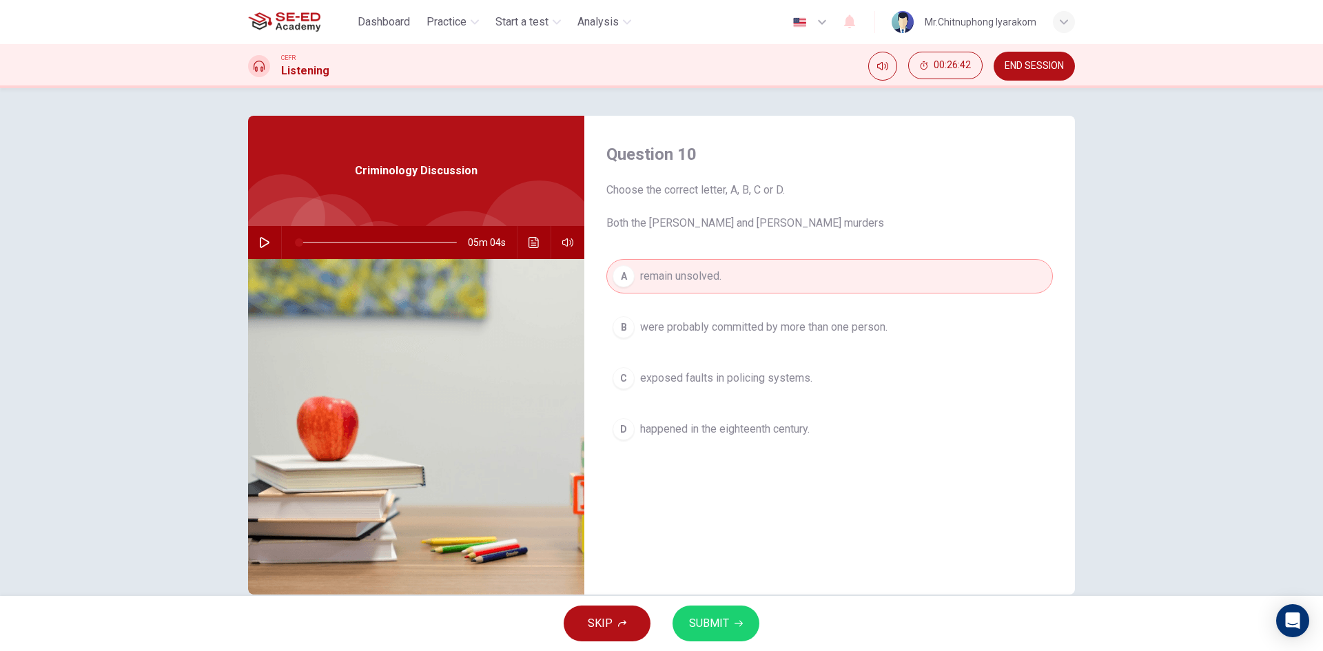
click at [703, 327] on span "were probably committed by more than one person." at bounding box center [763, 327] width 247 height 17
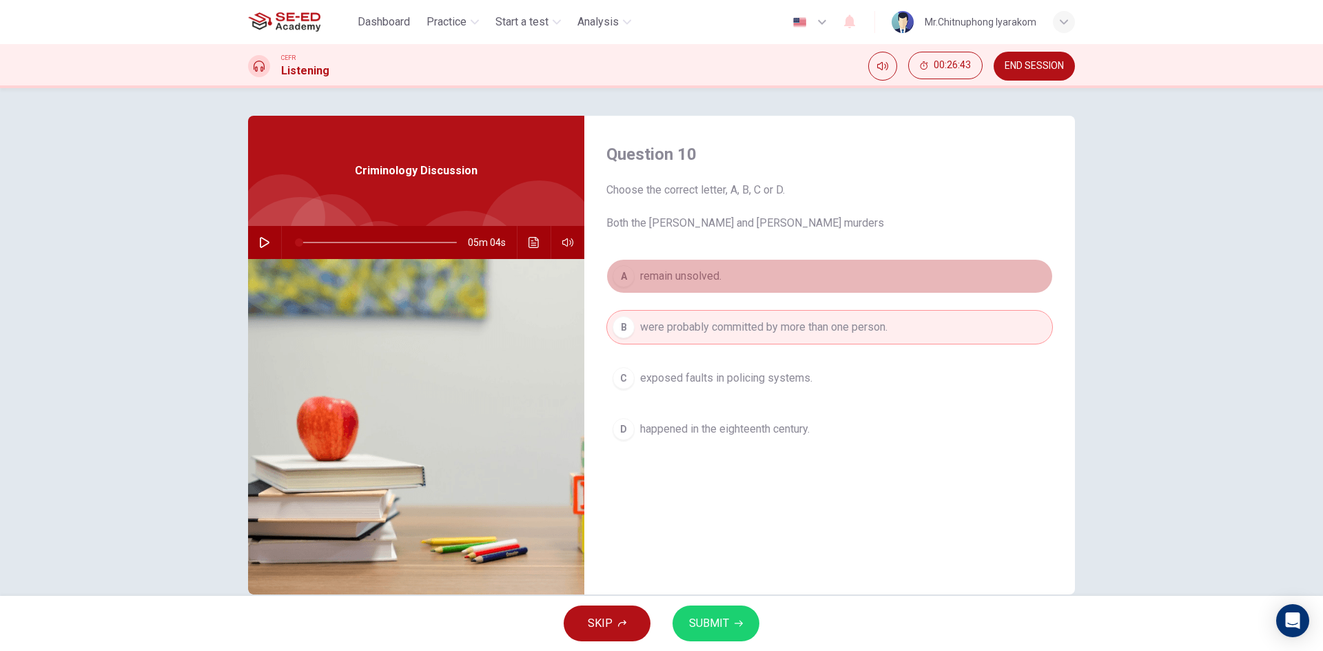
click at [770, 282] on button "A remain unsolved." at bounding box center [829, 276] width 446 height 34
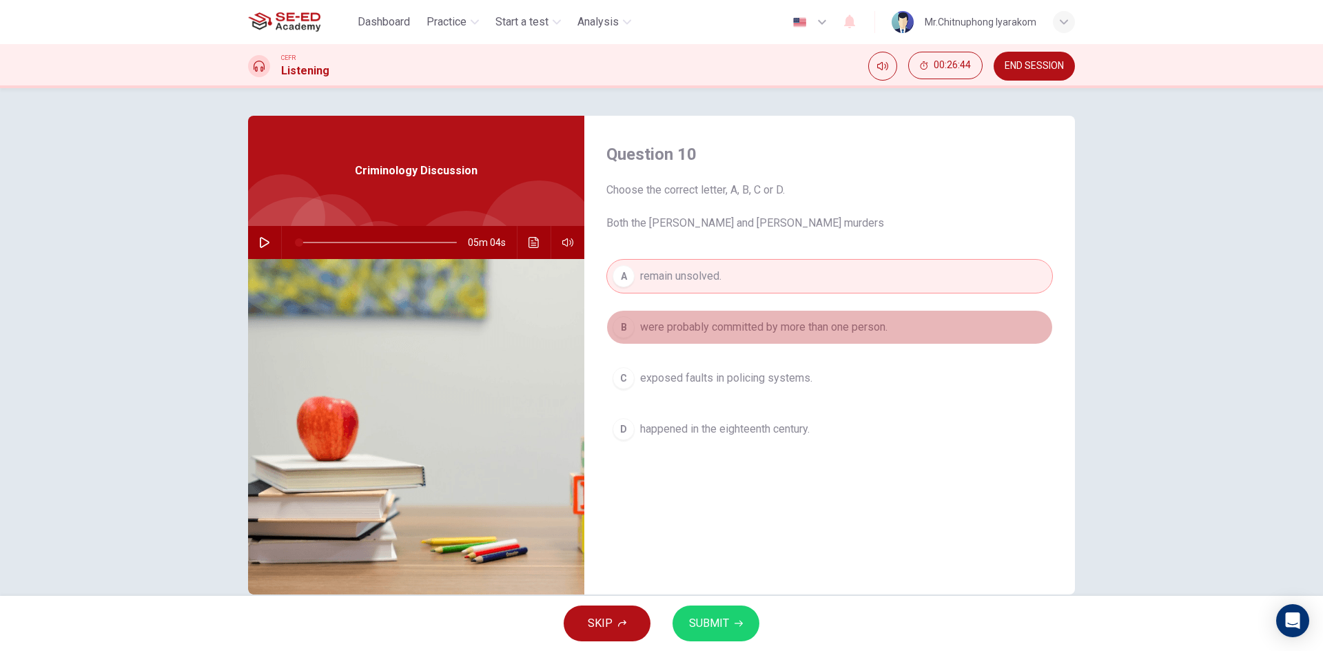
click at [769, 340] on button "B were probably committed by more than one person." at bounding box center [829, 327] width 446 height 34
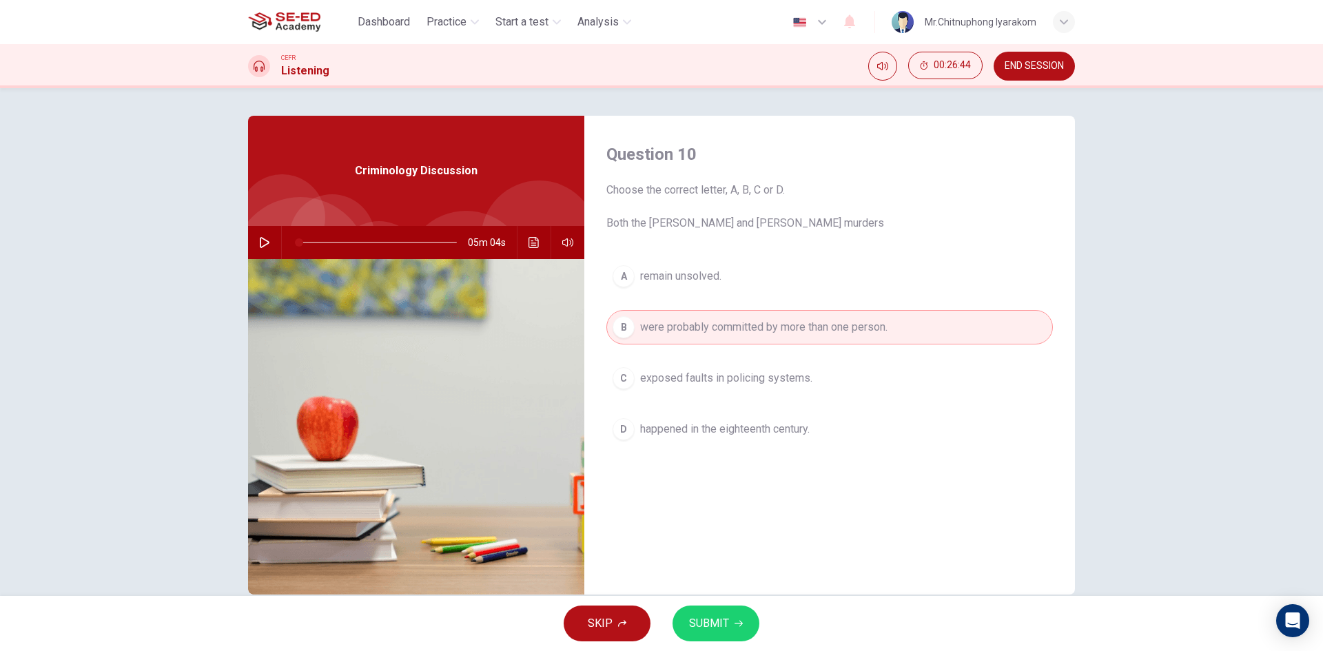
click at [761, 383] on span "exposed faults in policing systems." at bounding box center [726, 378] width 172 height 17
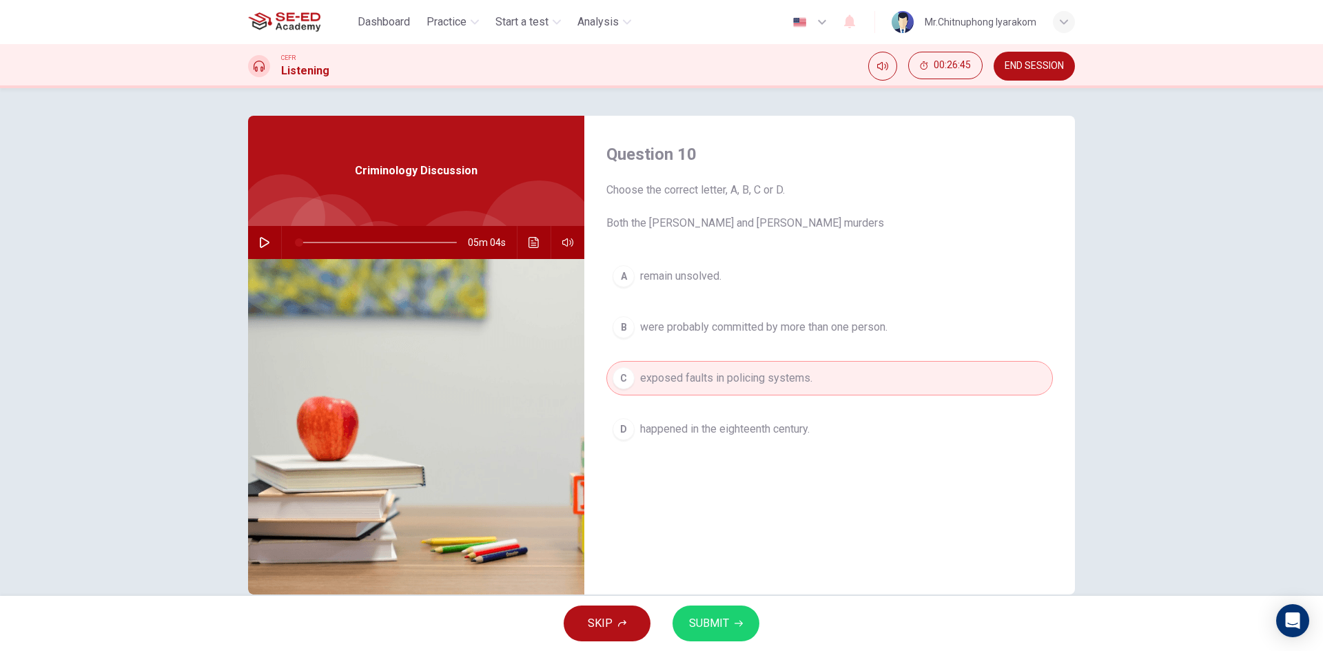
click at [743, 334] on span "were probably committed by more than one person." at bounding box center [763, 327] width 247 height 17
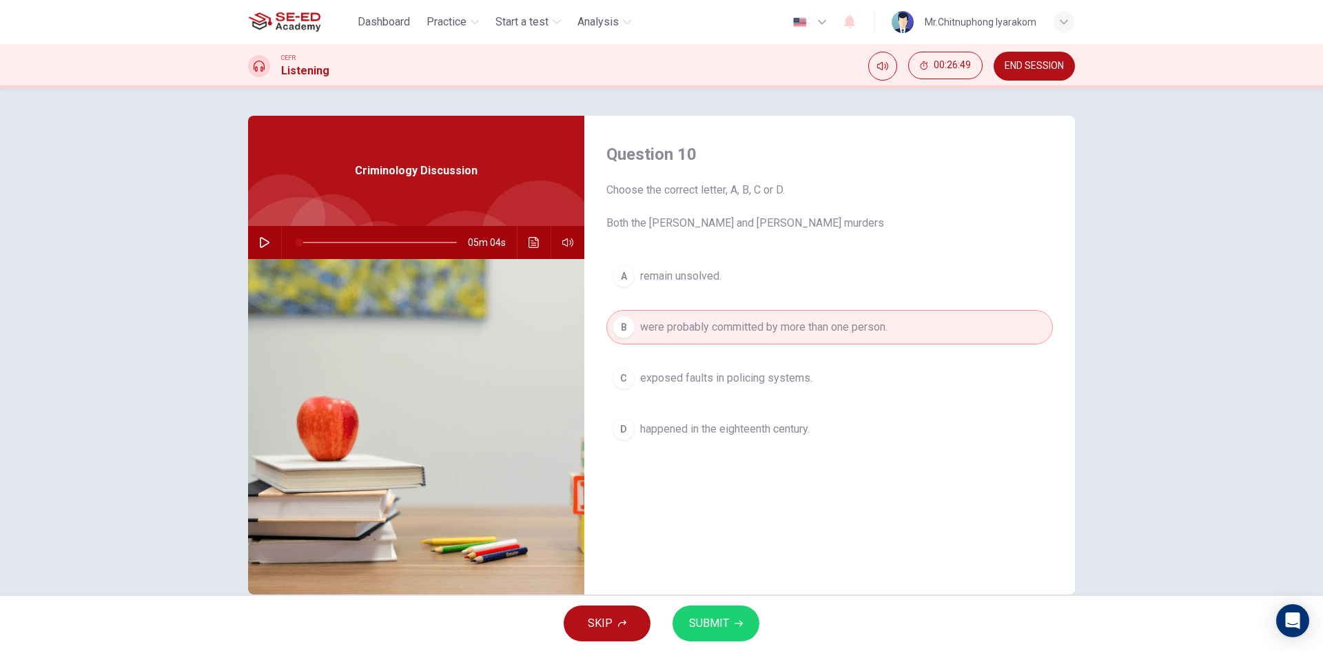
click at [754, 380] on span "exposed faults in policing systems." at bounding box center [726, 378] width 172 height 17
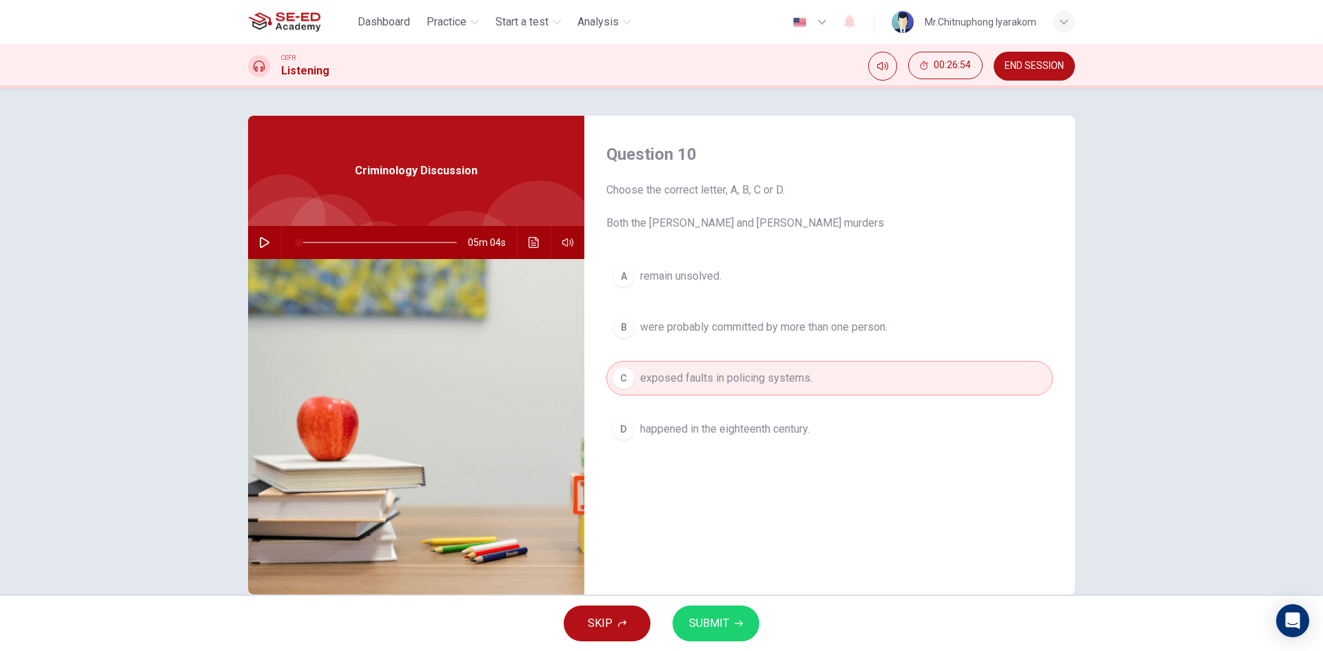
click at [726, 433] on span "happened in the eighteenth century." at bounding box center [724, 429] width 169 height 17
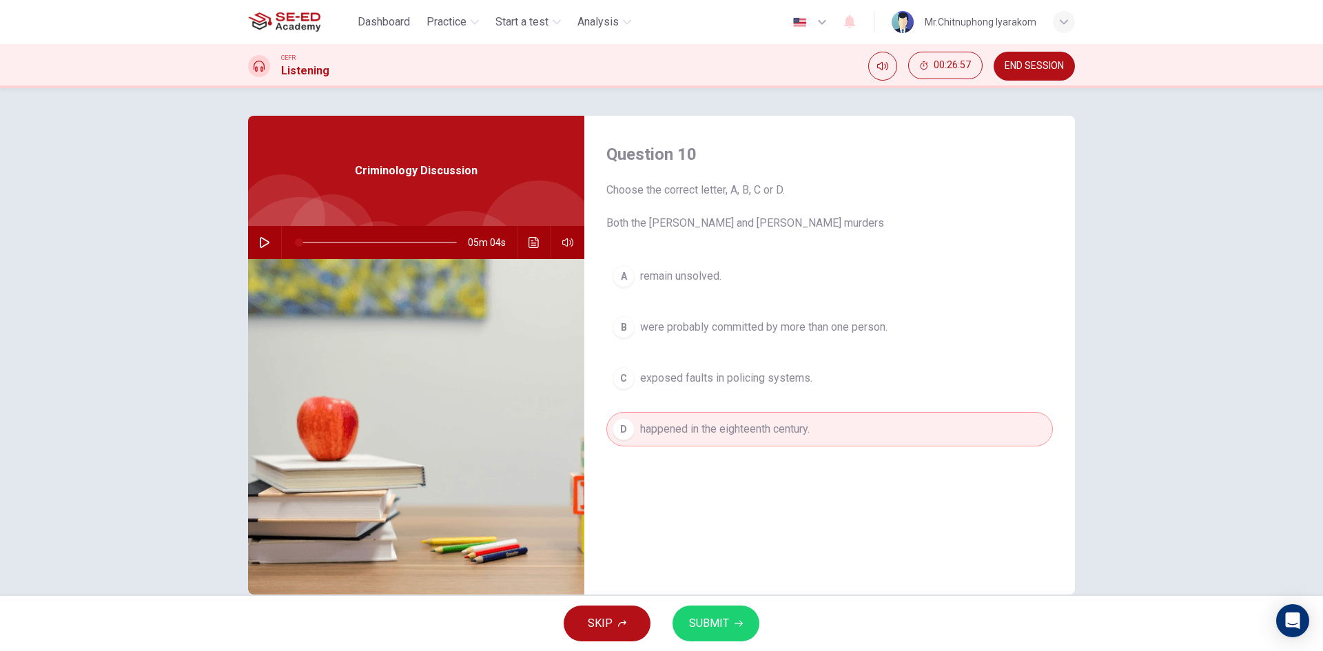
click at [746, 367] on button "C exposed faults in policing systems." at bounding box center [829, 378] width 446 height 34
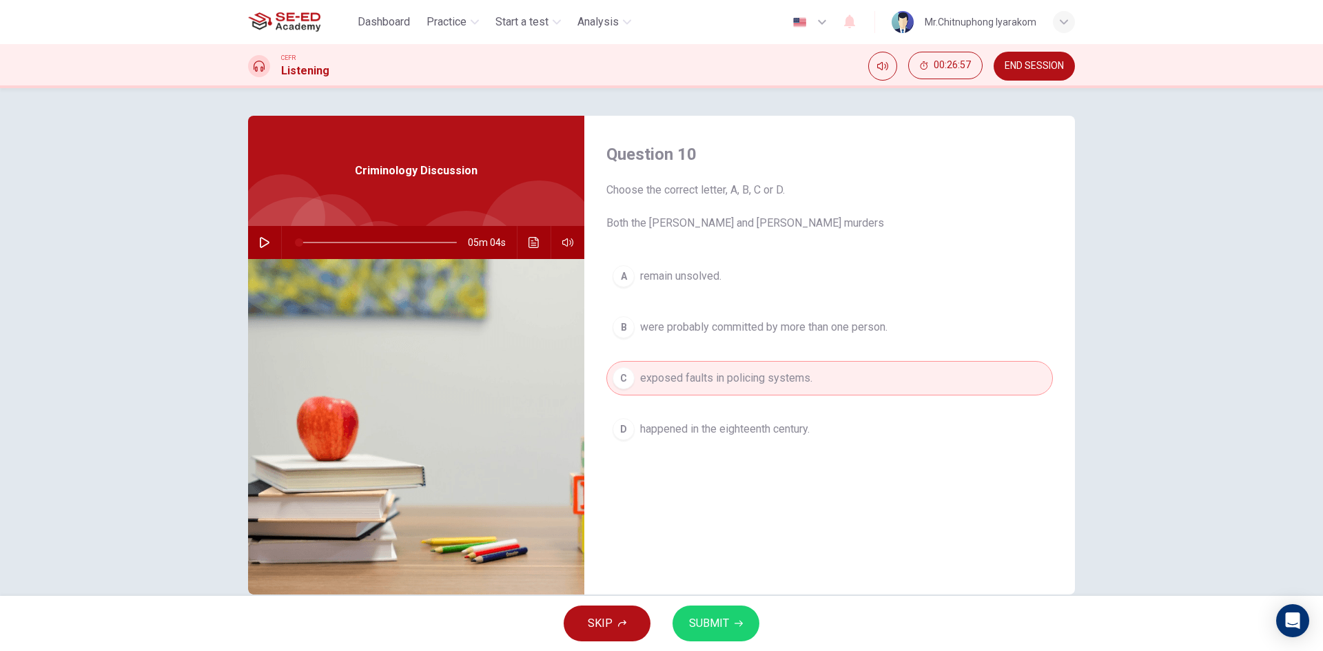
click at [725, 624] on span "SUBMIT" at bounding box center [709, 623] width 40 height 19
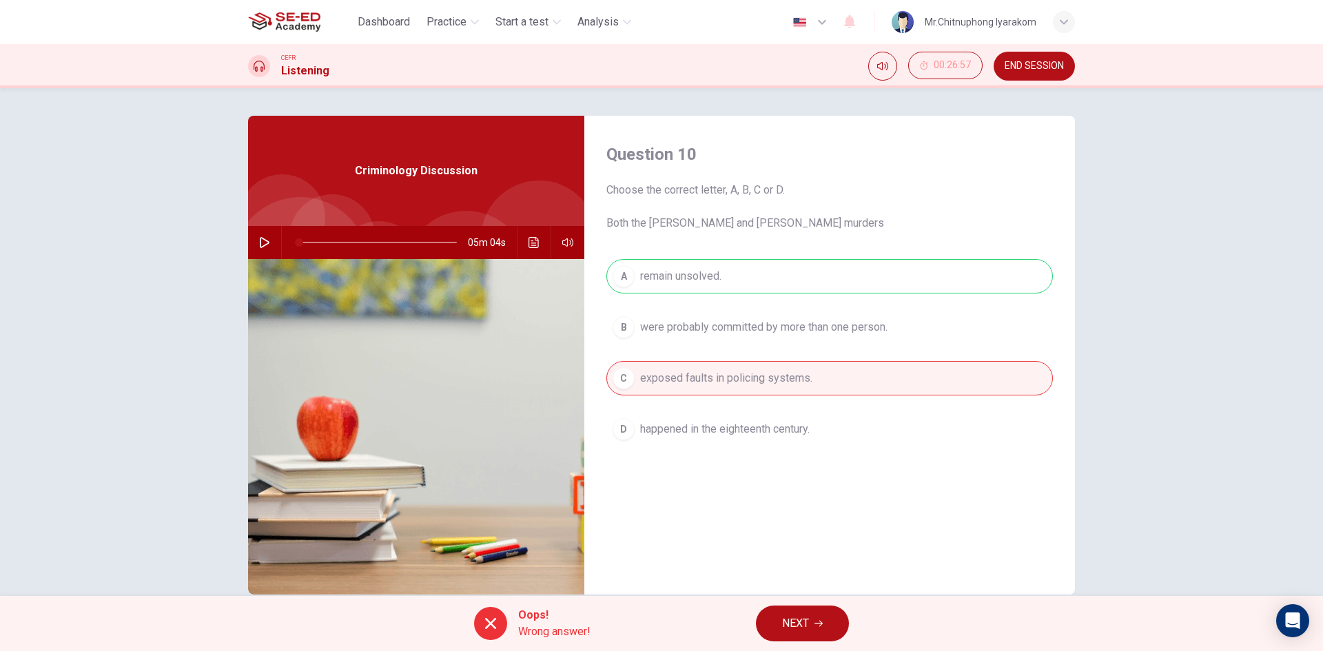
click at [800, 620] on span "NEXT" at bounding box center [795, 623] width 27 height 19
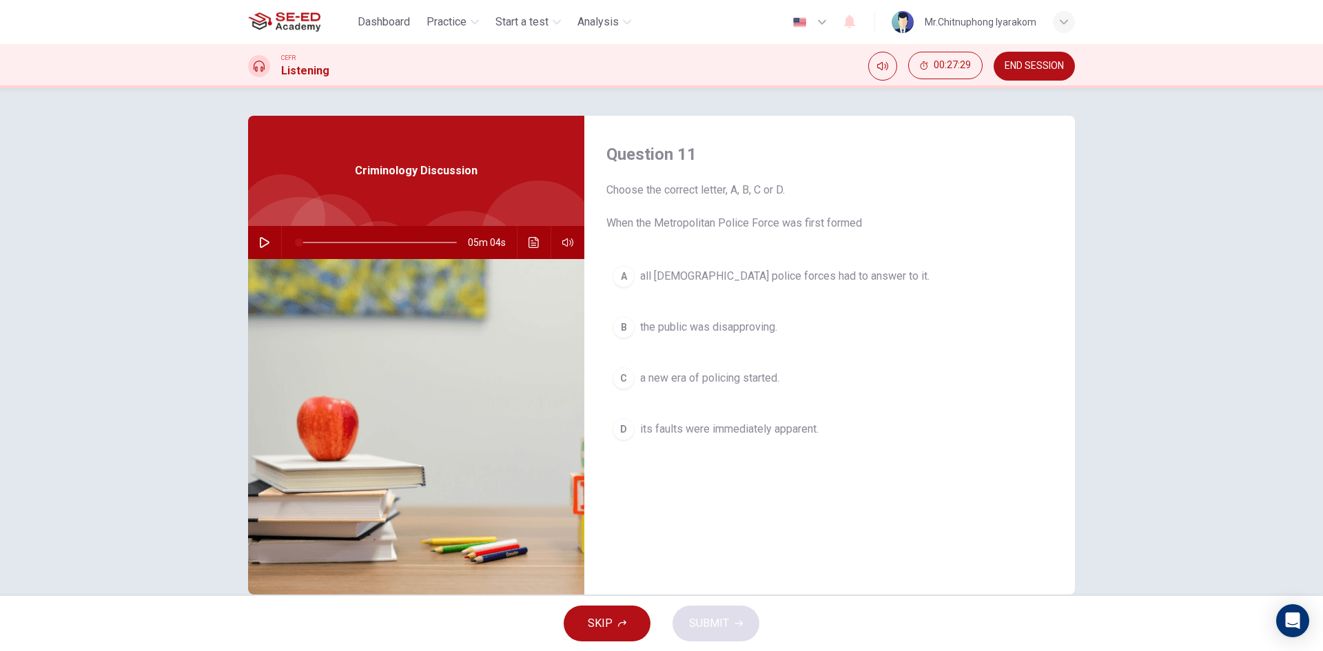
click at [773, 286] on button "A all [DEMOGRAPHIC_DATA] police forces had to answer to it." at bounding box center [829, 276] width 446 height 34
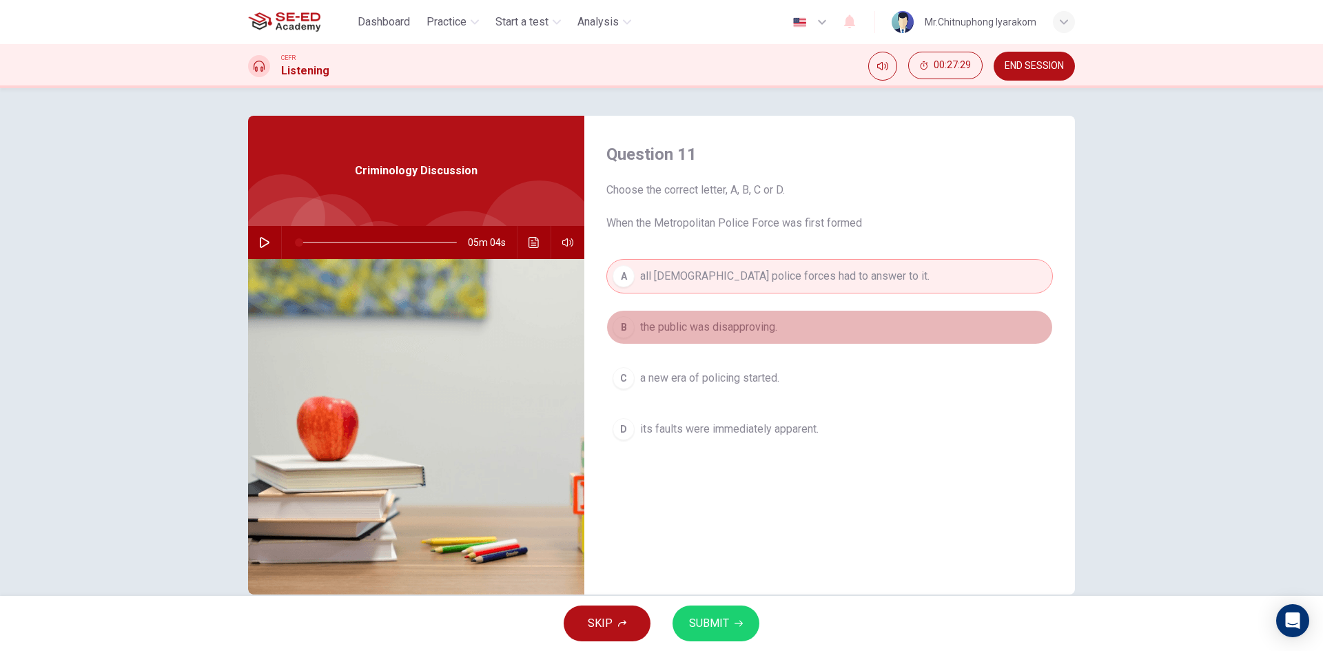
click at [744, 320] on span "the public was disapproving." at bounding box center [708, 327] width 137 height 17
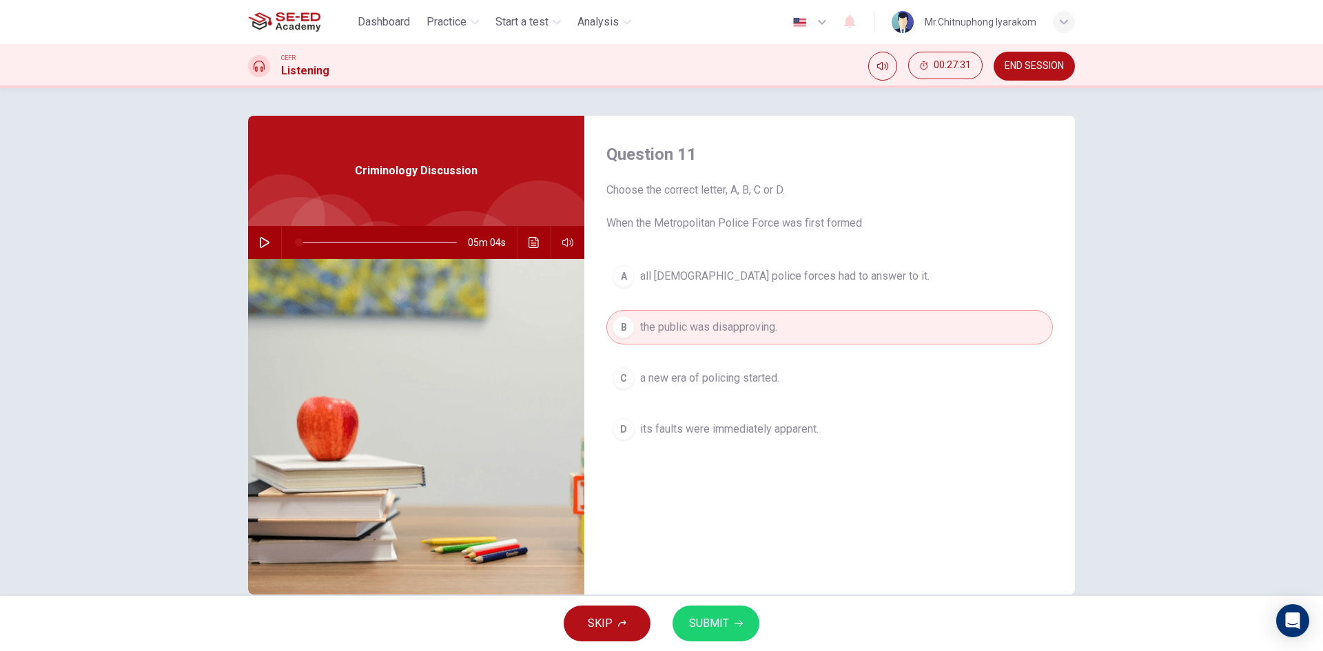
click at [732, 385] on span "a new era of policing started." at bounding box center [709, 378] width 139 height 17
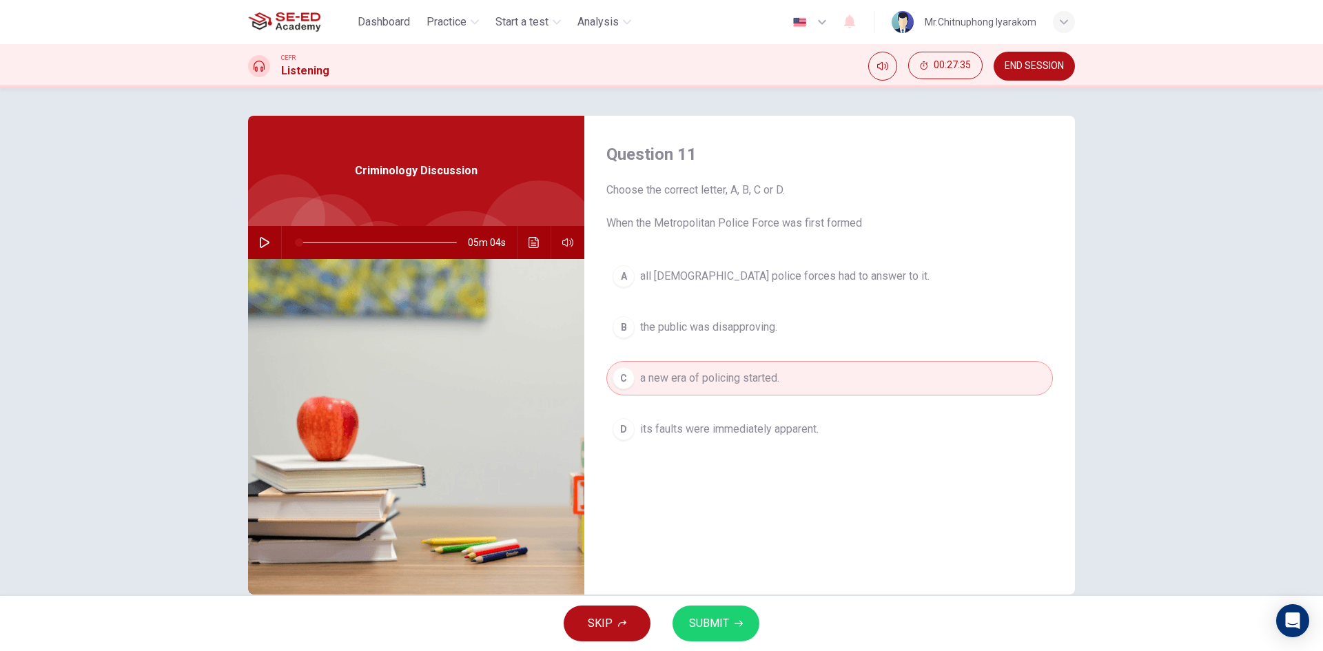
click at [737, 429] on span "its faults were immediately apparent." at bounding box center [729, 429] width 178 height 17
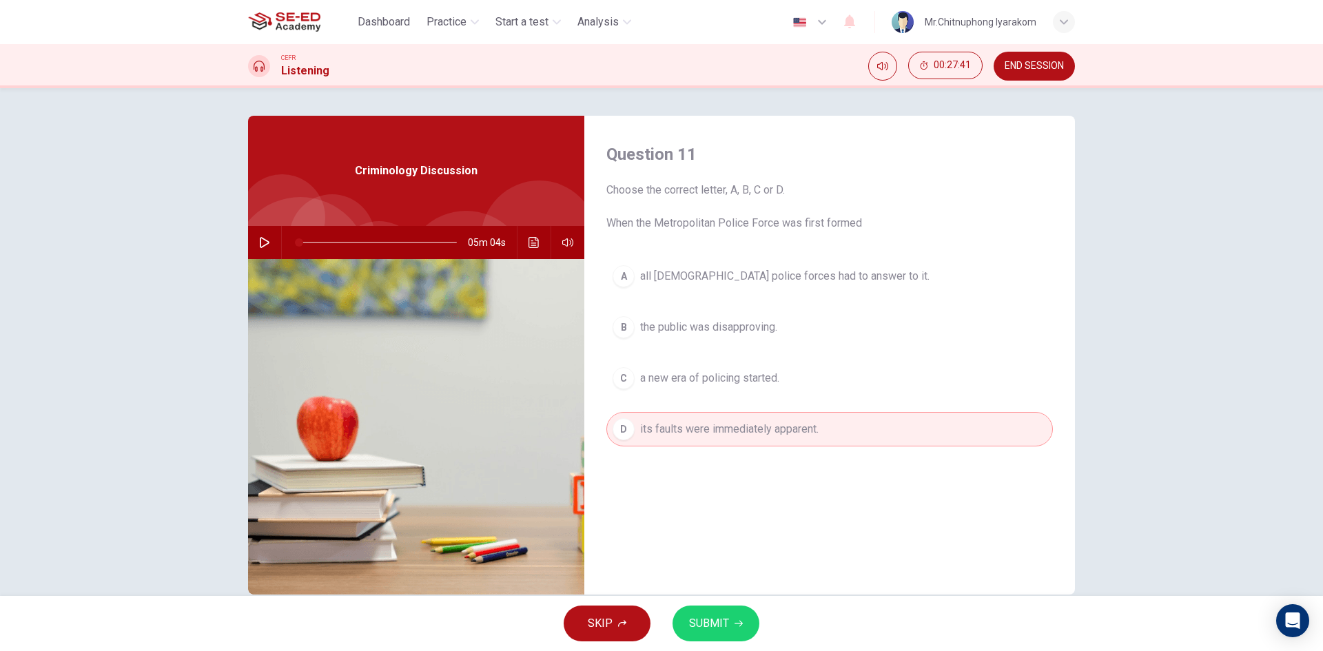
click at [544, 243] on div "05m 04s" at bounding box center [416, 242] width 336 height 33
click at [539, 243] on button "Click to see the audio transcription" at bounding box center [534, 242] width 22 height 33
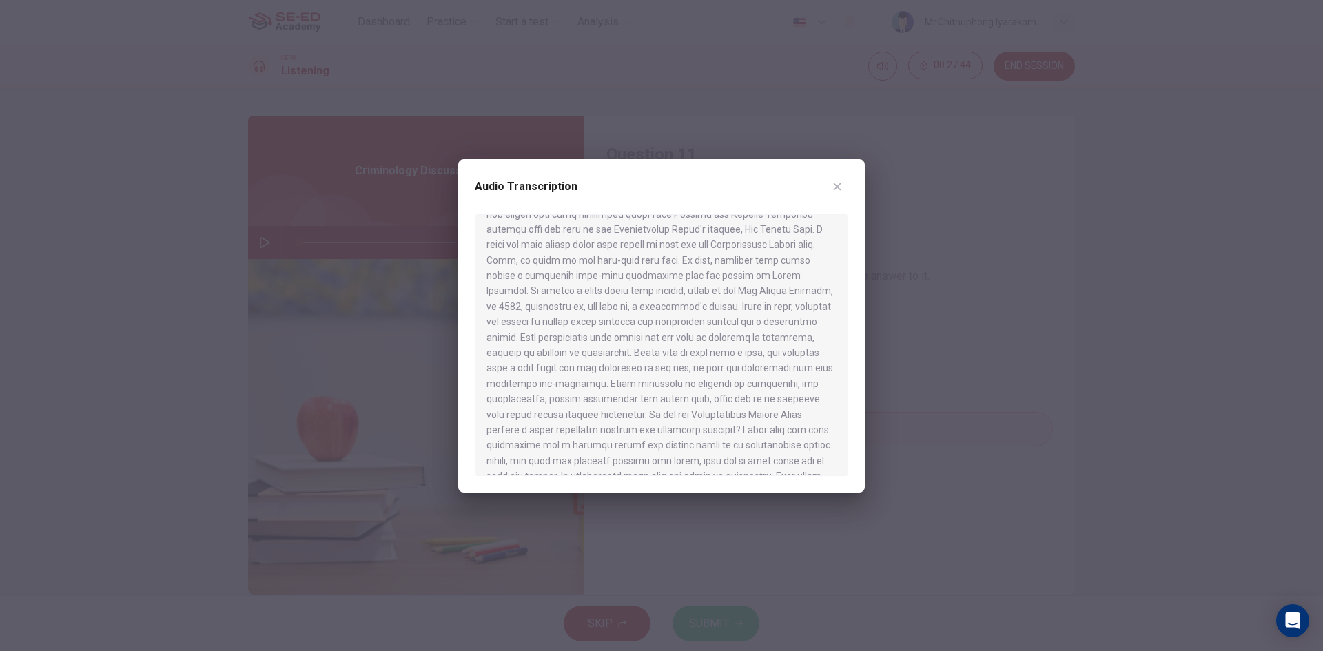
scroll to position [672, 0]
click at [856, 171] on div "Audio Transcription" at bounding box center [661, 325] width 406 height 333
click at [861, 181] on div "Audio Transcription" at bounding box center [661, 325] width 406 height 333
click at [844, 192] on button "button" at bounding box center [837, 187] width 22 height 22
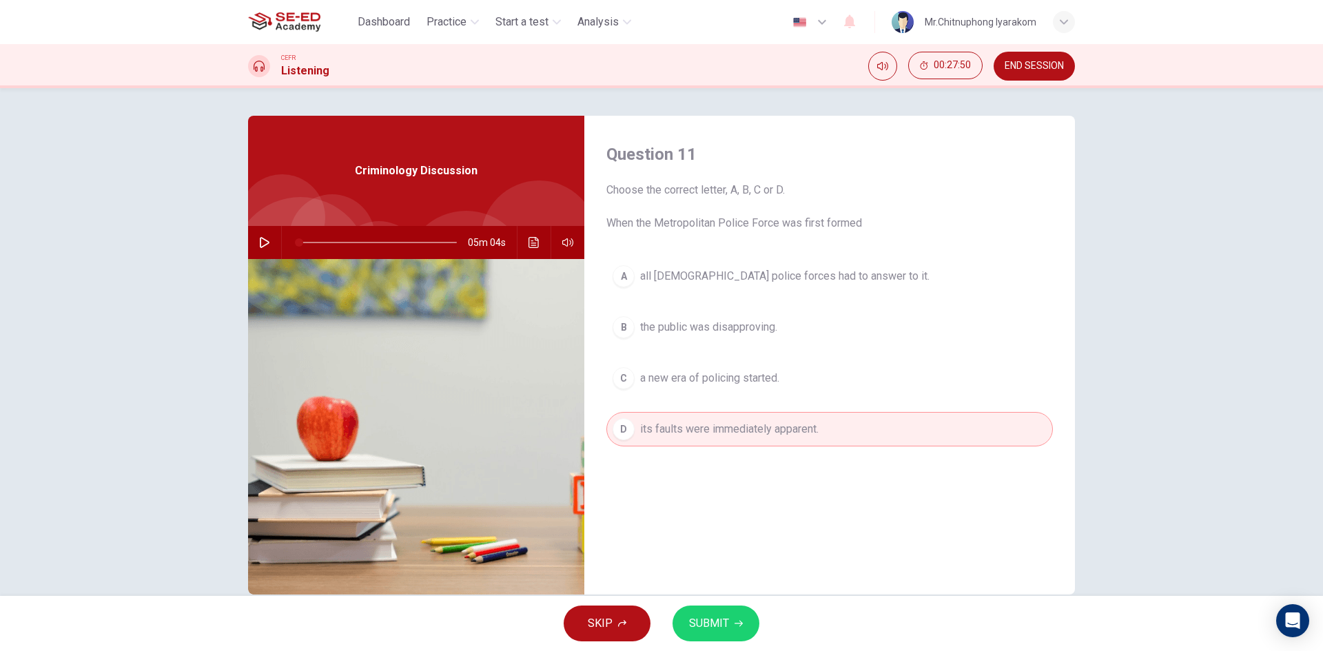
click at [683, 372] on span "a new era of policing started." at bounding box center [709, 378] width 139 height 17
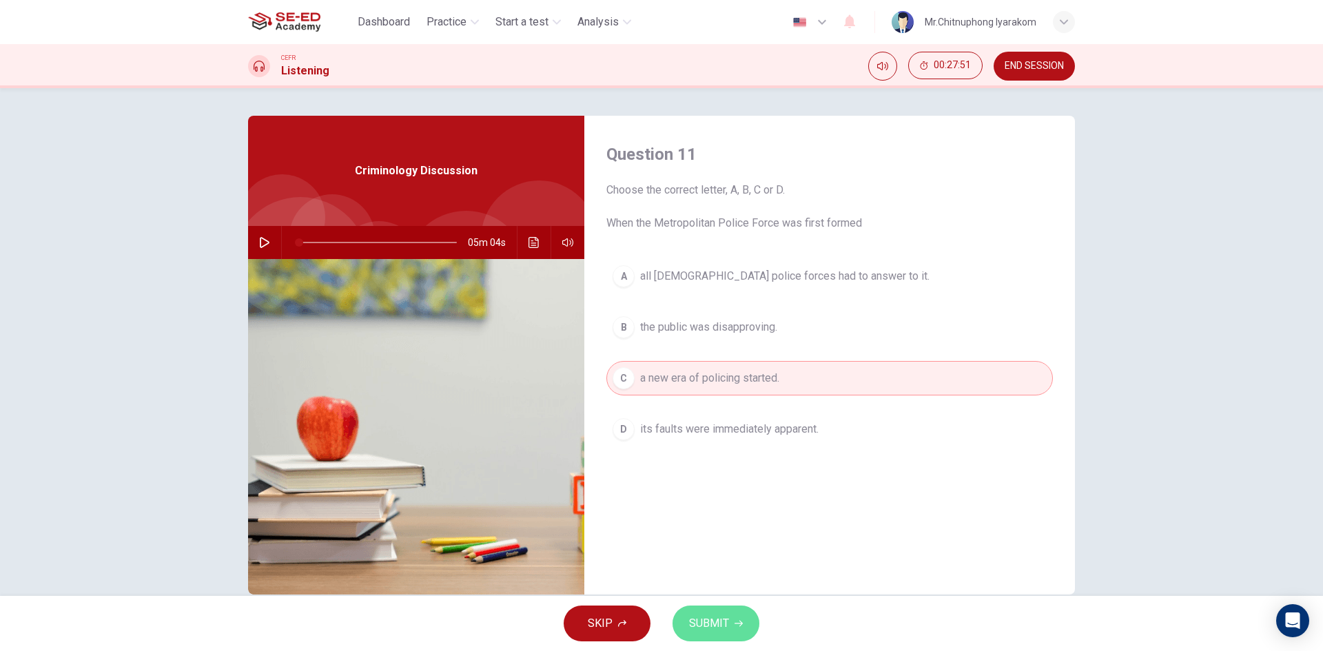
click at [721, 611] on button "SUBMIT" at bounding box center [715, 624] width 87 height 36
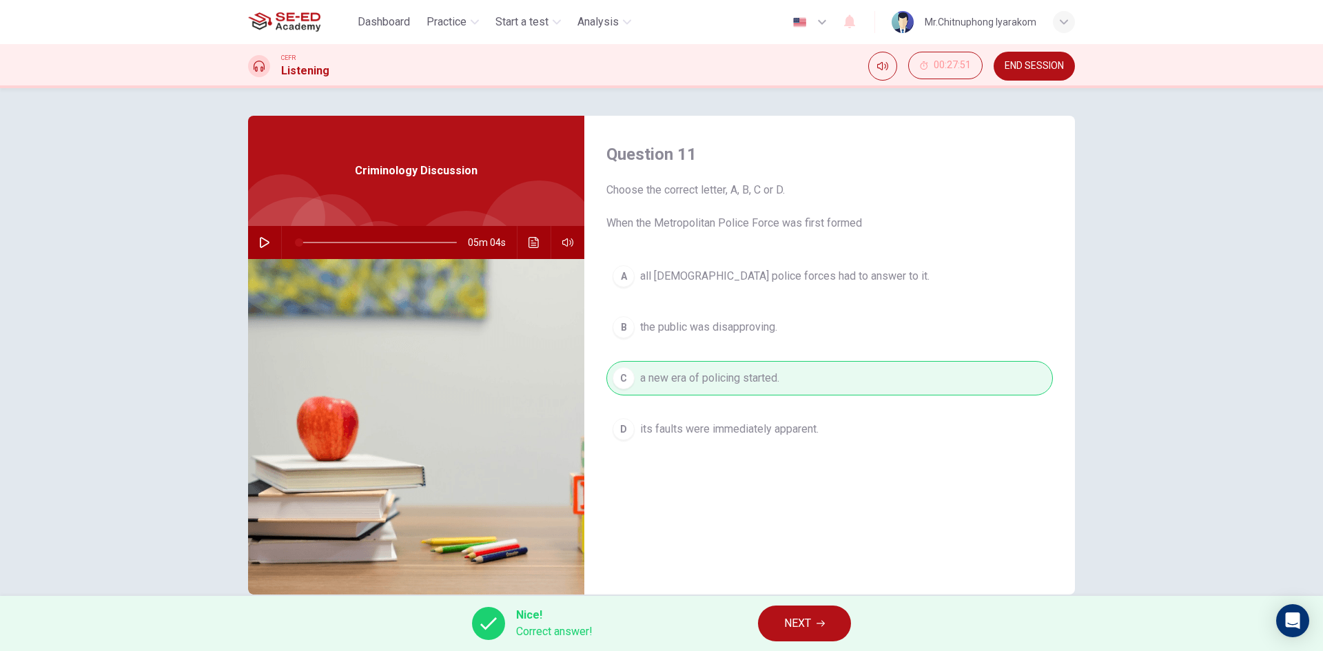
click at [818, 617] on button "NEXT" at bounding box center [804, 624] width 93 height 36
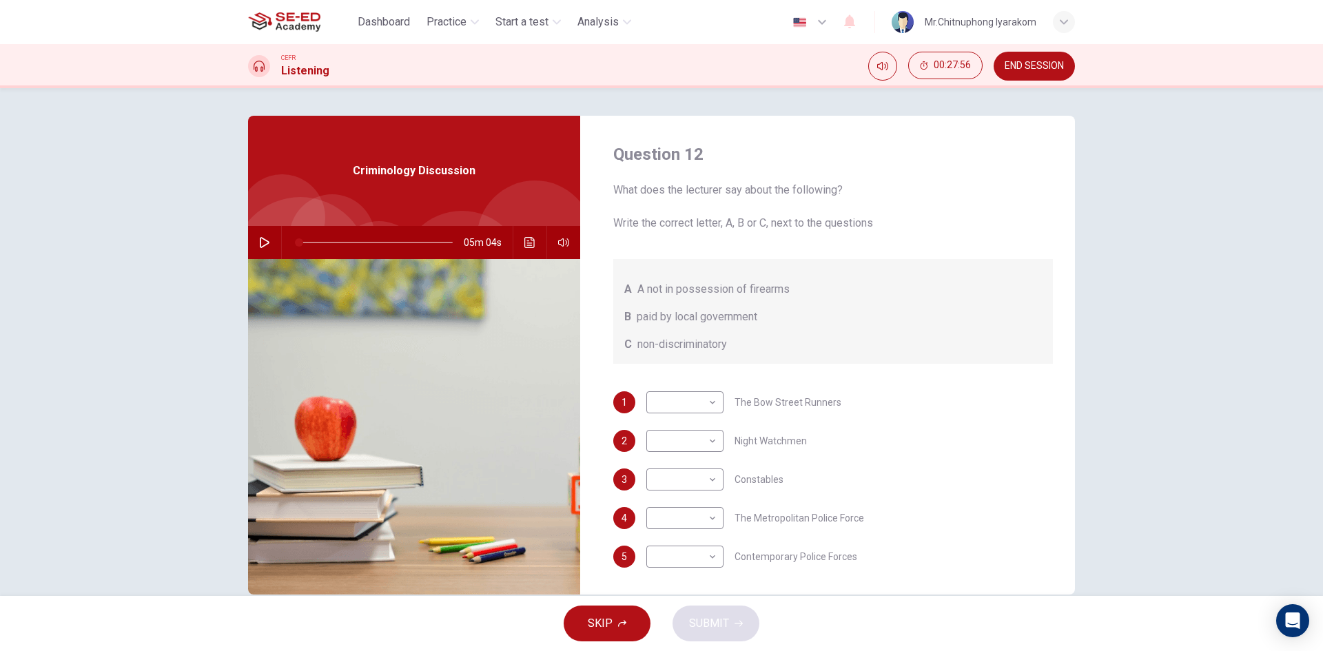
scroll to position [1, 0]
click at [694, 393] on body "This site uses cookies, as explained in our Privacy Policy . If you agree to th…" at bounding box center [661, 325] width 1323 height 651
click at [702, 400] on div at bounding box center [661, 325] width 1323 height 651
click at [702, 400] on body "This site uses cookies, as explained in our Privacy Policy . If you agree to th…" at bounding box center [661, 325] width 1323 height 651
click at [703, 400] on div at bounding box center [661, 325] width 1323 height 651
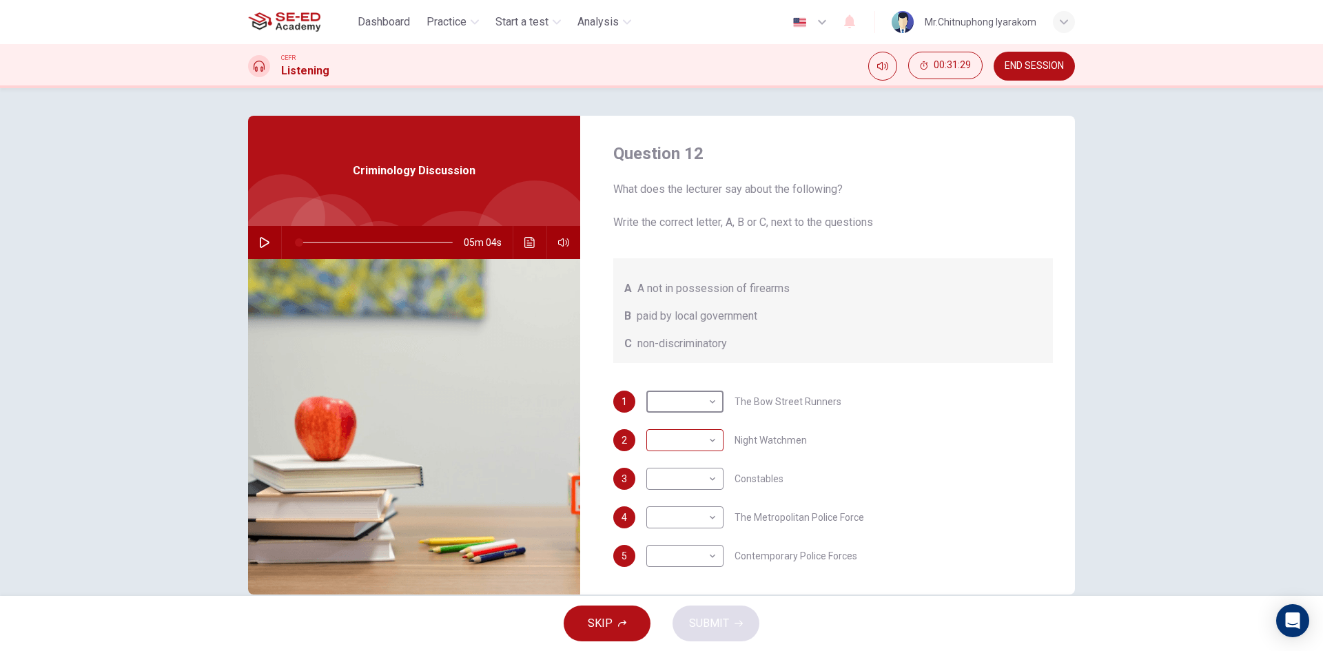
click at [693, 432] on body "This site uses cookies, as explained in our Privacy Policy . If you agree to th…" at bounding box center [661, 325] width 1323 height 651
click at [694, 481] on li "B" at bounding box center [681, 484] width 77 height 22
type input "1"
type input "B"
click at [691, 449] on body "This site uses cookies, as explained in our Privacy Policy . If you agree to th…" at bounding box center [661, 325] width 1323 height 651
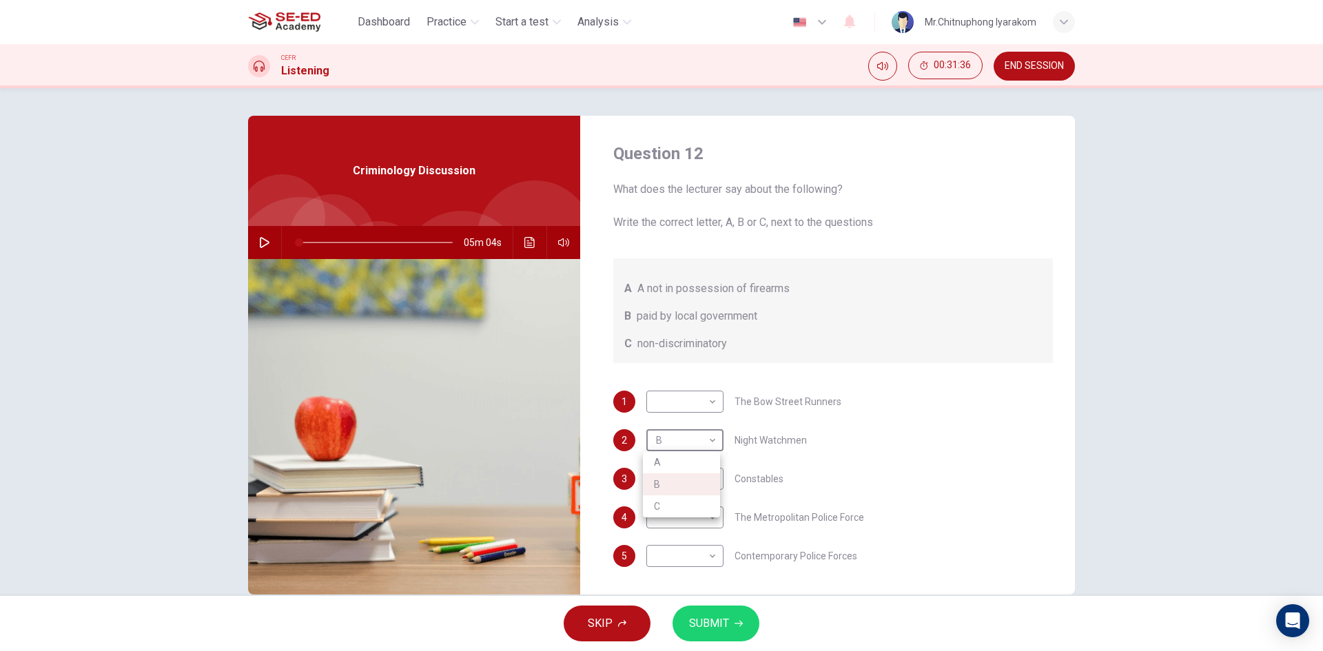
click at [692, 458] on li "A" at bounding box center [681, 462] width 77 height 22
type input "1"
type input "A"
click at [686, 450] on body "This site uses cookies, as explained in our Privacy Policy . If you agree to th…" at bounding box center [661, 325] width 1323 height 651
click at [686, 482] on li "B" at bounding box center [681, 484] width 77 height 22
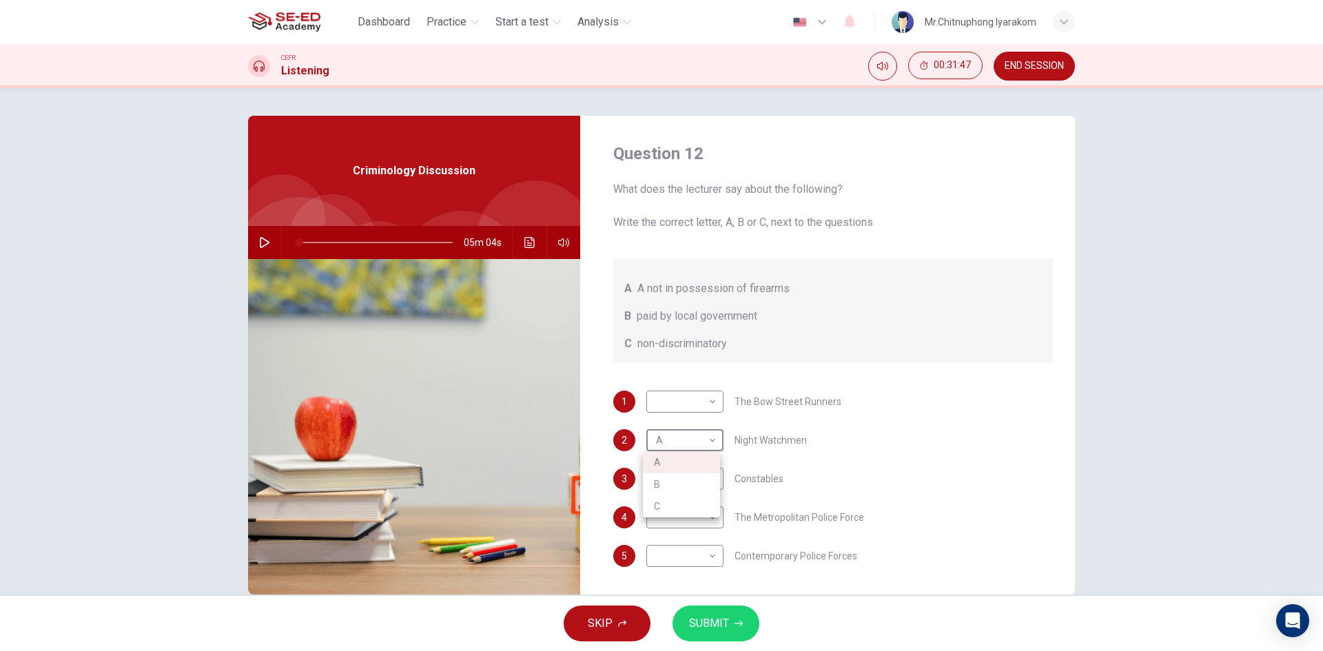
type input "1"
type input "B"
click at [680, 407] on body "This site uses cookies, as explained in our Privacy Policy . If you agree to th…" at bounding box center [661, 325] width 1323 height 651
click at [699, 424] on li "A" at bounding box center [681, 424] width 77 height 22
type input "1"
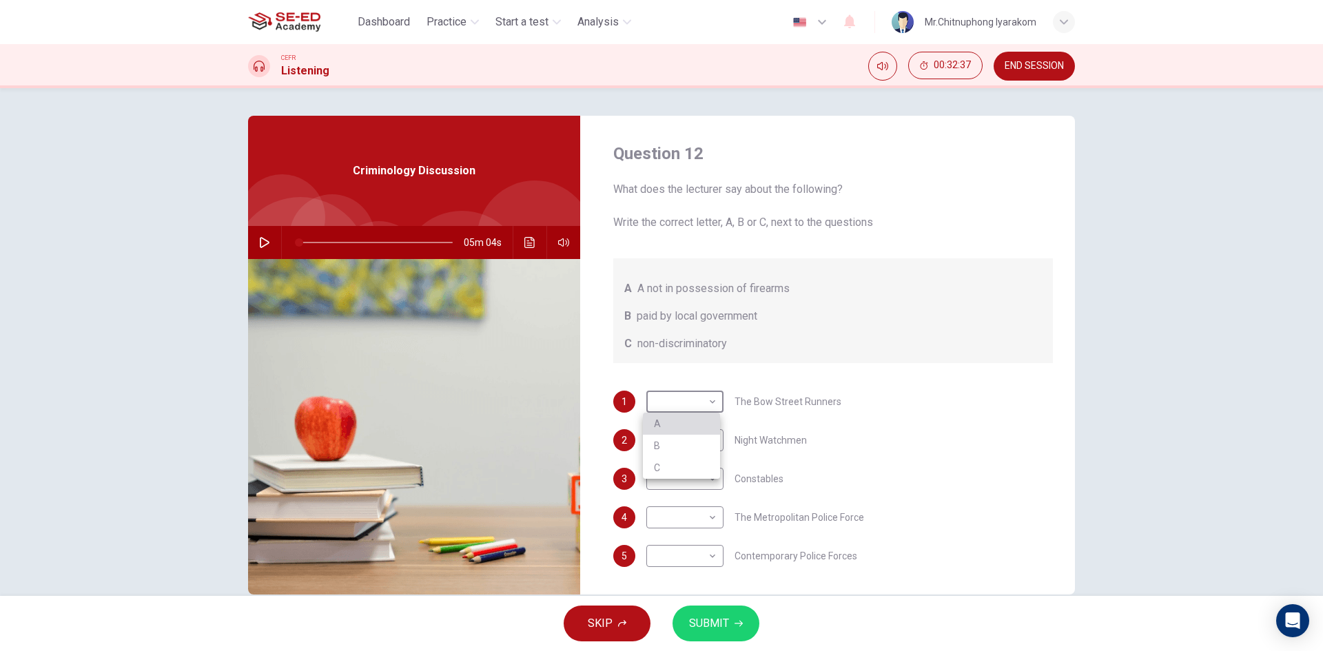
type input "A"
click at [694, 486] on body "This site uses cookies, as explained in our Privacy Policy . If you agree to th…" at bounding box center [661, 325] width 1323 height 651
click at [708, 535] on li "C" at bounding box center [681, 545] width 77 height 22
type input "1"
type input "C"
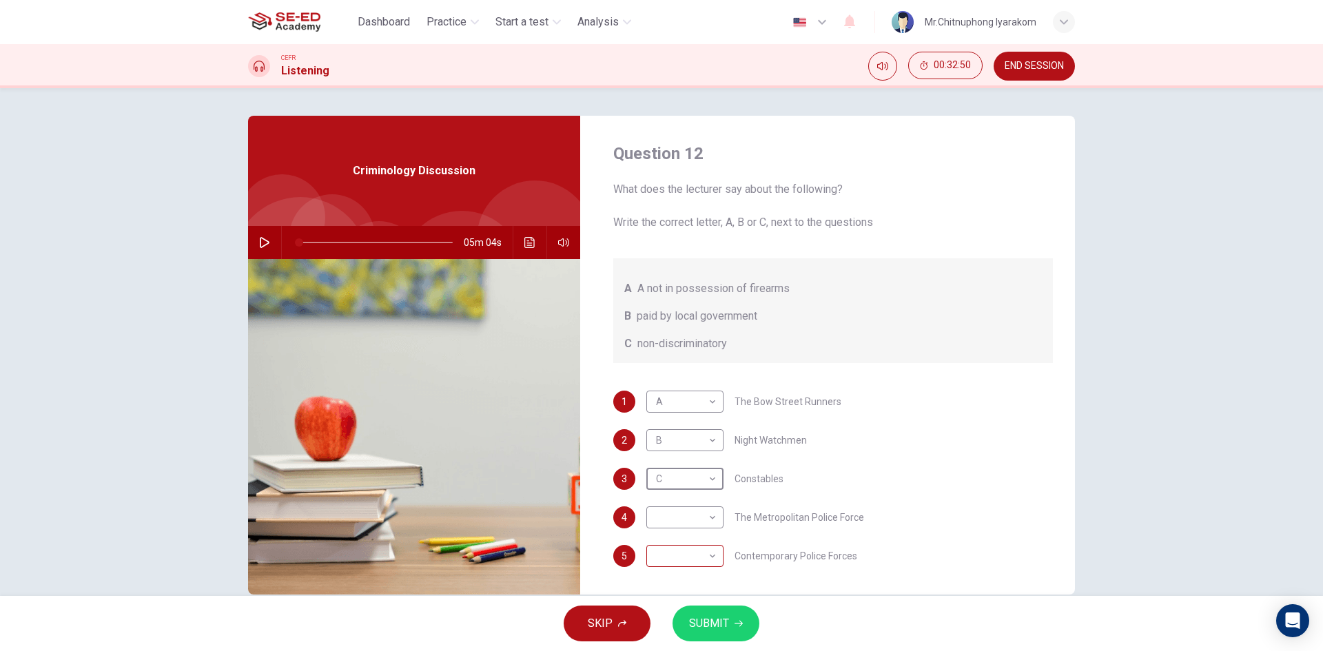
click at [700, 559] on body "This site uses cookies, as explained in our Privacy Policy . If you agree to th…" at bounding box center [661, 325] width 1323 height 651
click at [702, 614] on li "C" at bounding box center [681, 622] width 77 height 22
type input "1"
type input "C"
click at [695, 520] on body "This site uses cookies, as explained in our Privacy Policy . If you agree to th…" at bounding box center [661, 325] width 1323 height 651
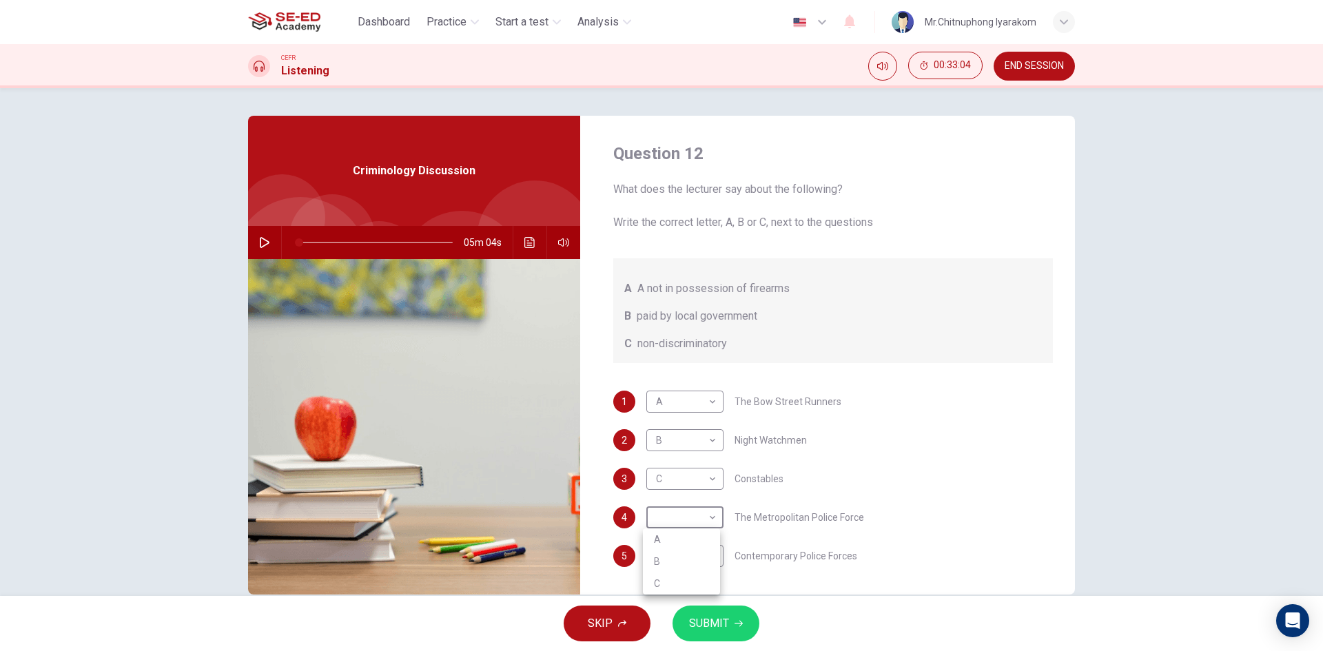
click at [678, 579] on li "C" at bounding box center [681, 584] width 77 height 22
type input "1"
type input "C"
click at [716, 625] on span "SUBMIT" at bounding box center [709, 623] width 40 height 19
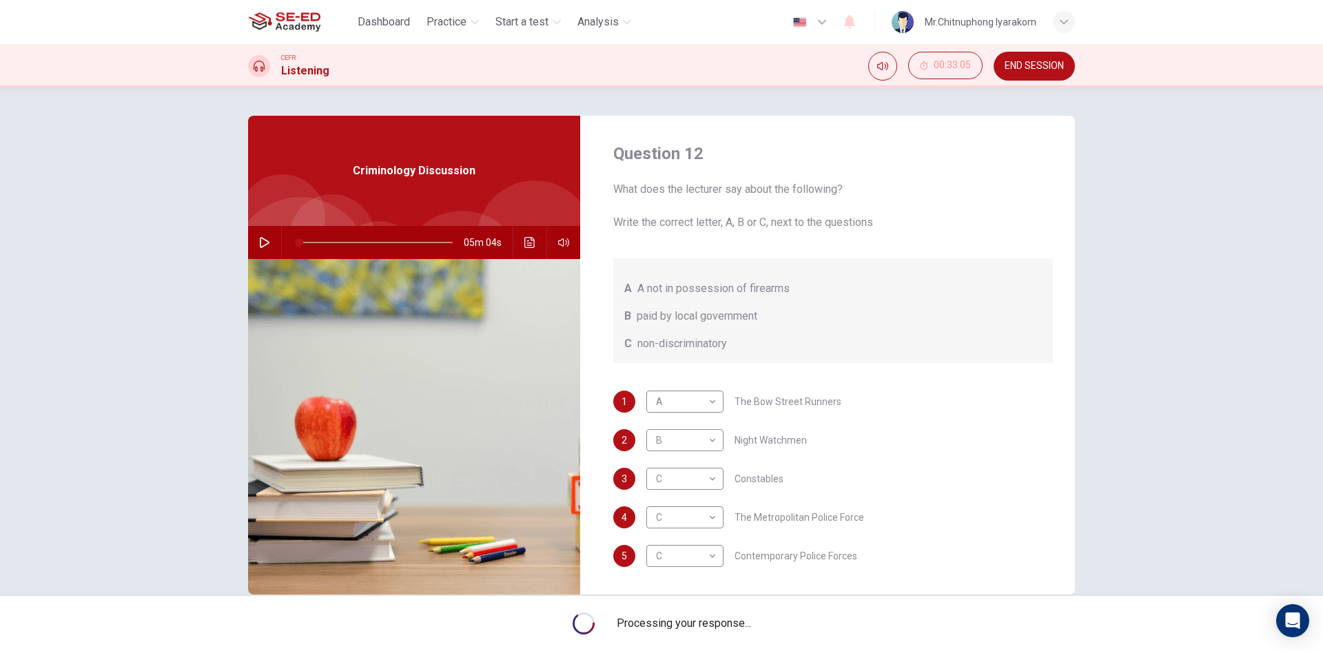
type input "1"
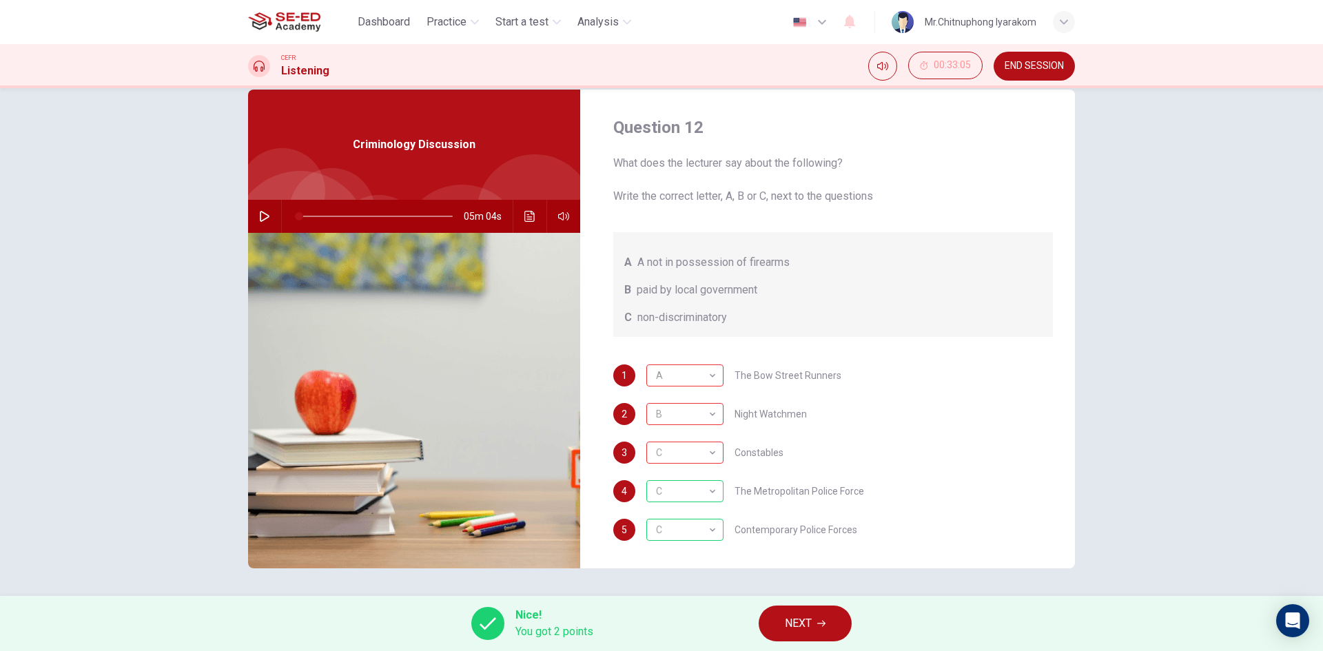
scroll to position [0, 0]
click at [794, 606] on button "NEXT" at bounding box center [805, 624] width 93 height 36
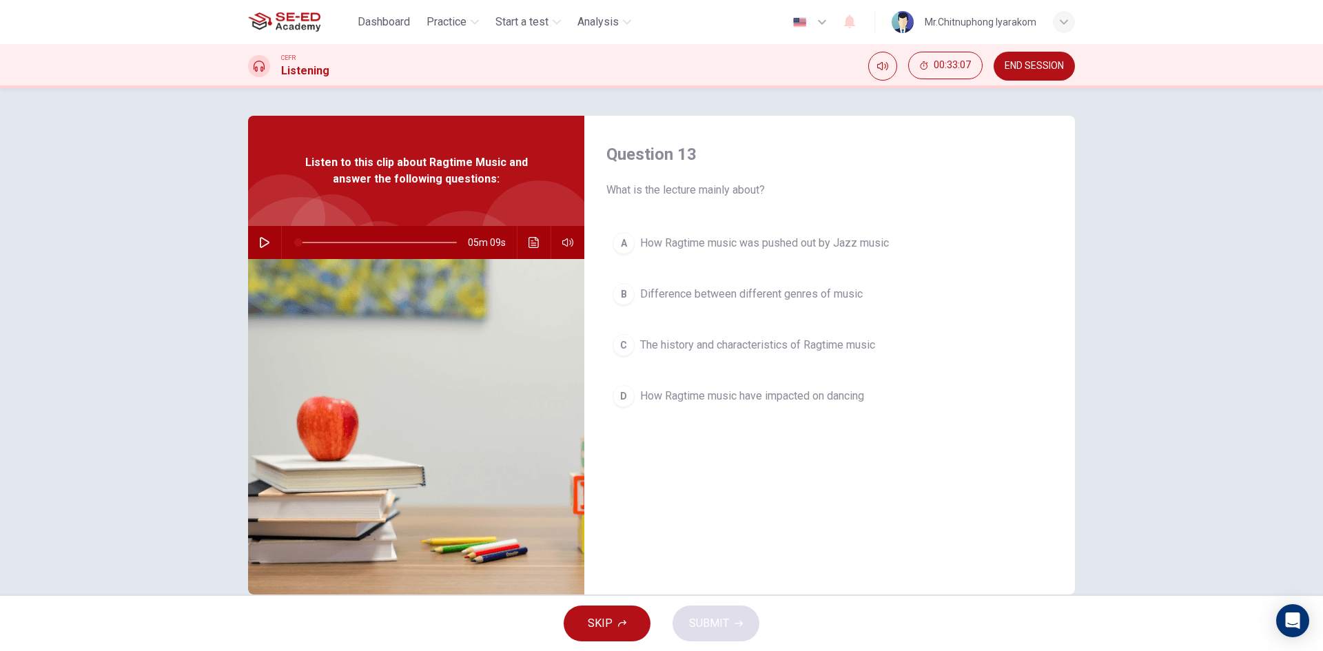
click at [266, 250] on button "button" at bounding box center [265, 242] width 22 height 33
click at [1069, 58] on button "END SESSION" at bounding box center [1033, 66] width 81 height 29
click at [269, 244] on button "button" at bounding box center [265, 242] width 22 height 33
type input "3"
click at [1051, 75] on button "END SESSION" at bounding box center [1033, 66] width 81 height 29
